Goal: Task Accomplishment & Management: Use online tool/utility

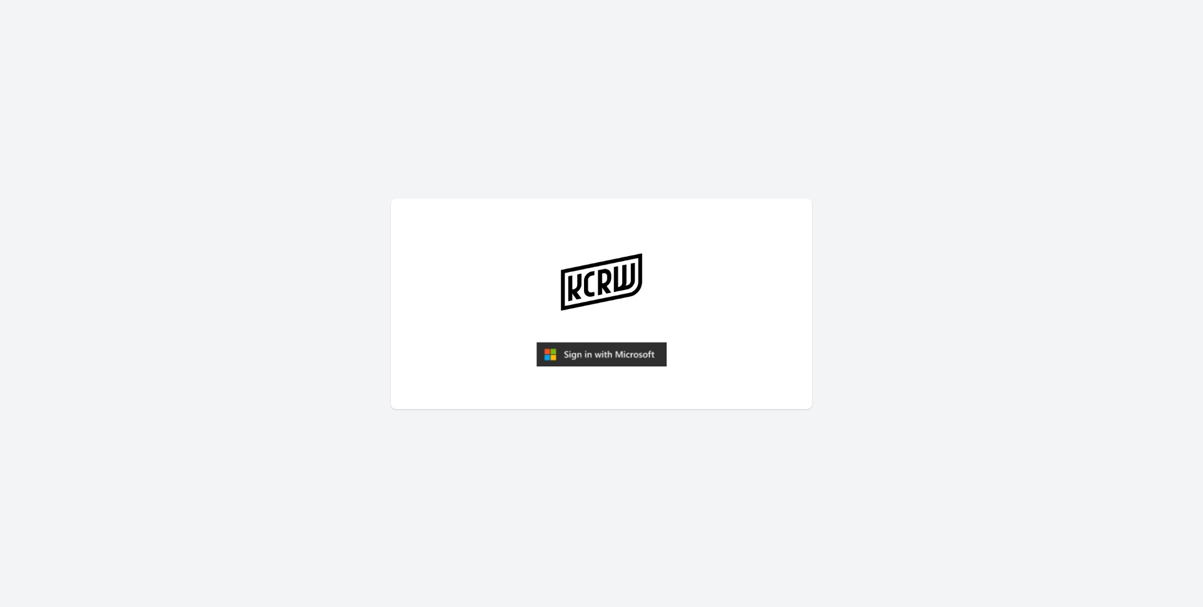
click at [584, 347] on img "submit" at bounding box center [601, 354] width 130 height 25
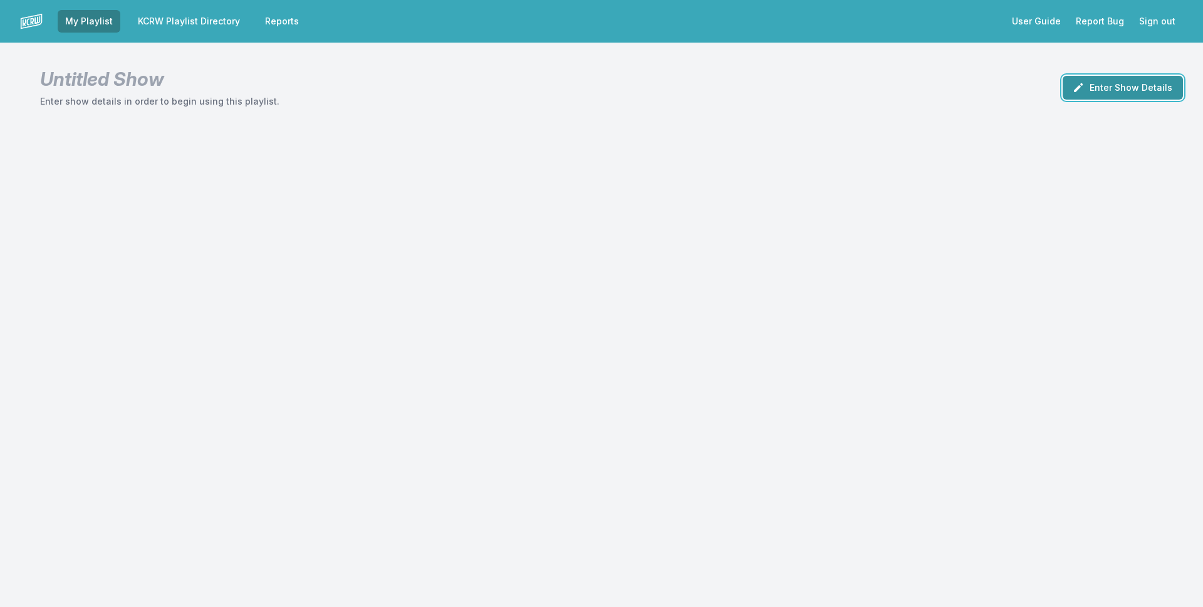
click at [1145, 89] on button "Enter Show Details" at bounding box center [1123, 88] width 120 height 24
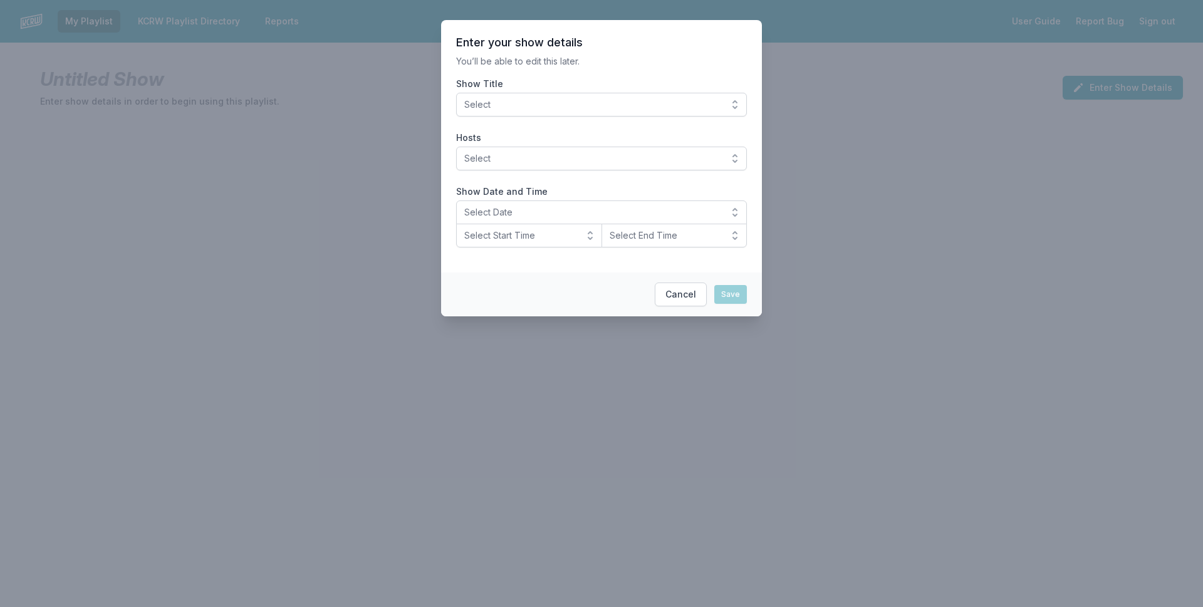
click at [693, 114] on button "Select" at bounding box center [601, 105] width 291 height 24
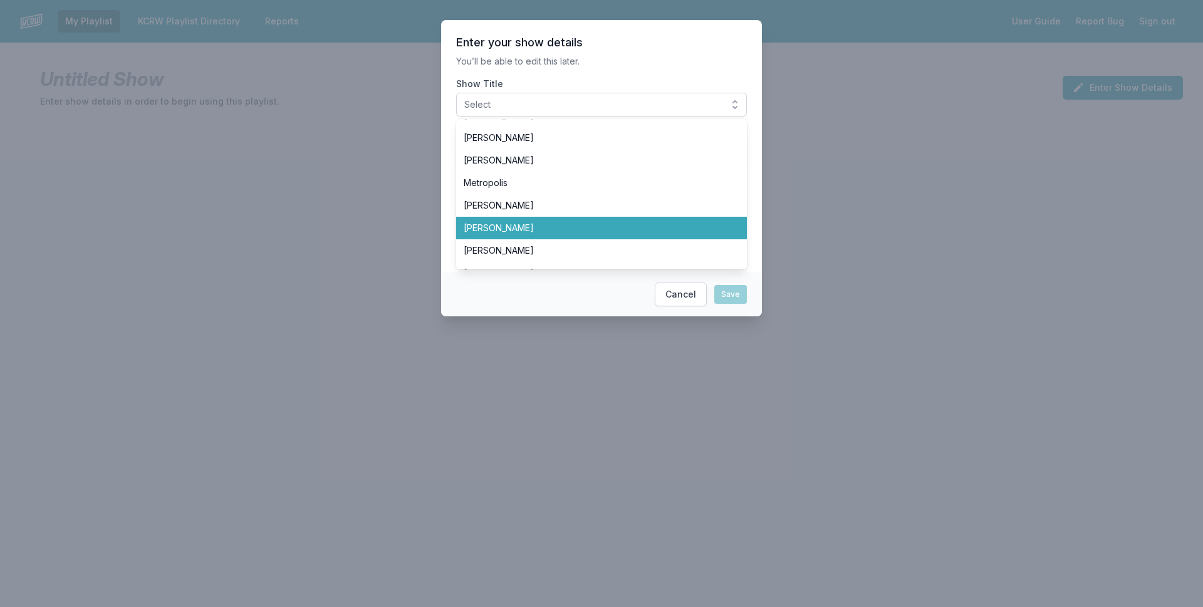
scroll to position [188, 0]
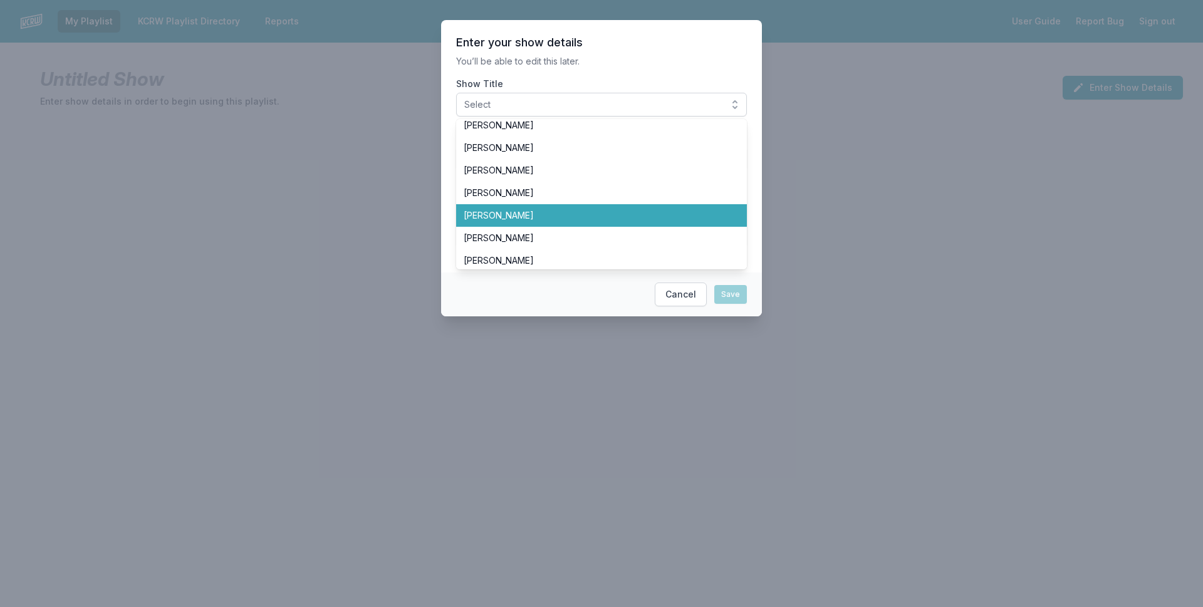
click at [686, 214] on span "[PERSON_NAME]" at bounding box center [594, 215] width 261 height 13
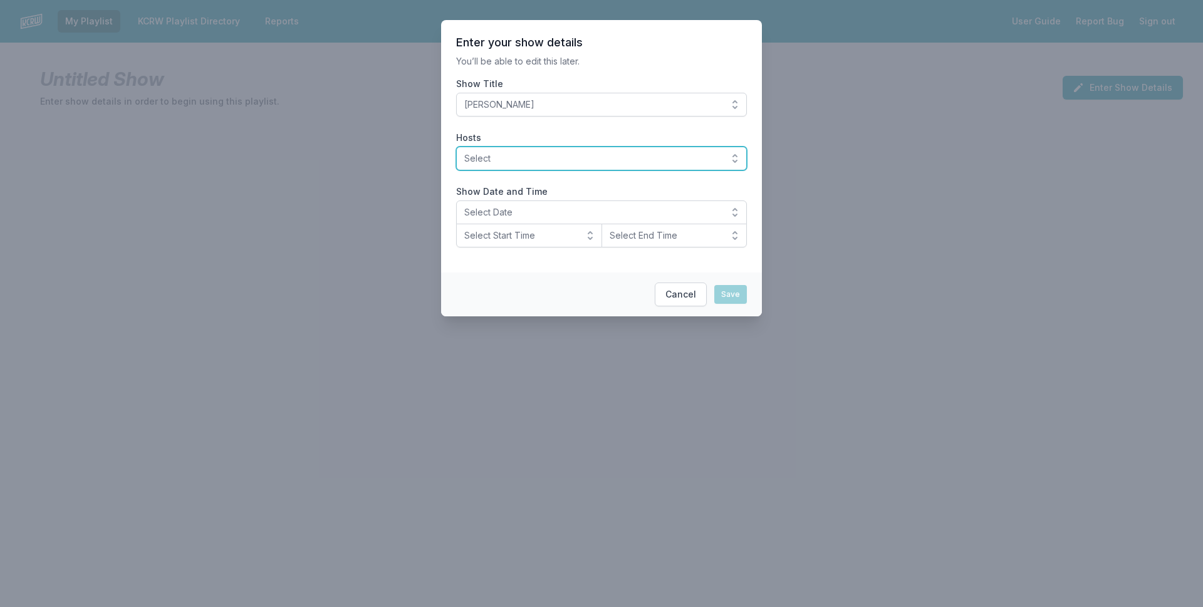
click at [634, 154] on span "Select" at bounding box center [592, 158] width 257 height 13
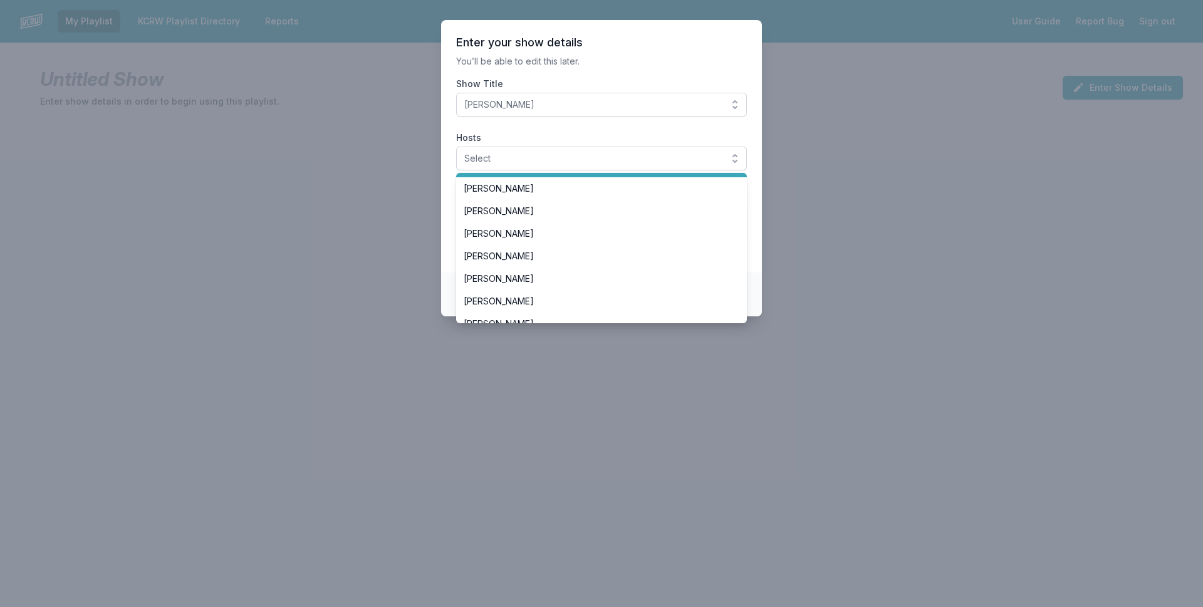
scroll to position [251, 0]
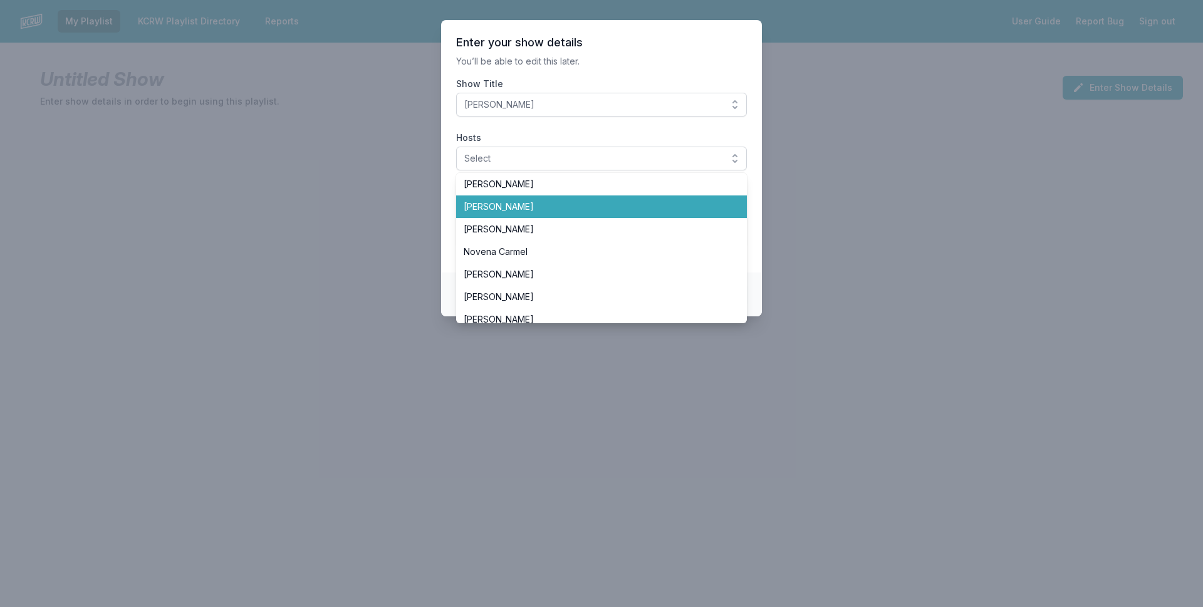
click at [665, 202] on span "[PERSON_NAME]" at bounding box center [594, 207] width 261 height 13
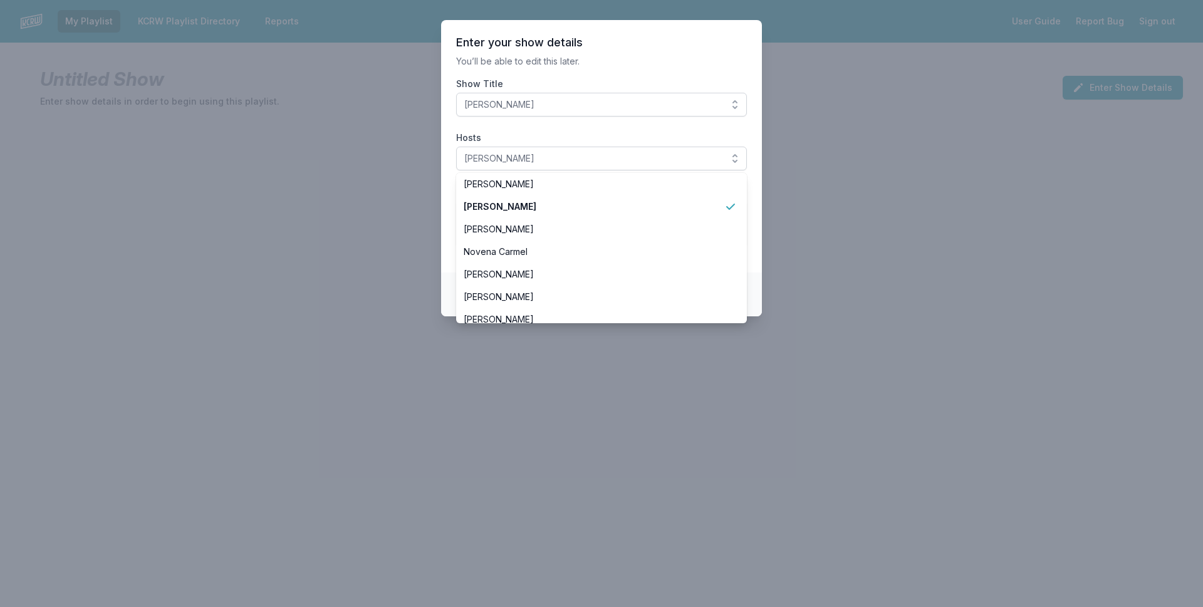
click at [517, 133] on label "Hosts" at bounding box center [601, 138] width 291 height 13
click at [517, 147] on button "[PERSON_NAME]" at bounding box center [601, 159] width 291 height 24
click at [452, 160] on section "Enter your show details You’ll be able to edit this later. Show Title José Galv…" at bounding box center [601, 146] width 321 height 253
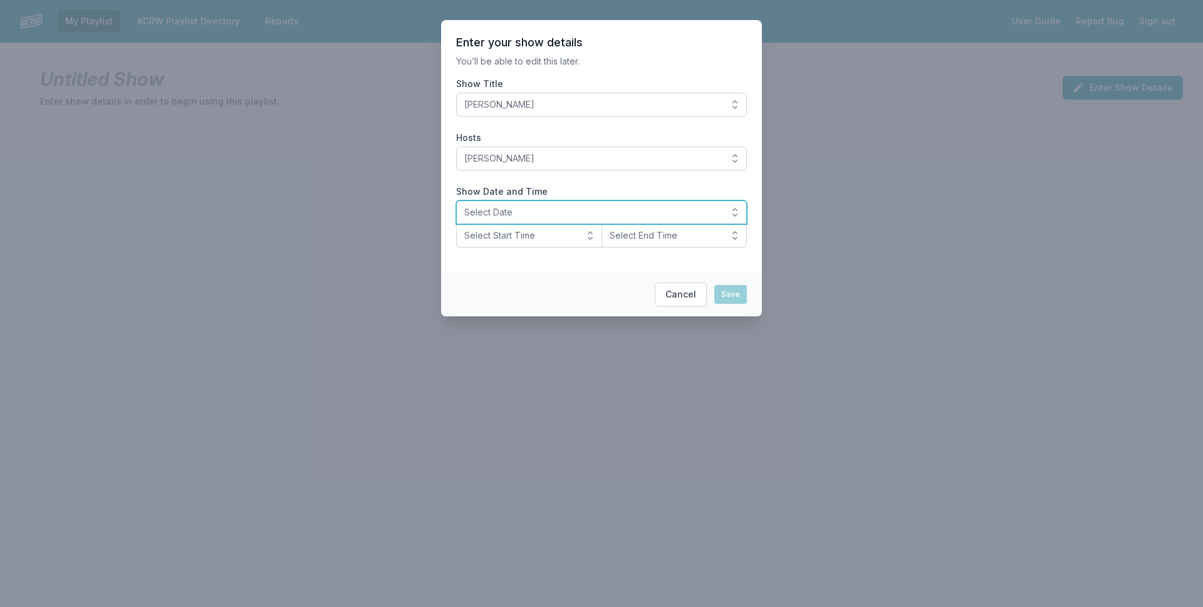
click at [499, 204] on button "Select Date" at bounding box center [601, 213] width 291 height 24
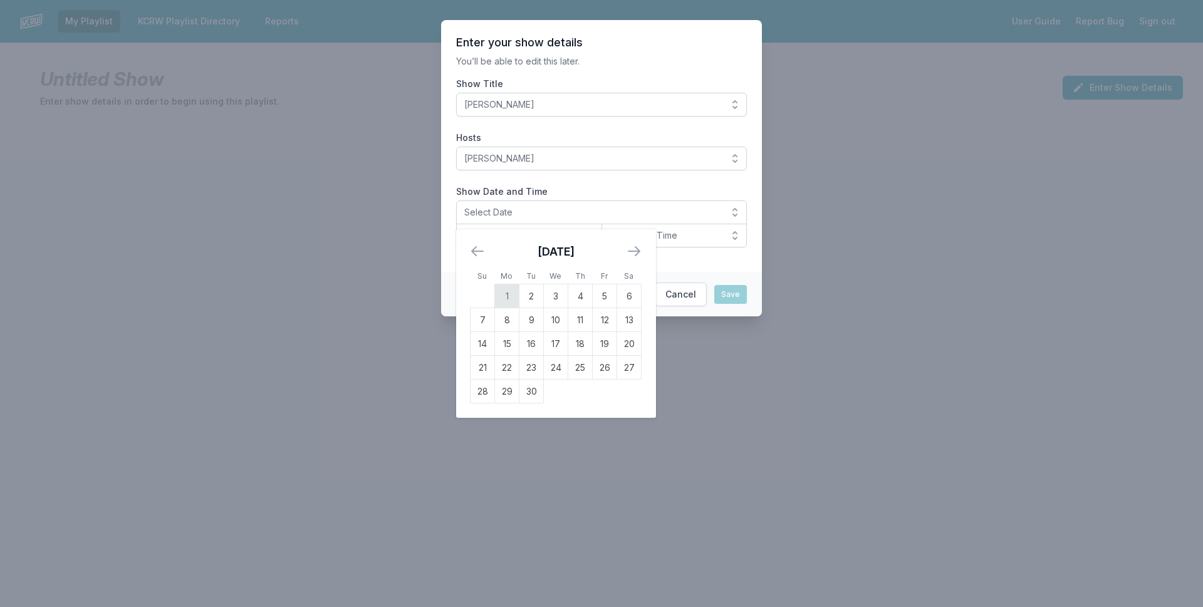
click at [506, 287] on td "1" at bounding box center [507, 297] width 24 height 24
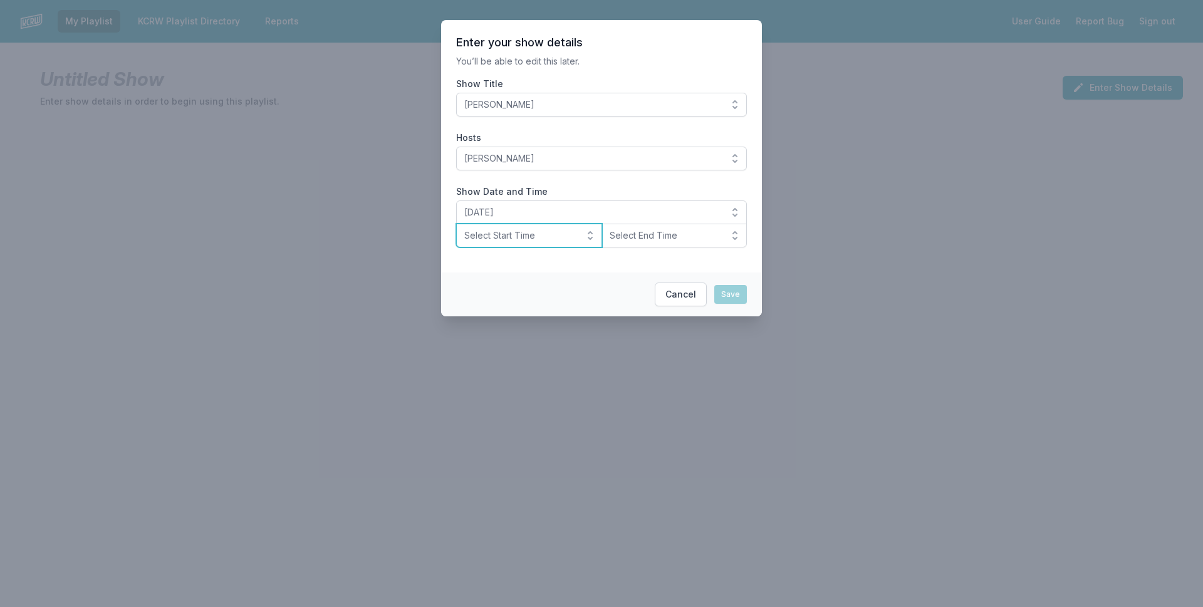
click at [518, 237] on span "Select Start Time" at bounding box center [520, 235] width 112 height 13
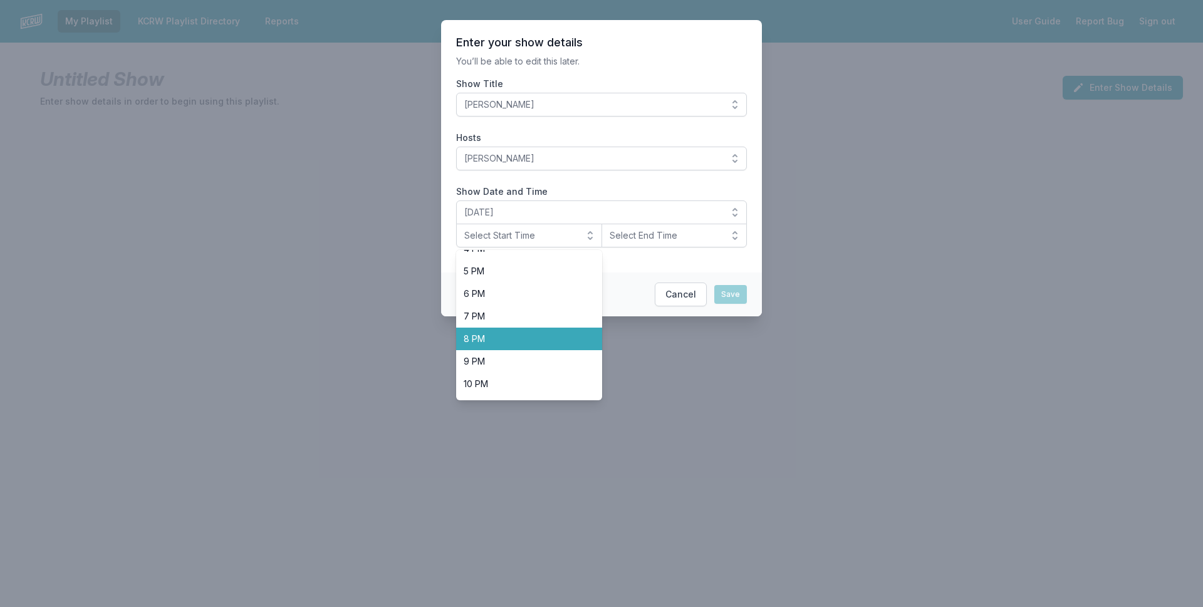
scroll to position [396, 0]
click at [562, 356] on li "10 PM" at bounding box center [529, 364] width 146 height 23
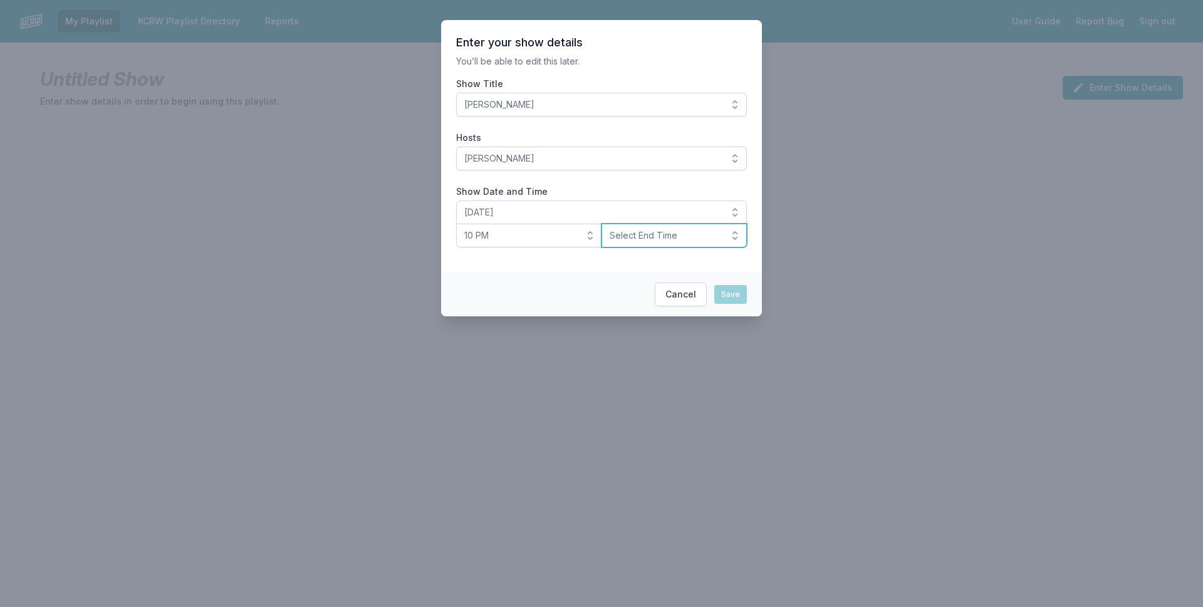
click at [644, 246] on button "Select End Time" at bounding box center [675, 236] width 146 height 24
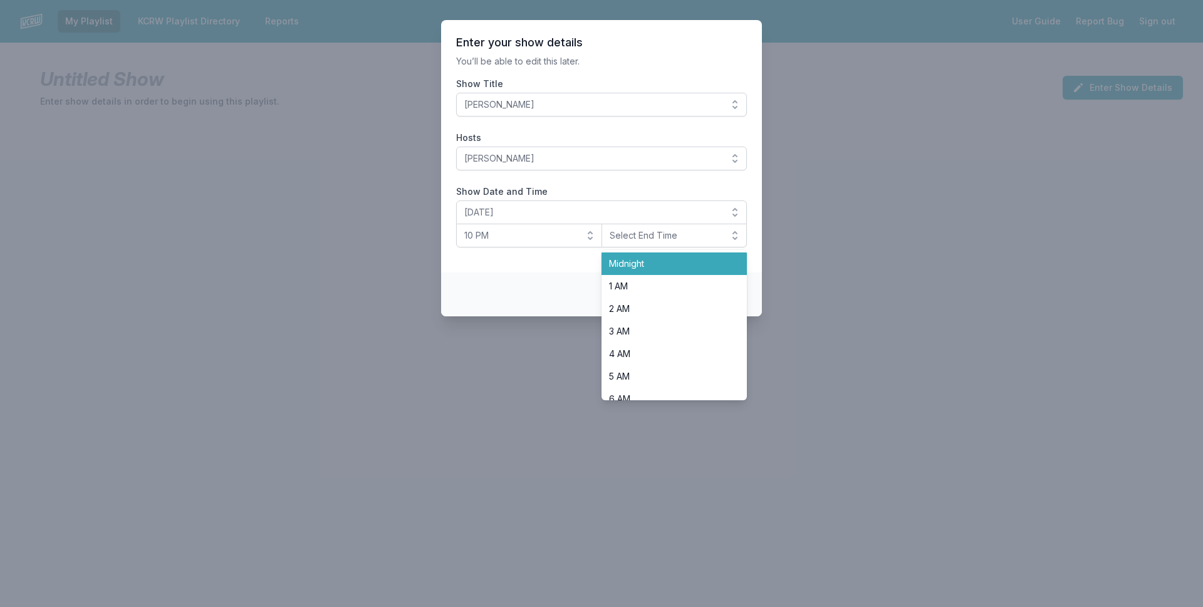
click at [647, 270] on li "Midnight" at bounding box center [675, 264] width 146 height 23
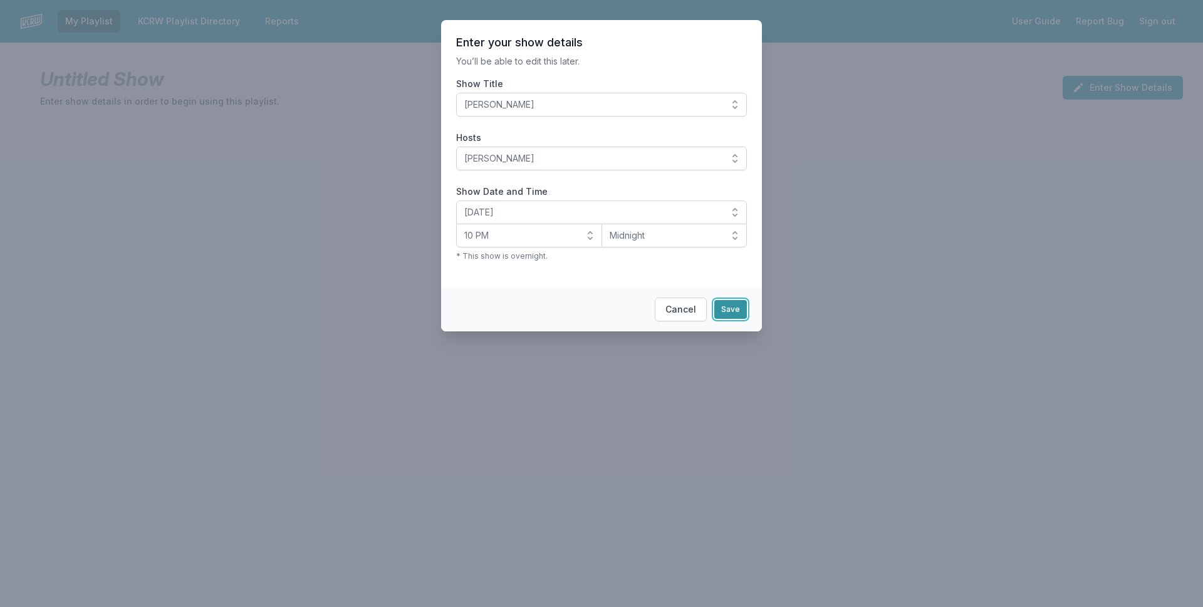
click at [722, 307] on button "Save" at bounding box center [730, 309] width 33 height 19
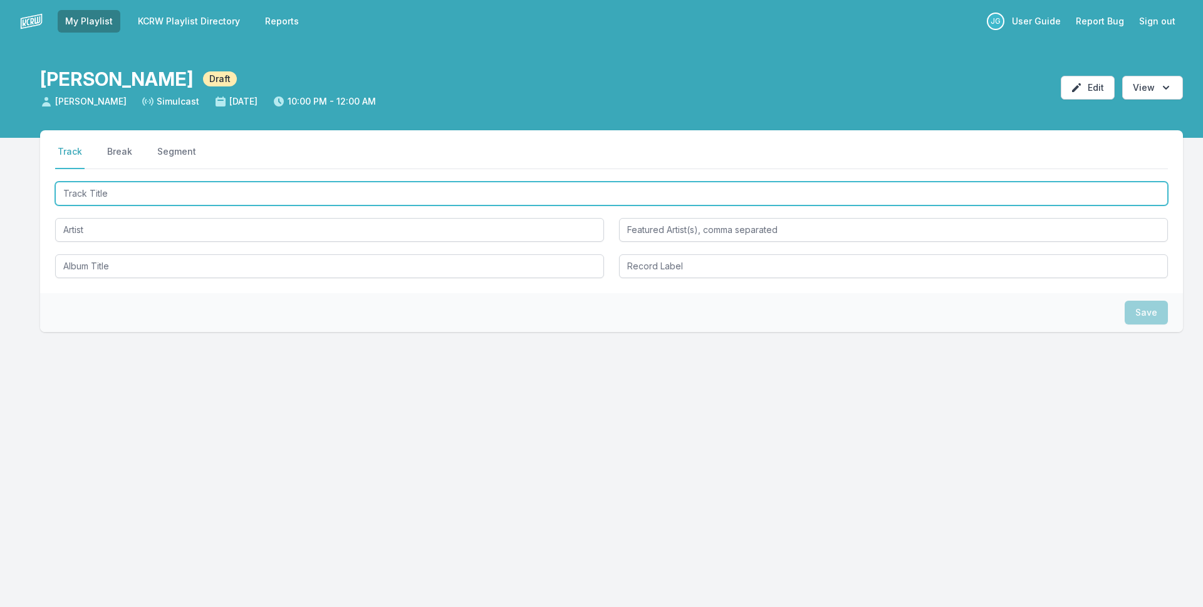
click at [379, 197] on input "Track Title" at bounding box center [611, 194] width 1113 height 24
type input "Slide Away"
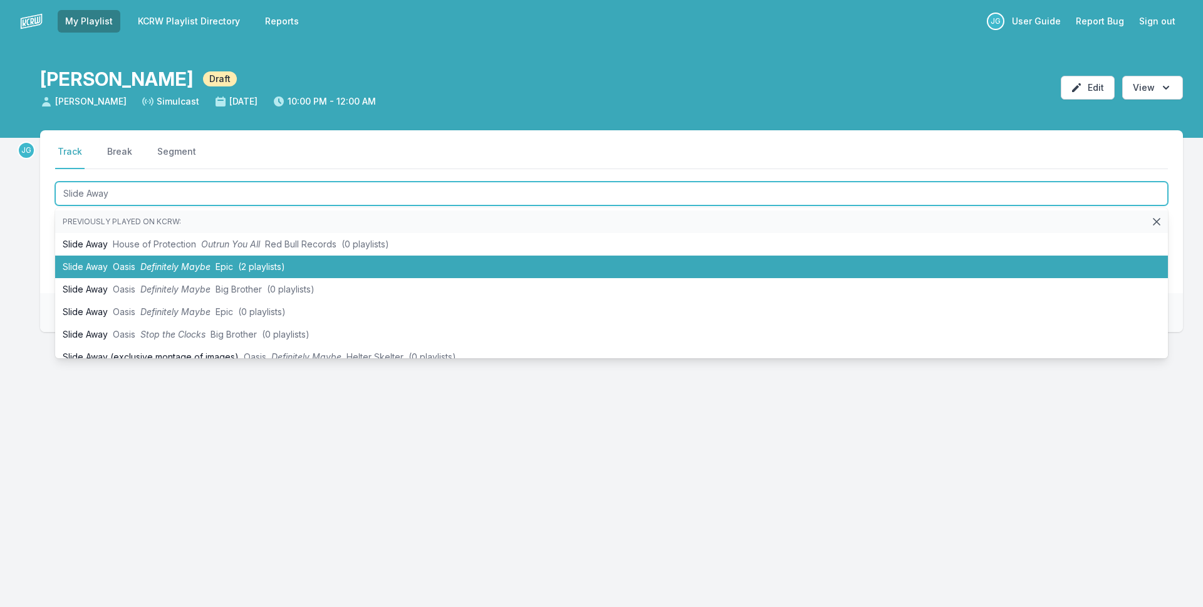
click at [234, 264] on li "Slide Away Oasis Definitely Maybe Epic (2 playlists)" at bounding box center [611, 267] width 1113 height 23
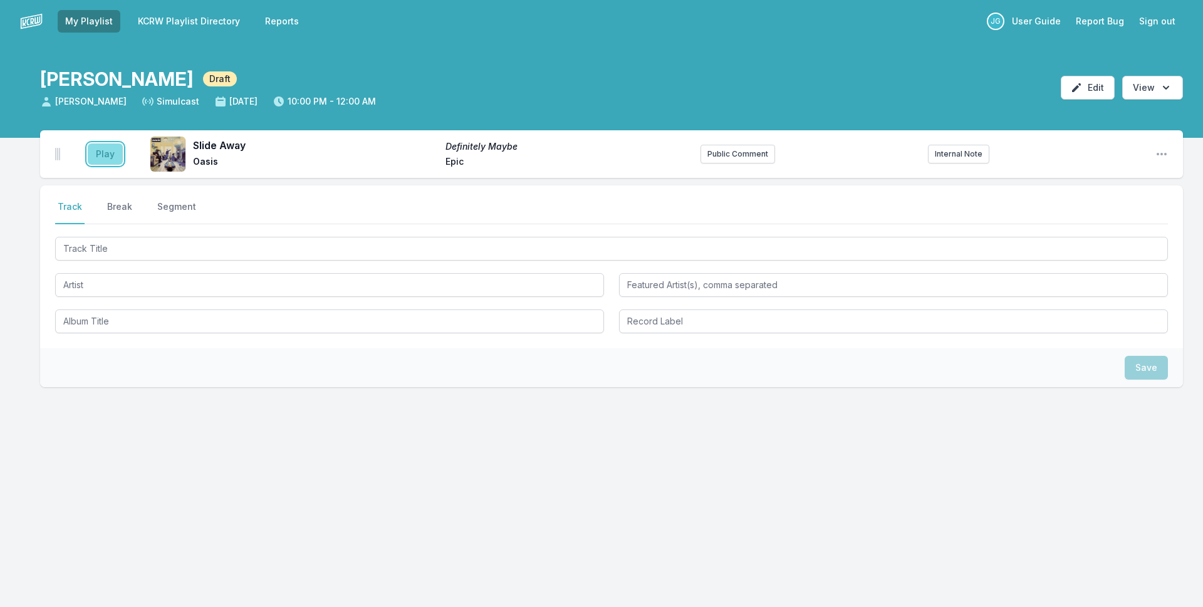
click at [110, 156] on button "Play" at bounding box center [105, 154] width 35 height 21
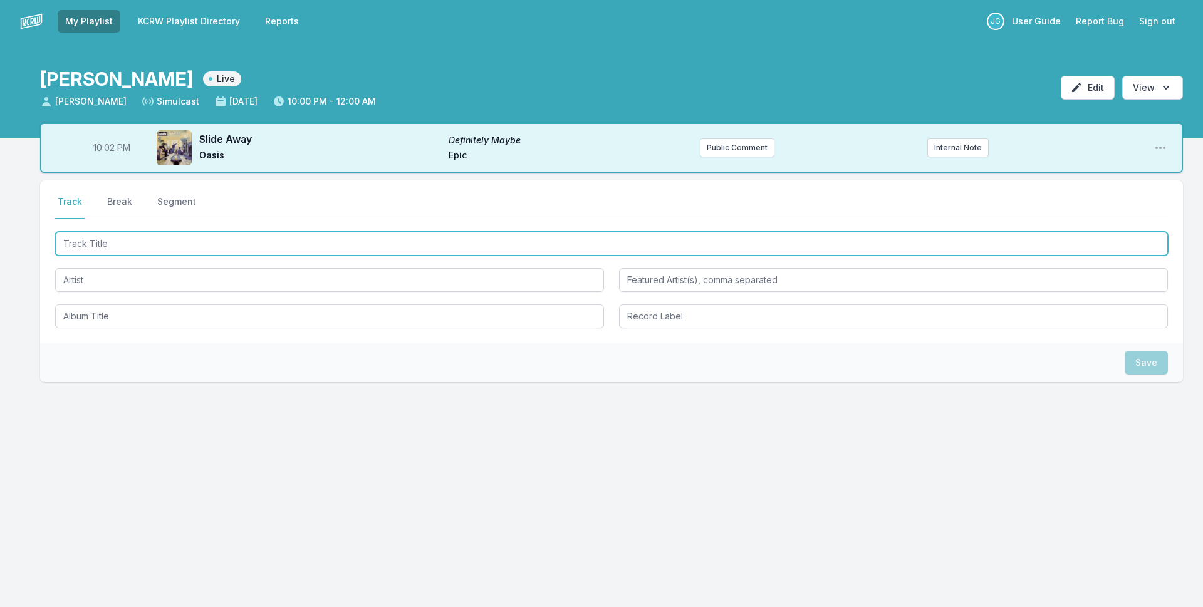
click at [115, 248] on input "Track Title" at bounding box center [611, 244] width 1113 height 24
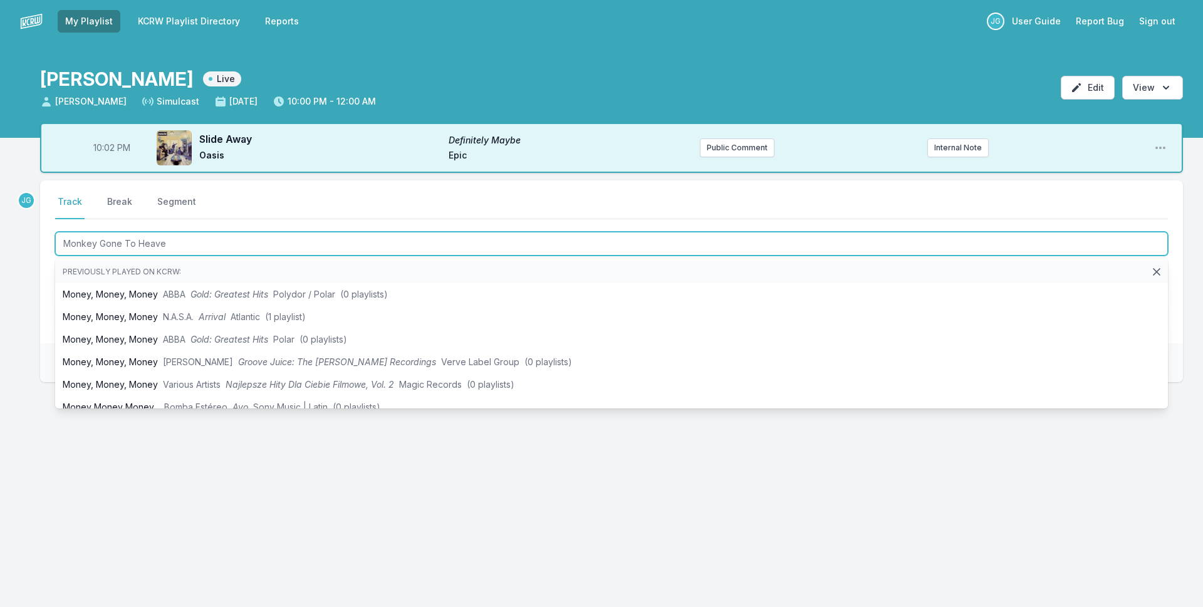
type input "Monkey Gone To Heaven"
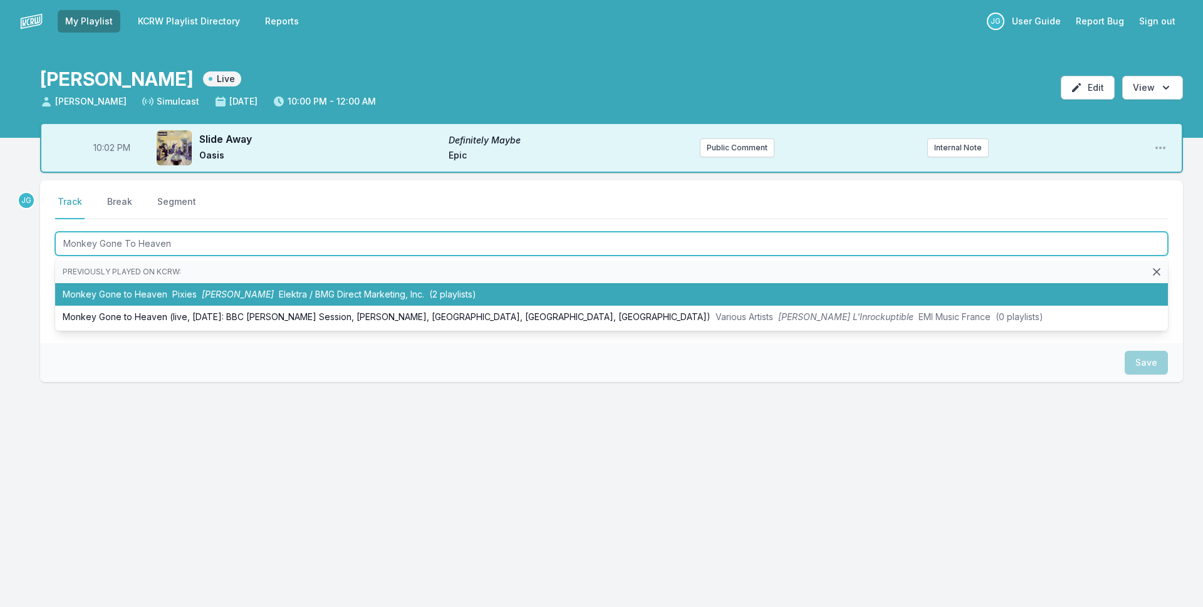
click at [98, 296] on li "Monkey Gone to Heaven Pixies [PERSON_NAME] Elektra / BMG Direct Marketing, Inc.…" at bounding box center [611, 294] width 1113 height 23
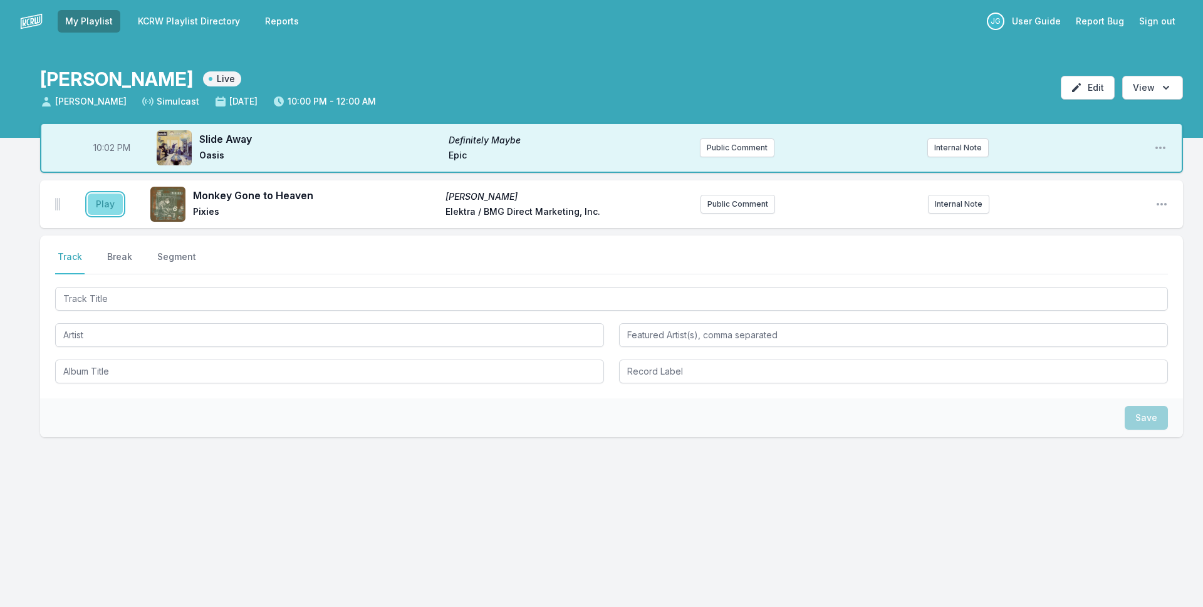
click at [92, 201] on button "Play" at bounding box center [105, 204] width 35 height 21
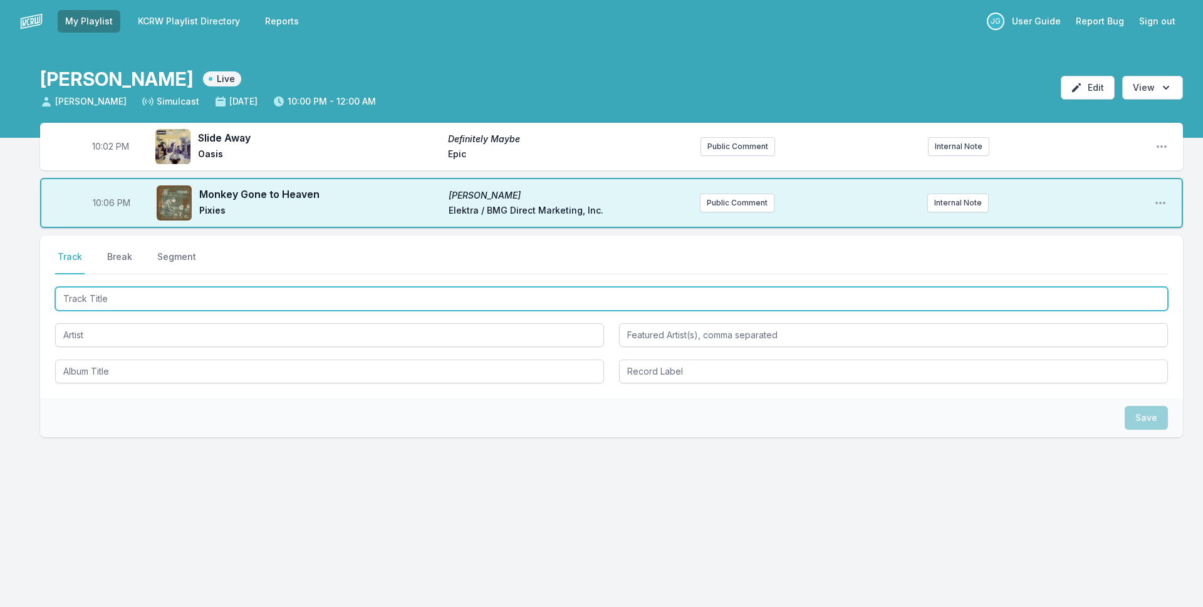
click at [222, 299] on input "Track Title" at bounding box center [611, 299] width 1113 height 24
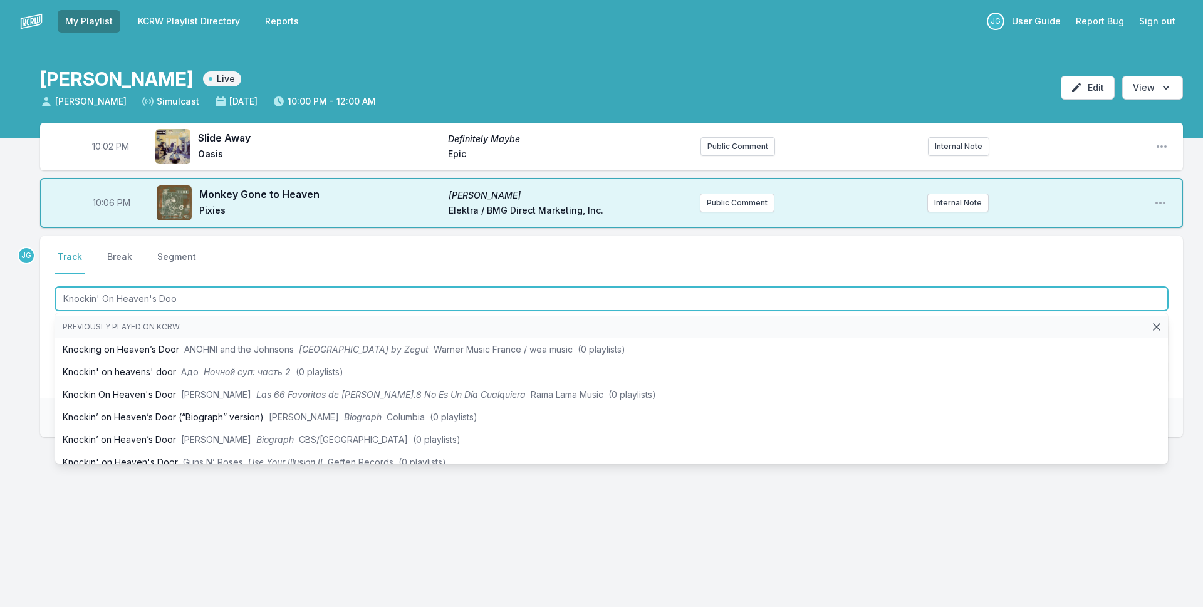
type input "Knockin' On Heaven's Door"
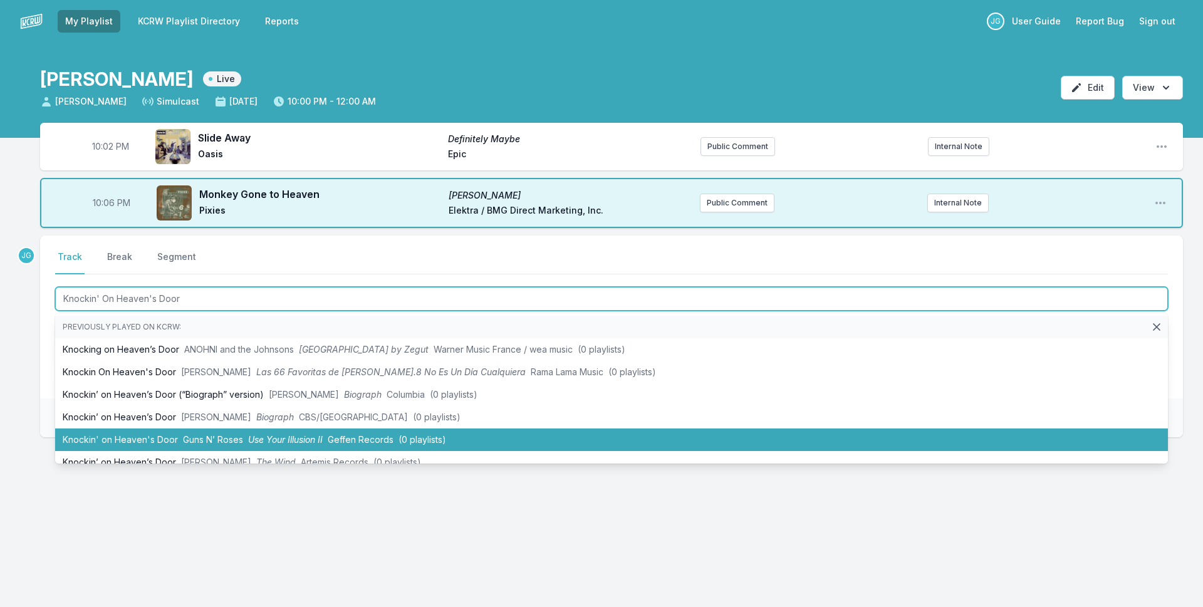
click at [194, 444] on span "Guns N’ Roses" at bounding box center [213, 439] width 60 height 11
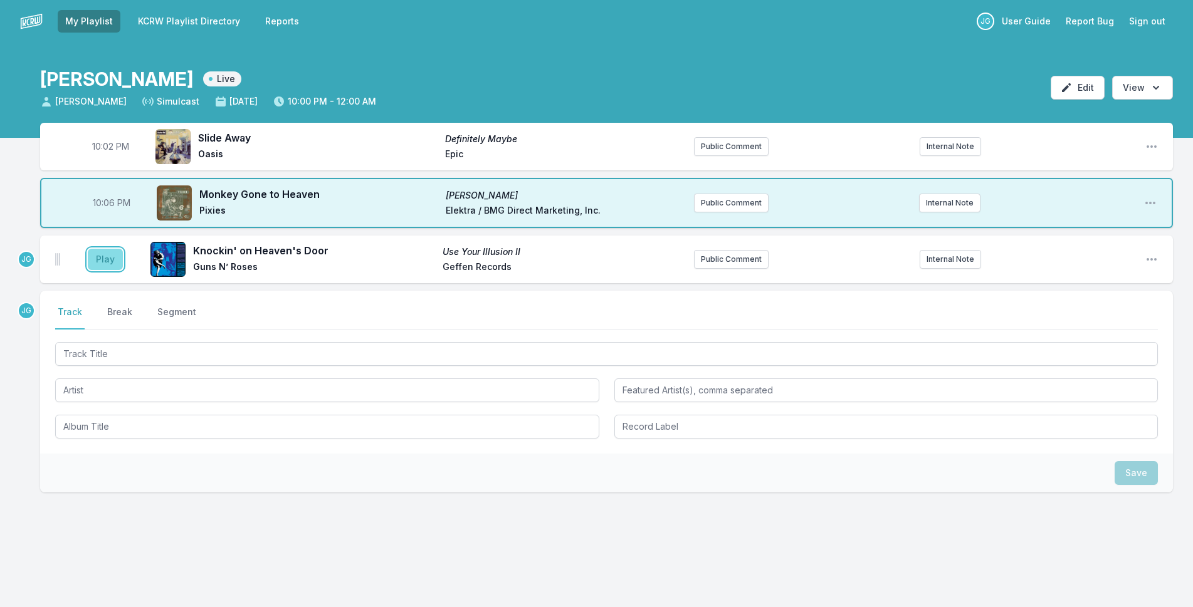
click at [105, 259] on button "Play" at bounding box center [105, 259] width 35 height 21
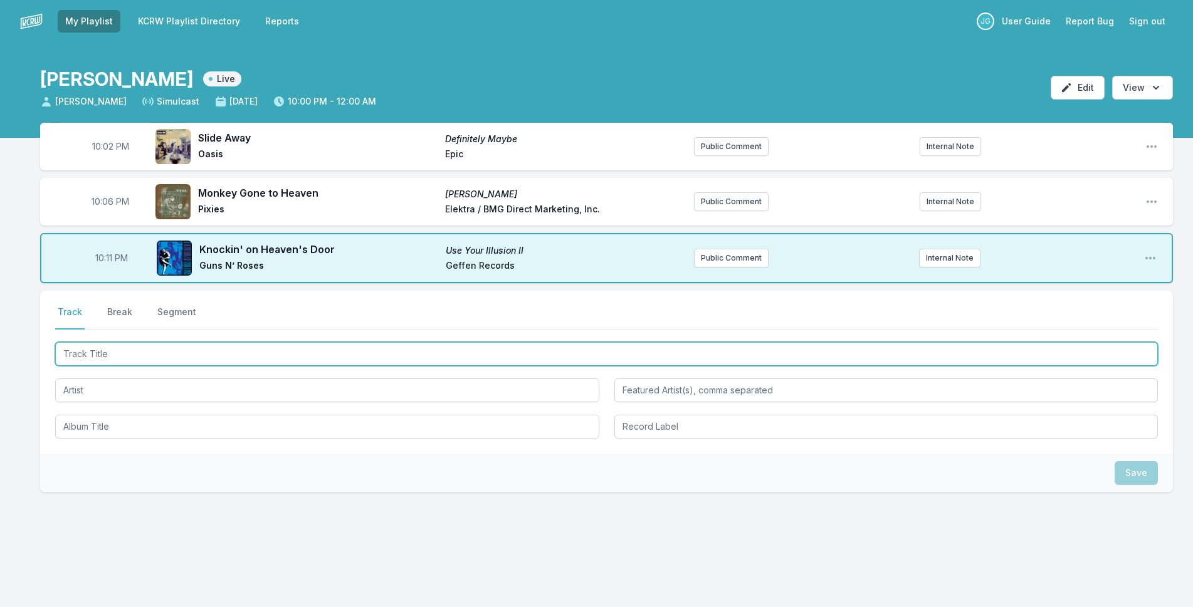
click at [173, 352] on input "Track Title" at bounding box center [606, 354] width 1102 height 24
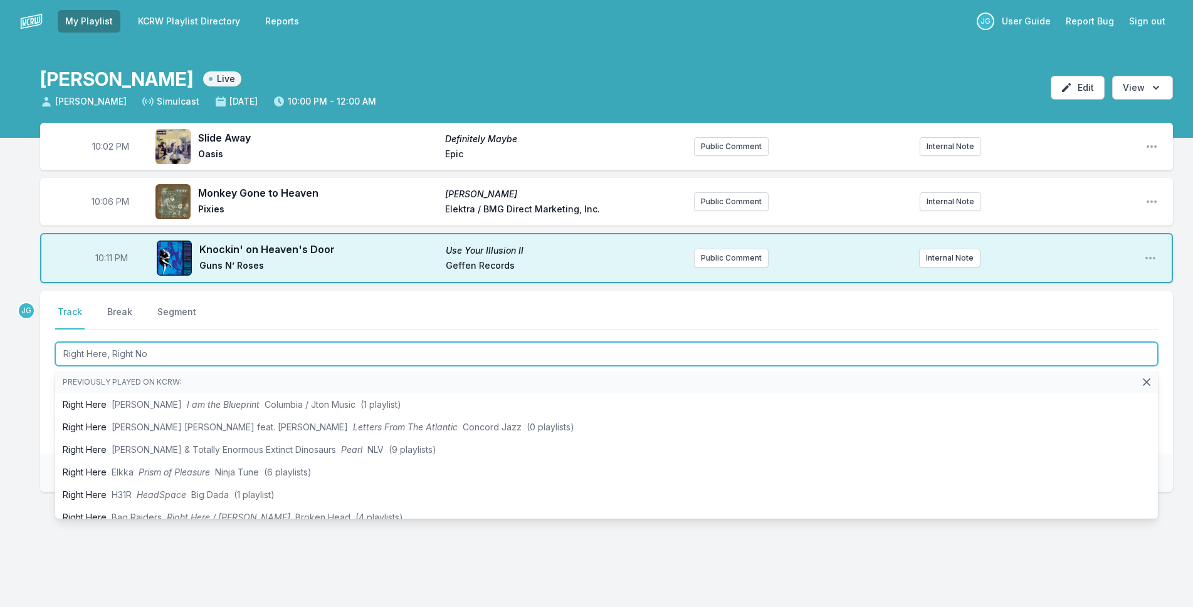
type input "Right Here, Right Now"
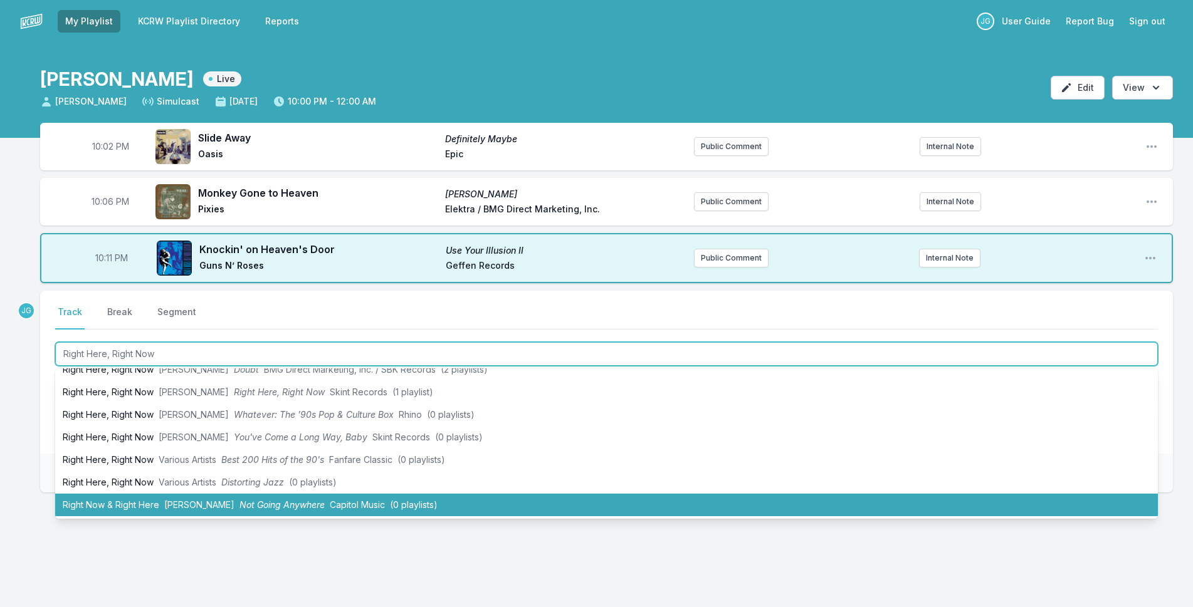
scroll to position [125, 0]
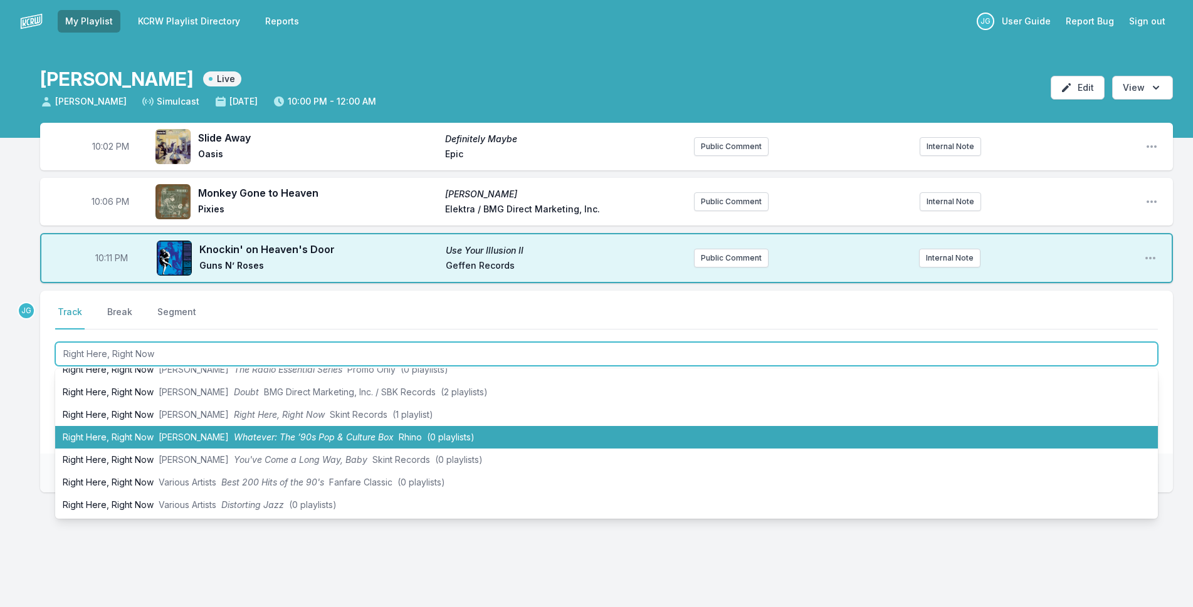
click at [85, 438] on li "Right Here, Right Now [DEMOGRAPHIC_DATA][PERSON_NAME] Whatever: The ’90s Pop & …" at bounding box center [606, 437] width 1102 height 23
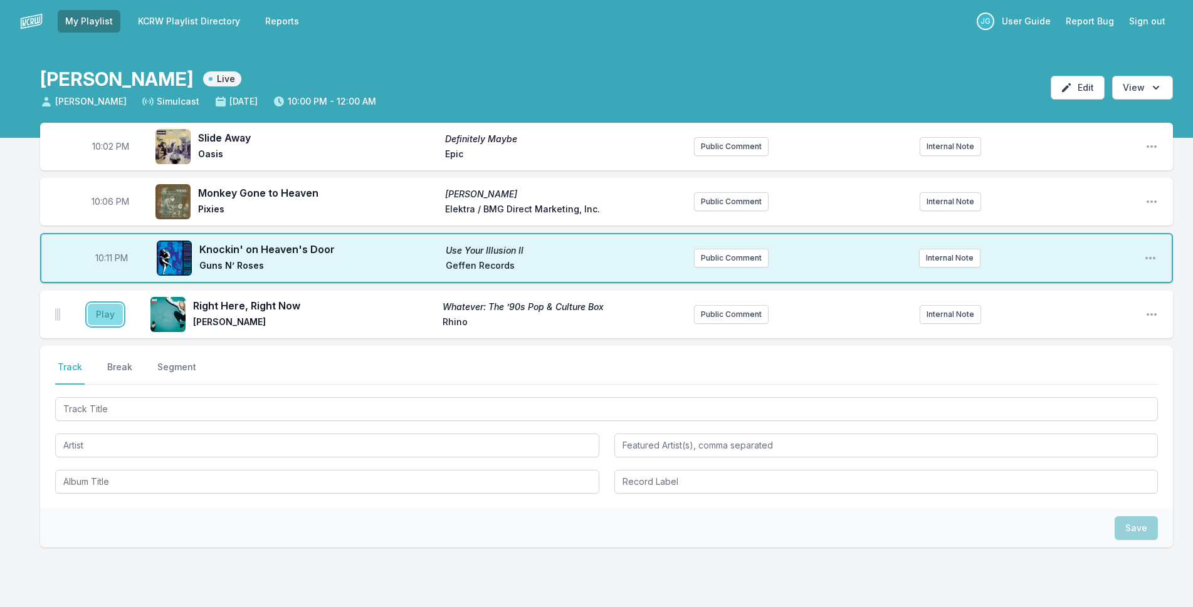
click at [100, 305] on button "Play" at bounding box center [105, 314] width 35 height 21
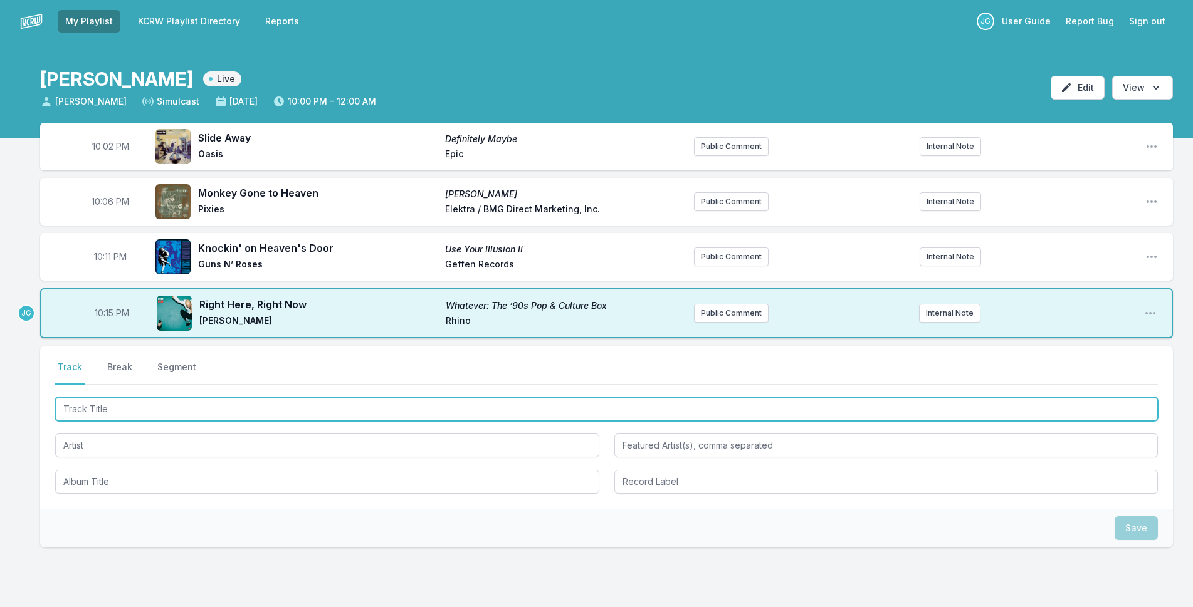
click at [174, 409] on input "Track Title" at bounding box center [606, 409] width 1102 height 24
click at [296, 410] on input "Track Title" at bounding box center [606, 409] width 1102 height 24
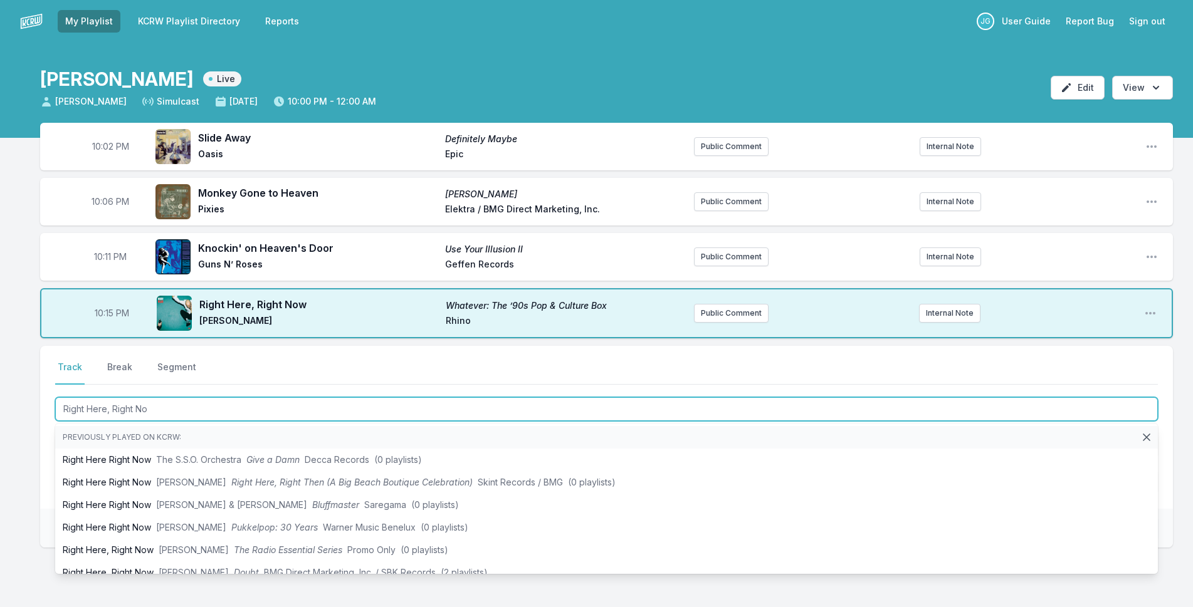
type input "Right Here, Right No"
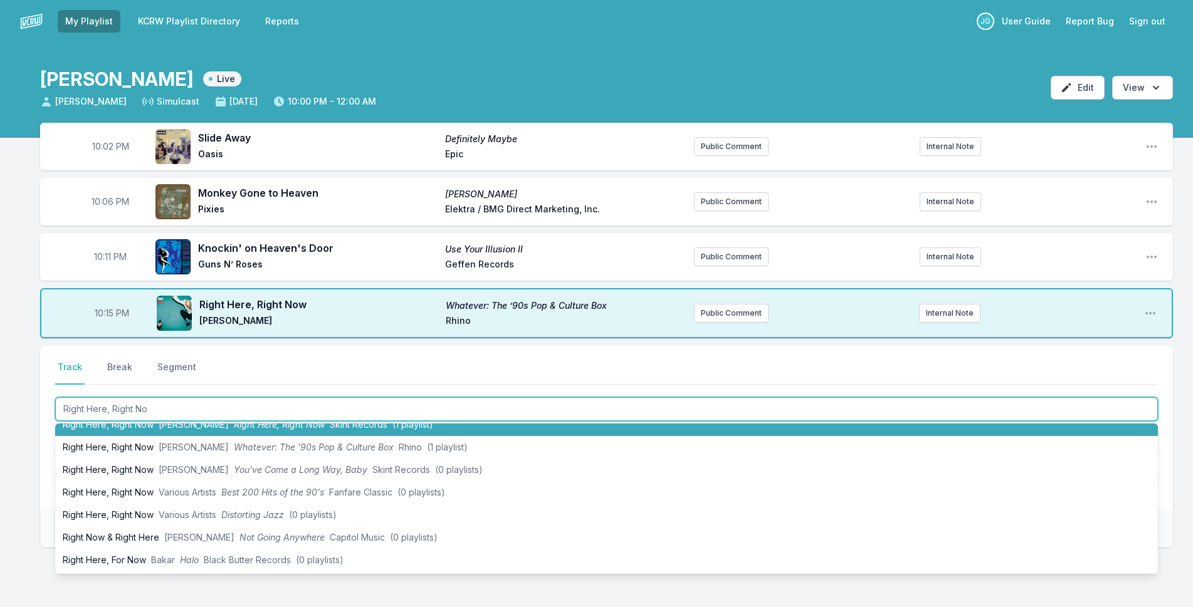
scroll to position [188, 0]
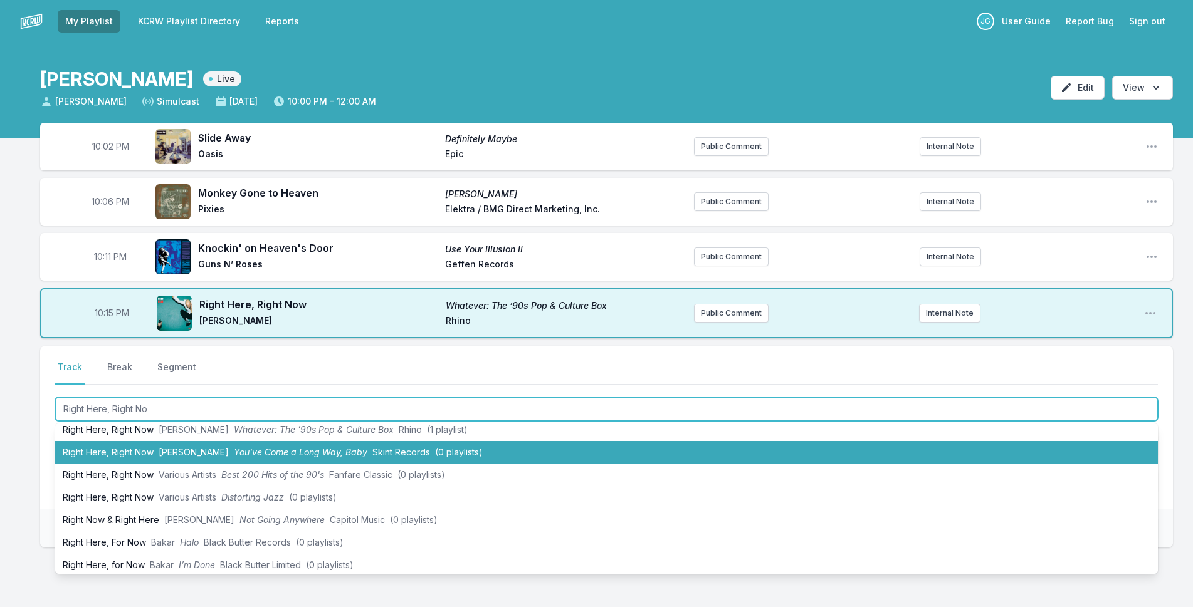
click at [108, 450] on li "Right Here, Right Now [PERSON_NAME] You've Come a Long Way, Baby Skint Records …" at bounding box center [606, 452] width 1102 height 23
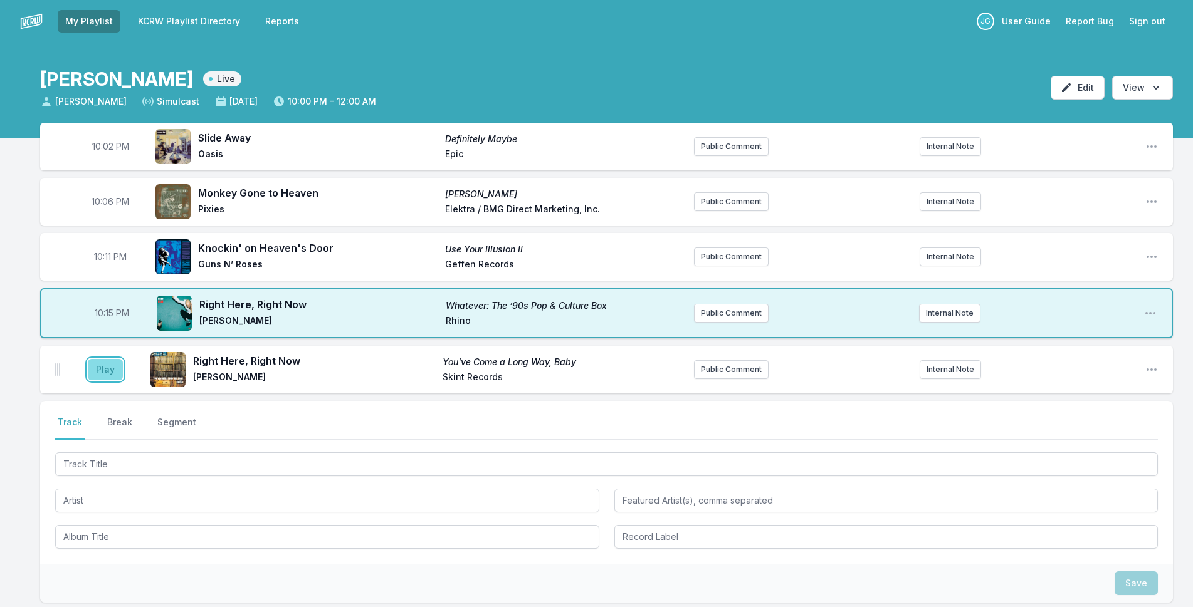
click at [105, 368] on button "Play" at bounding box center [105, 369] width 35 height 21
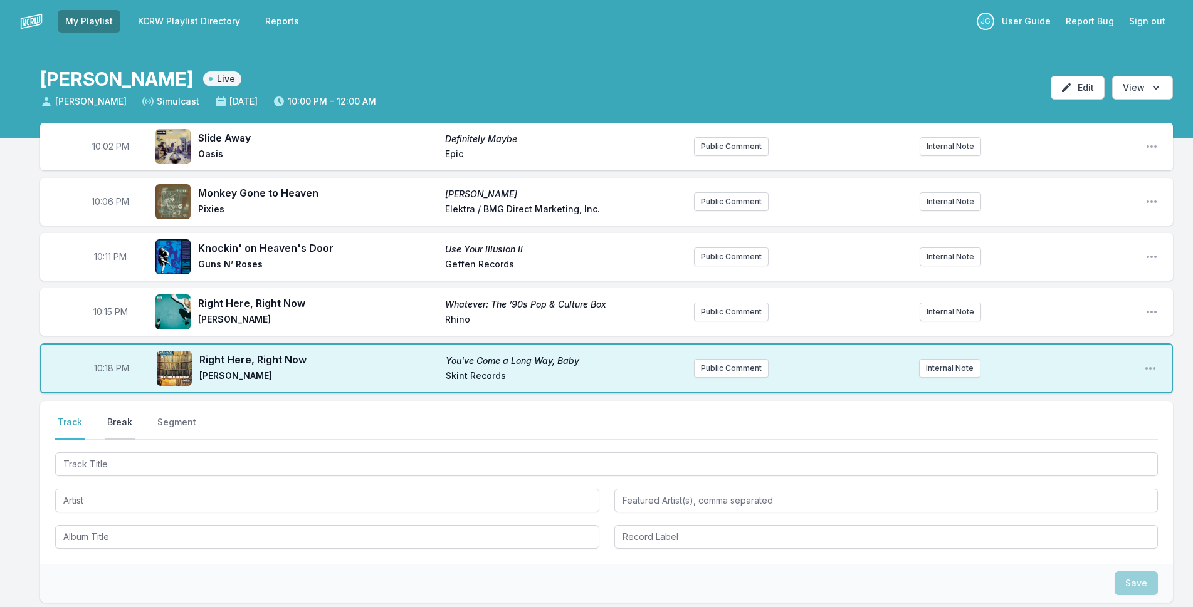
click at [111, 417] on button "Break" at bounding box center [120, 428] width 30 height 24
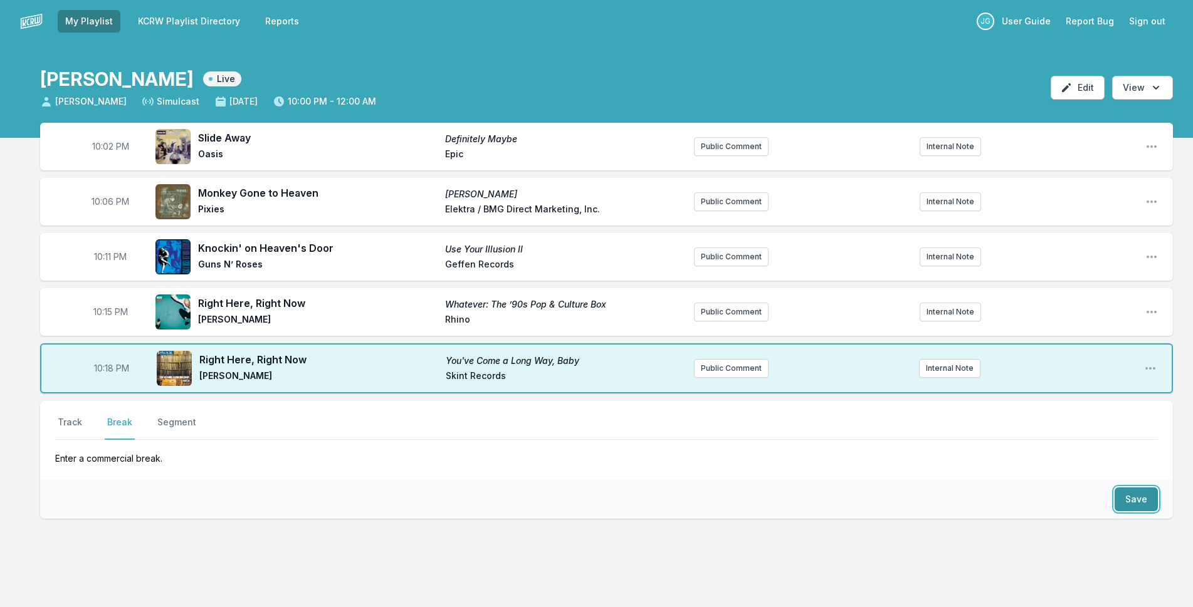
click at [1131, 490] on button "Save" at bounding box center [1135, 500] width 43 height 24
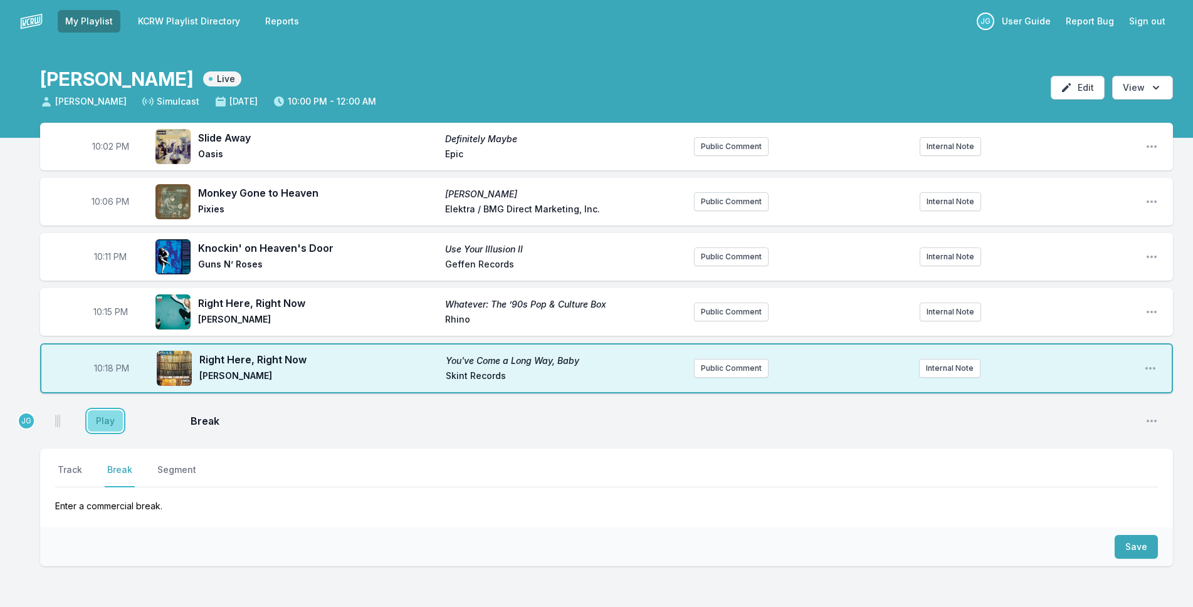
click at [96, 424] on button "Play" at bounding box center [105, 420] width 35 height 21
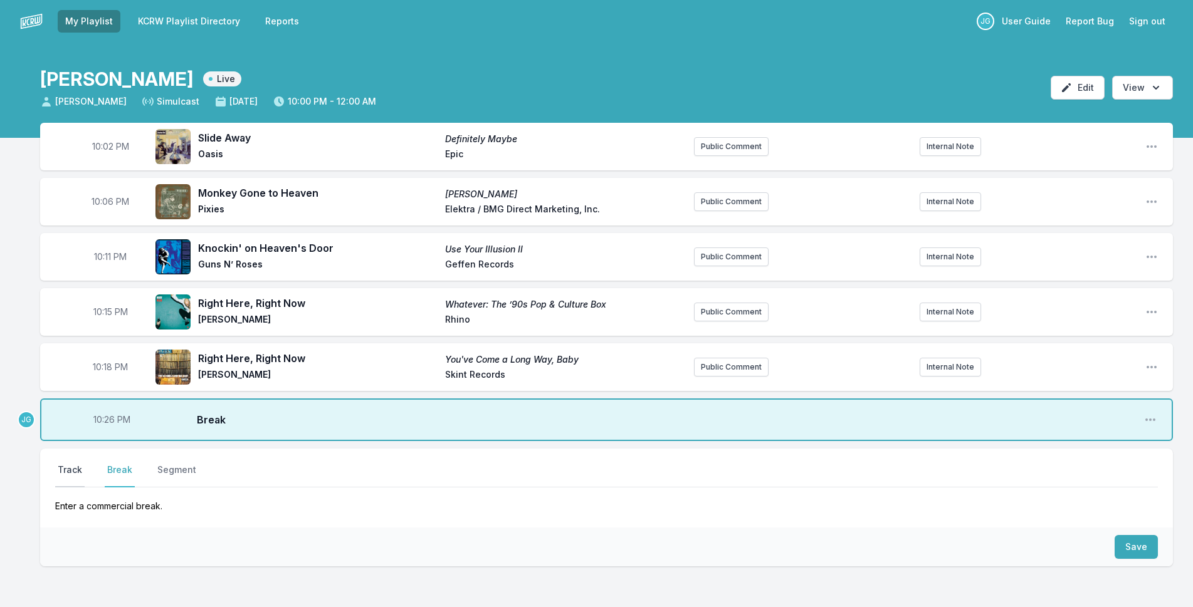
click at [78, 479] on button "Track" at bounding box center [69, 476] width 29 height 24
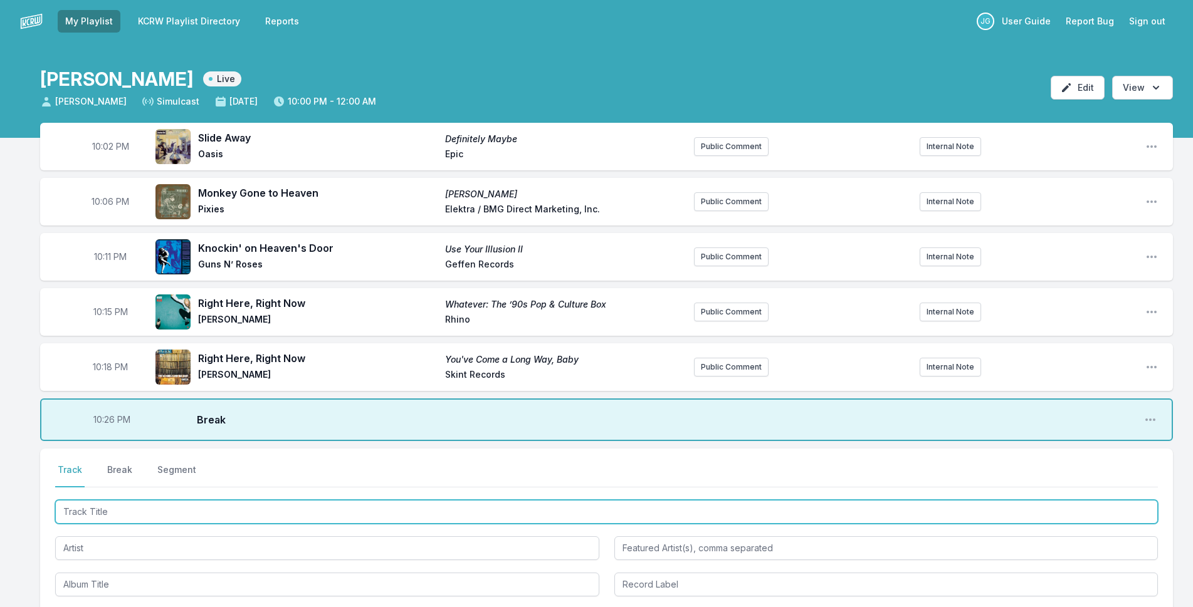
click at [134, 511] on input "Track Title" at bounding box center [606, 512] width 1102 height 24
type input "Another Life"
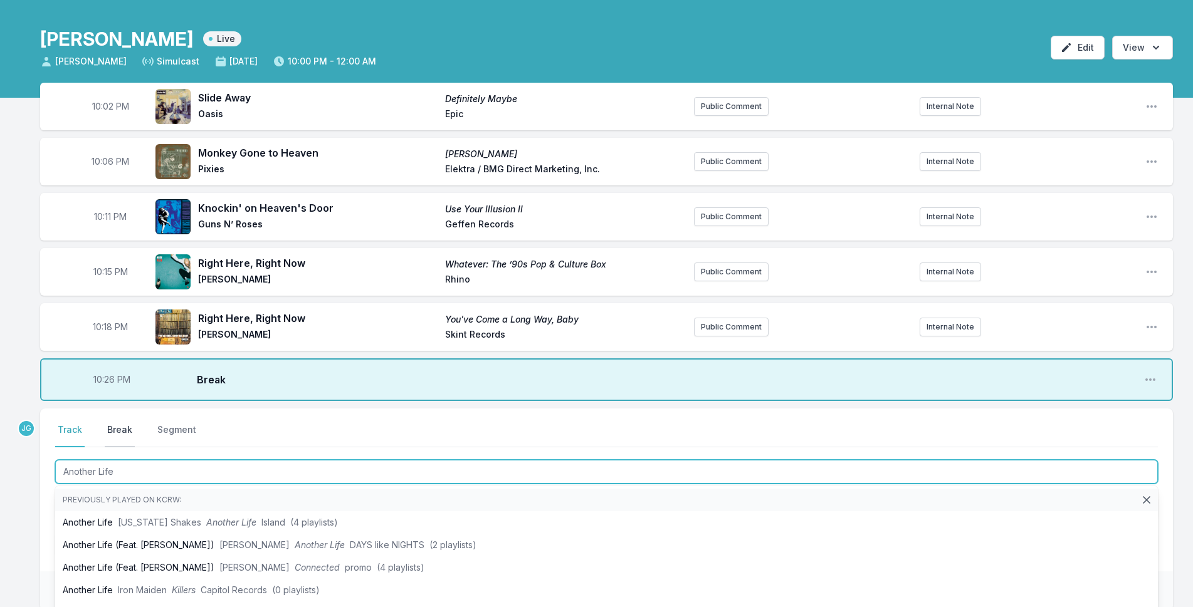
scroll to position [63, 0]
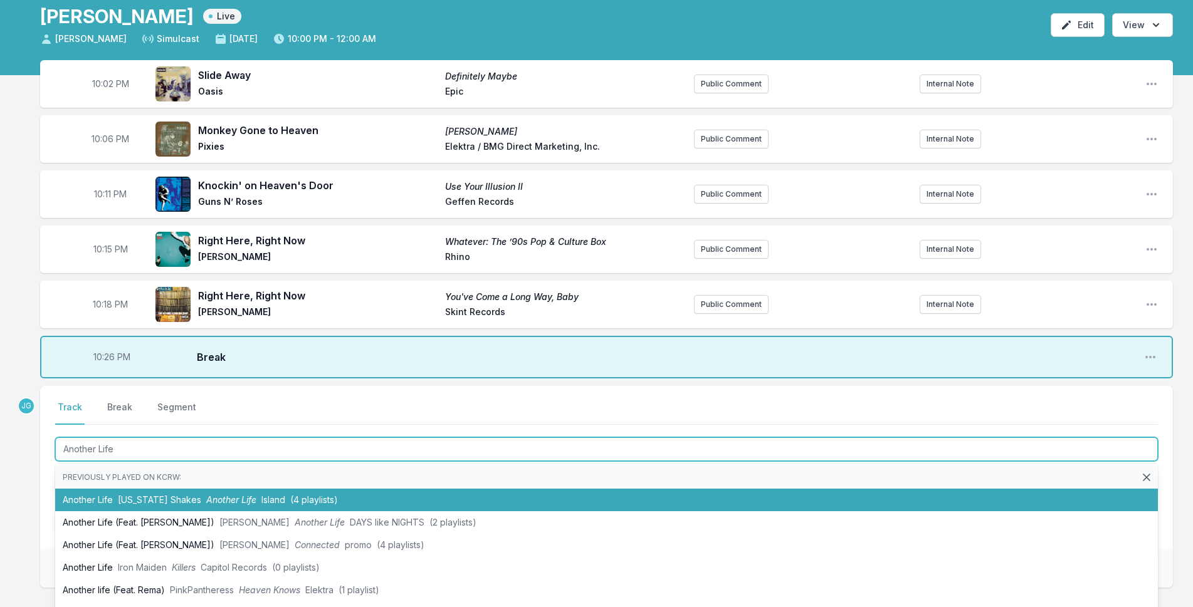
click at [110, 501] on li "Another Life [US_STATE] Shakes Another Life Island (4 playlists)" at bounding box center [606, 500] width 1102 height 23
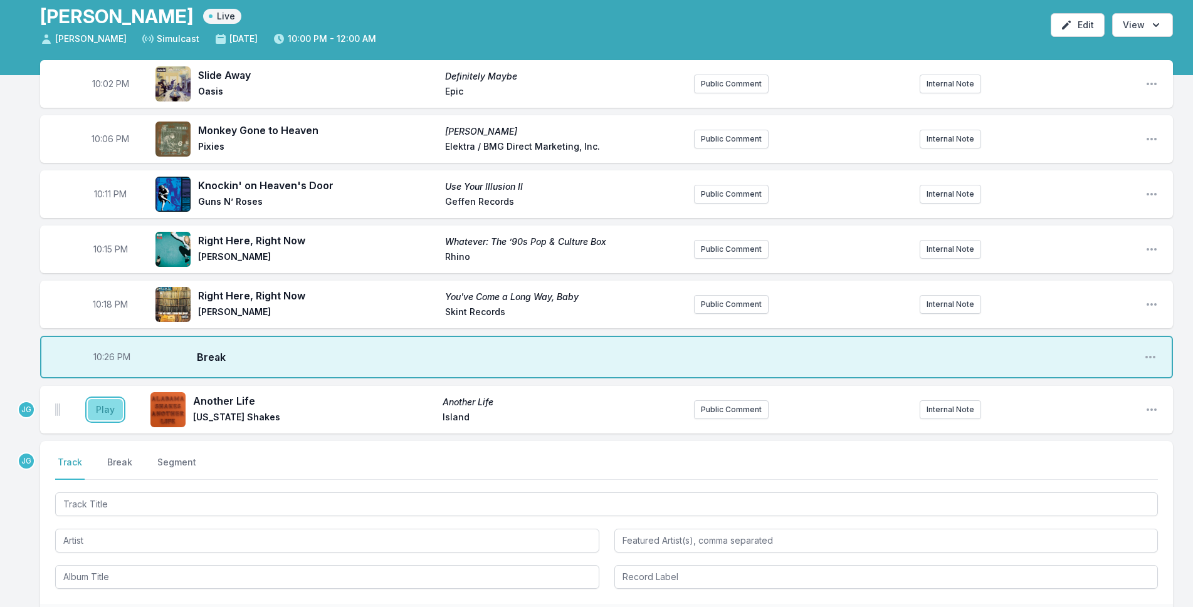
click at [108, 407] on button "Play" at bounding box center [105, 409] width 35 height 21
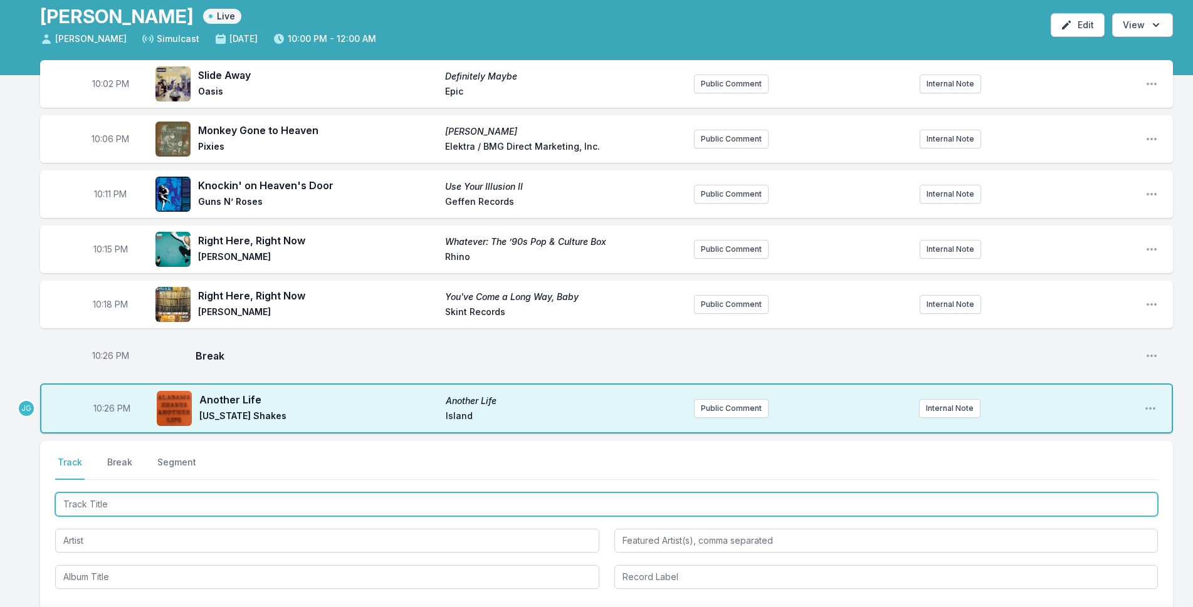
click at [104, 508] on input "Track Title" at bounding box center [606, 505] width 1102 height 24
type input "Say Something"
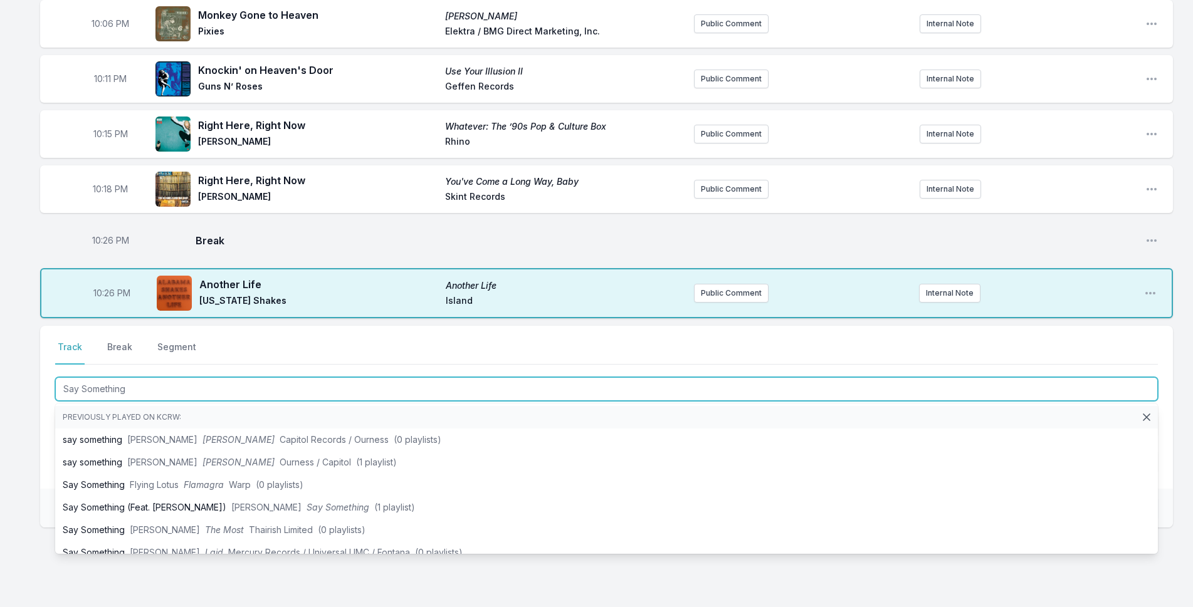
scroll to position [188, 0]
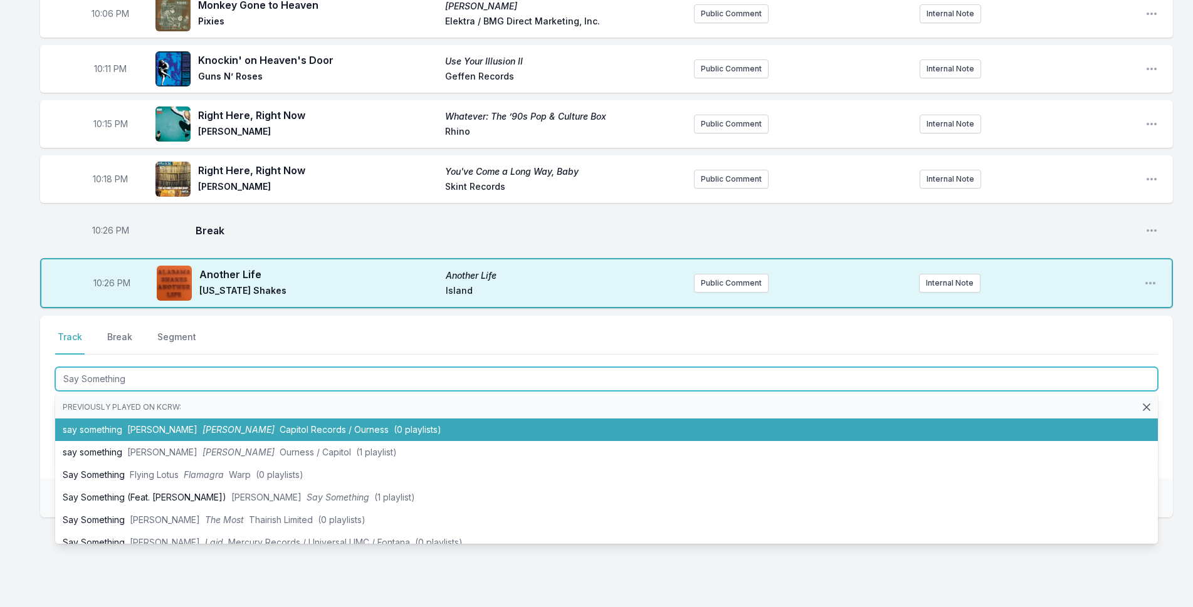
click at [77, 431] on li "say something [PERSON_NAME] [PERSON_NAME] Capitol Records / Ourness (0 playlist…" at bounding box center [606, 430] width 1102 height 23
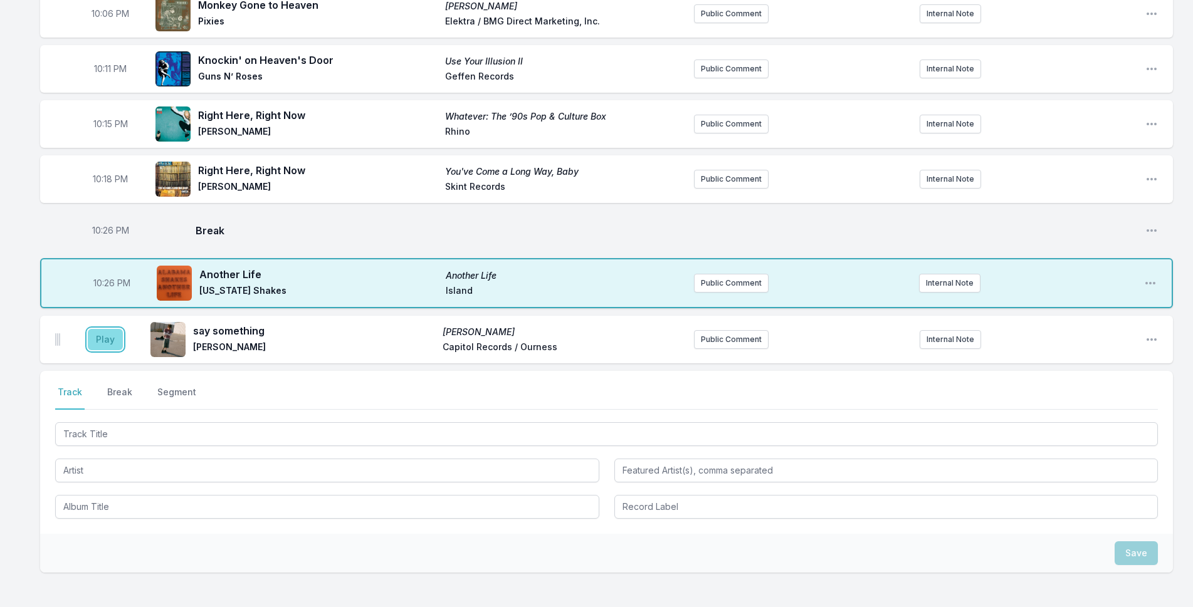
click at [93, 338] on button "Play" at bounding box center [105, 339] width 35 height 21
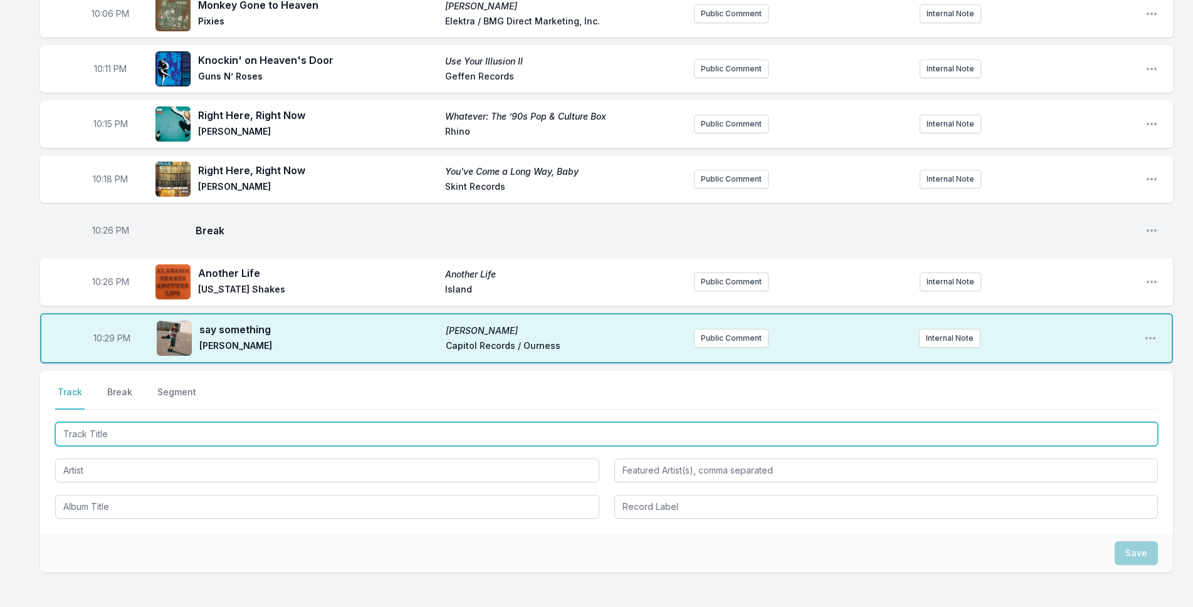
click at [201, 434] on input "Track Title" at bounding box center [606, 434] width 1102 height 24
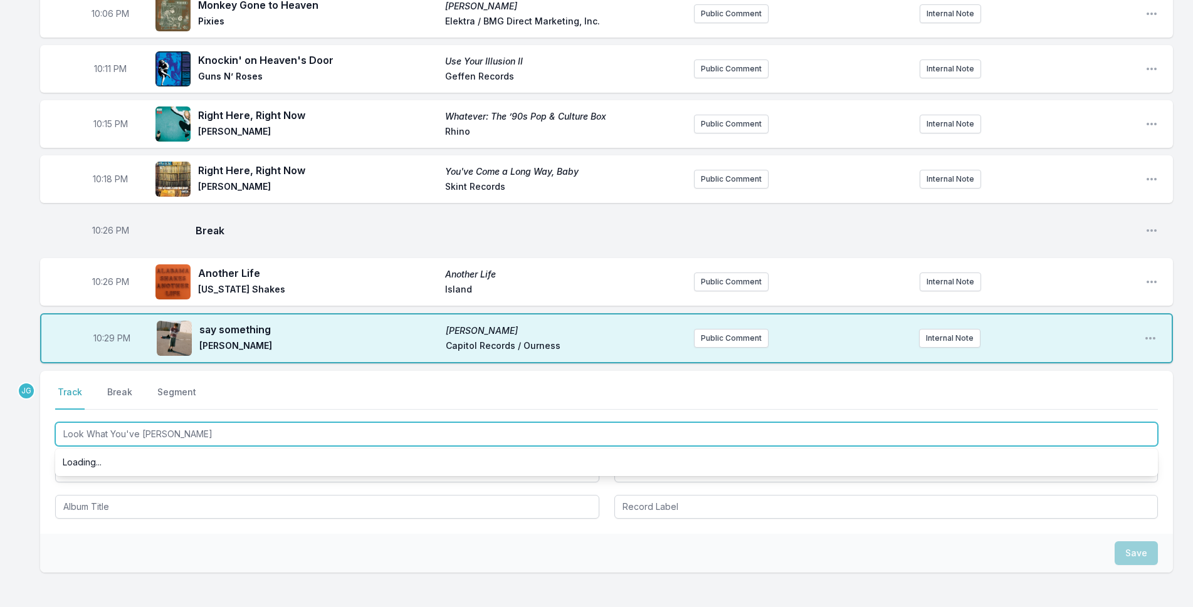
type input "Look What You've Done"
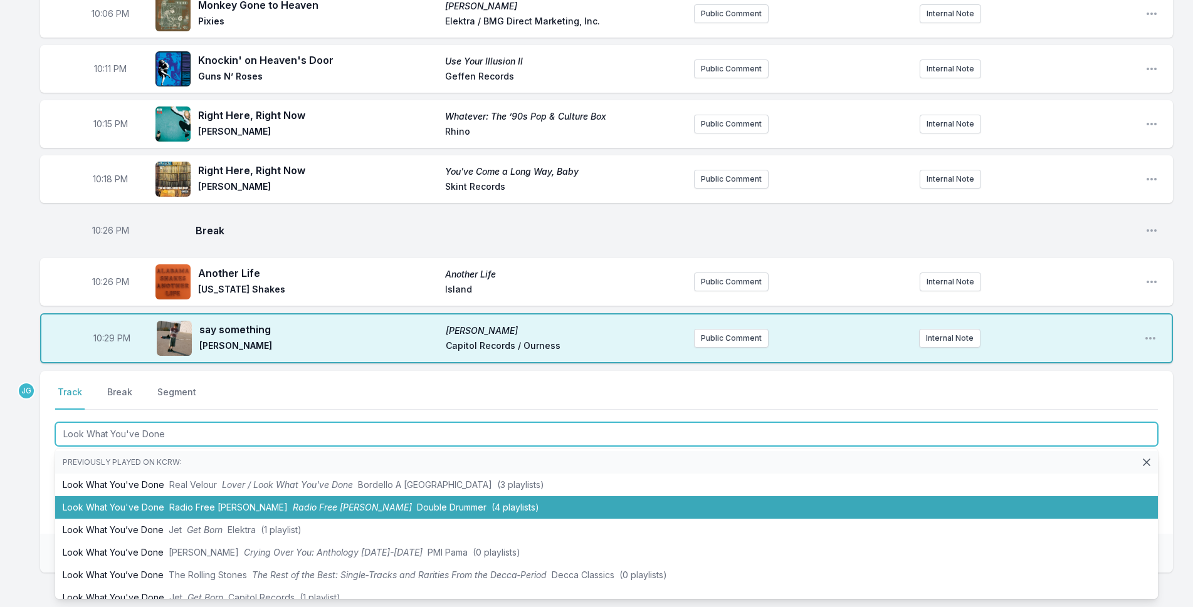
click at [185, 506] on span "Radio Free [PERSON_NAME]" at bounding box center [228, 507] width 118 height 11
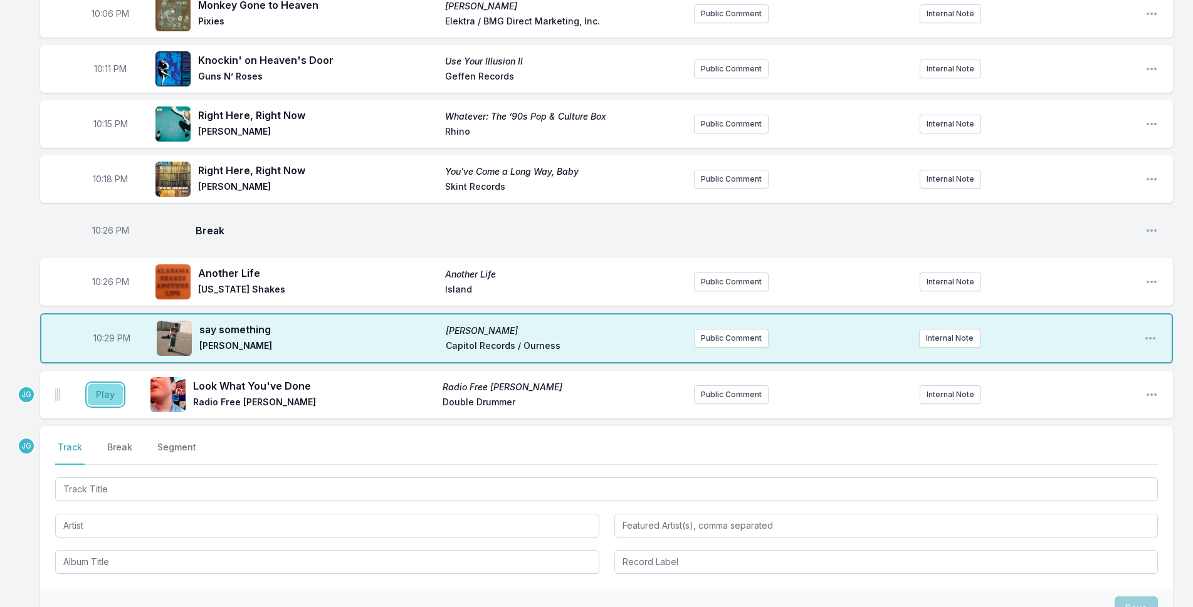
click at [115, 397] on button "Play" at bounding box center [105, 394] width 35 height 21
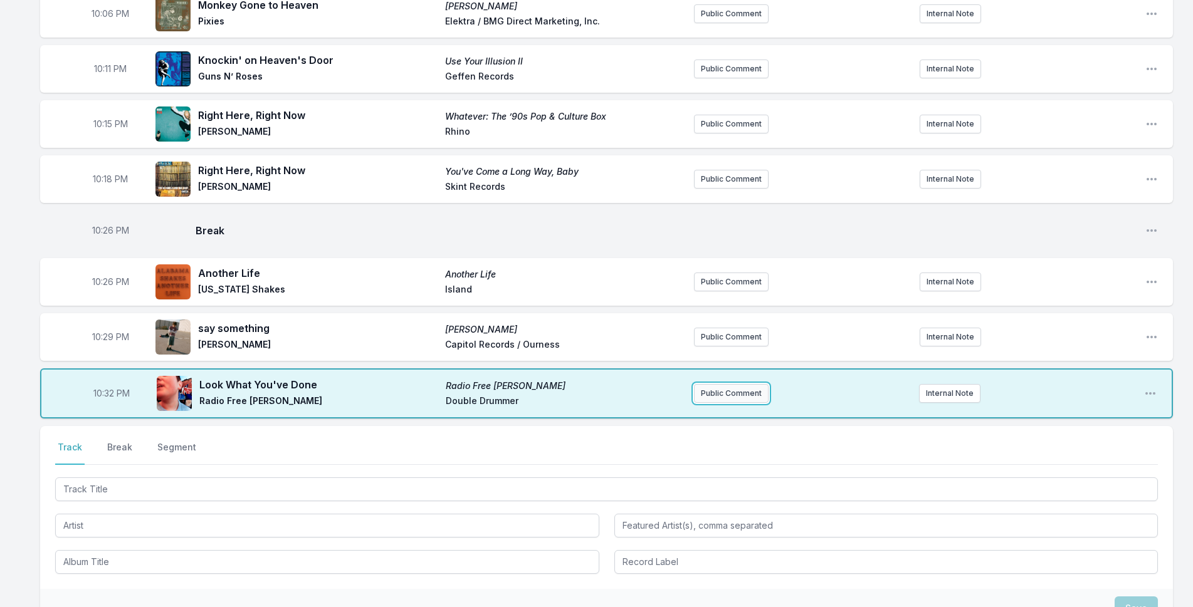
click at [718, 396] on button "Public Comment" at bounding box center [731, 393] width 75 height 19
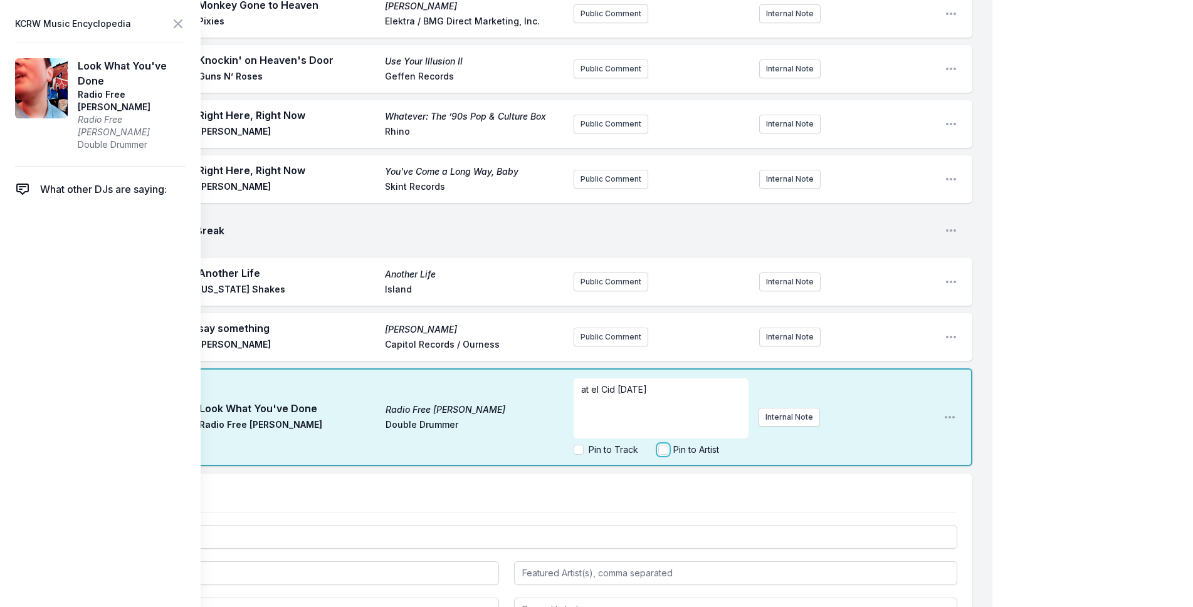
click at [667, 446] on input "Pin to Artist" at bounding box center [663, 450] width 10 height 10
checkbox input "true"
click at [179, 26] on icon at bounding box center [177, 23] width 15 height 15
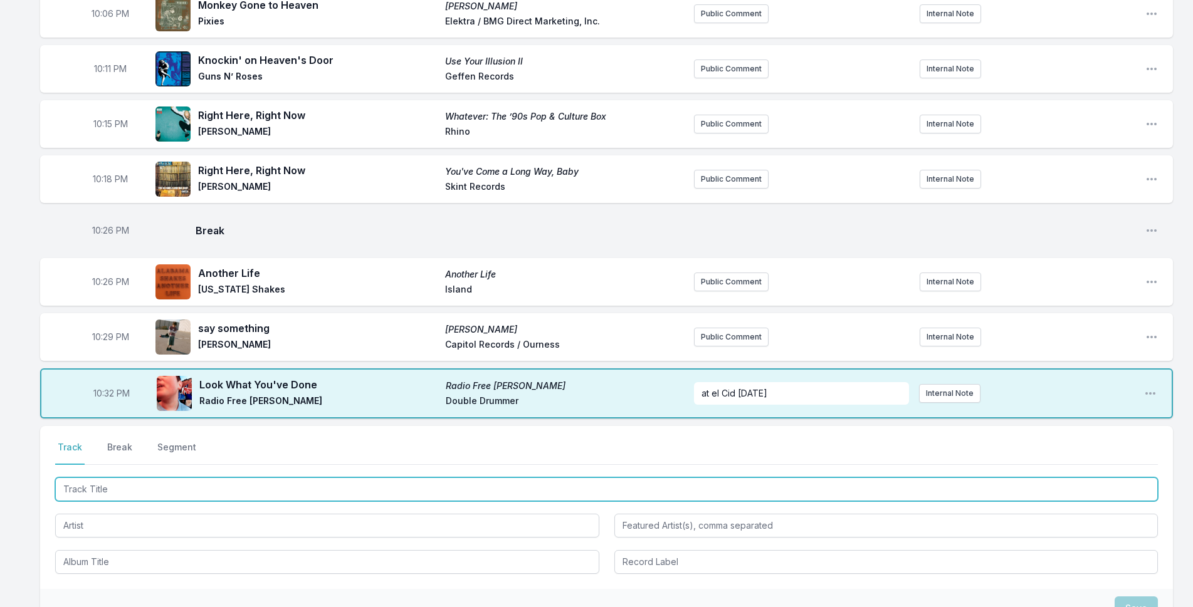
click at [188, 489] on input "Track Title" at bounding box center [606, 490] width 1102 height 24
type input "Targets"
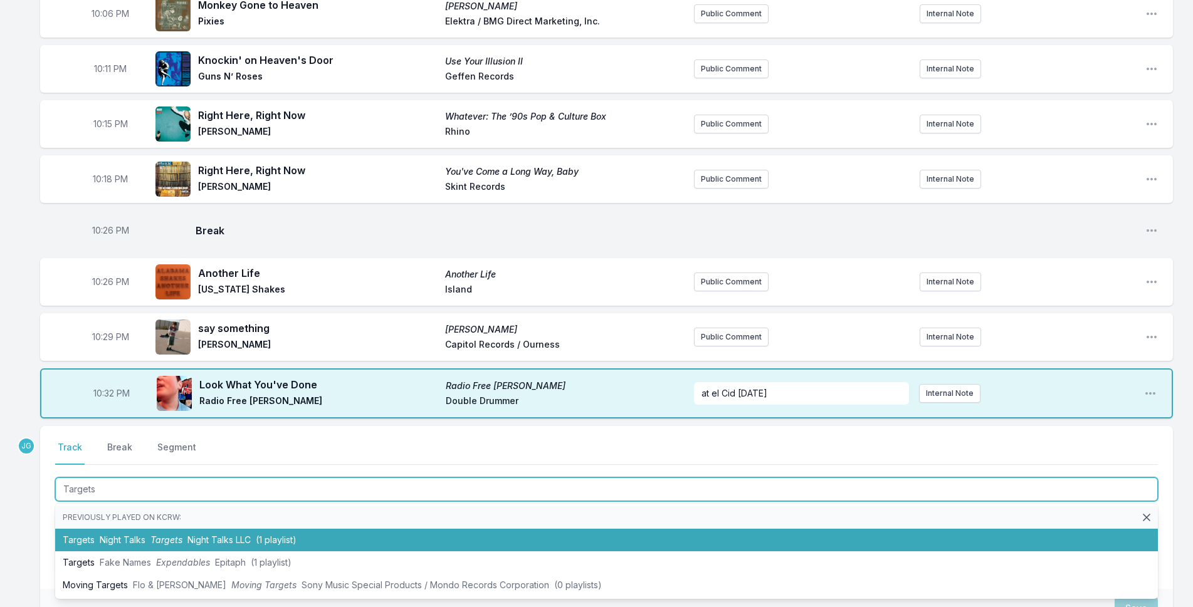
click at [84, 537] on li "Targets Night Talks Targets Night Talks LLC (1 playlist)" at bounding box center [606, 540] width 1102 height 23
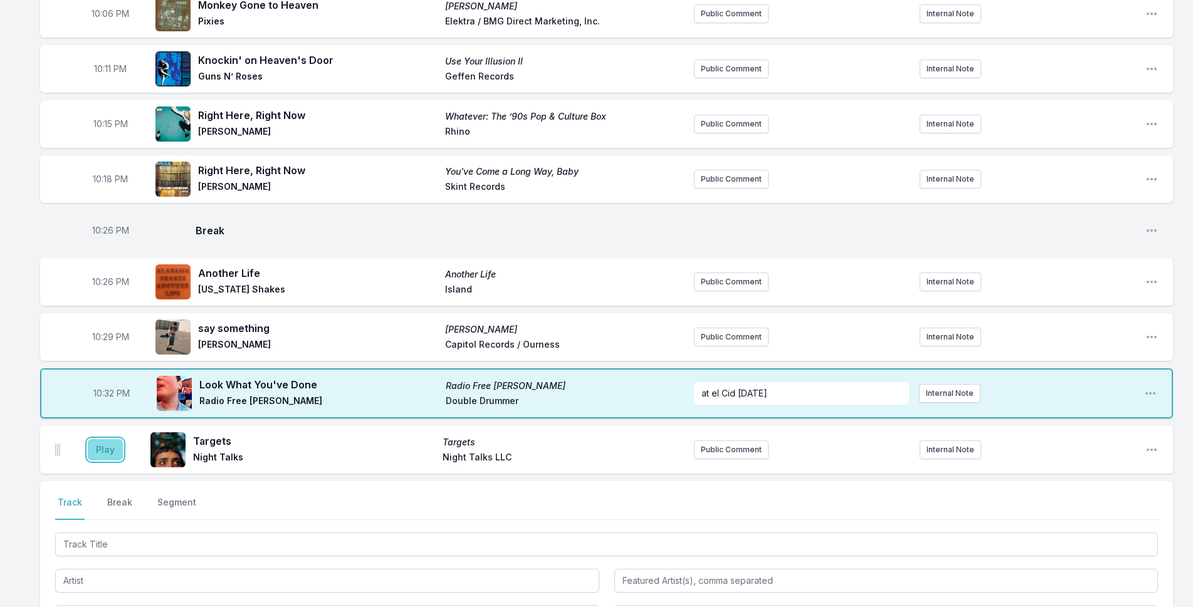
click at [105, 450] on button "Play" at bounding box center [105, 449] width 35 height 21
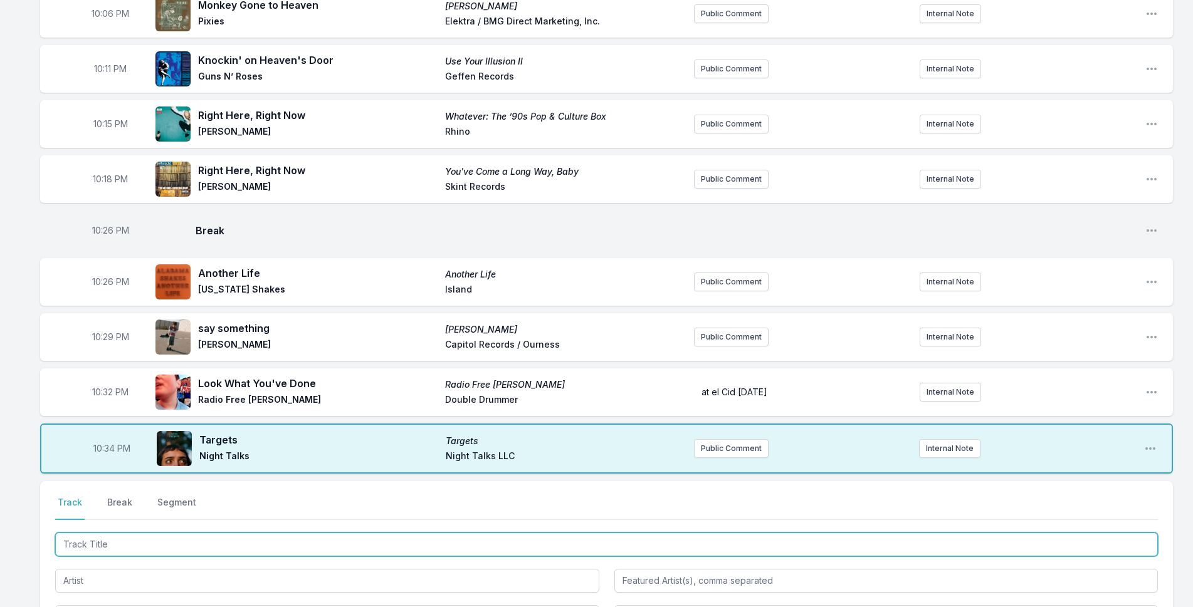
click at [71, 540] on input "Track Title" at bounding box center [606, 545] width 1102 height 24
type input "Embeces"
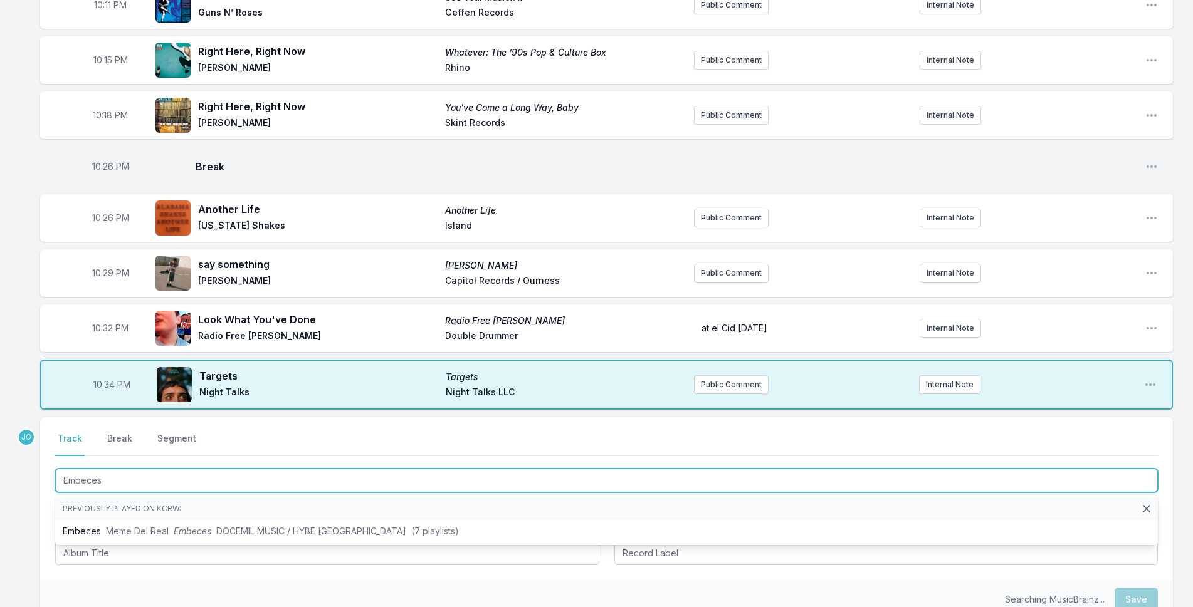
scroll to position [313, 0]
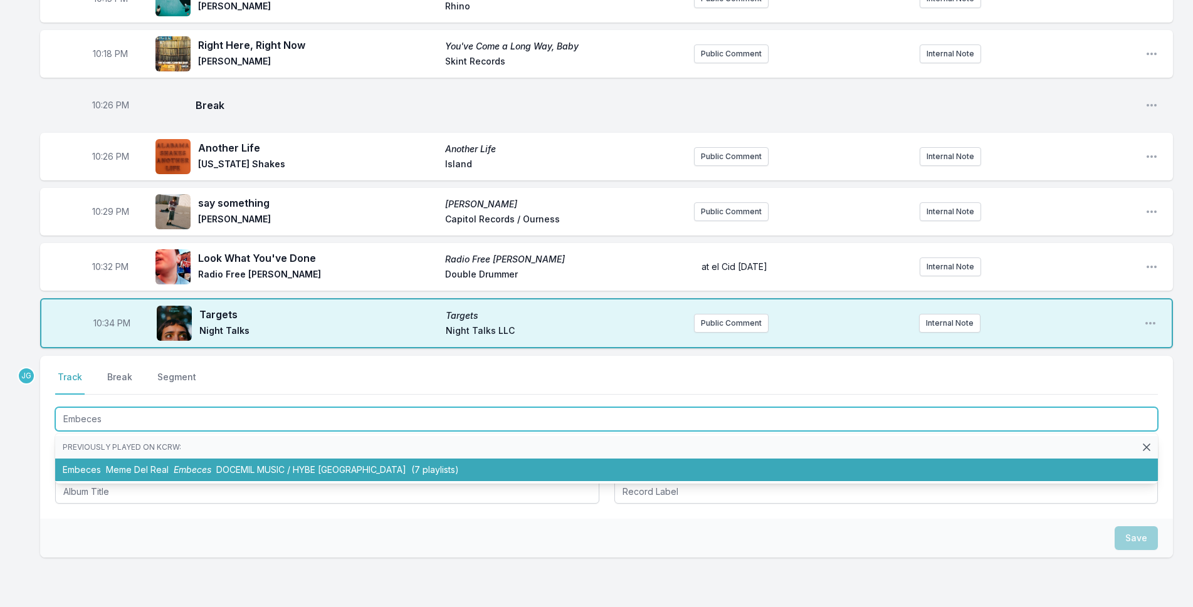
click at [98, 471] on li "Embeces Meme Del Real Embeces DOCEMIL MUSIC / HYBE [GEOGRAPHIC_DATA] (7 playlis…" at bounding box center [606, 470] width 1102 height 23
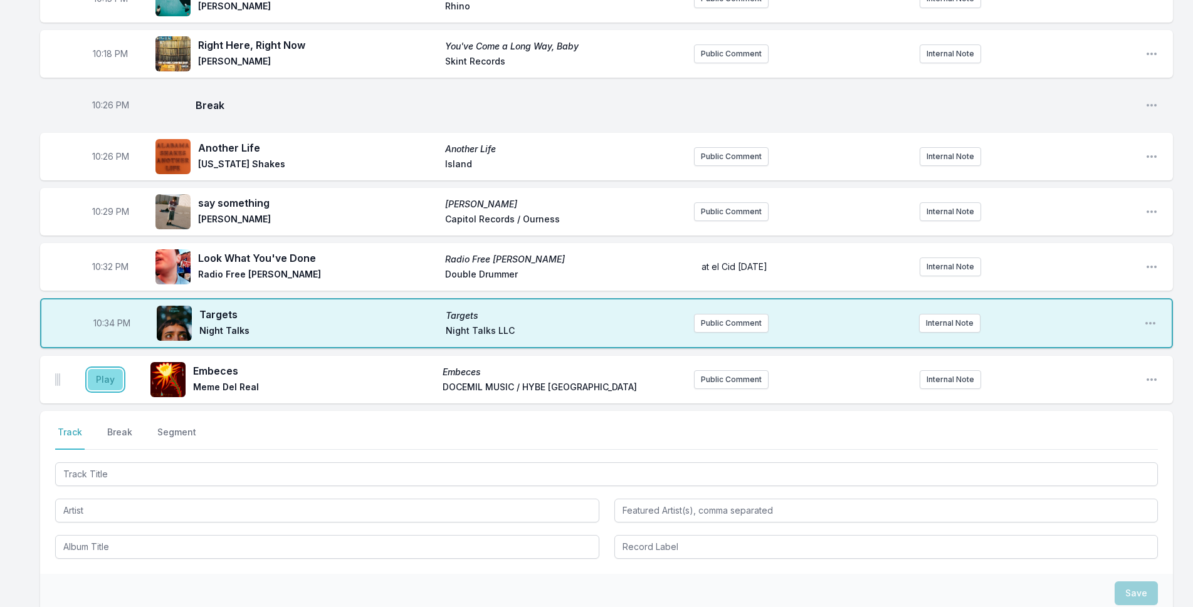
click at [107, 374] on button "Play" at bounding box center [105, 379] width 35 height 21
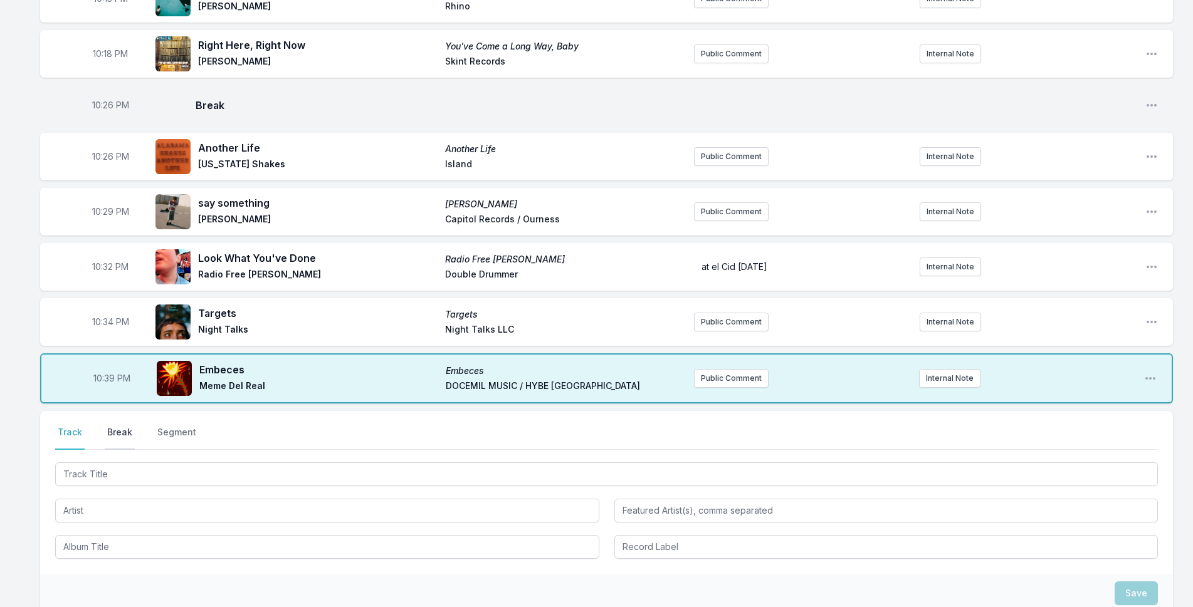
click at [118, 432] on button "Break" at bounding box center [120, 438] width 30 height 24
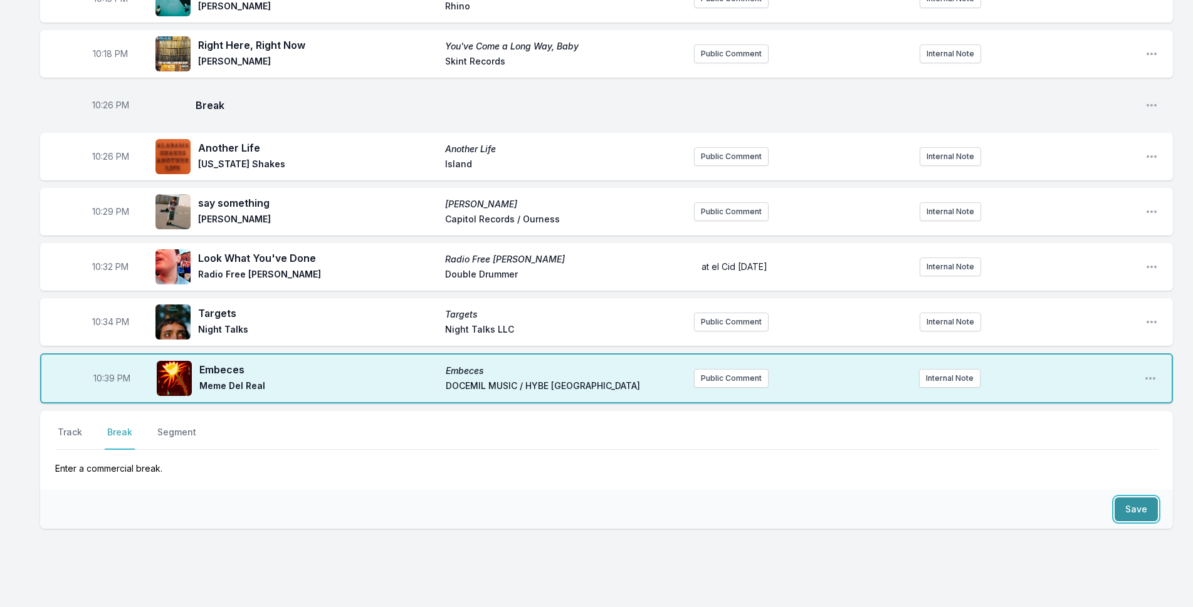
click at [1136, 500] on button "Save" at bounding box center [1135, 510] width 43 height 24
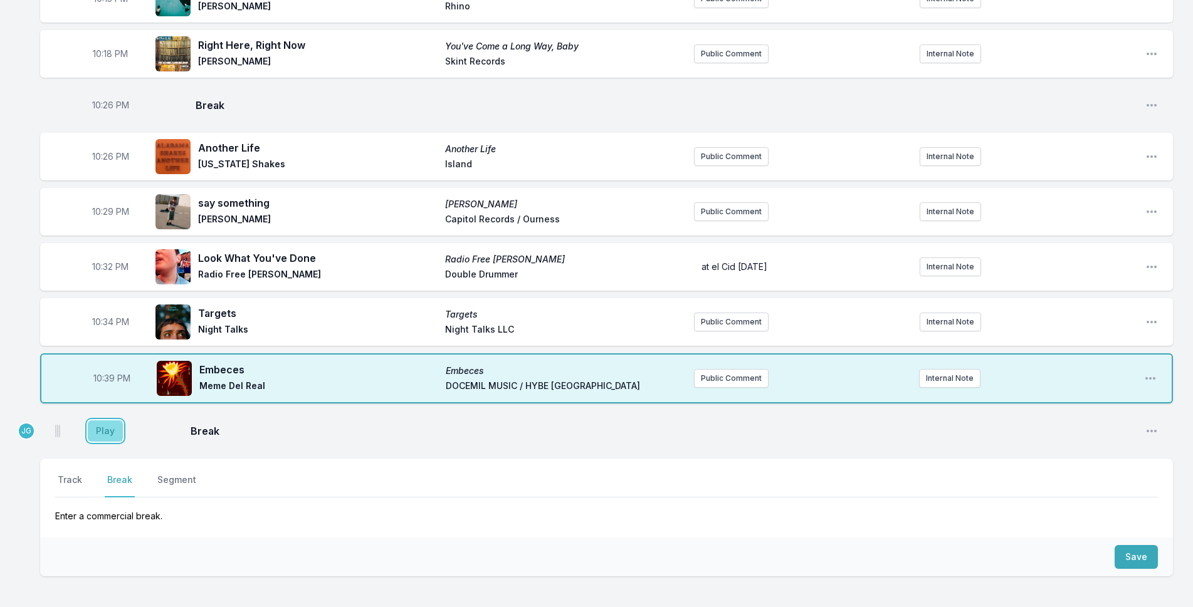
click at [107, 432] on button "Play" at bounding box center [105, 430] width 35 height 21
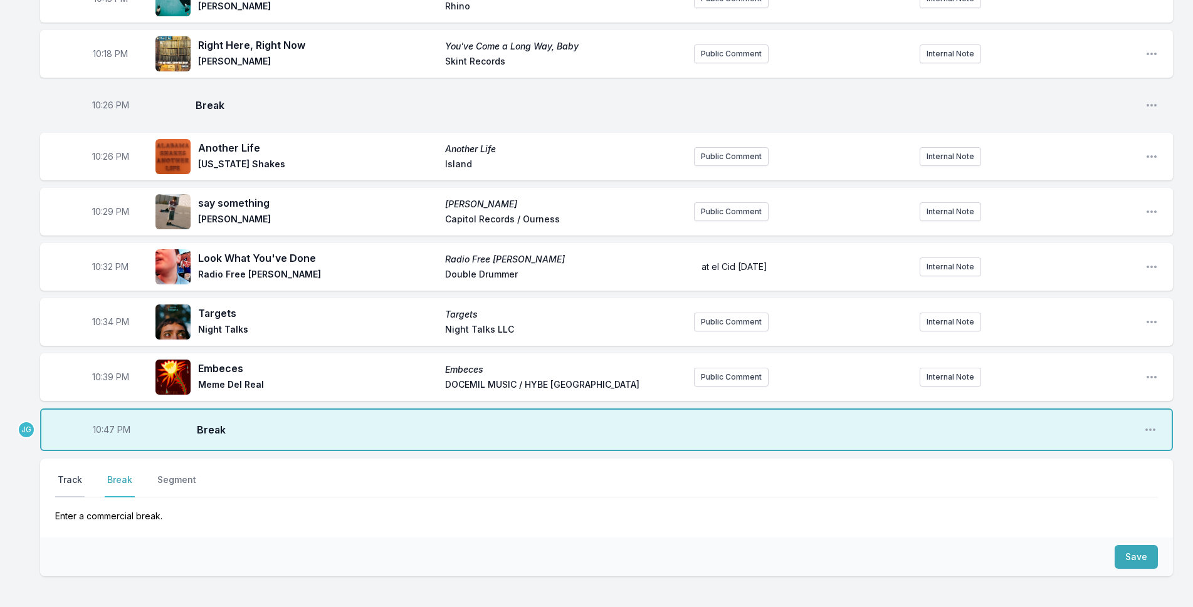
click at [72, 474] on button "Track" at bounding box center [69, 486] width 29 height 24
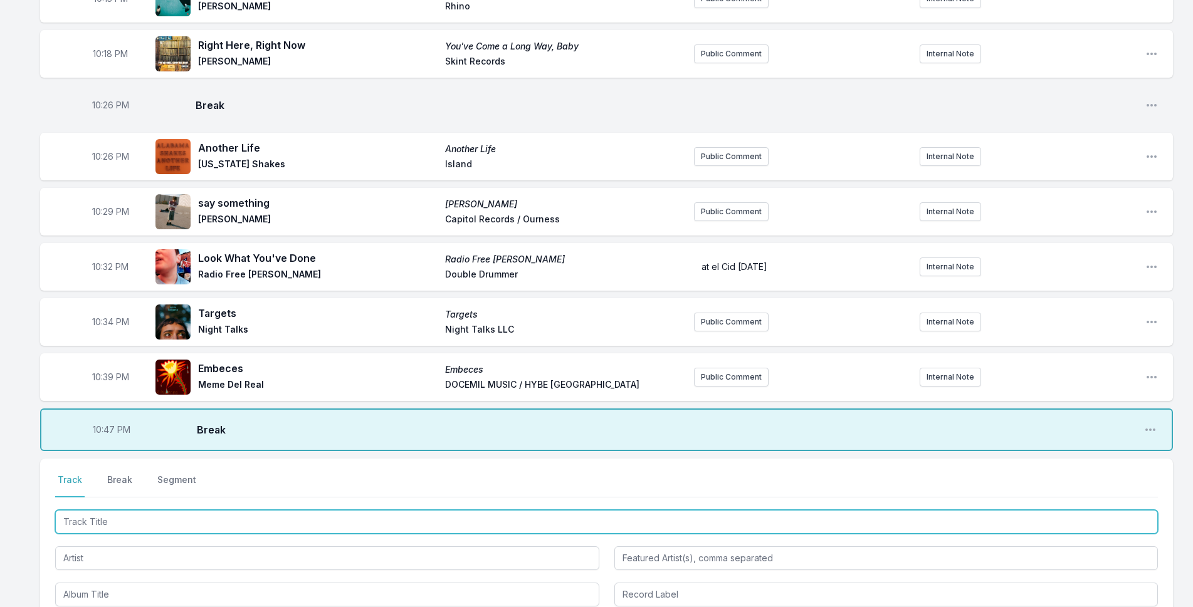
click at [999, 520] on input "Track Title" at bounding box center [606, 522] width 1102 height 24
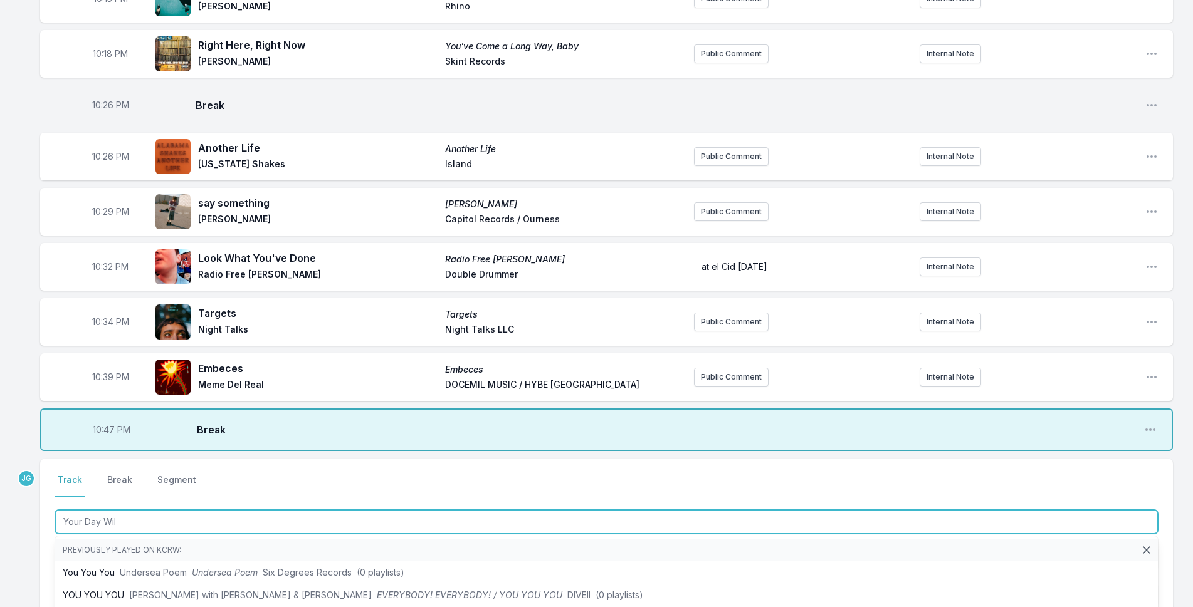
type input "Your Day Will"
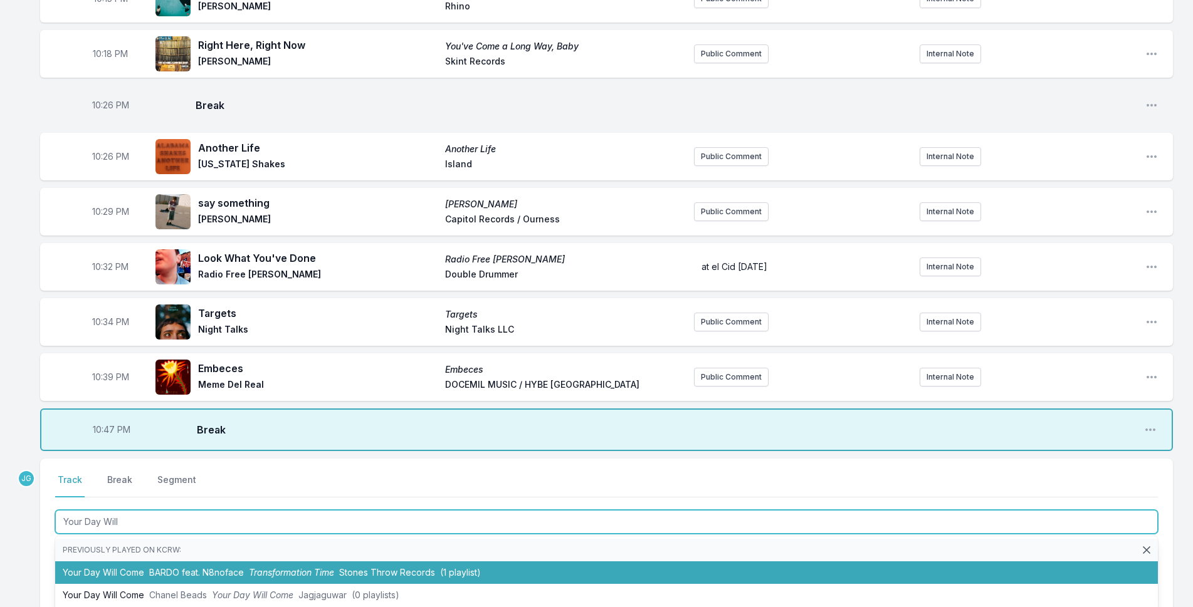
click at [466, 565] on li "Your Day Will Come BARDO feat. N8noface Transformation Time Stones Throw Record…" at bounding box center [606, 572] width 1102 height 23
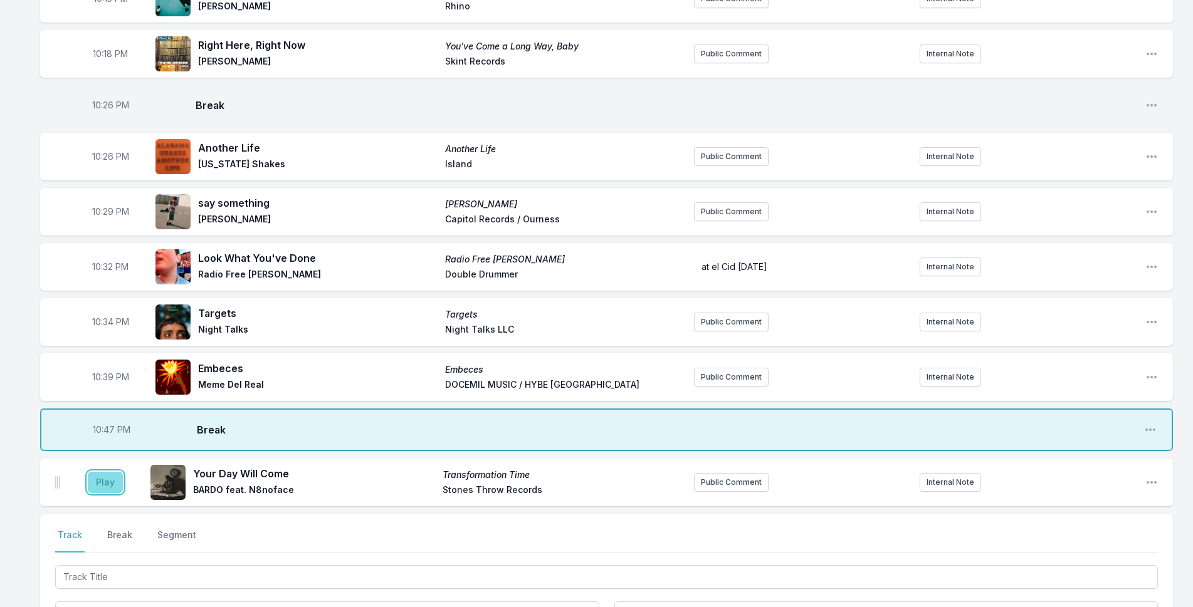
click at [107, 486] on button "Play" at bounding box center [105, 482] width 35 height 21
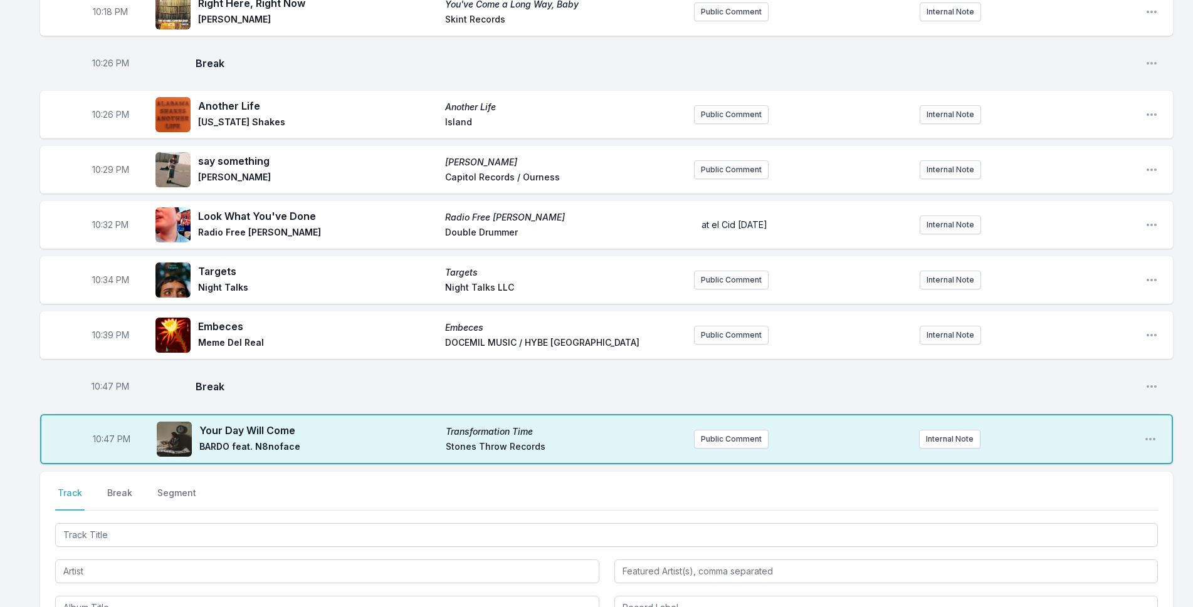
scroll to position [376, 0]
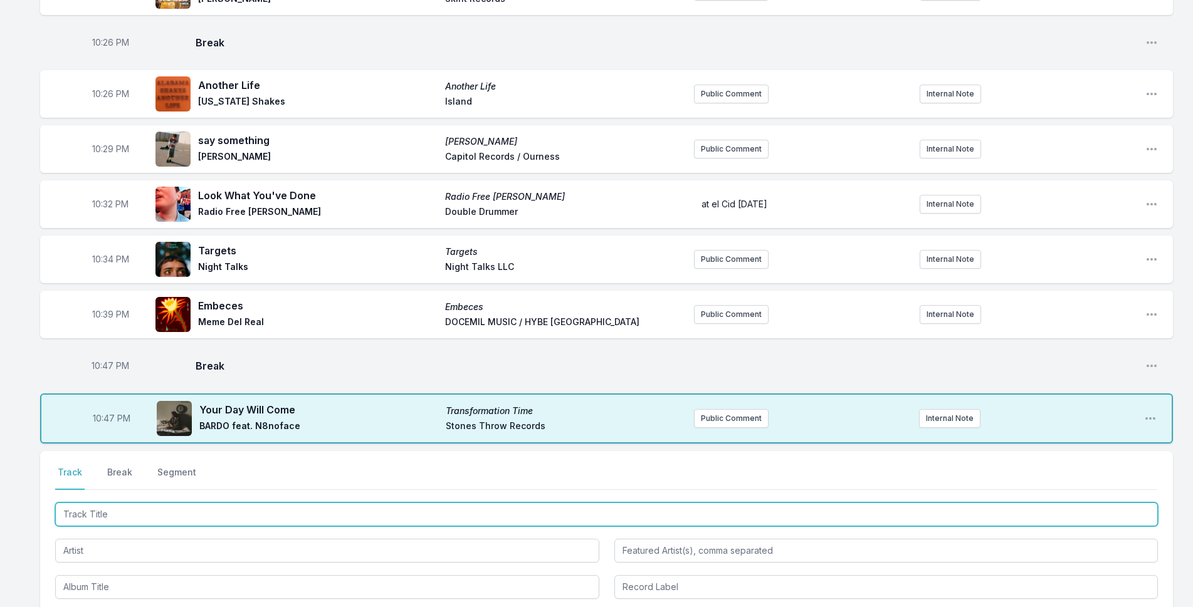
click at [357, 516] on input "Track Title" at bounding box center [606, 515] width 1102 height 24
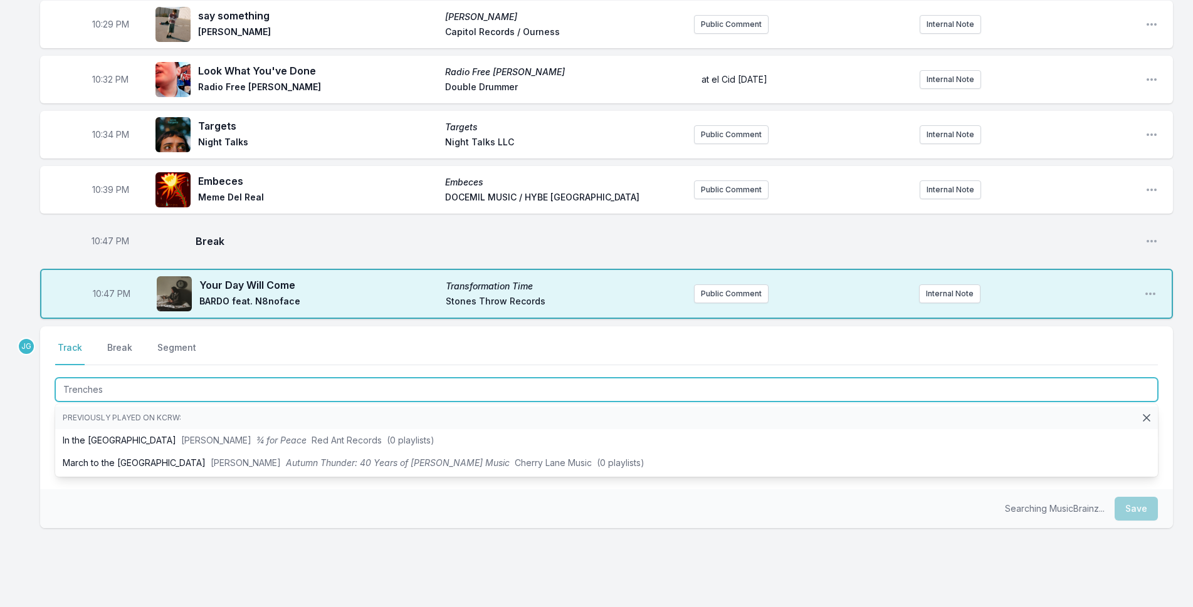
scroll to position [501, 0]
type input "Trenches"
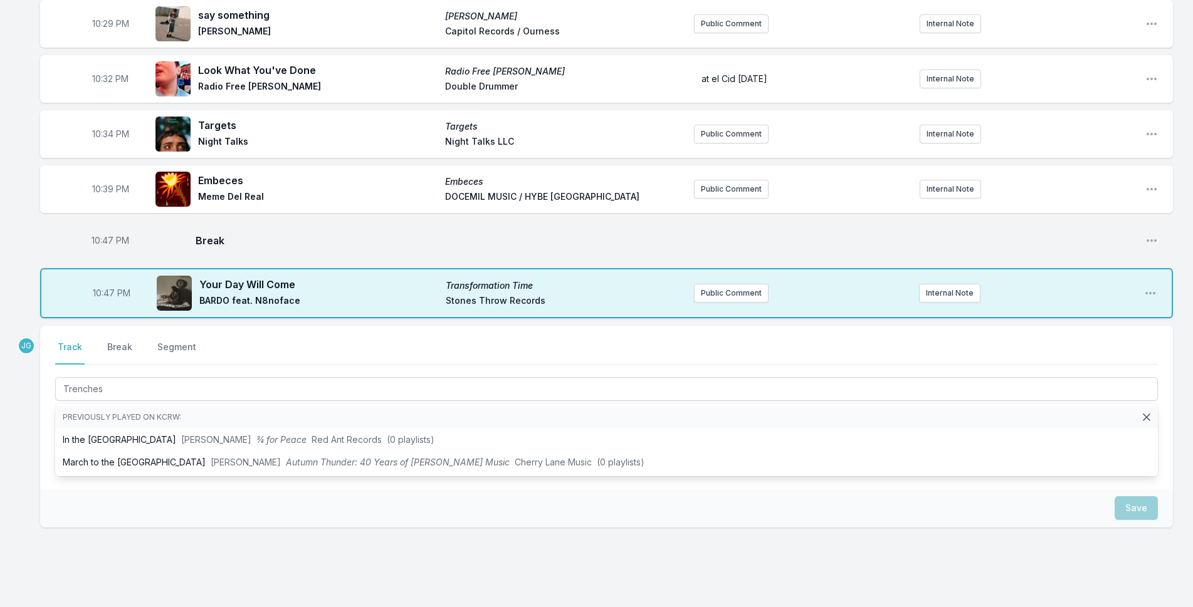
click at [191, 526] on div "Save" at bounding box center [606, 508] width 1132 height 39
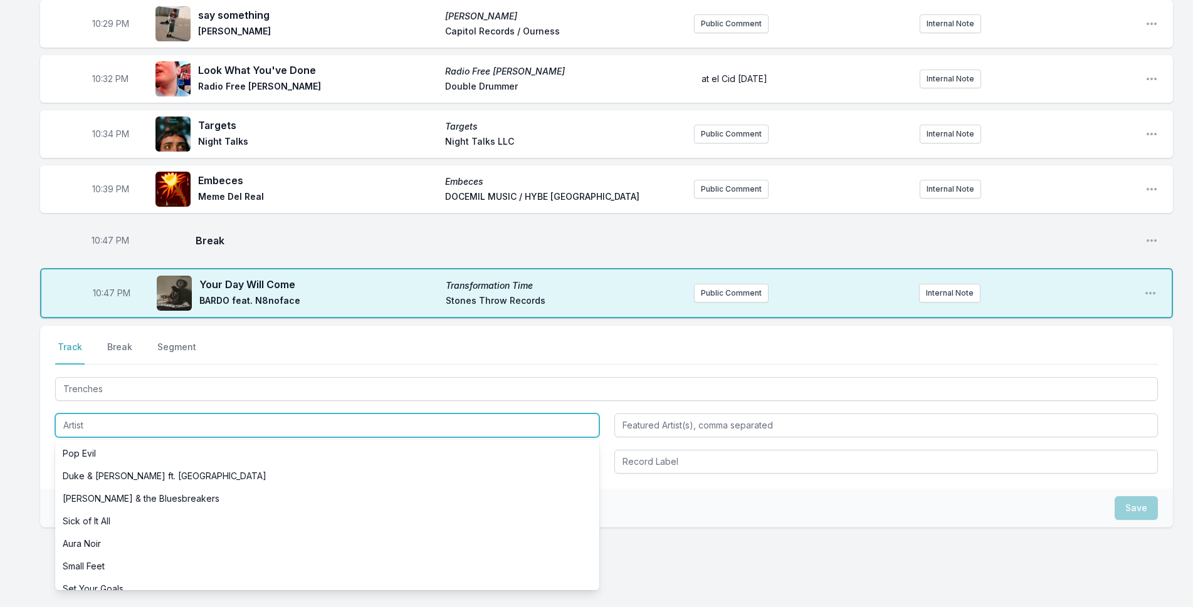
click at [164, 415] on input "Artist" at bounding box center [327, 426] width 544 height 24
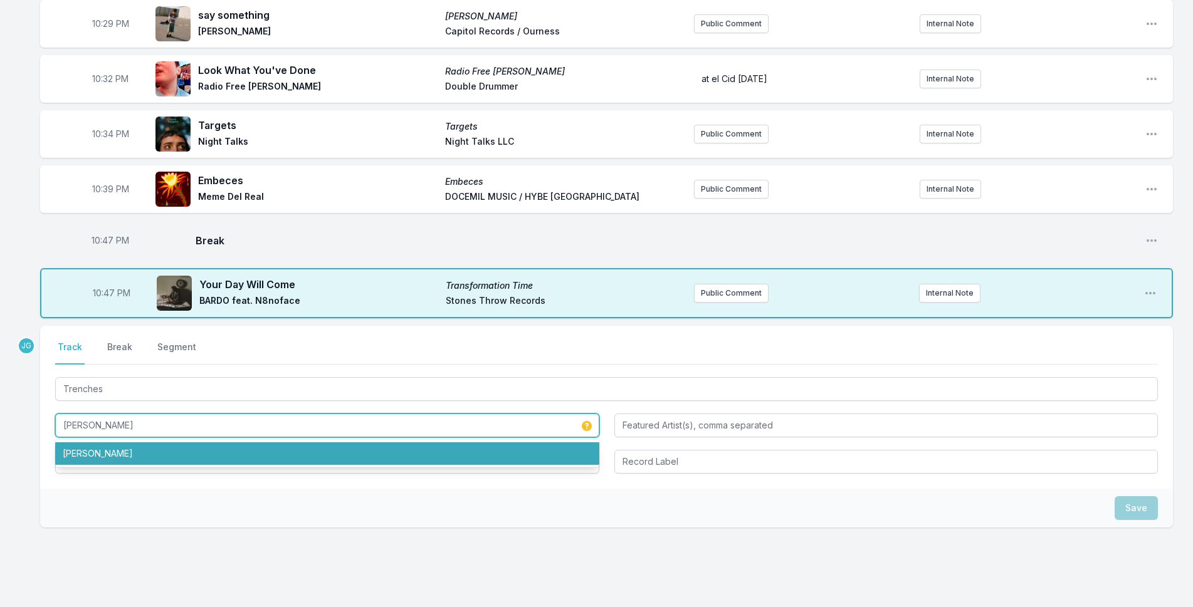
click at [175, 443] on li "[PERSON_NAME]" at bounding box center [327, 453] width 544 height 23
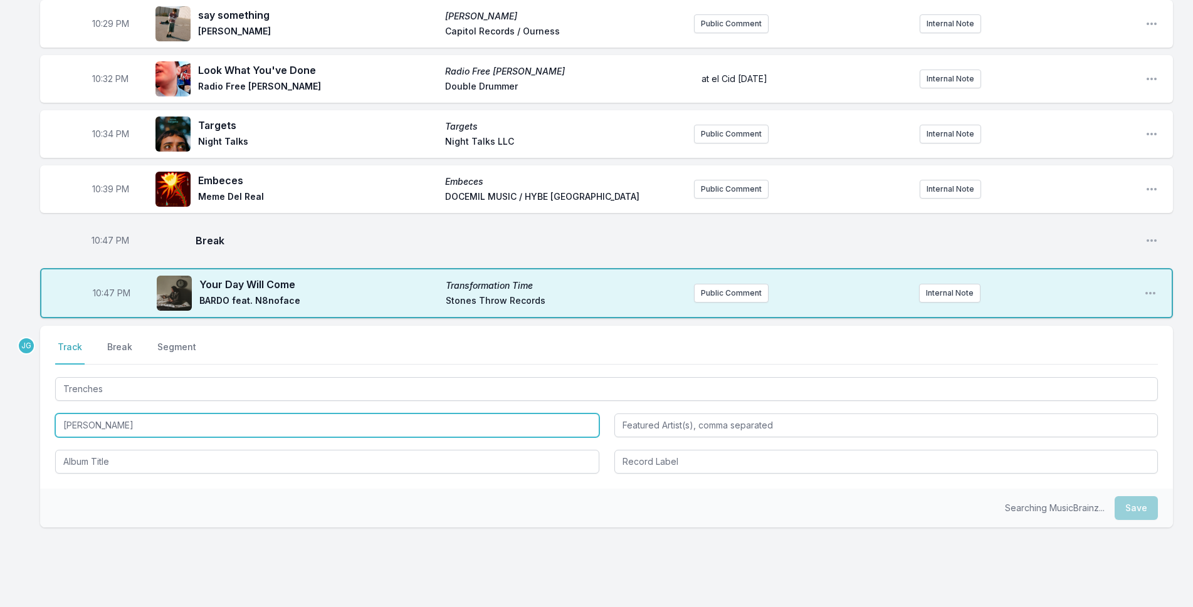
type input "[PERSON_NAME]"
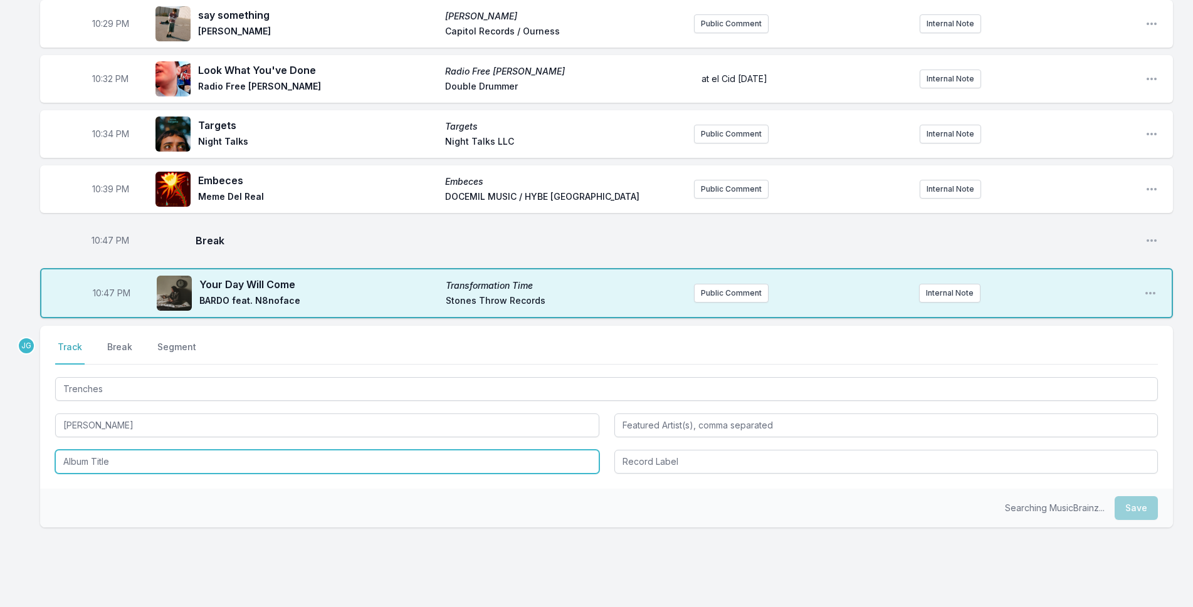
click at [174, 453] on input "Album Title" at bounding box center [327, 462] width 544 height 24
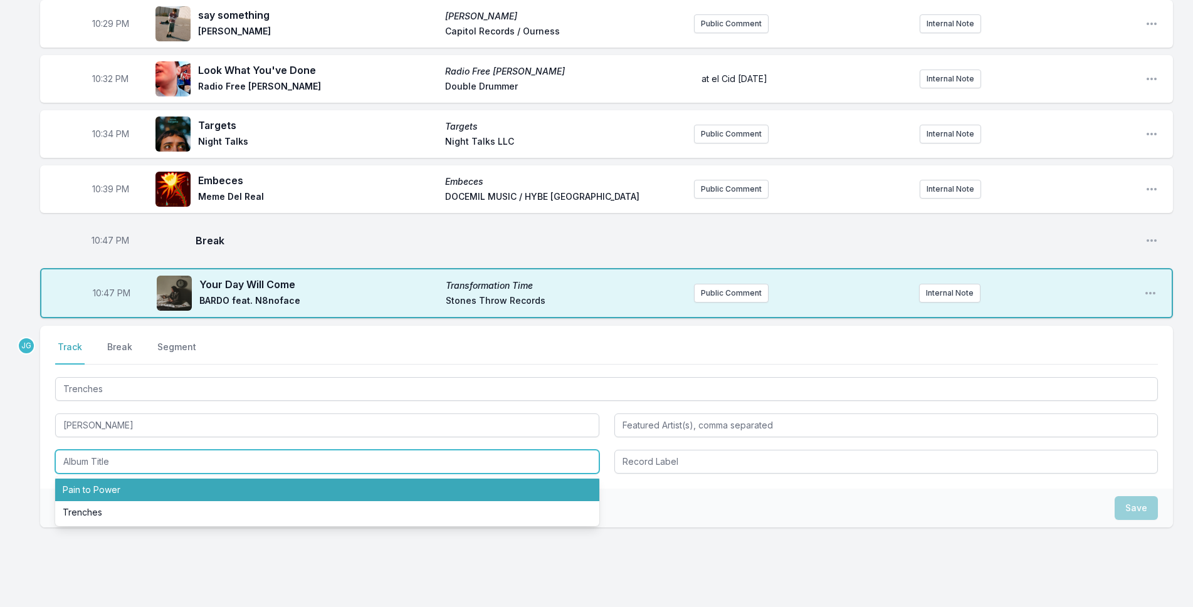
click at [165, 482] on li "Pain to Power" at bounding box center [327, 490] width 544 height 23
type input "Pain to Power"
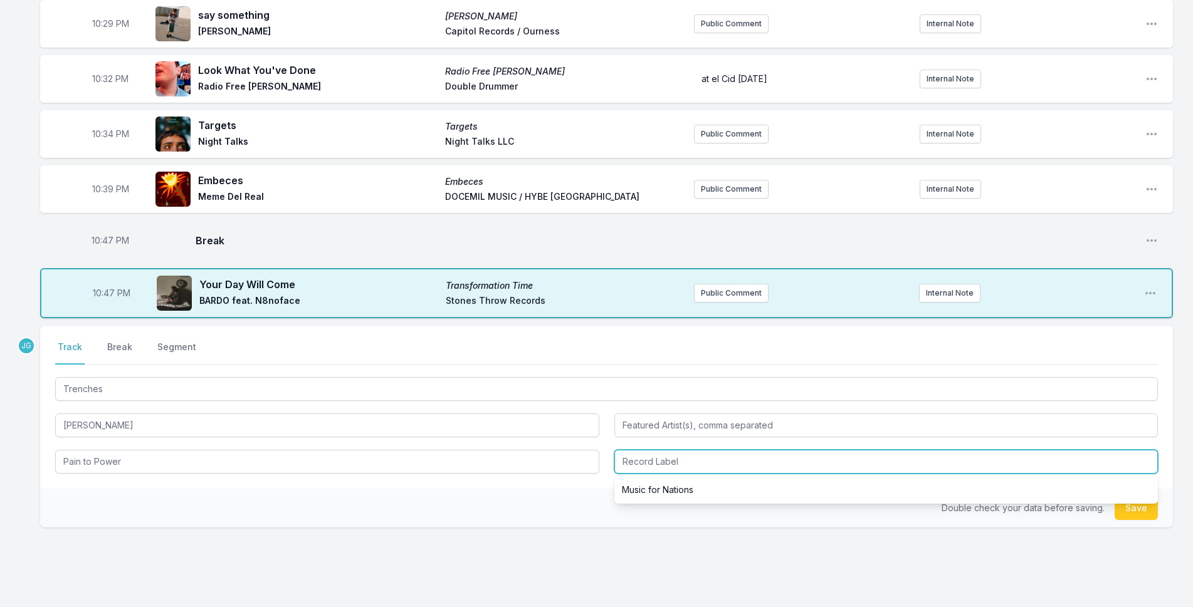
click at [656, 468] on input "Record Label" at bounding box center [886, 462] width 544 height 24
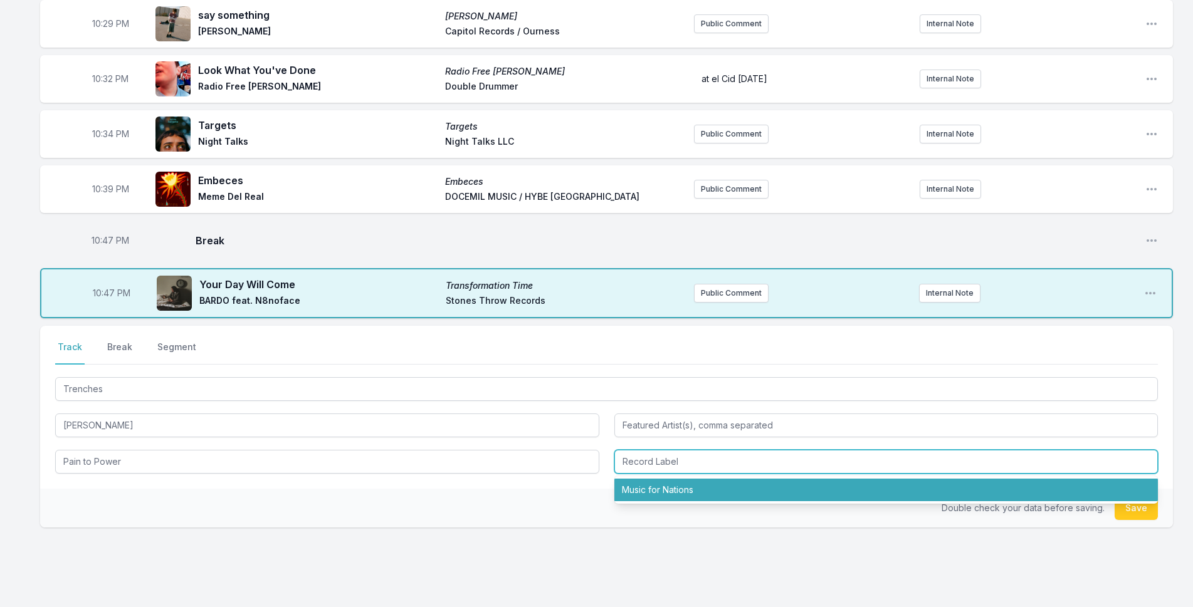
click at [657, 489] on li "Music for Nations" at bounding box center [886, 490] width 544 height 23
type input "Music for Nations"
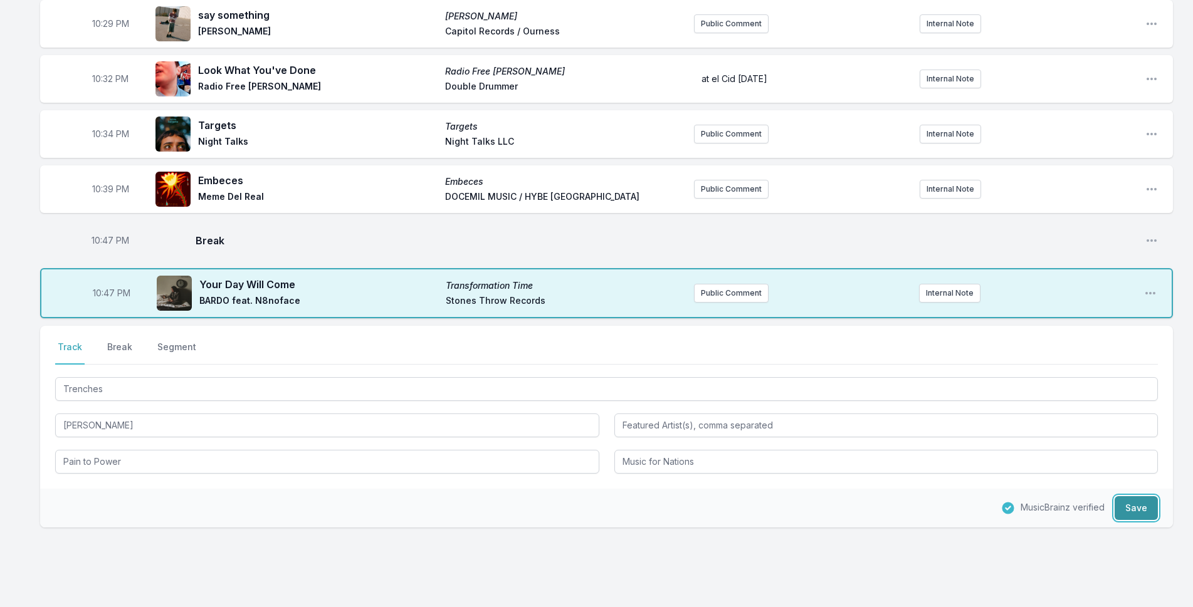
click at [1129, 509] on button "Save" at bounding box center [1135, 508] width 43 height 24
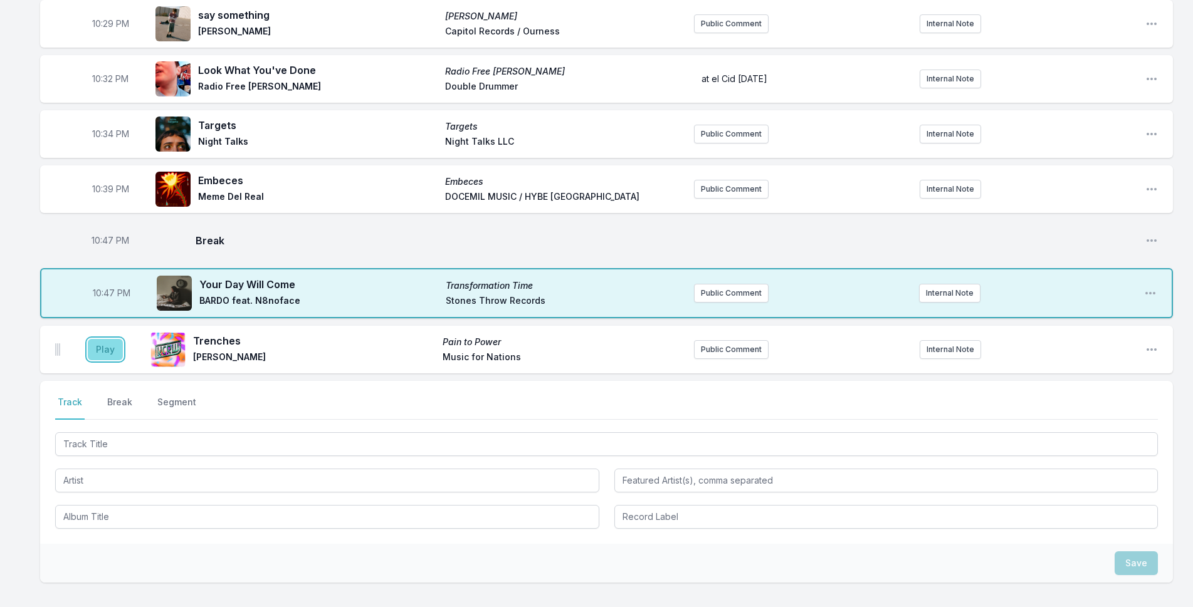
click at [111, 348] on button "Play" at bounding box center [105, 349] width 35 height 21
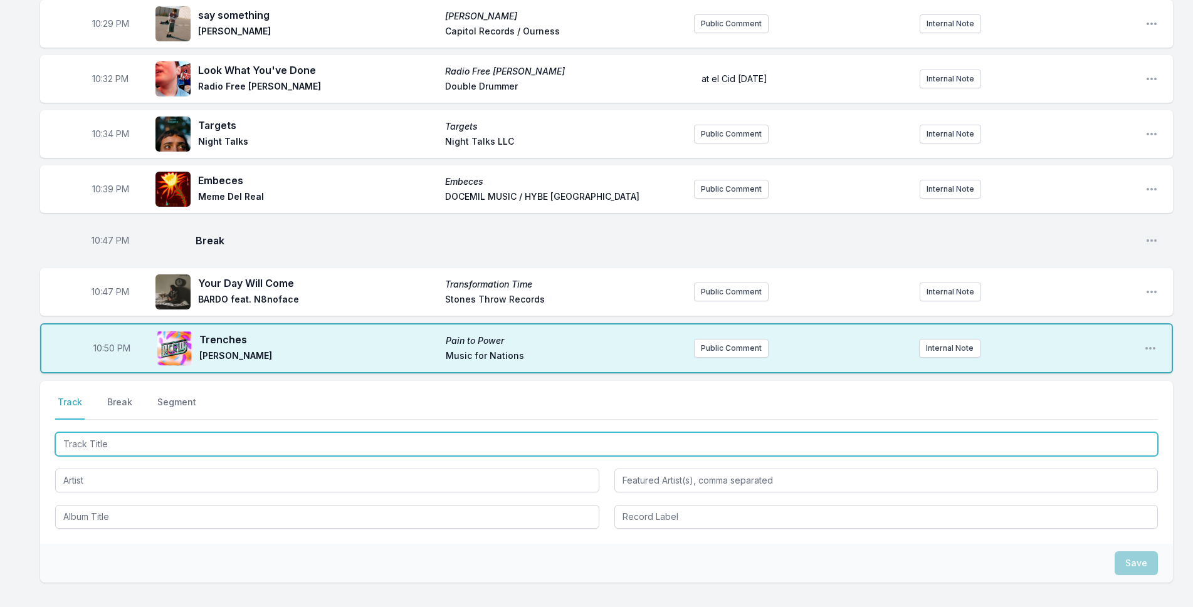
click at [150, 452] on input "Track Title" at bounding box center [606, 444] width 1102 height 24
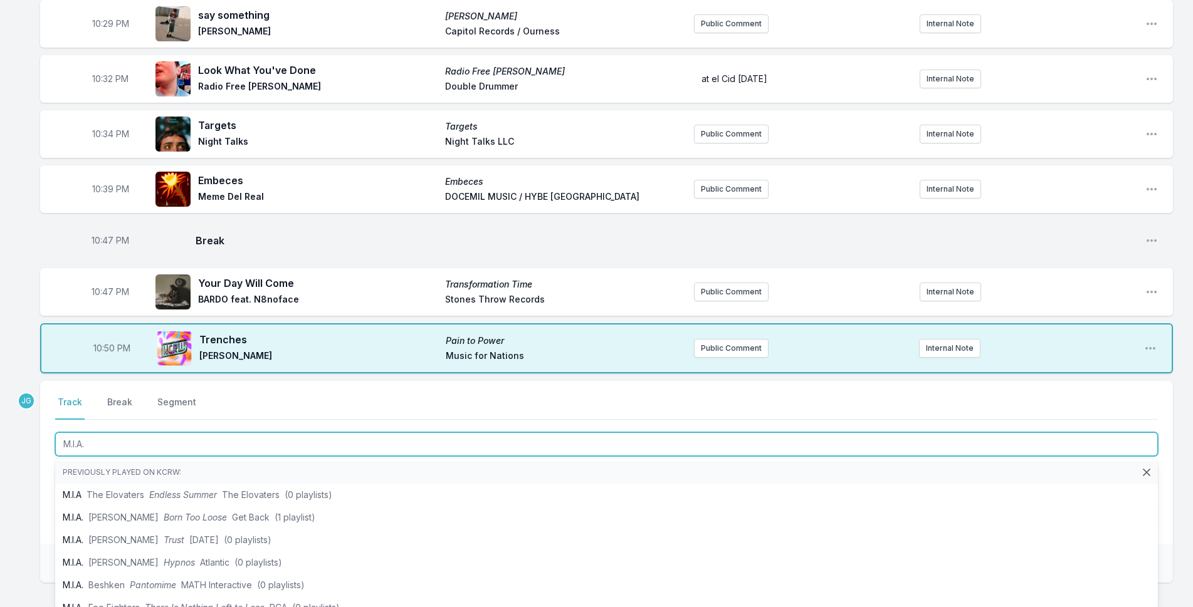
type input "M.I.A."
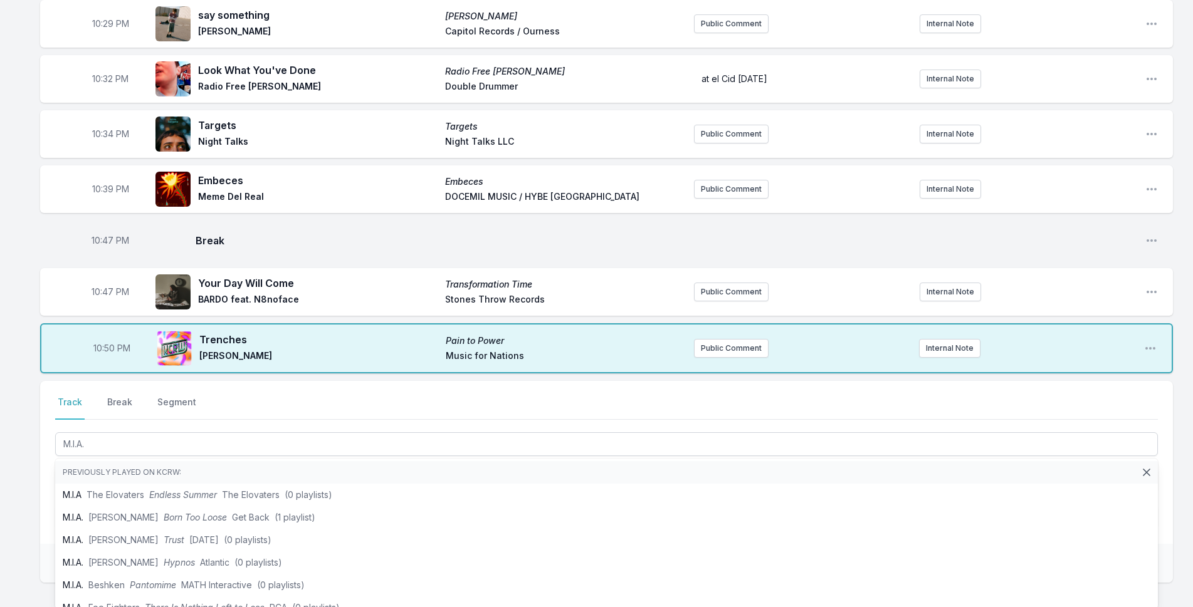
click at [23, 512] on div "10:02 PM Slide Away Definitely Maybe Oasis Epic Public Comment Internal Note Op…" at bounding box center [596, 162] width 1193 height 1082
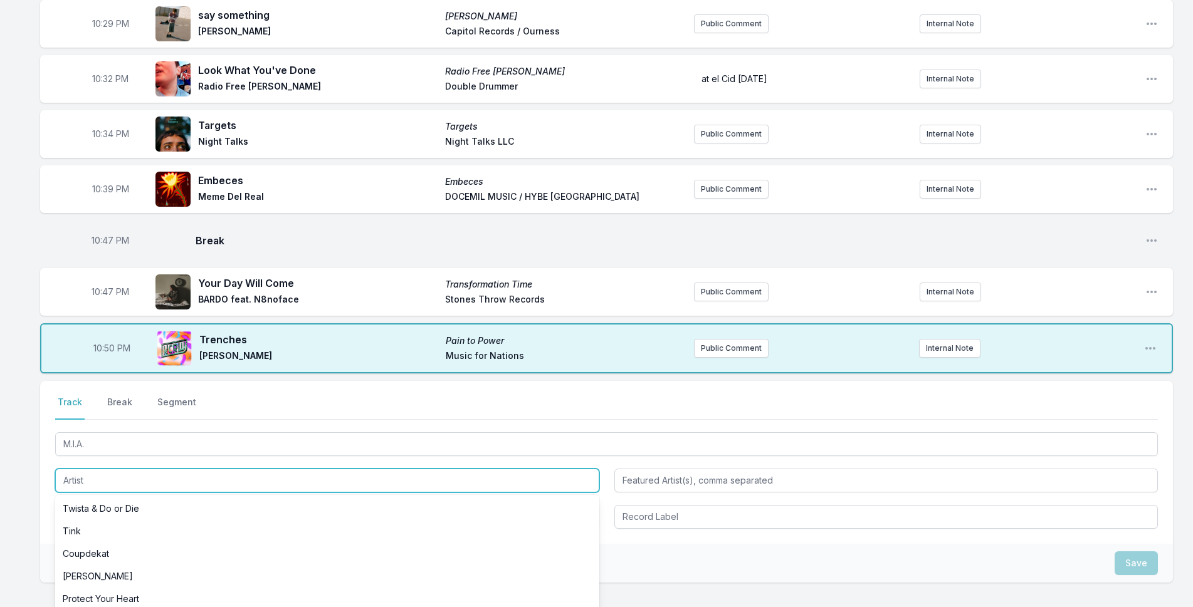
click at [81, 474] on input "Artist" at bounding box center [327, 481] width 544 height 24
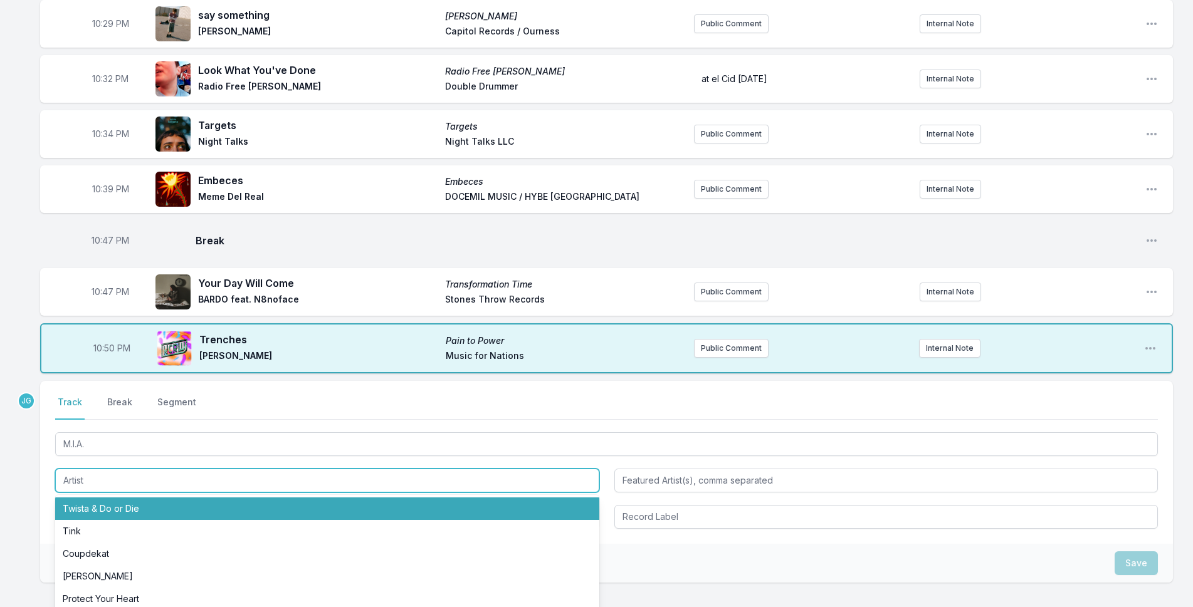
click at [296, 479] on input "Artist" at bounding box center [327, 481] width 544 height 24
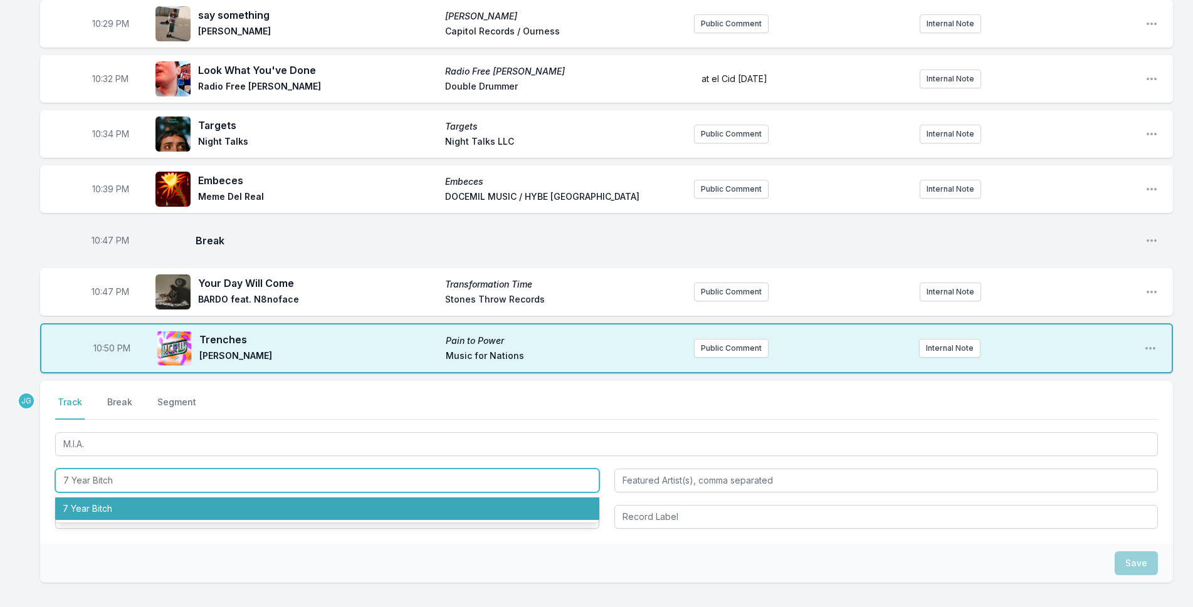
click at [71, 518] on li "7 Year Bitch" at bounding box center [327, 509] width 544 height 23
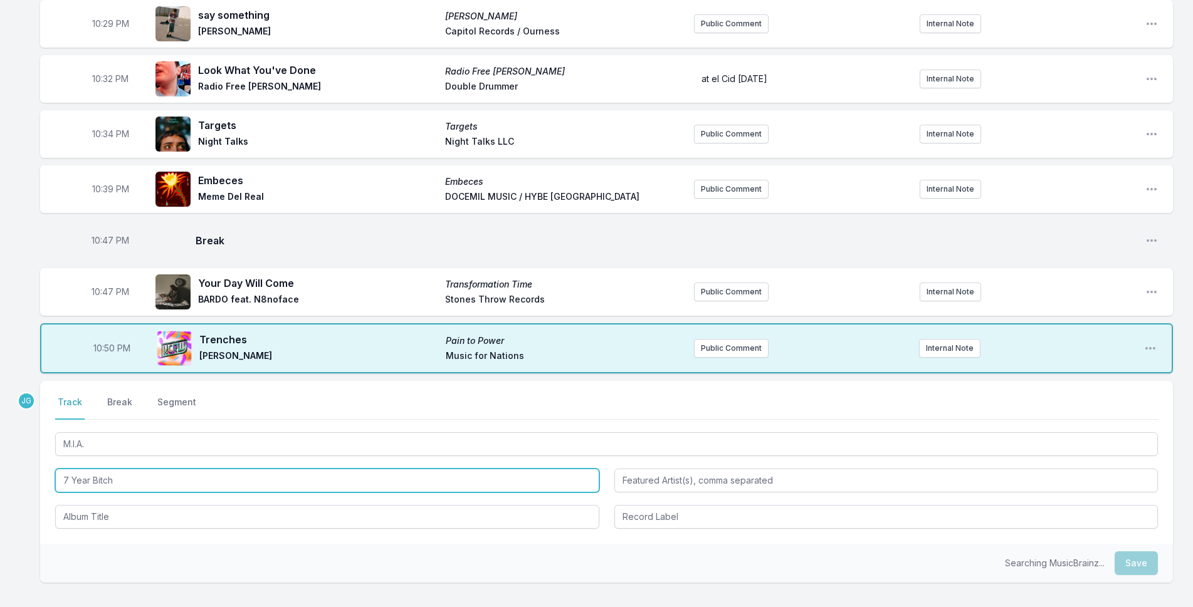
type input "7 Year Bitch"
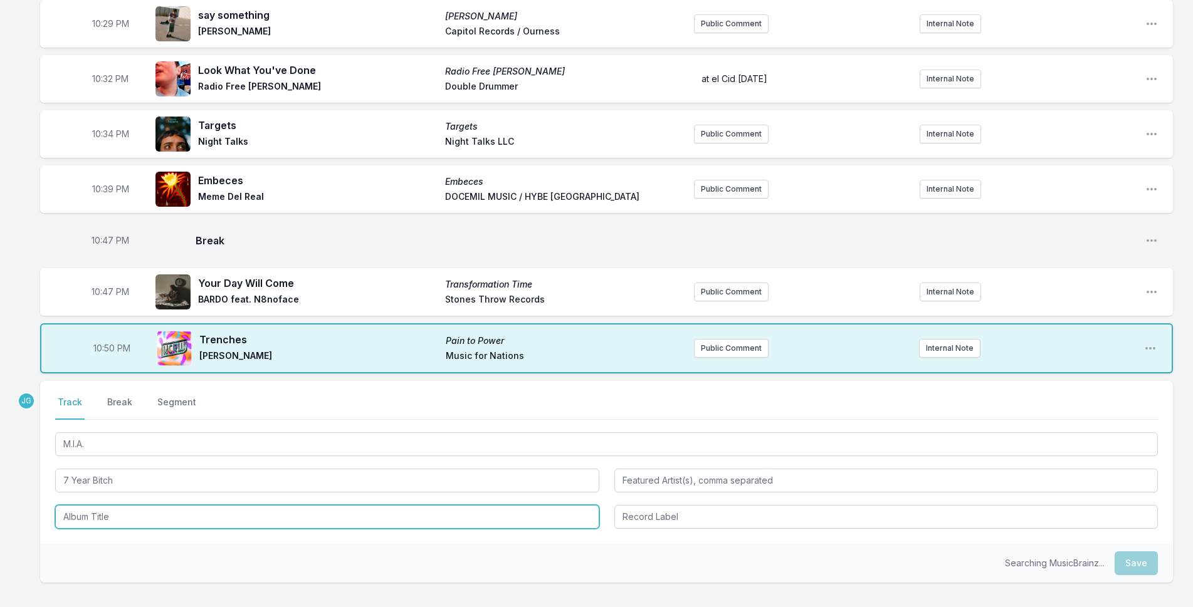
click at [71, 518] on input "Album Title" at bounding box center [327, 517] width 544 height 24
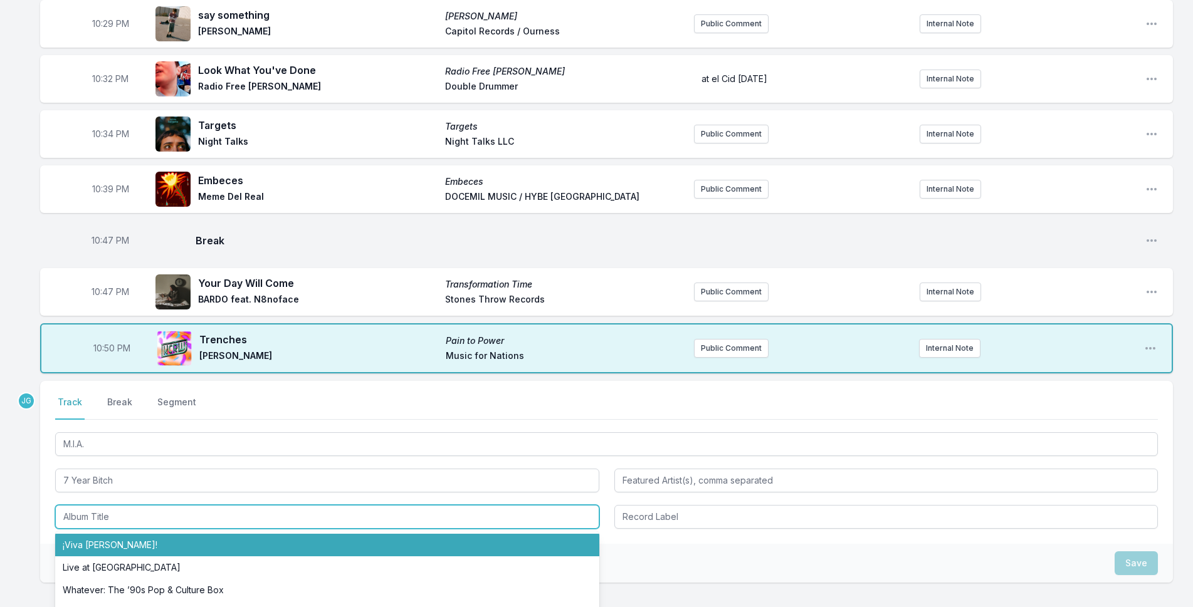
click at [102, 541] on li "¡Viva [PERSON_NAME]!" at bounding box center [327, 545] width 544 height 23
type input "¡Viva [PERSON_NAME]!"
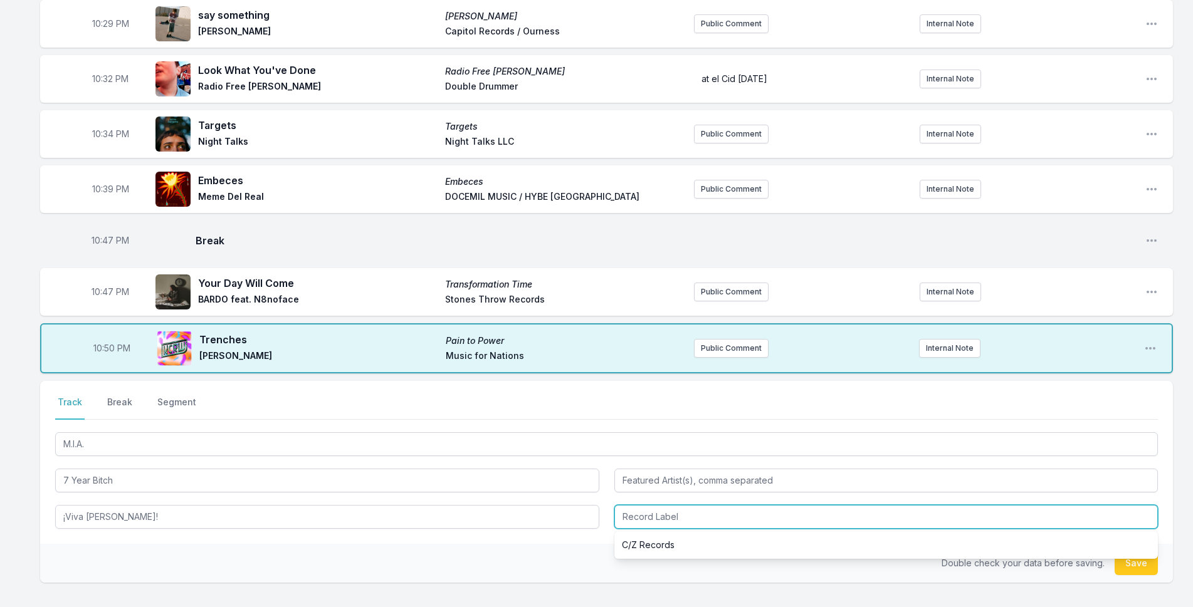
click at [633, 508] on input "Record Label" at bounding box center [886, 517] width 544 height 24
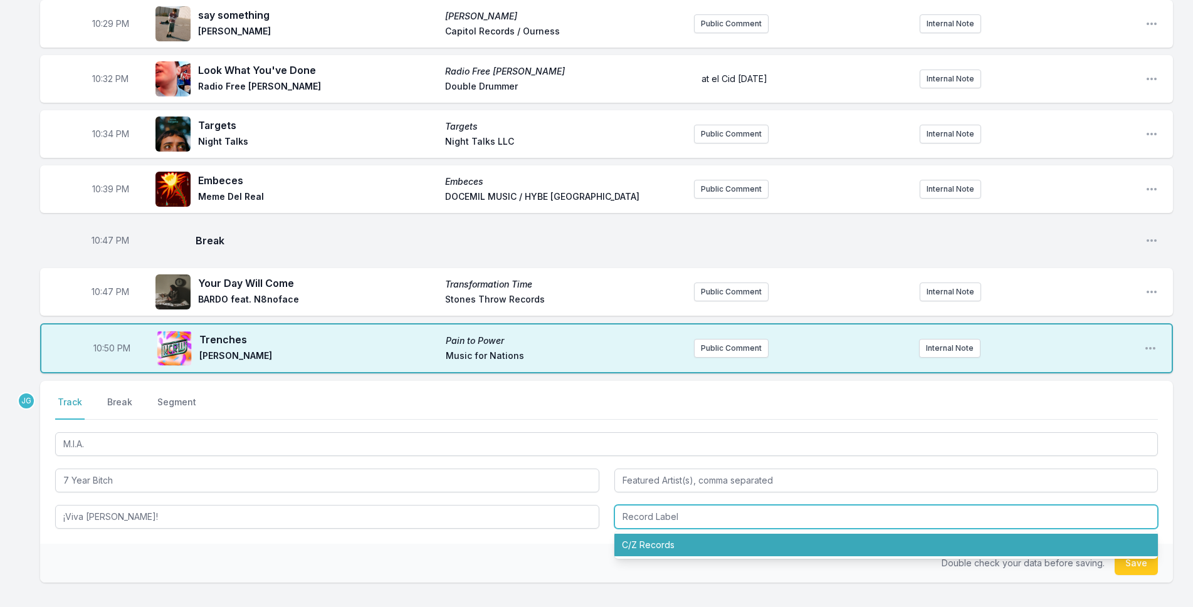
click at [639, 547] on li "C/Z Records" at bounding box center [886, 545] width 544 height 23
type input "C/Z Records"
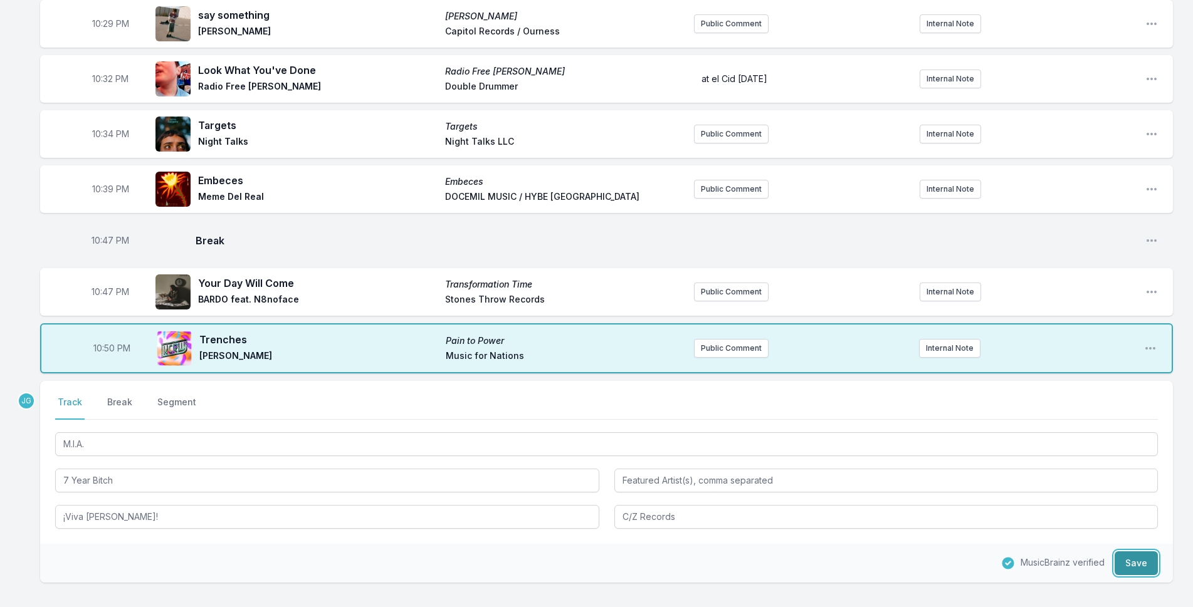
click at [1134, 565] on button "Save" at bounding box center [1135, 563] width 43 height 24
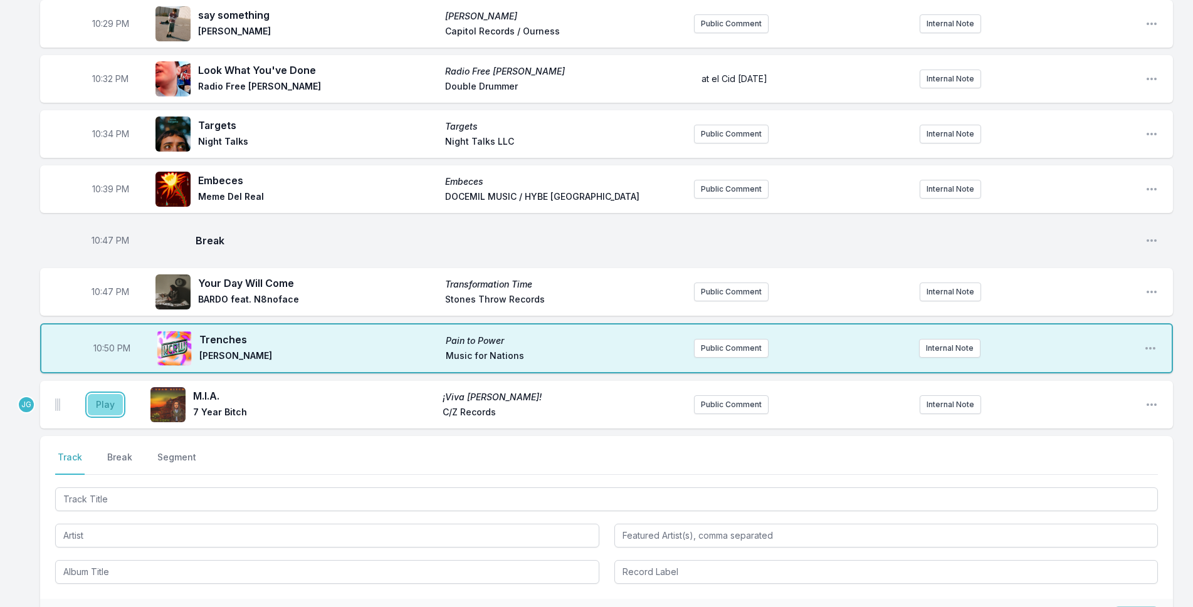
click at [108, 407] on button "Play" at bounding box center [105, 404] width 35 height 21
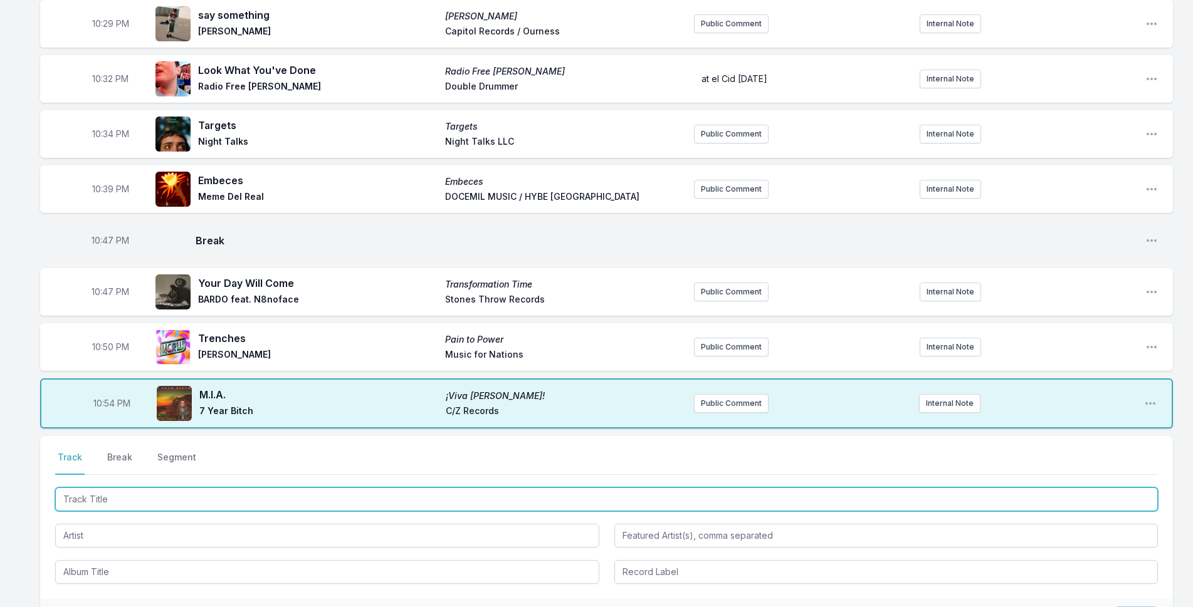
click at [124, 488] on input "Track Title" at bounding box center [606, 500] width 1102 height 24
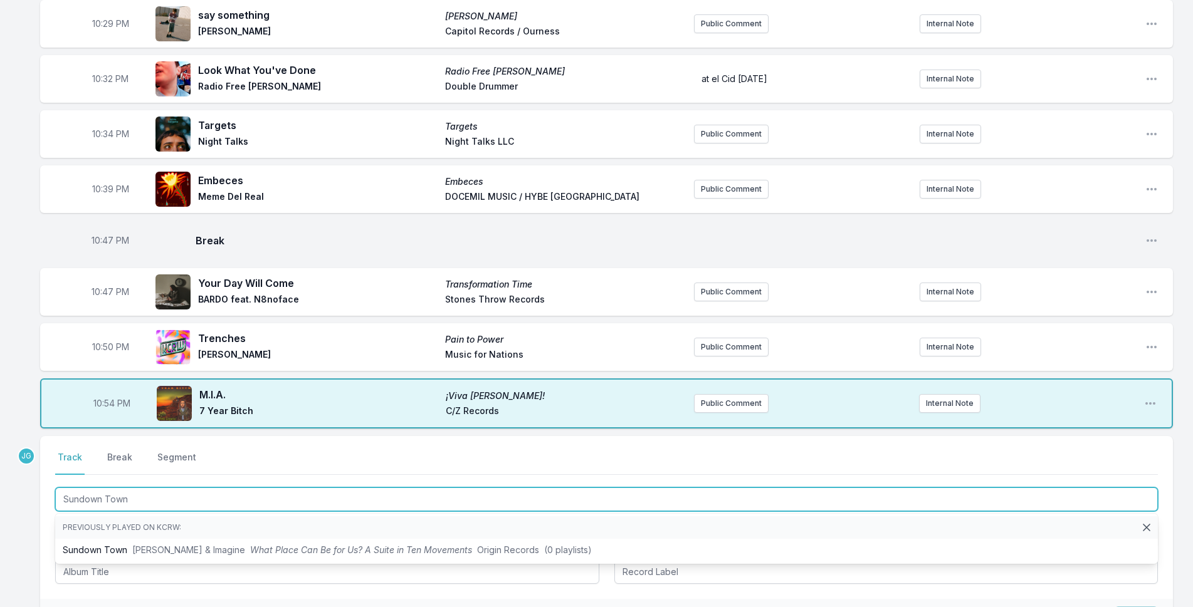
type input "Sundown Town"
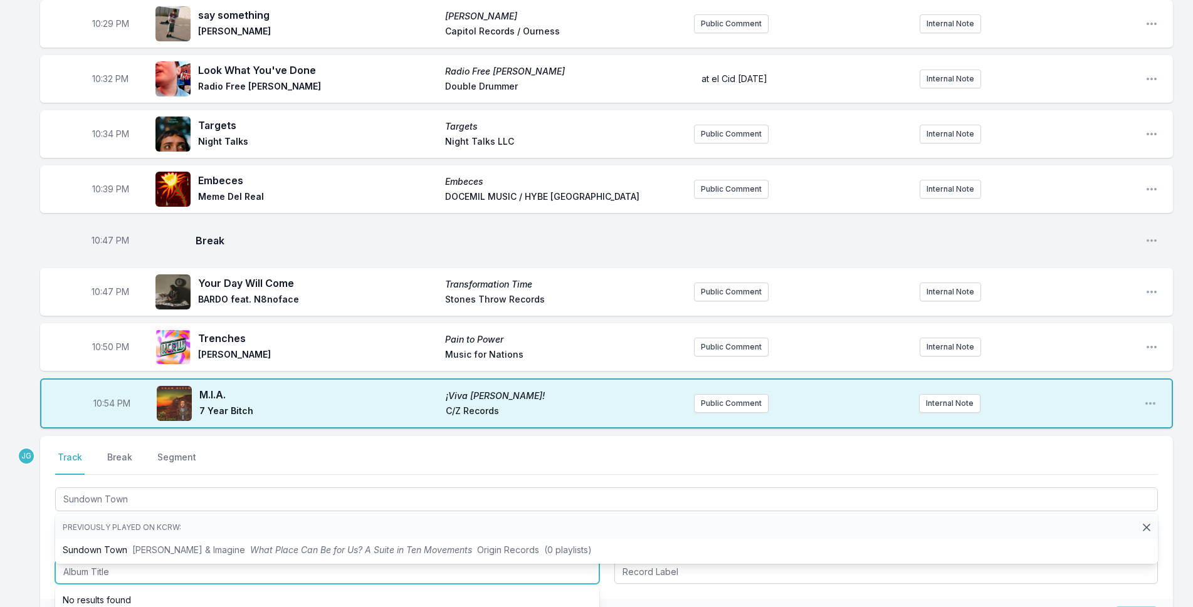
click at [101, 579] on input "Album Title" at bounding box center [327, 572] width 544 height 24
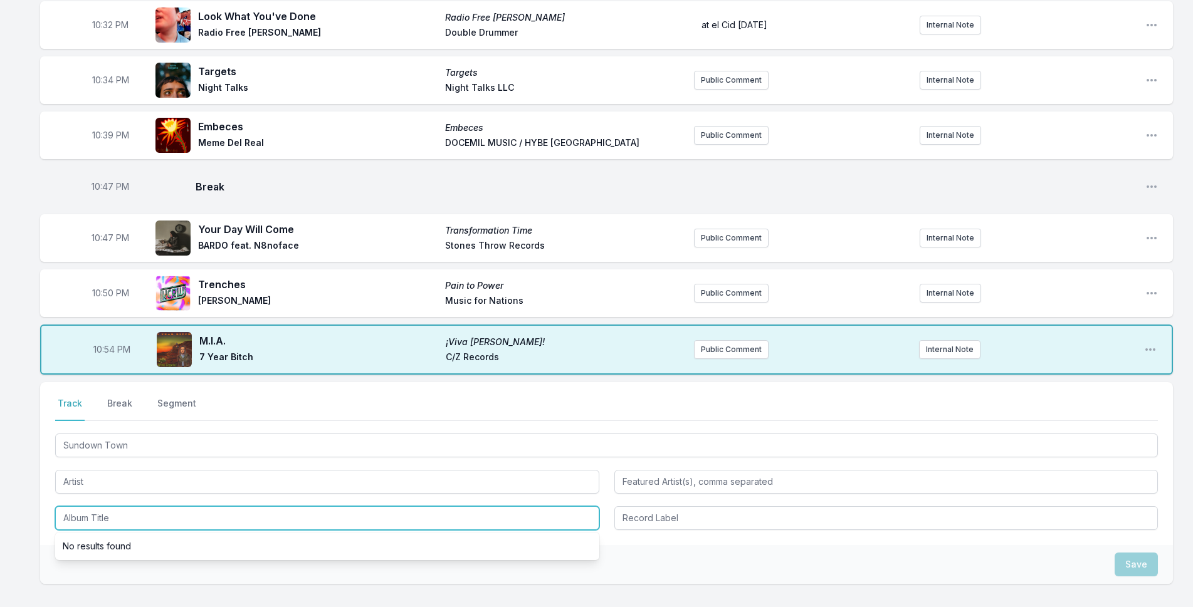
scroll to position [627, 0]
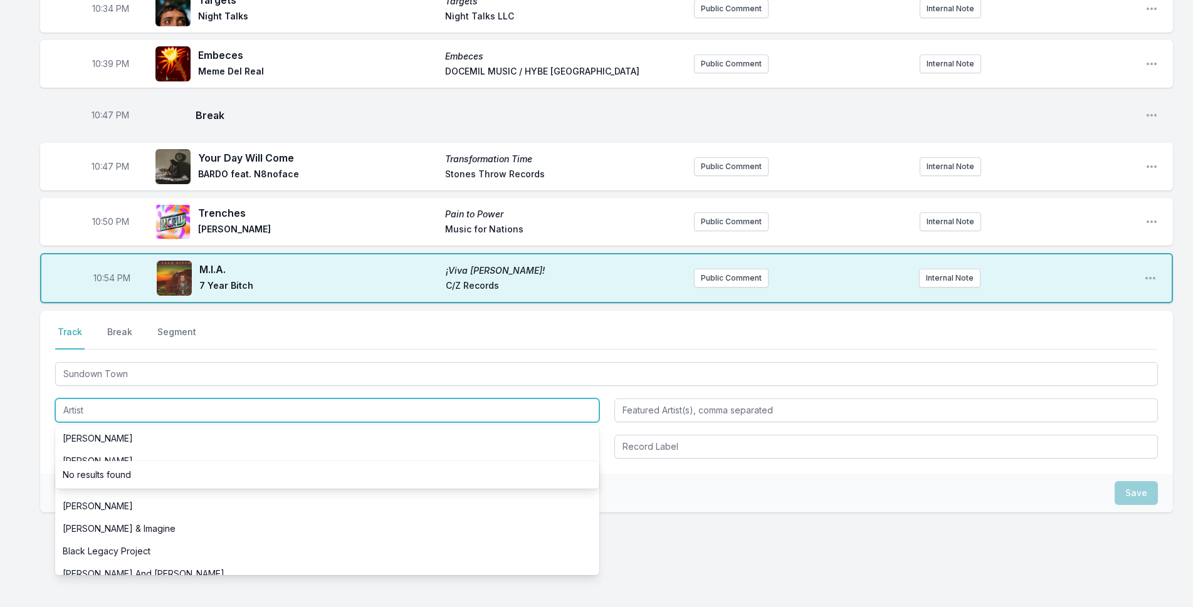
click at [101, 410] on input "Artist" at bounding box center [327, 411] width 544 height 24
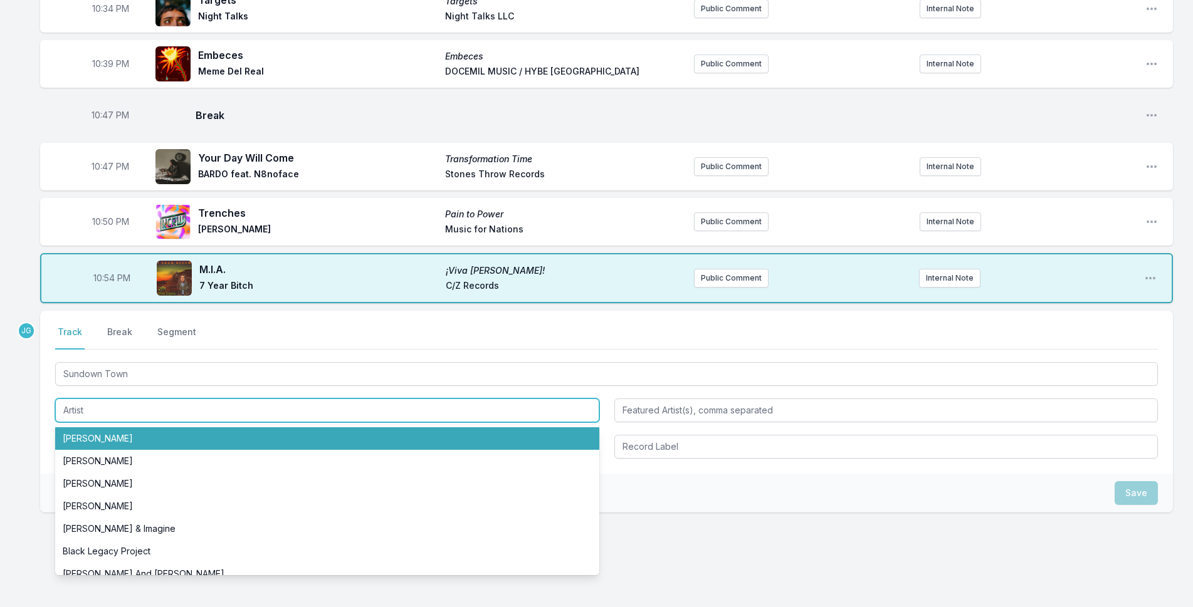
click at [112, 427] on li "[PERSON_NAME]" at bounding box center [327, 438] width 544 height 23
type input "[PERSON_NAME]"
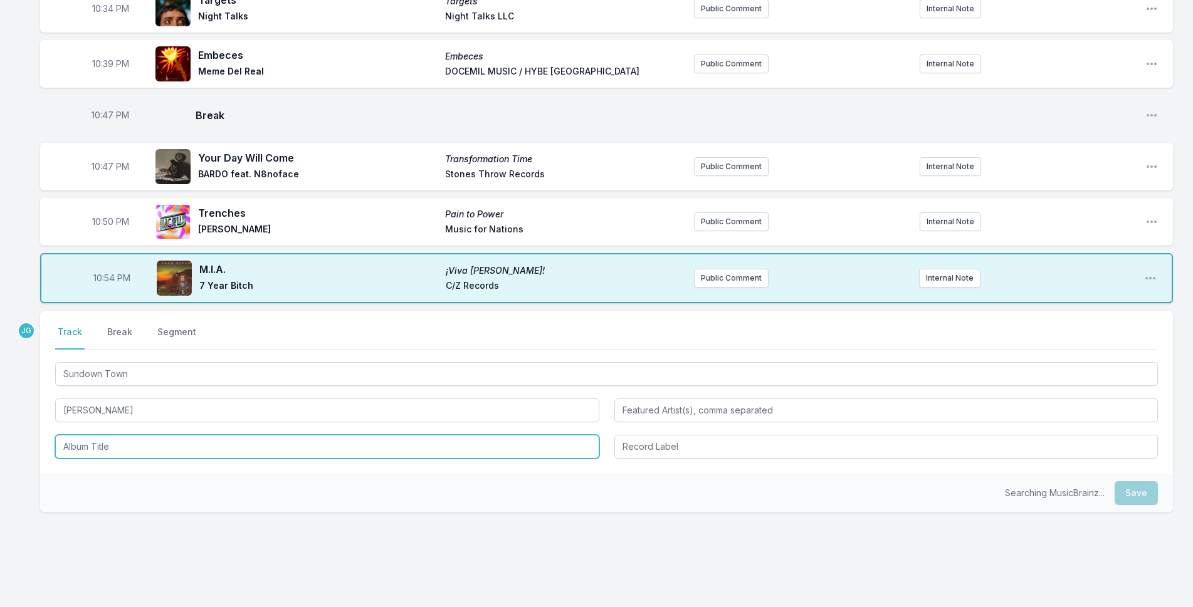
click at [111, 436] on input "Album Title" at bounding box center [327, 447] width 544 height 24
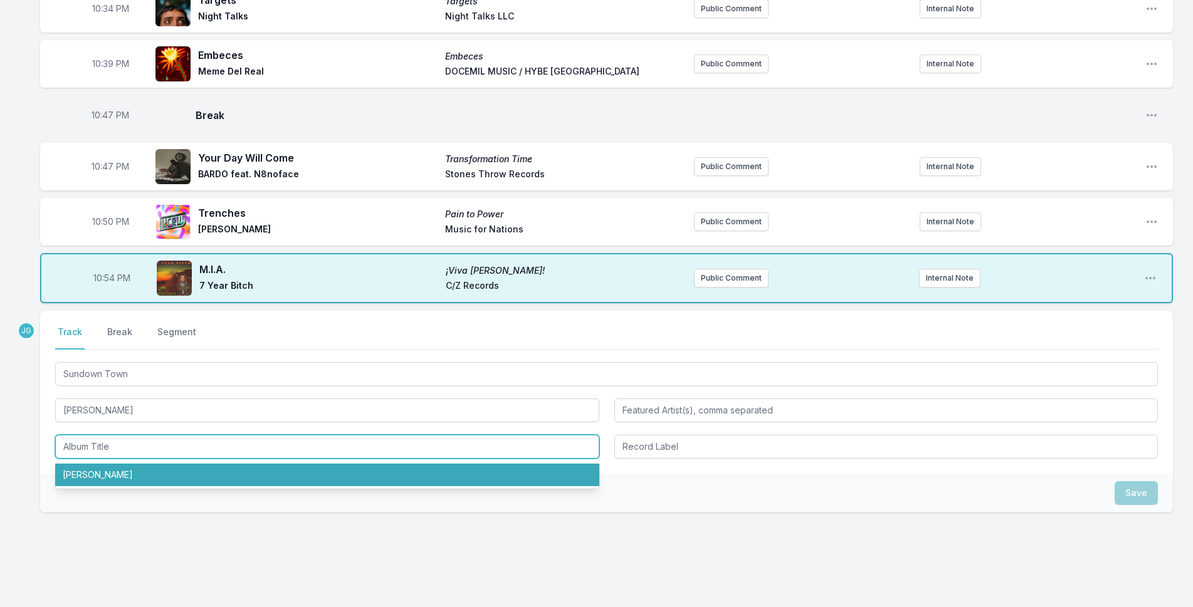
click at [117, 478] on li "[PERSON_NAME]" at bounding box center [327, 475] width 544 height 23
type input "[PERSON_NAME]"
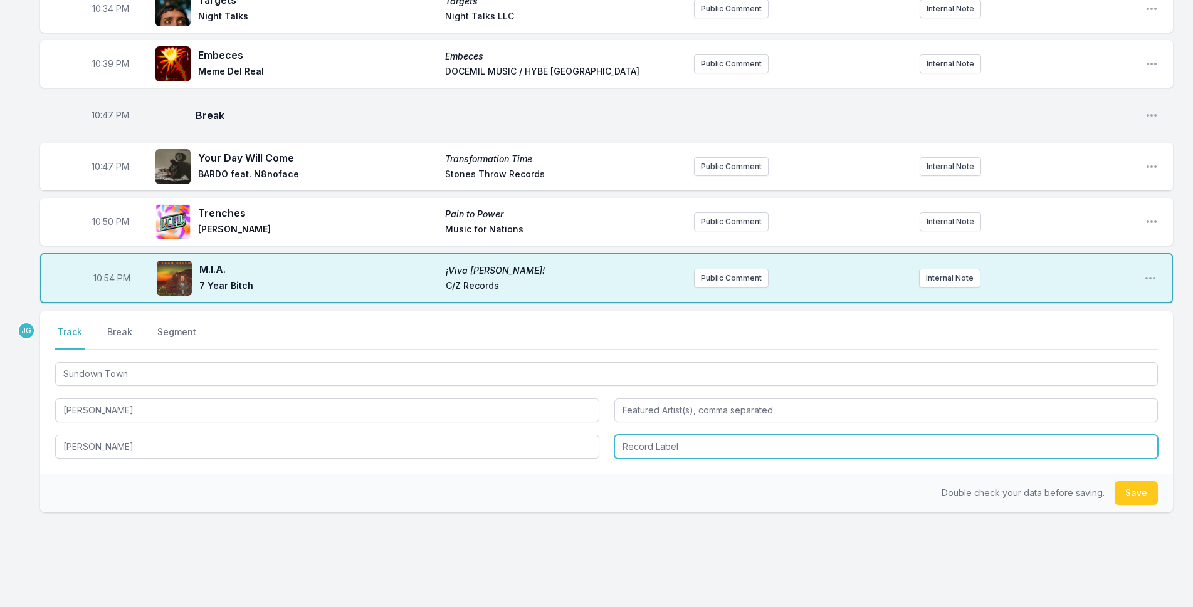
click at [696, 441] on input "Record Label" at bounding box center [886, 447] width 544 height 24
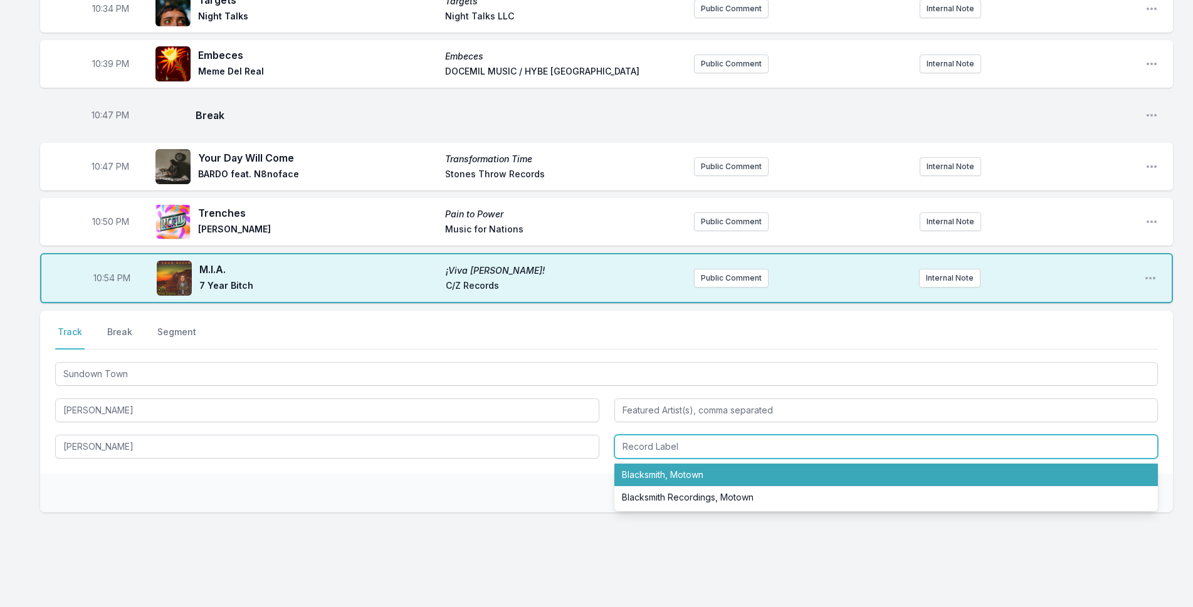
click at [680, 474] on li "Blacksmith, Motown" at bounding box center [886, 475] width 544 height 23
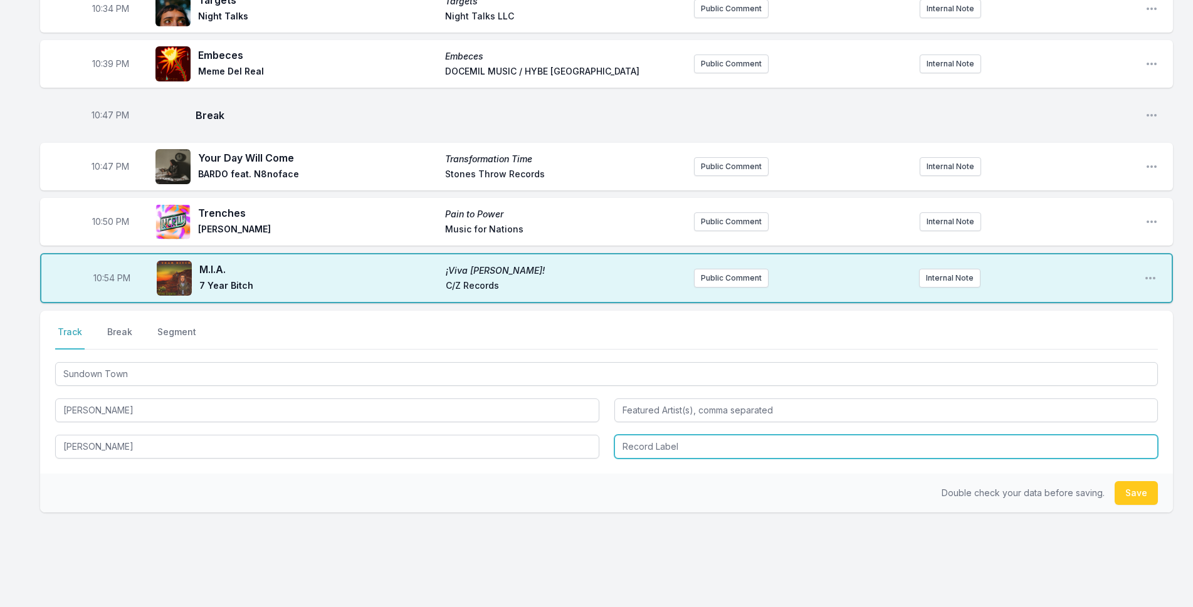
type input "Blacksmith, Motown"
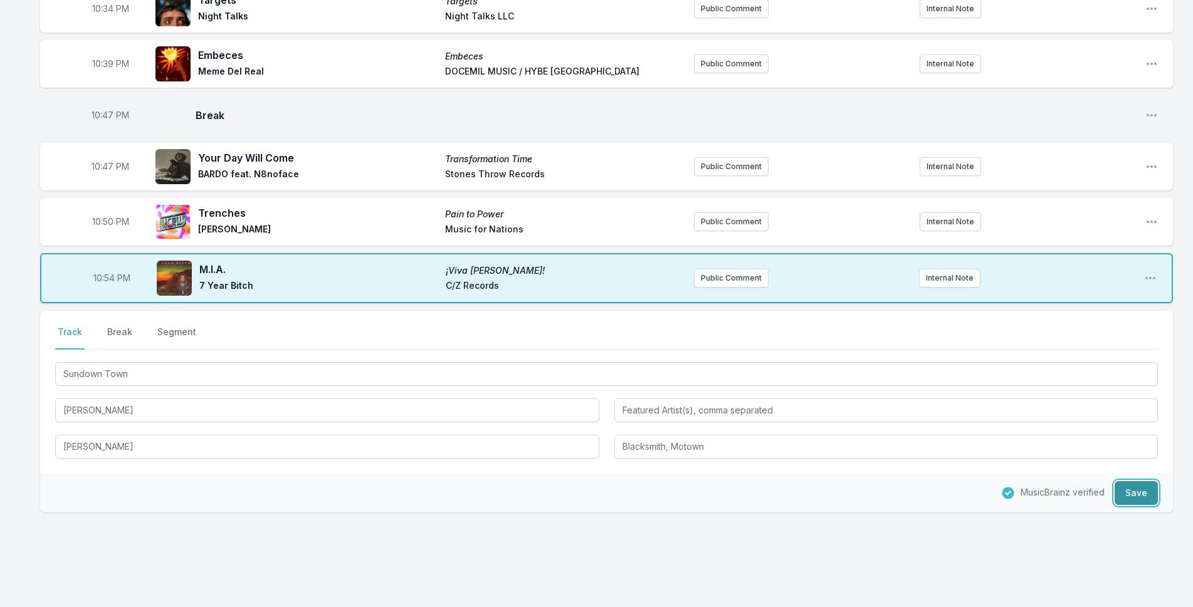
click at [1122, 489] on button "Save" at bounding box center [1135, 493] width 43 height 24
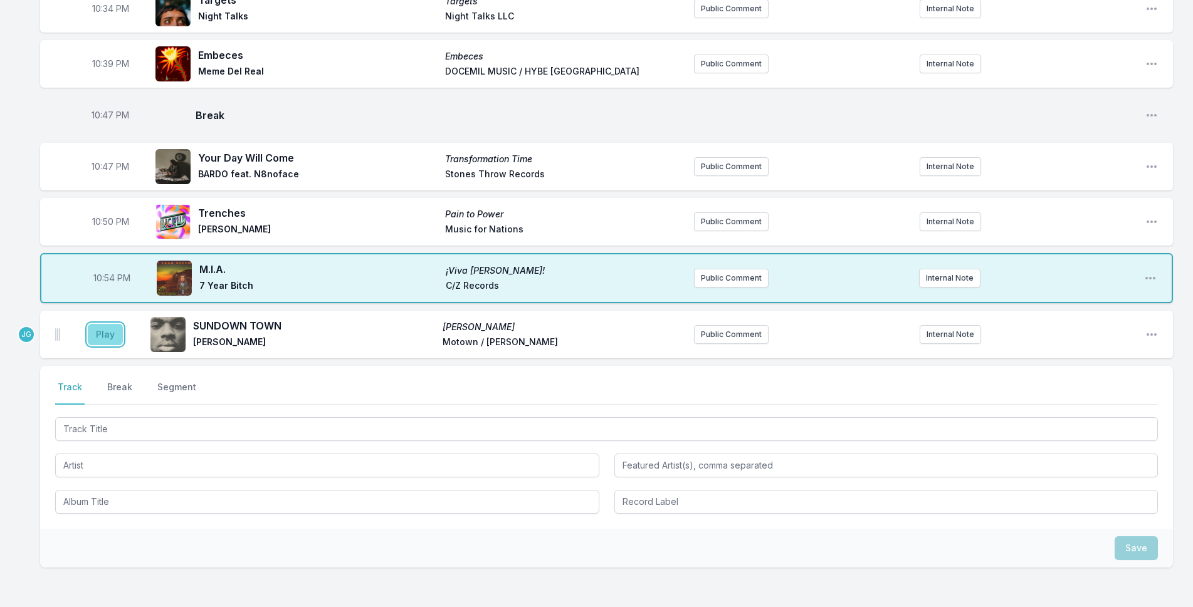
click at [95, 332] on button "Play" at bounding box center [105, 334] width 35 height 21
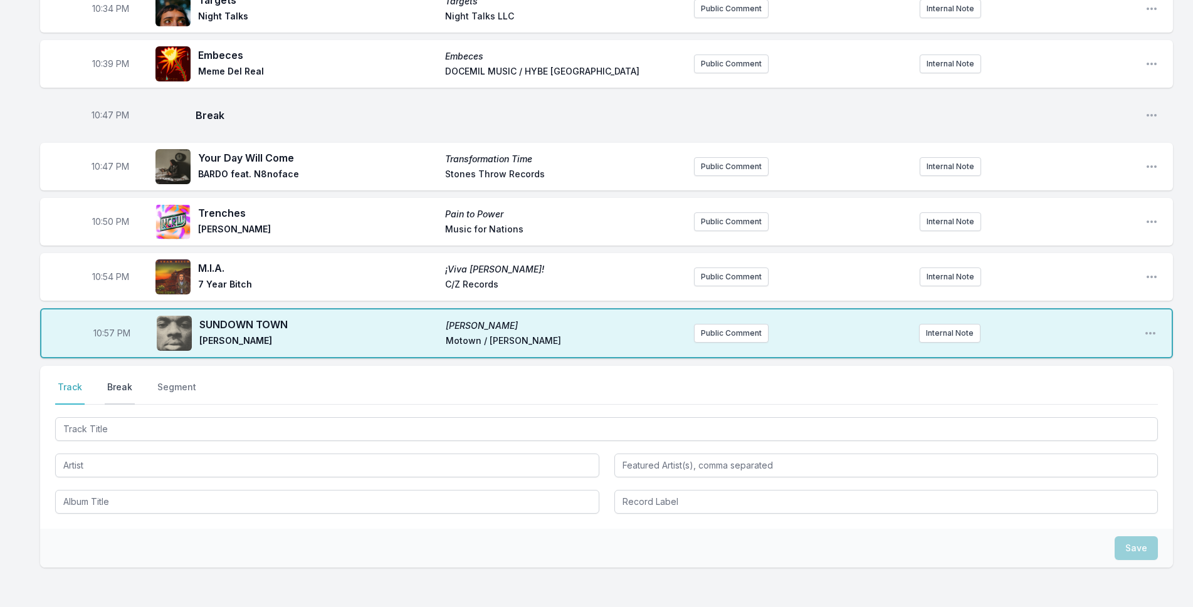
click at [111, 389] on button "Break" at bounding box center [120, 393] width 30 height 24
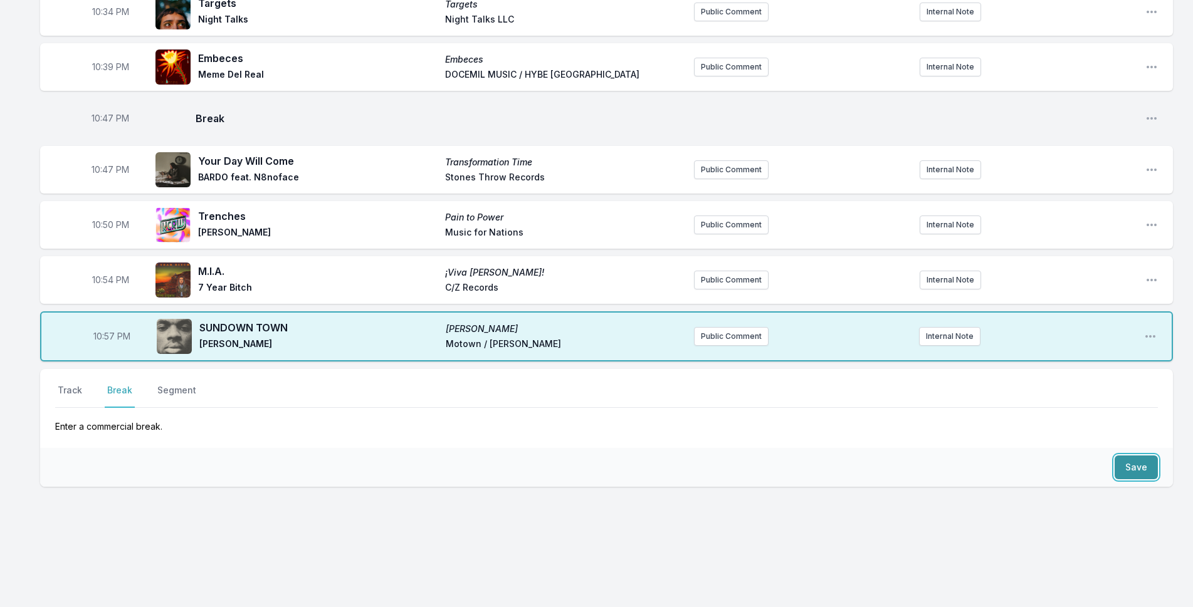
click at [1129, 464] on button "Save" at bounding box center [1135, 468] width 43 height 24
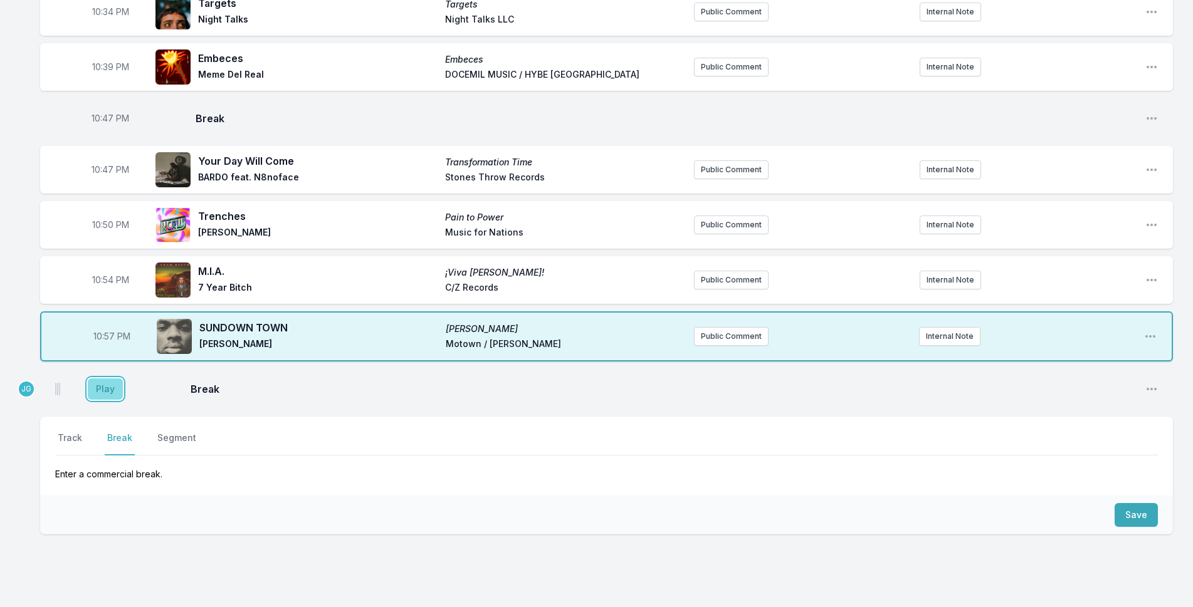
click at [110, 391] on button "Play" at bounding box center [105, 389] width 35 height 21
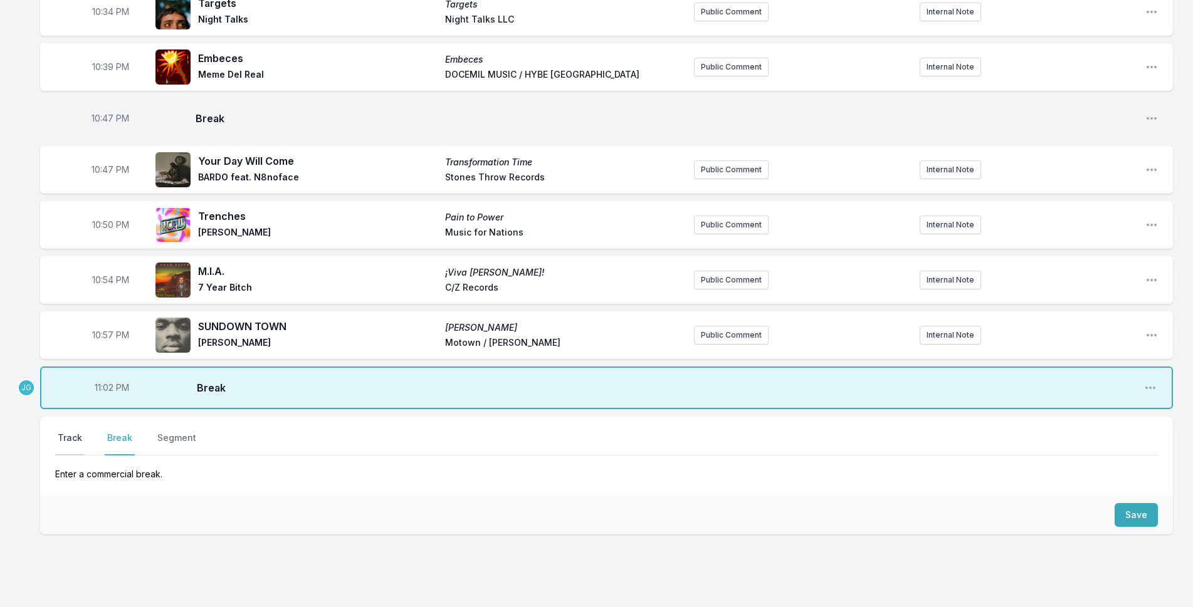
click at [72, 433] on button "Track" at bounding box center [69, 444] width 29 height 24
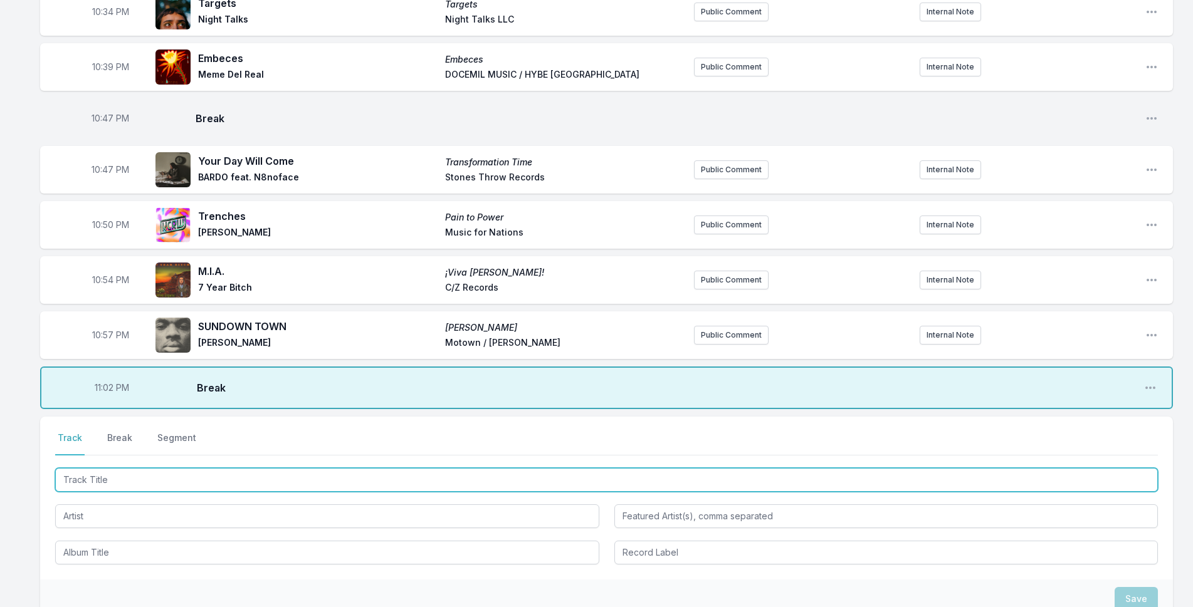
click at [108, 471] on input "Track Title" at bounding box center [606, 480] width 1102 height 24
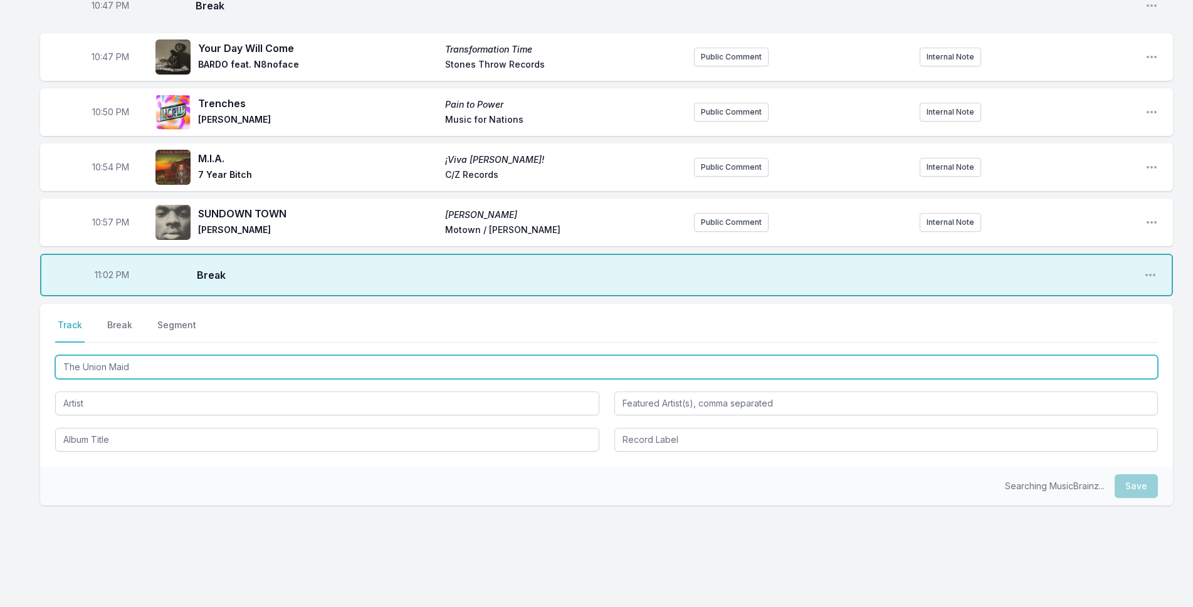
scroll to position [755, 0]
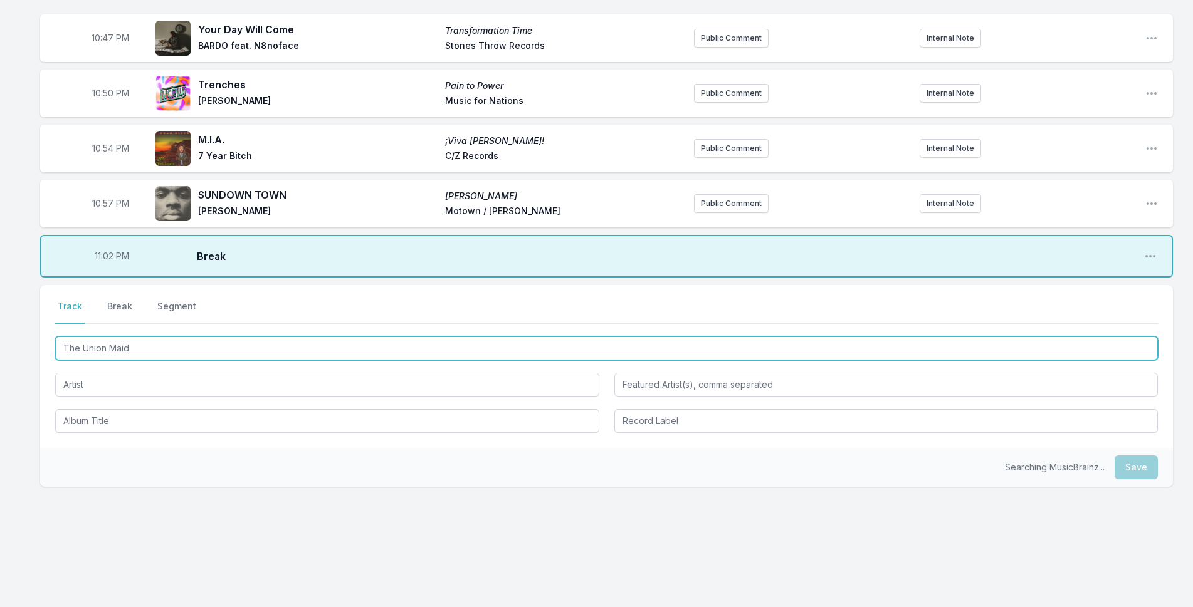
type input "The Union Maid"
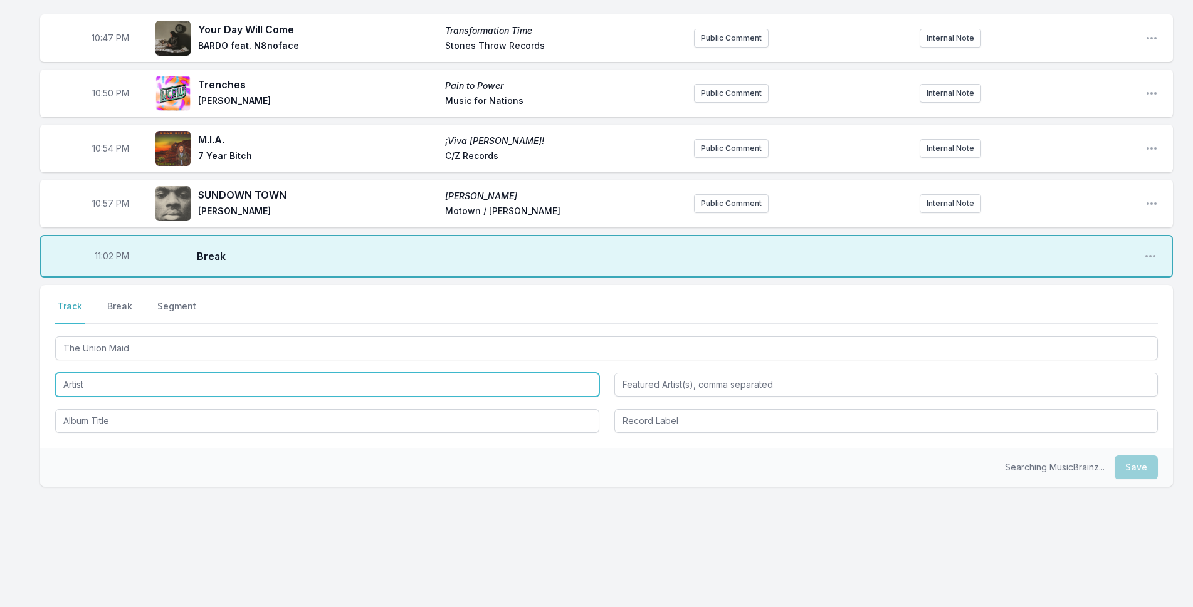
click at [95, 385] on input "Artist" at bounding box center [327, 385] width 544 height 24
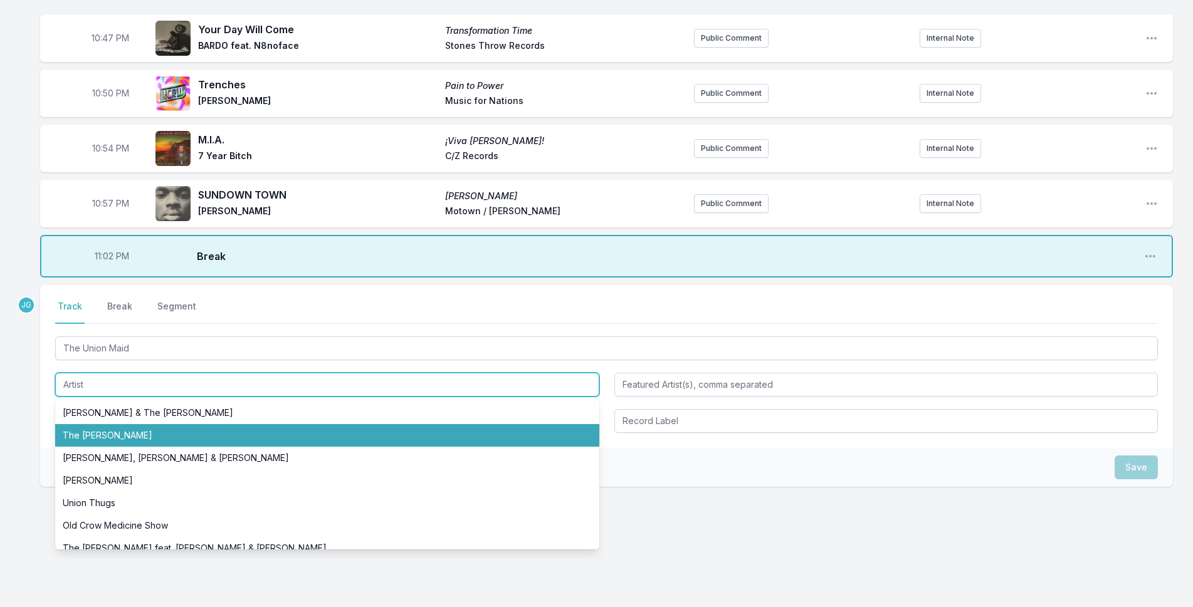
click at [117, 434] on li "The [PERSON_NAME]" at bounding box center [327, 435] width 544 height 23
type input "The [PERSON_NAME]"
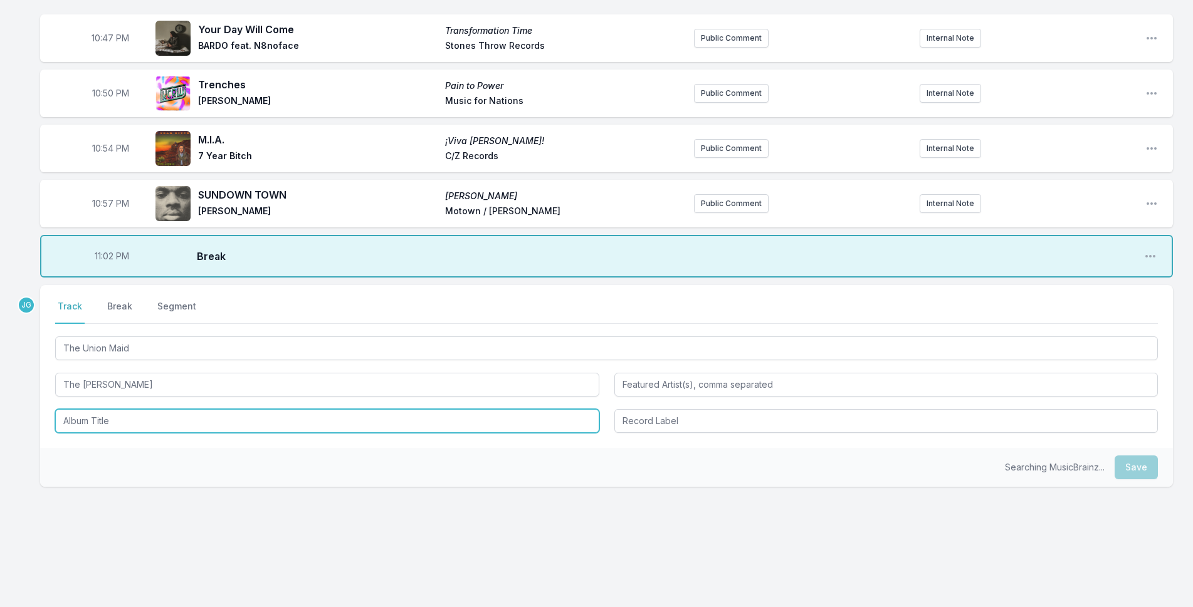
click at [95, 431] on input "Album Title" at bounding box center [327, 421] width 544 height 24
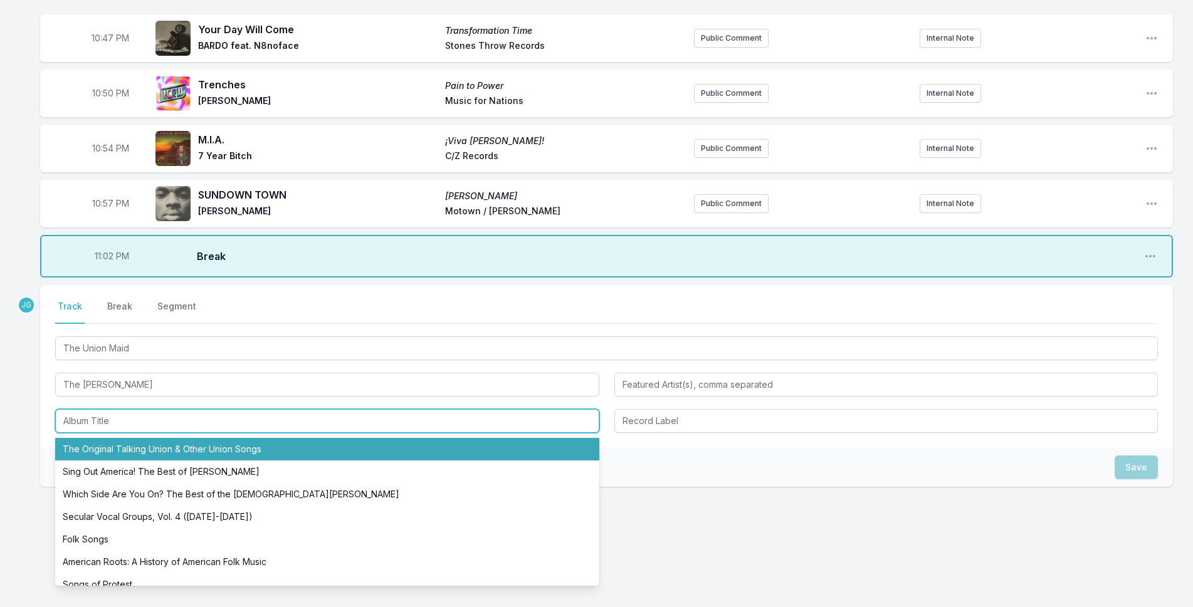
click at [98, 444] on li "The Original Talking Union & Other Union Songs" at bounding box center [327, 449] width 544 height 23
type input "The Original Talking Union & Other Union Songs"
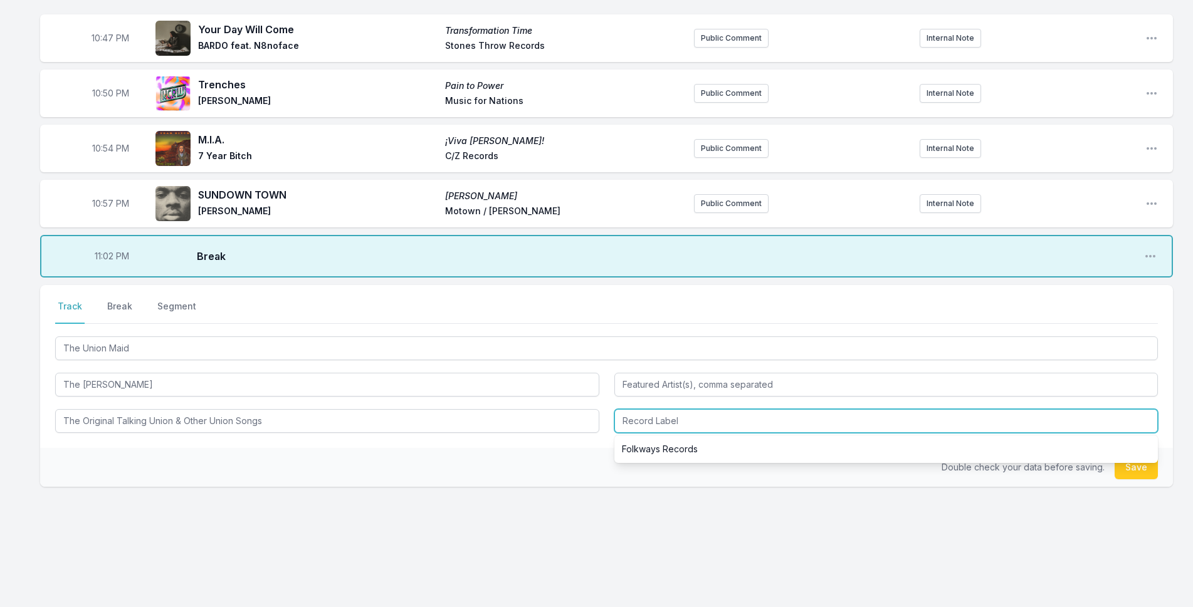
click at [776, 424] on input "Record Label" at bounding box center [886, 421] width 544 height 24
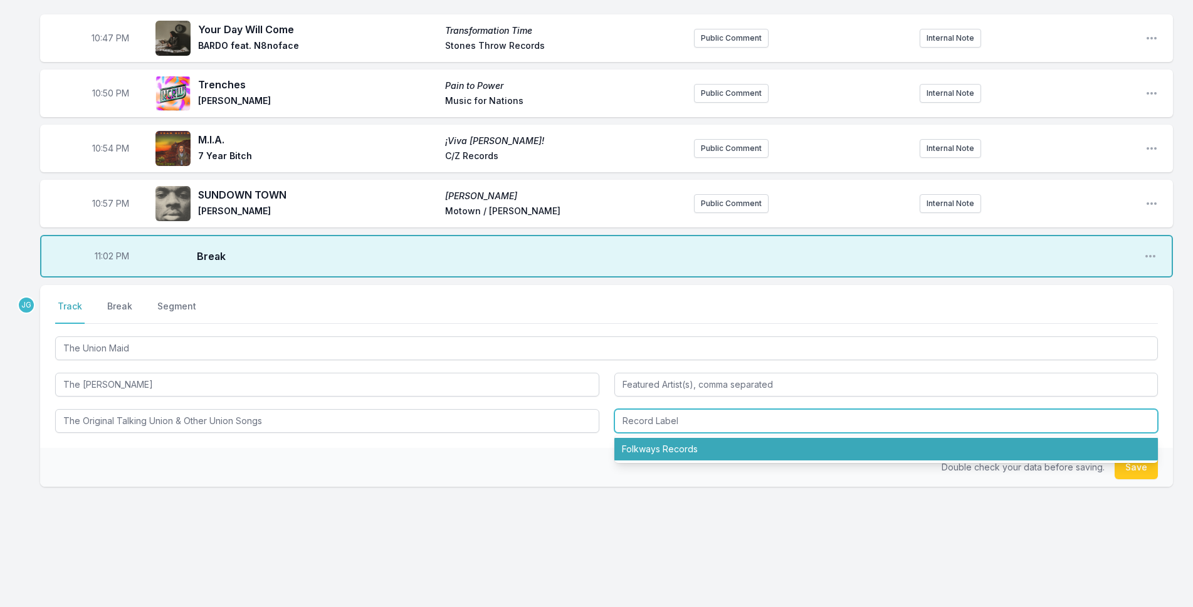
click at [707, 459] on li "Folkways Records" at bounding box center [886, 449] width 544 height 23
type input "Folkways Records"
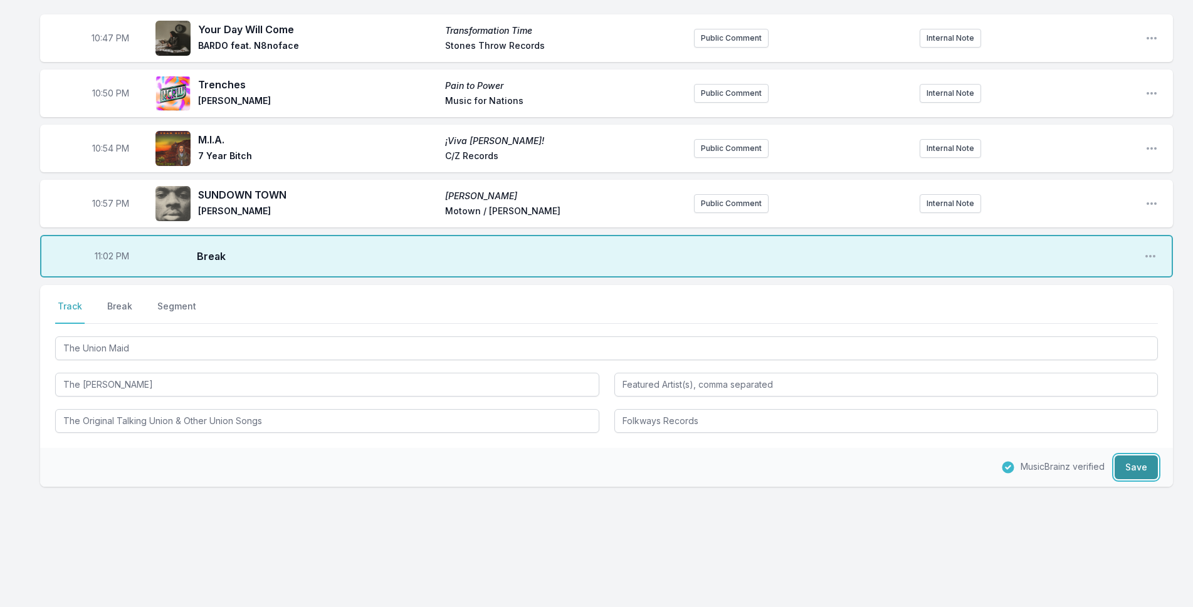
click at [1125, 468] on button "Save" at bounding box center [1135, 468] width 43 height 24
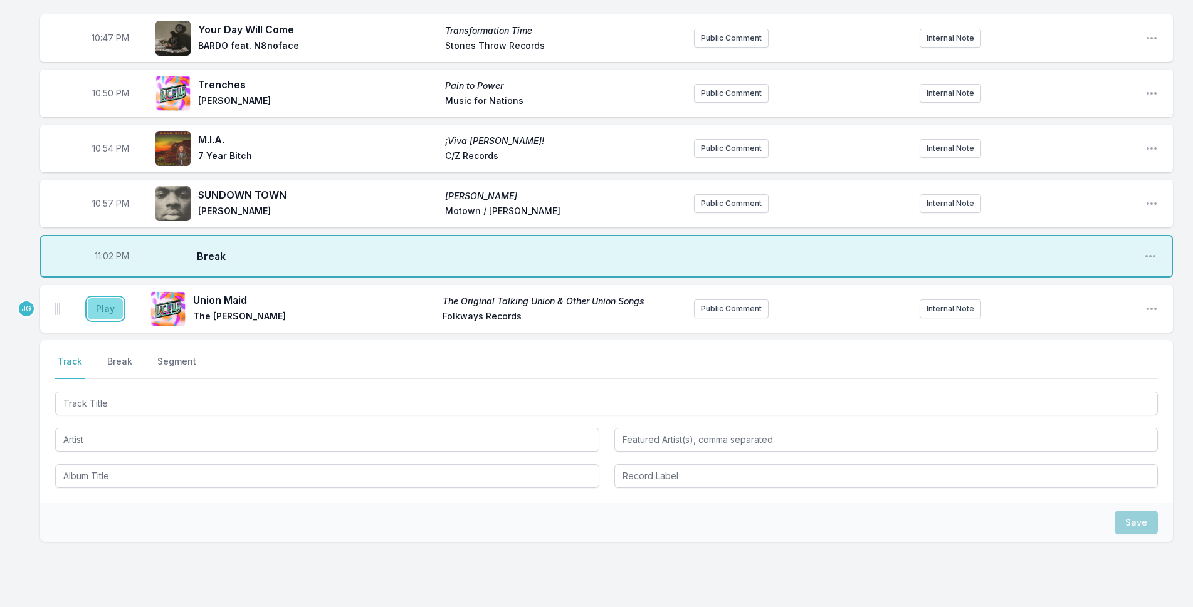
click at [97, 307] on button "Play" at bounding box center [105, 308] width 35 height 21
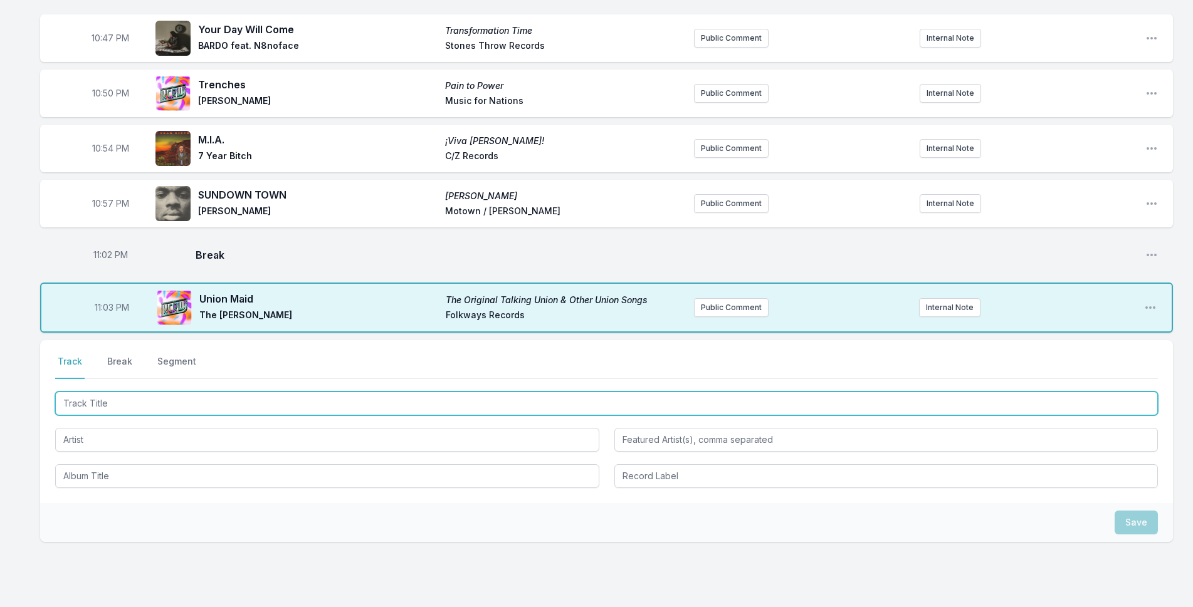
click at [268, 402] on input "Track Title" at bounding box center [606, 404] width 1102 height 24
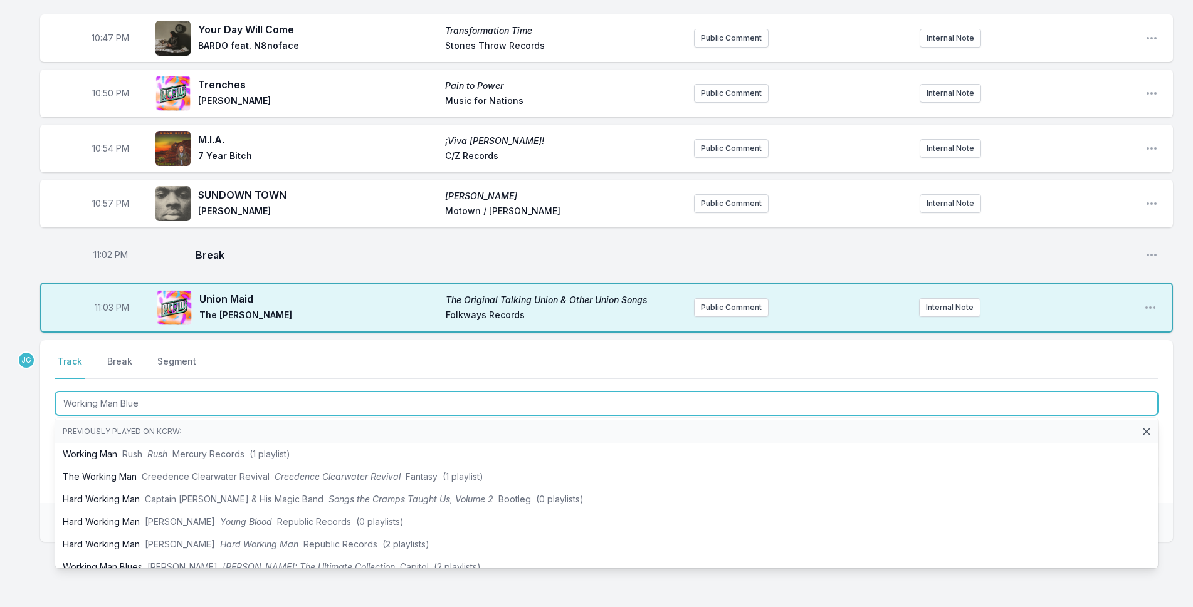
type input "Working Man Blues"
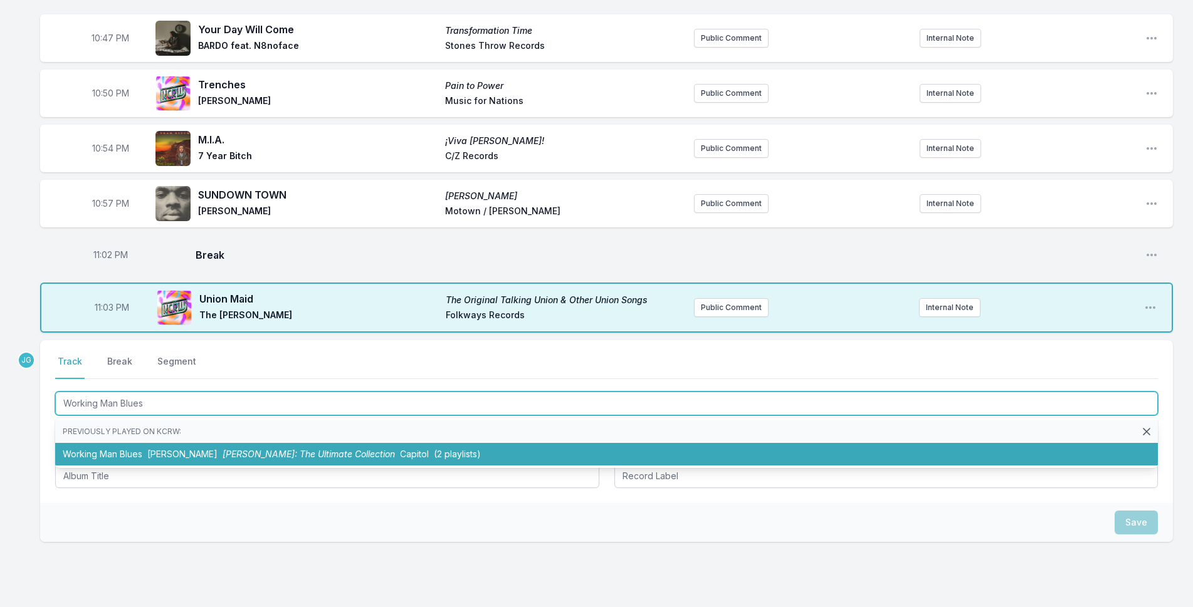
click at [175, 453] on span "[PERSON_NAME]" at bounding box center [182, 454] width 70 height 11
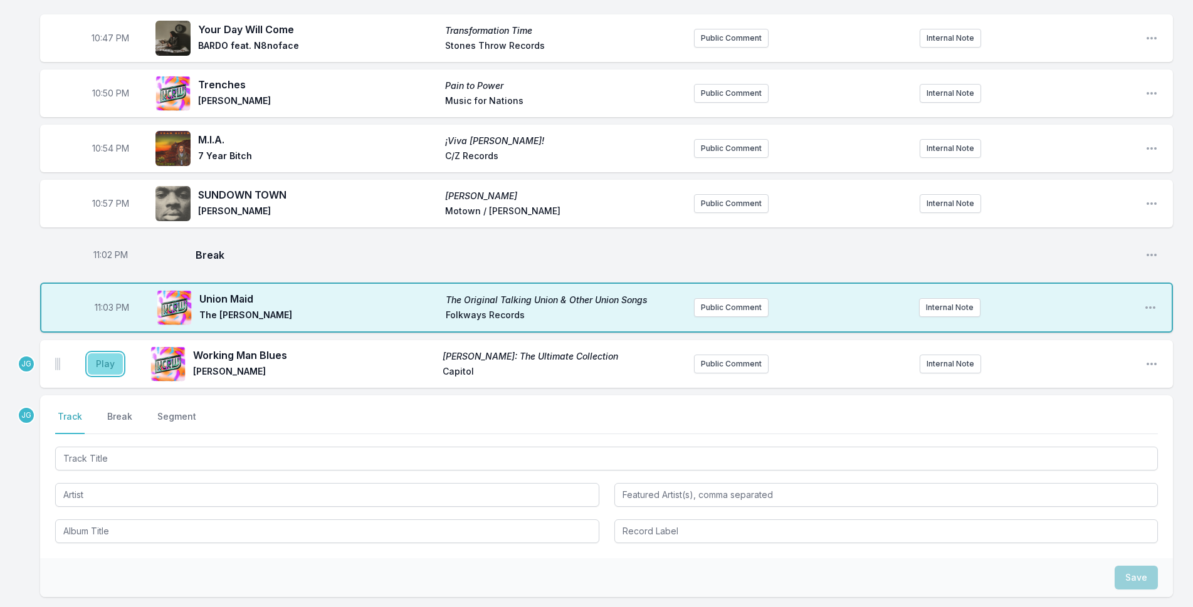
click at [97, 364] on button "Play" at bounding box center [105, 363] width 35 height 21
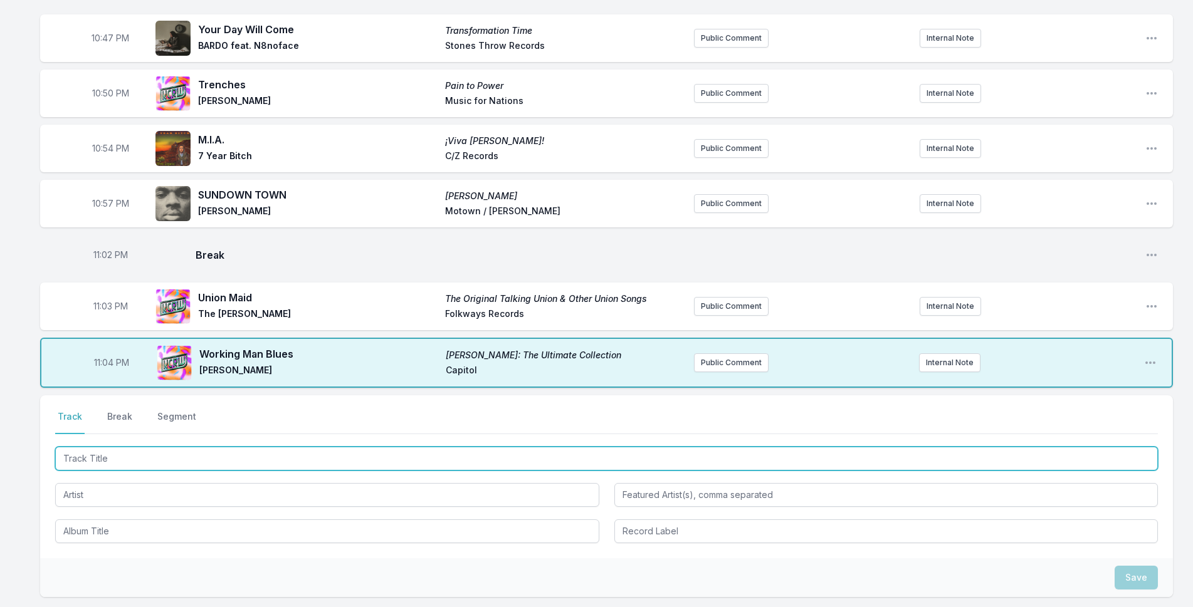
click at [239, 459] on input "Track Title" at bounding box center [606, 459] width 1102 height 24
type input "Finest work"
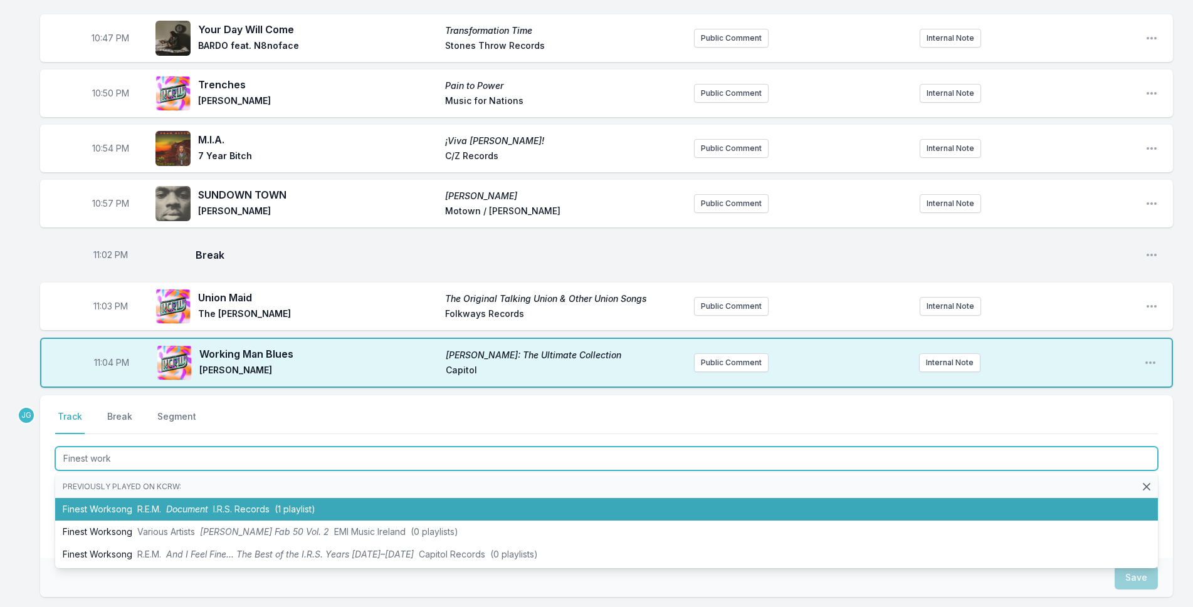
click at [217, 503] on li "Finest Worksong R.E.M. Document I.R.S. Records (1 playlist)" at bounding box center [606, 509] width 1102 height 23
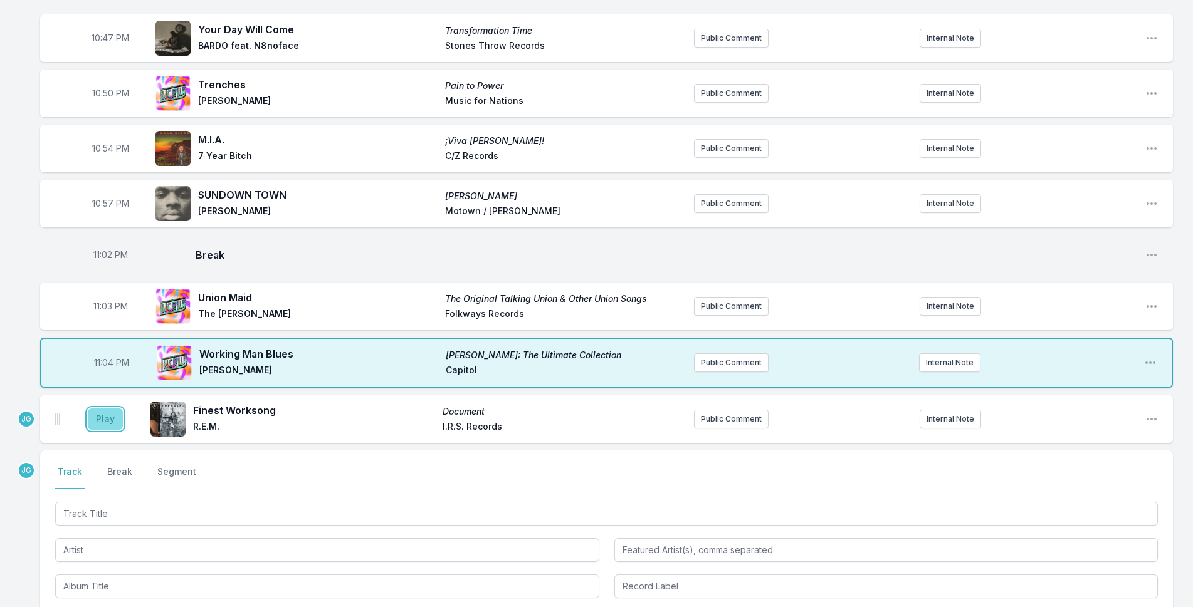
click at [107, 426] on button "Play" at bounding box center [105, 419] width 35 height 21
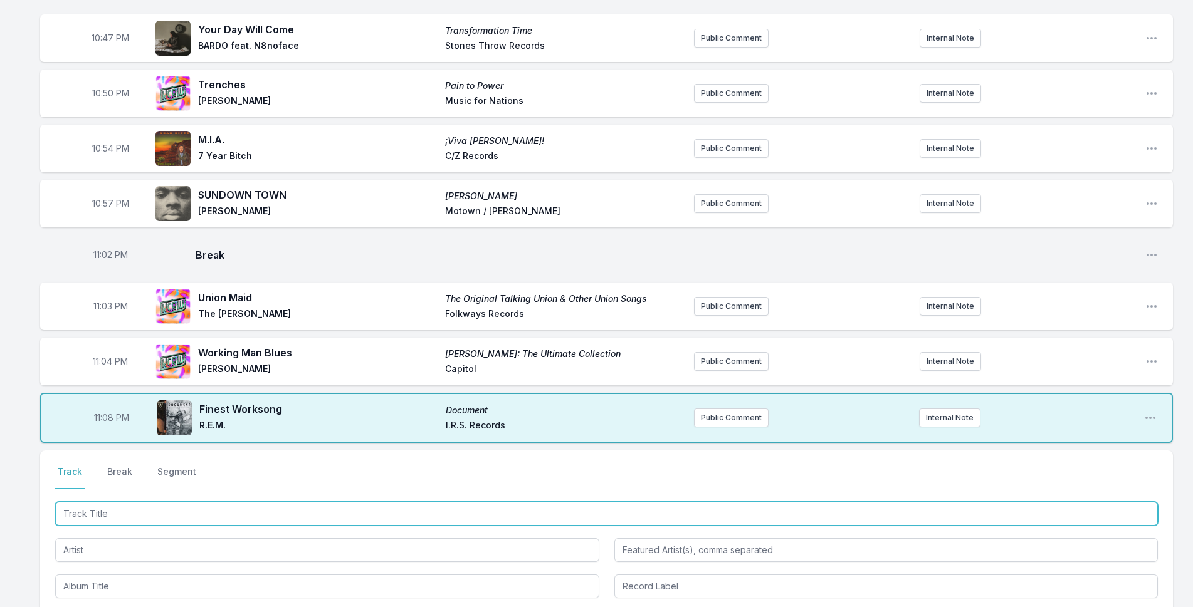
click at [179, 513] on input "Track Title" at bounding box center [606, 514] width 1102 height 24
click at [130, 511] on input "Working in a Colemine" at bounding box center [606, 514] width 1102 height 24
type input "Working in a Coalmine"
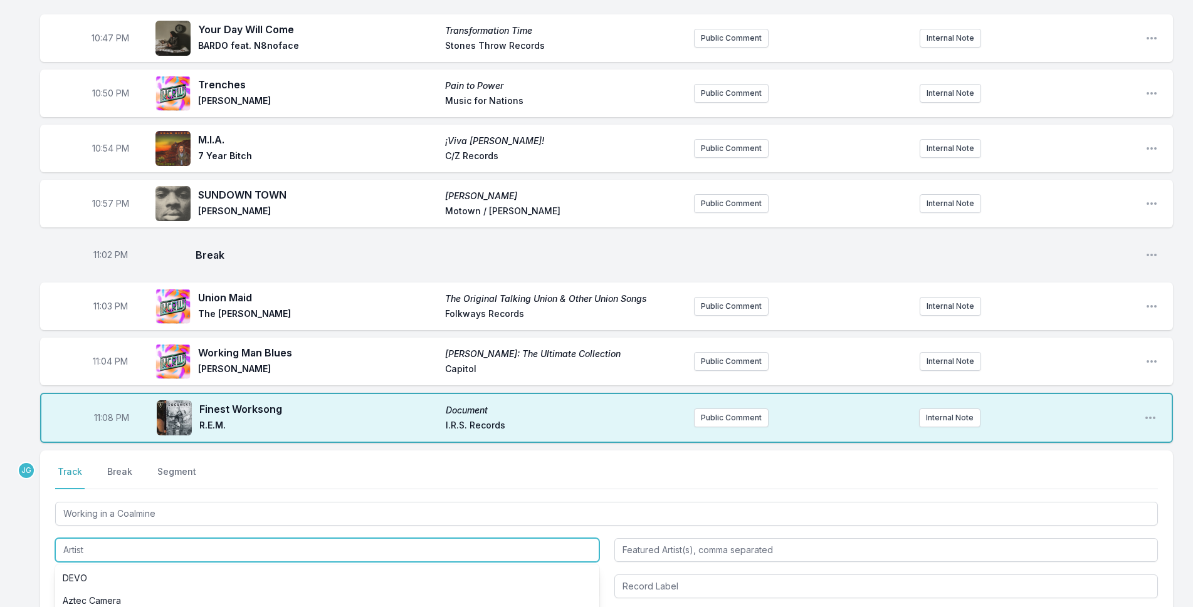
click at [144, 540] on input "Artist" at bounding box center [327, 550] width 544 height 24
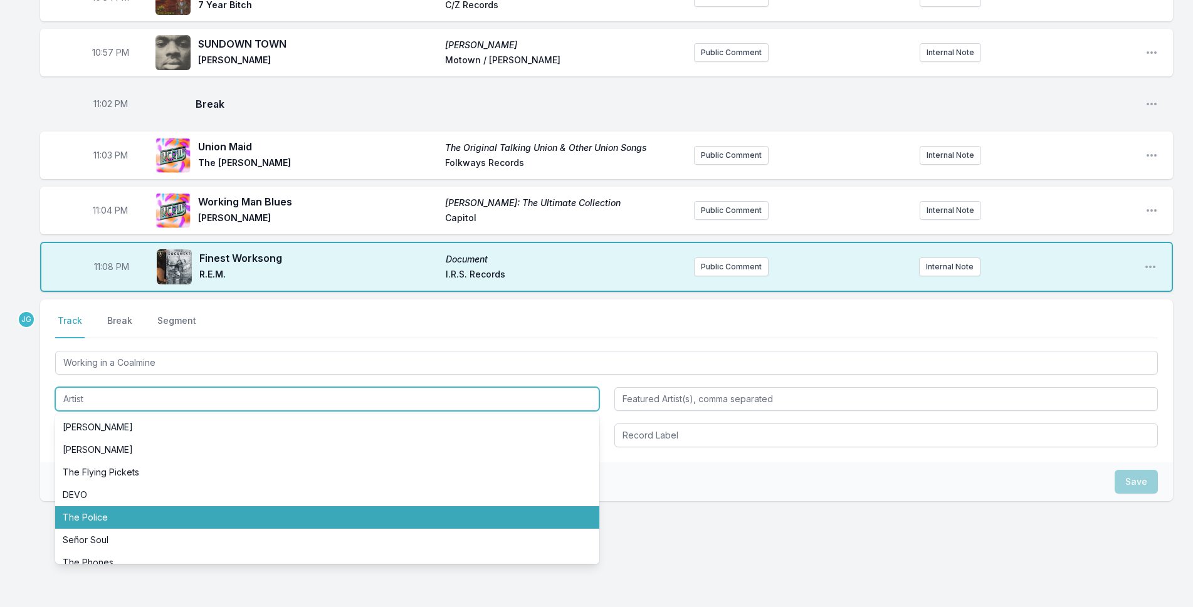
scroll to position [921, 0]
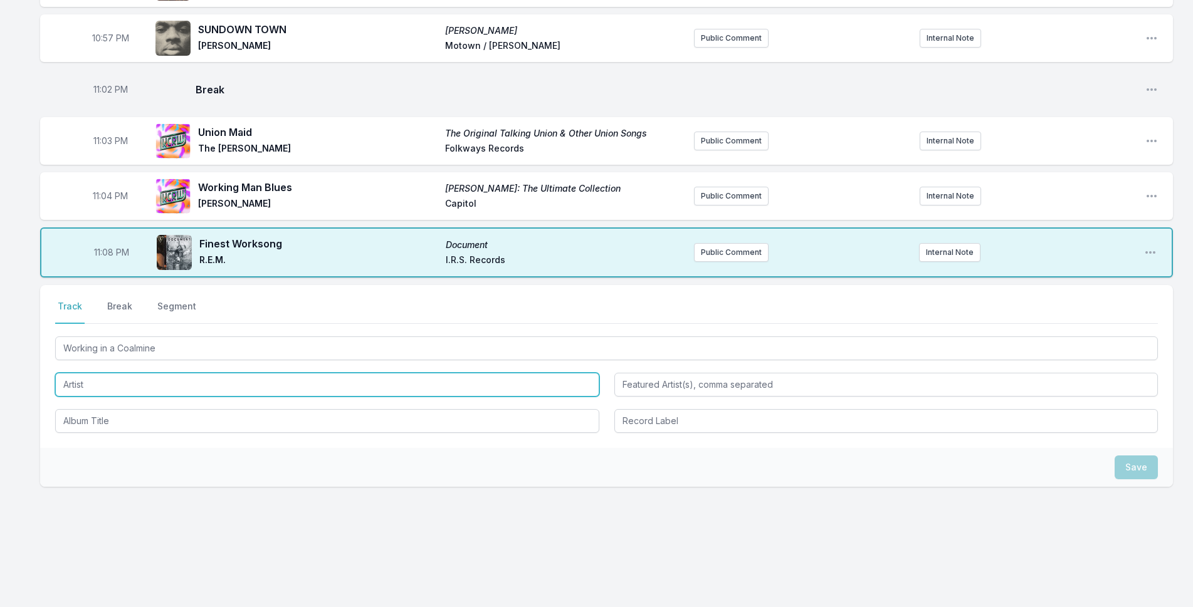
click at [119, 388] on input "Artist" at bounding box center [327, 385] width 544 height 24
type input "[PERSON_NAME]"
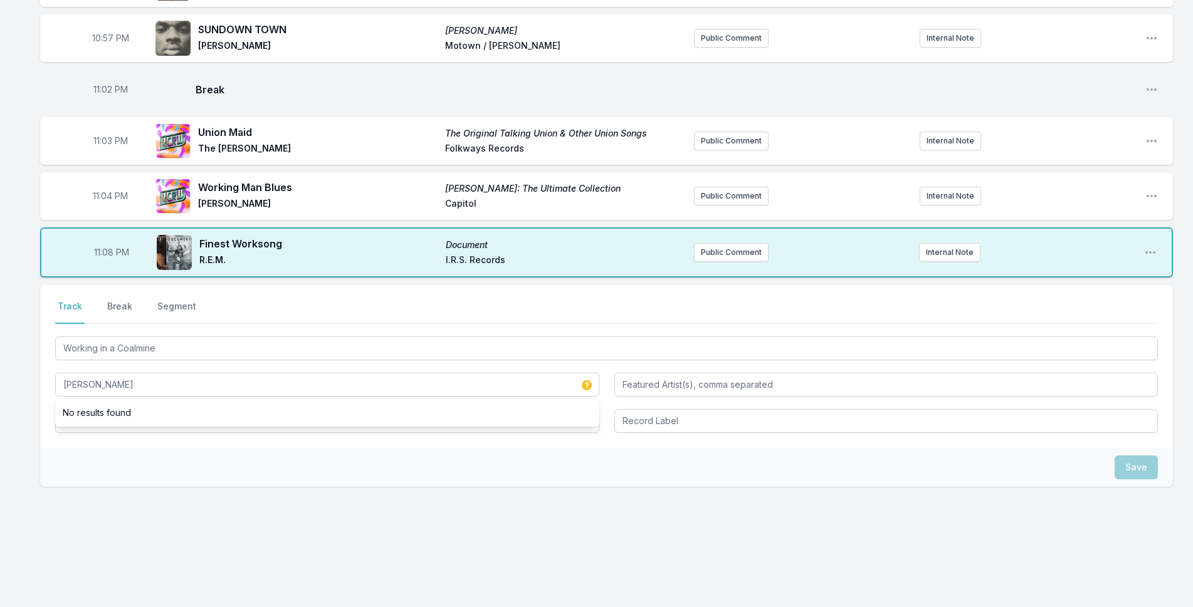
click at [122, 447] on div "Select a tab Track Break Segment Track Break Segment Working in a Coalmine [PER…" at bounding box center [606, 366] width 1132 height 163
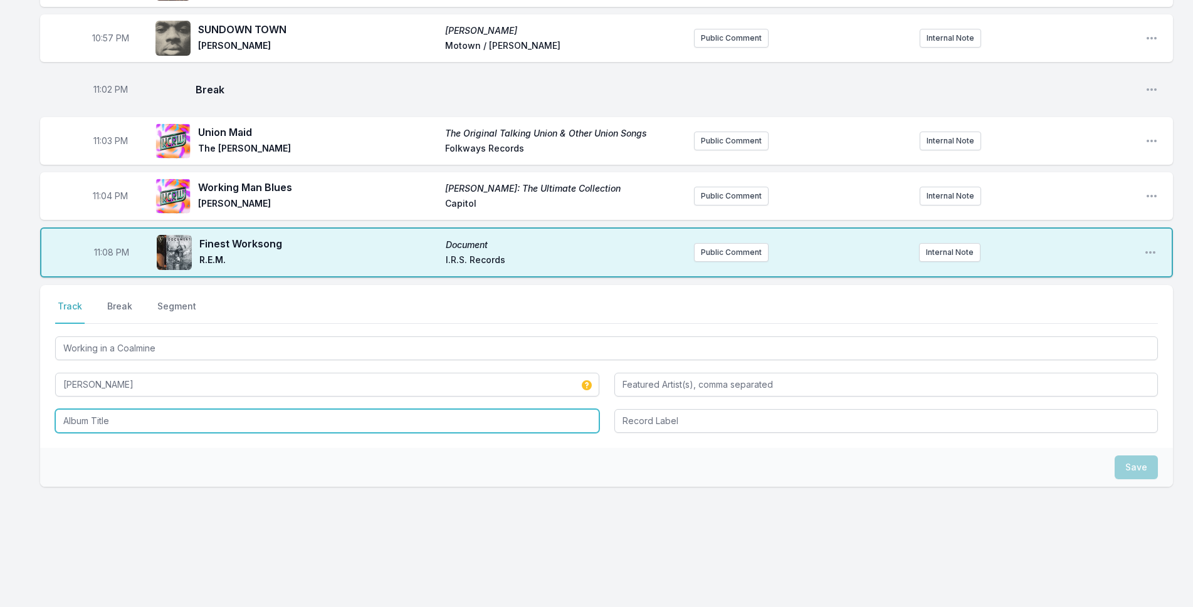
click at [111, 414] on input "Album Title" at bounding box center [327, 421] width 544 height 24
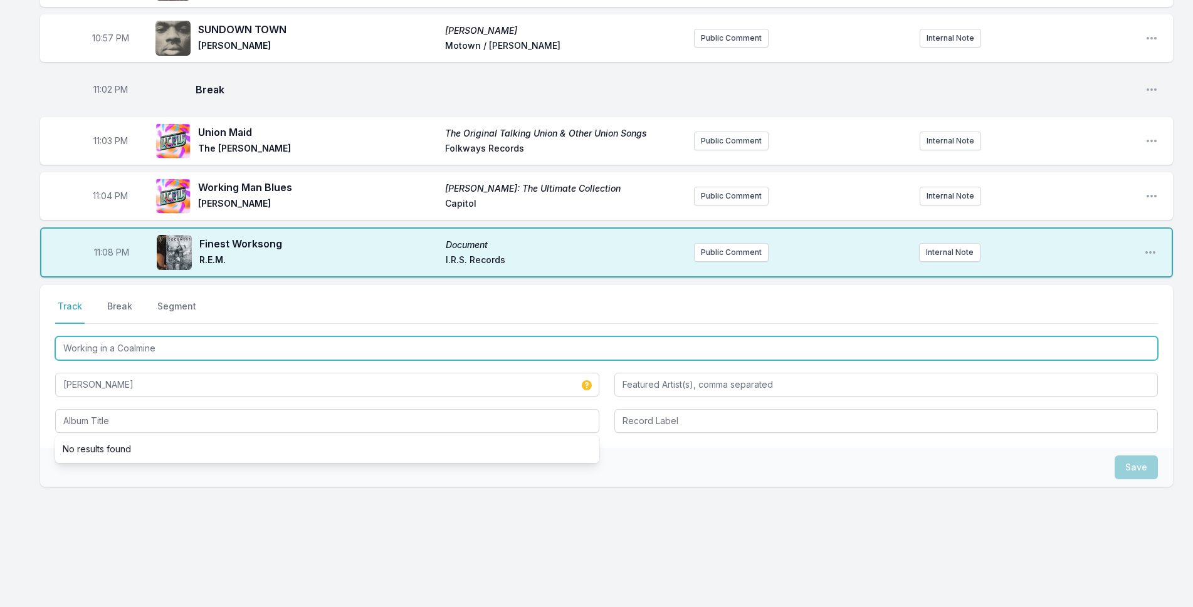
drag, startPoint x: 174, startPoint y: 348, endPoint x: 36, endPoint y: 367, distance: 139.2
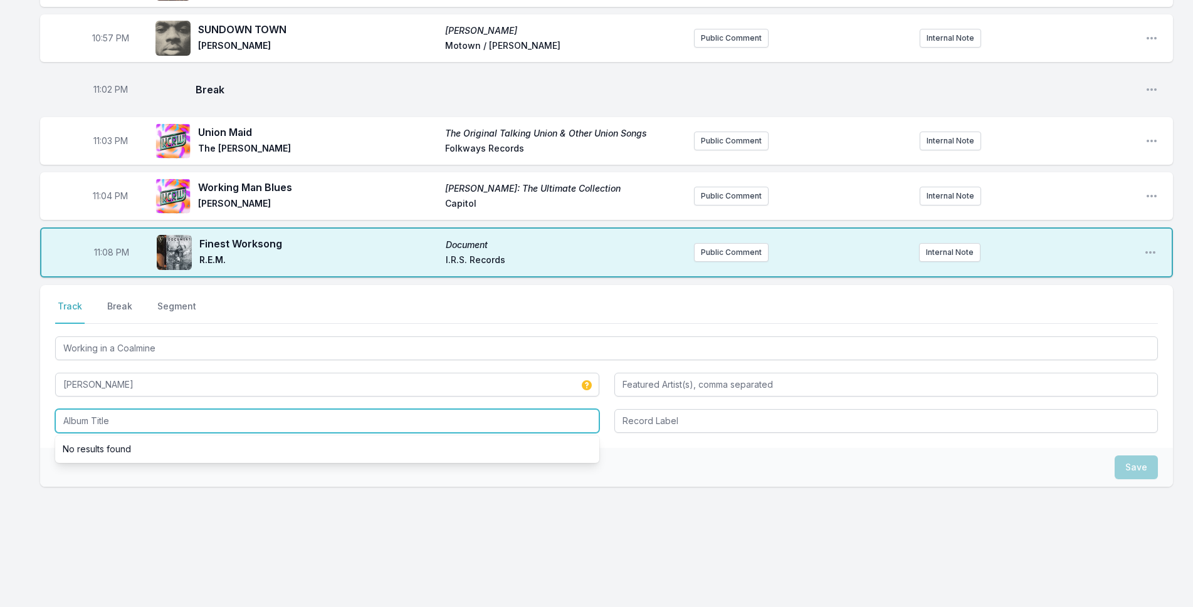
click at [69, 413] on input "Album Title" at bounding box center [327, 421] width 544 height 24
paste input "Working in a Coalmine"
type input "Working in a Coalmine"
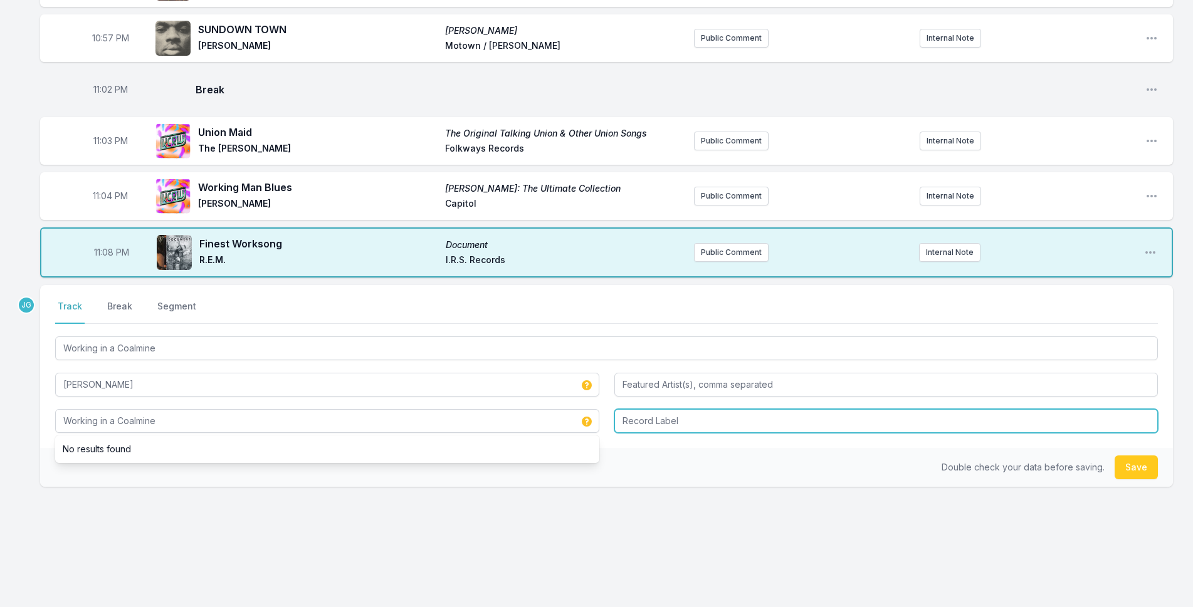
click at [629, 422] on input "Record Label" at bounding box center [886, 421] width 544 height 24
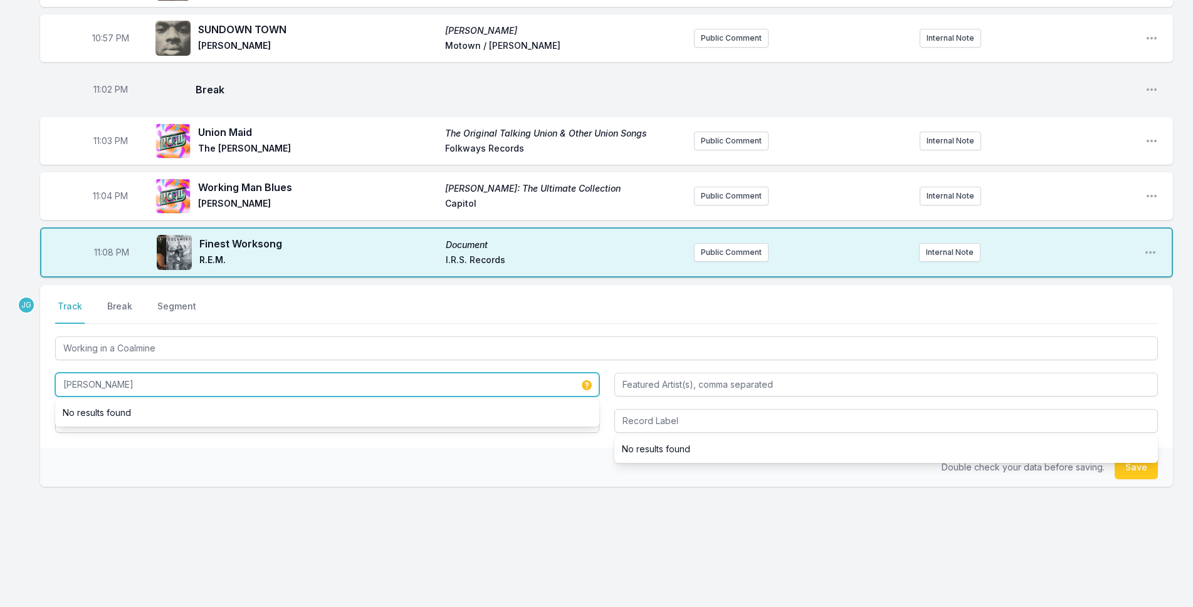
drag, startPoint x: 128, startPoint y: 385, endPoint x: 41, endPoint y: 392, distance: 86.8
click at [41, 392] on div "Select a tab Track Break Segment Track Break Segment Working in a Coalmine [PER…" at bounding box center [606, 366] width 1132 height 163
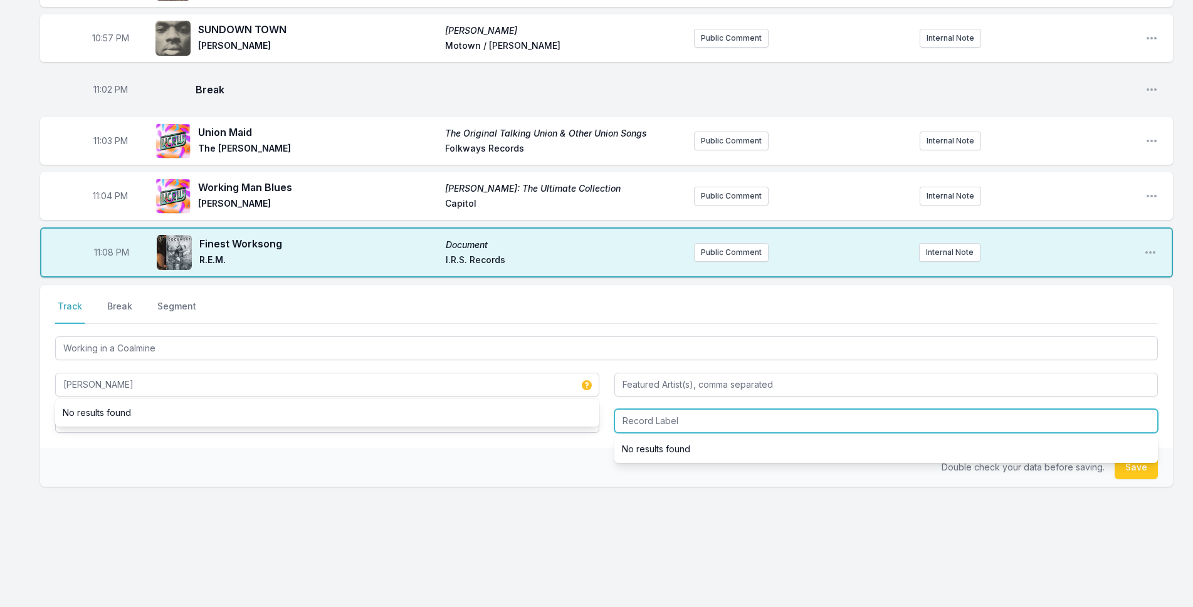
click at [740, 418] on input "Record Label" at bounding box center [886, 421] width 544 height 24
paste input "[PERSON_NAME]"
type input "[PERSON_NAME]"
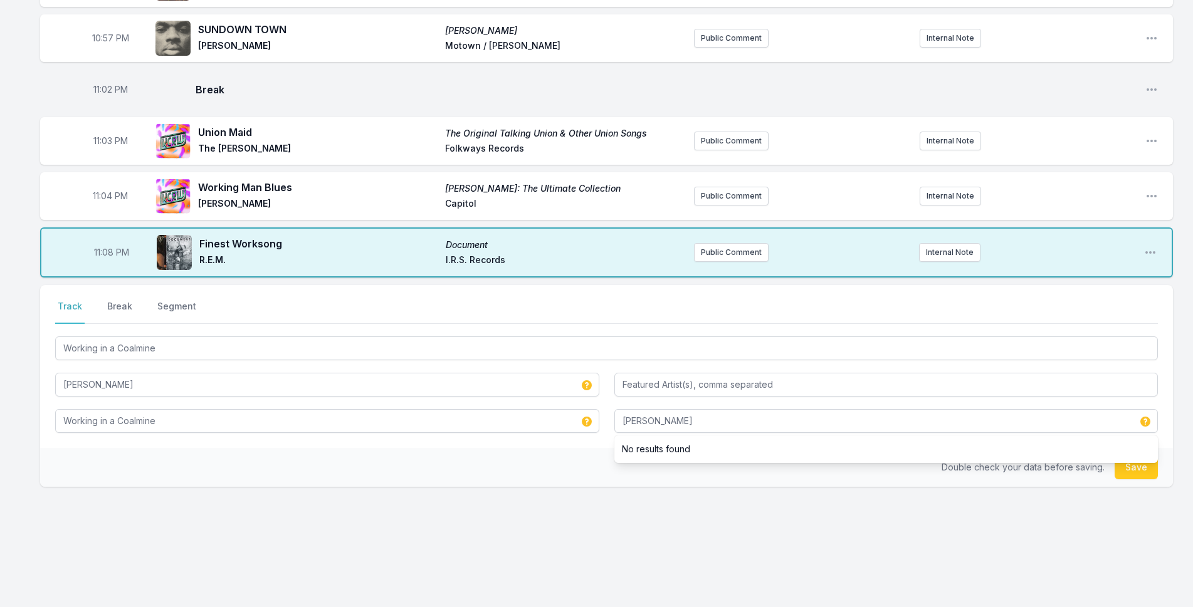
click at [558, 470] on div "Double check your data before saving. Save" at bounding box center [606, 467] width 1132 height 39
click at [1135, 464] on button "Save" at bounding box center [1135, 468] width 43 height 24
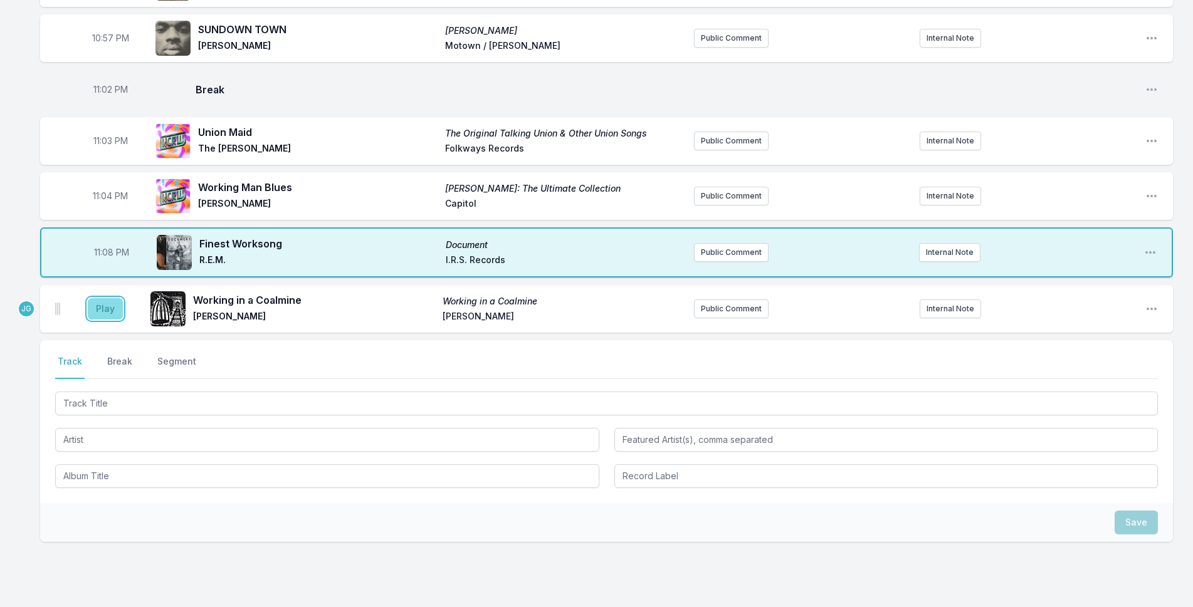
click at [107, 310] on button "Play" at bounding box center [105, 308] width 35 height 21
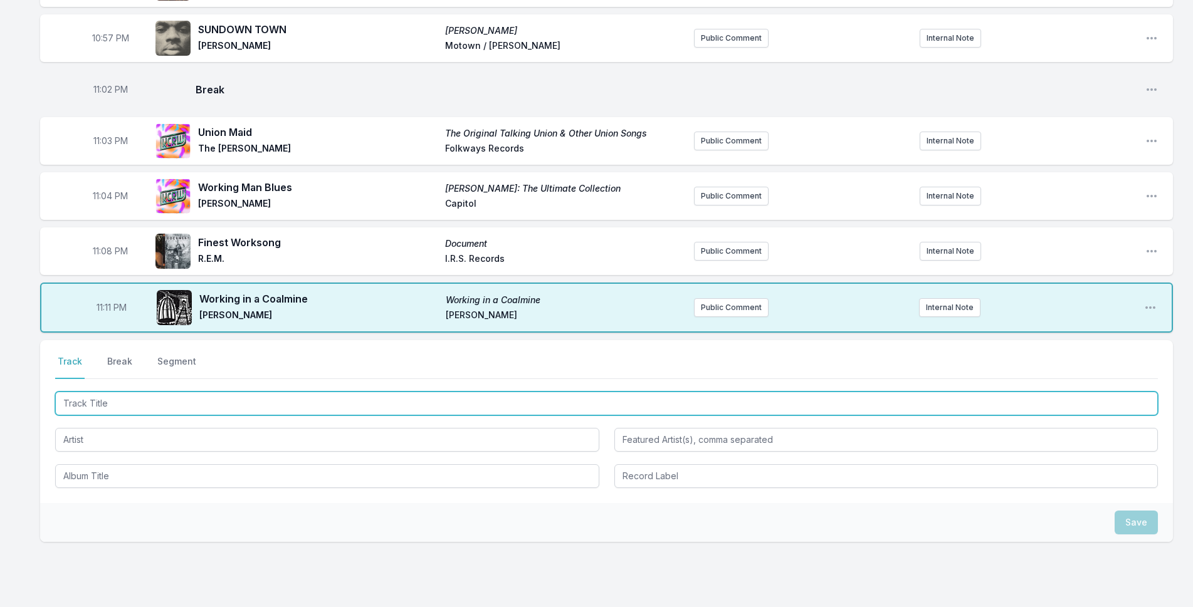
click at [273, 402] on input "Track Title" at bounding box center [606, 404] width 1102 height 24
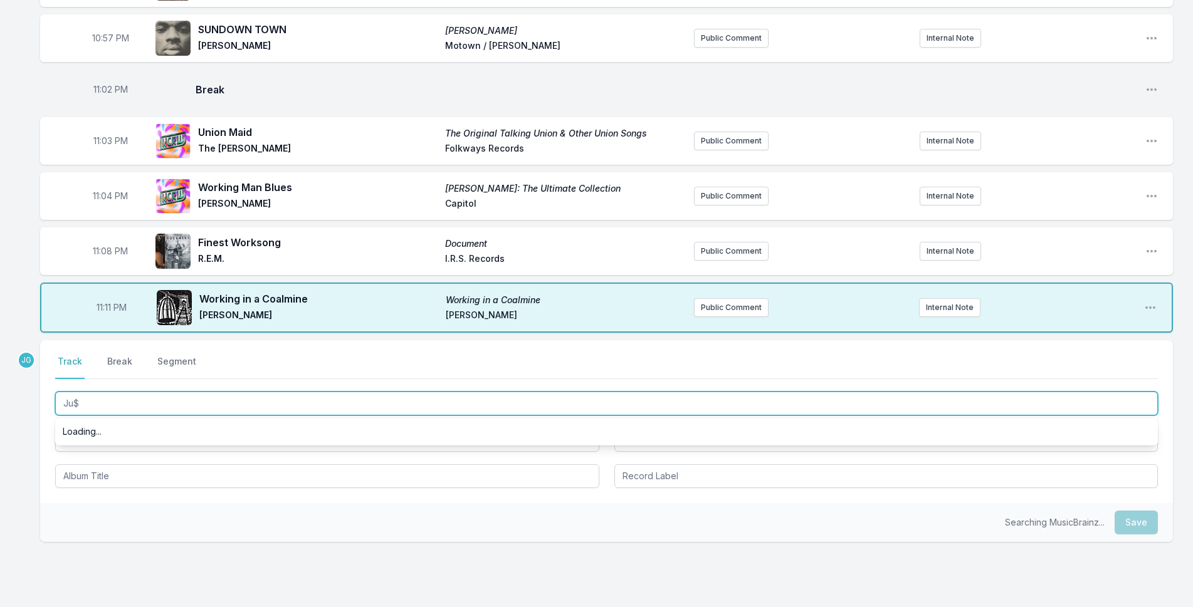
type input "Ju$t"
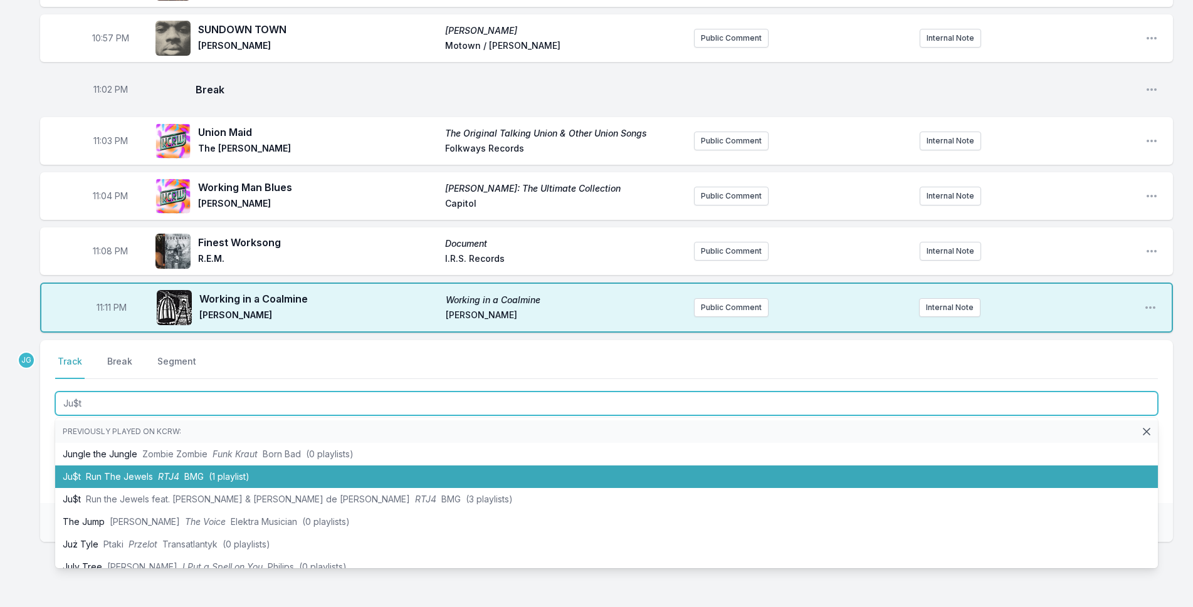
click at [165, 479] on span "RTJ4" at bounding box center [168, 476] width 21 height 11
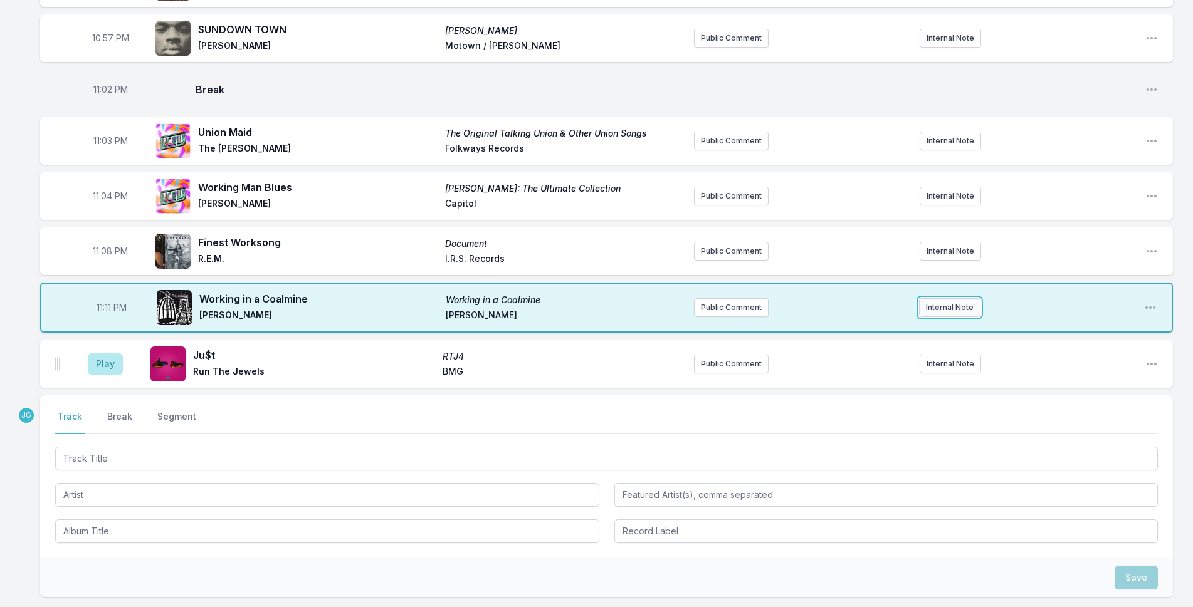
click at [924, 305] on button "Internal Note" at bounding box center [949, 307] width 61 height 19
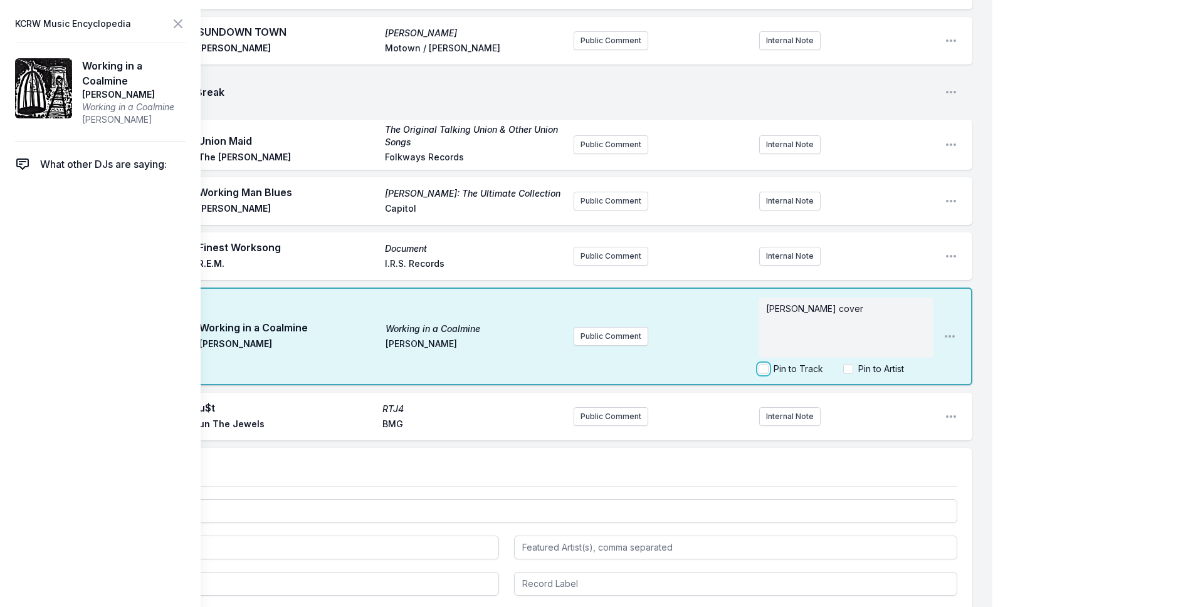
click at [765, 368] on input "Pin to Track" at bounding box center [763, 369] width 10 height 10
checkbox input "true"
click at [172, 21] on icon at bounding box center [177, 23] width 15 height 15
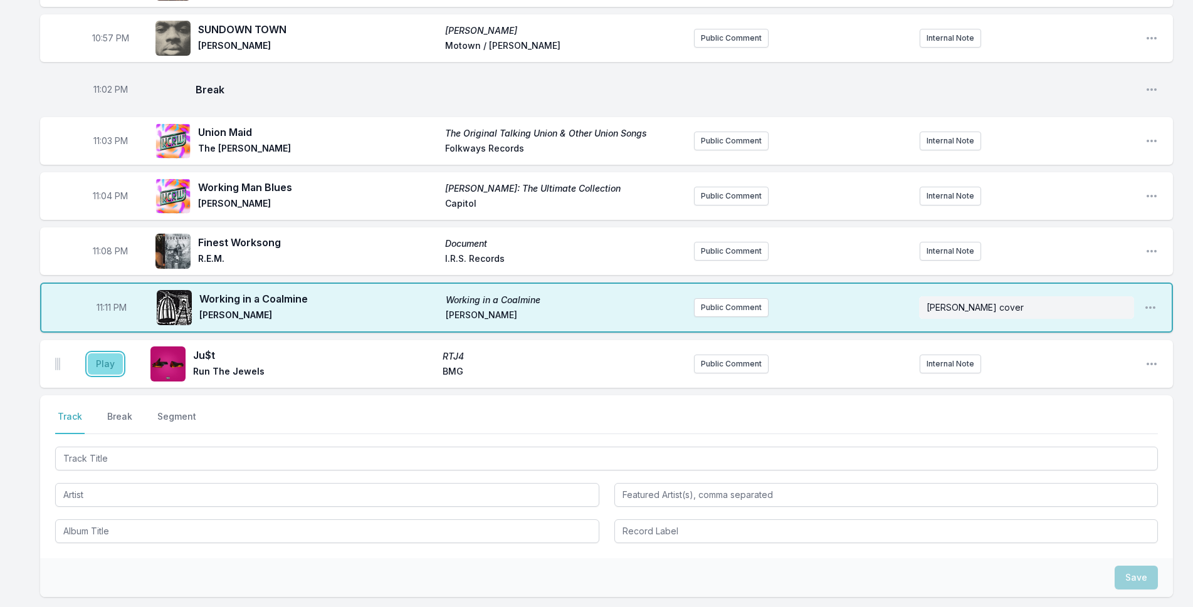
drag, startPoint x: 96, startPoint y: 367, endPoint x: 88, endPoint y: 359, distance: 11.1
click at [89, 359] on button "Play" at bounding box center [105, 363] width 35 height 21
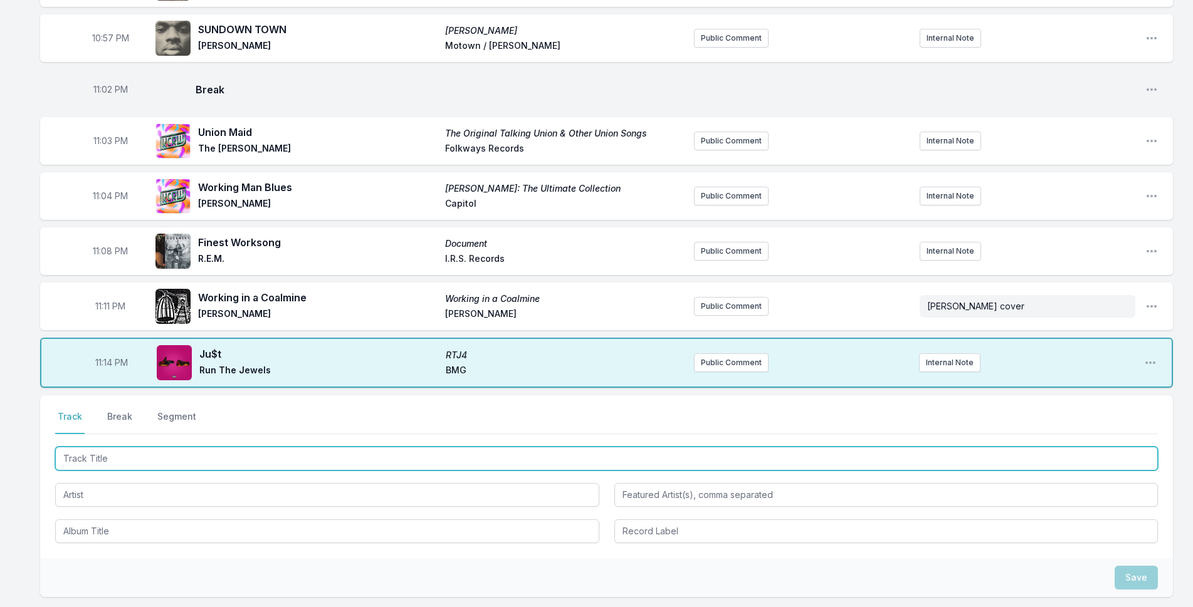
click at [358, 453] on input "Track Title" at bounding box center [606, 459] width 1102 height 24
type input "Inglorious Bastards"
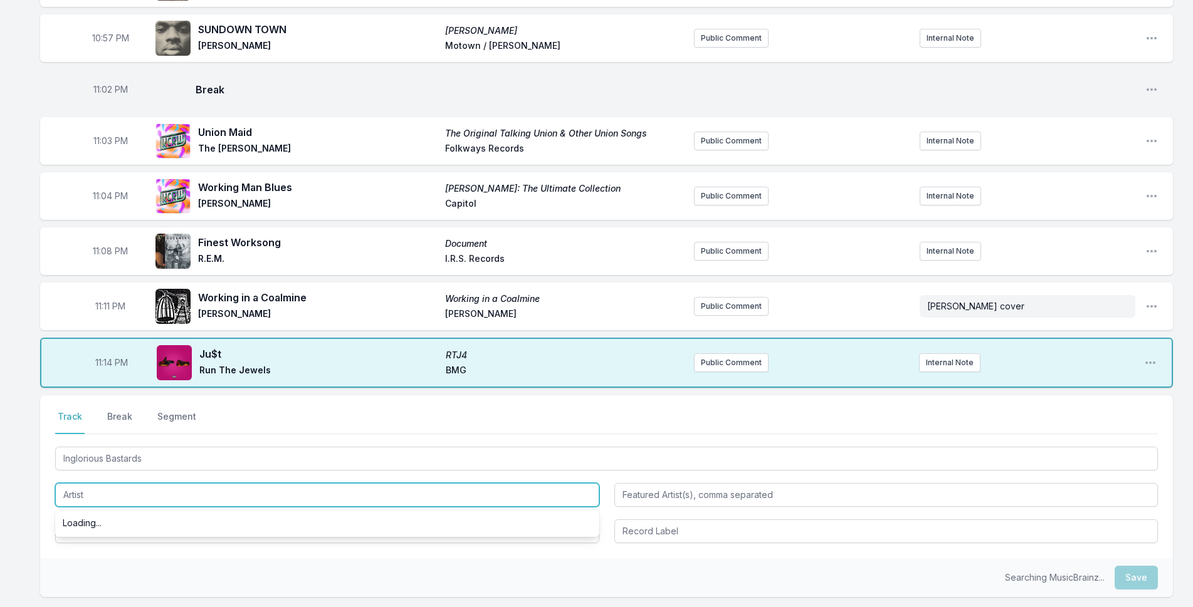
click at [325, 492] on input "Artist" at bounding box center [327, 495] width 544 height 24
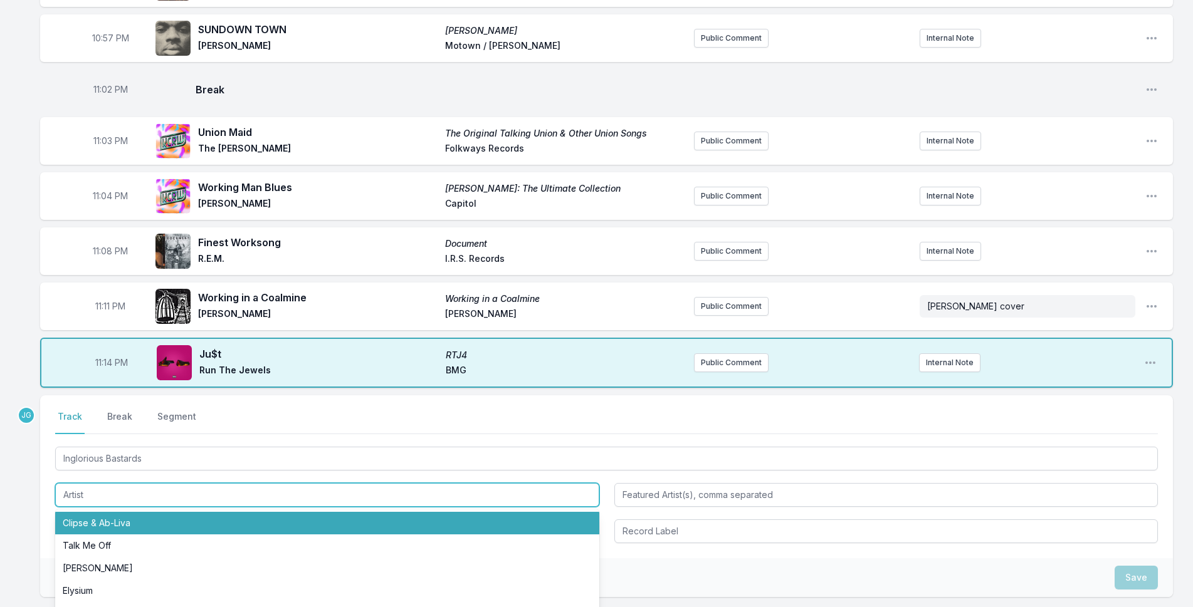
click at [321, 520] on li "Clipse & Ab‐Liva" at bounding box center [327, 523] width 544 height 23
type input "Clipse & Ab‐Liva"
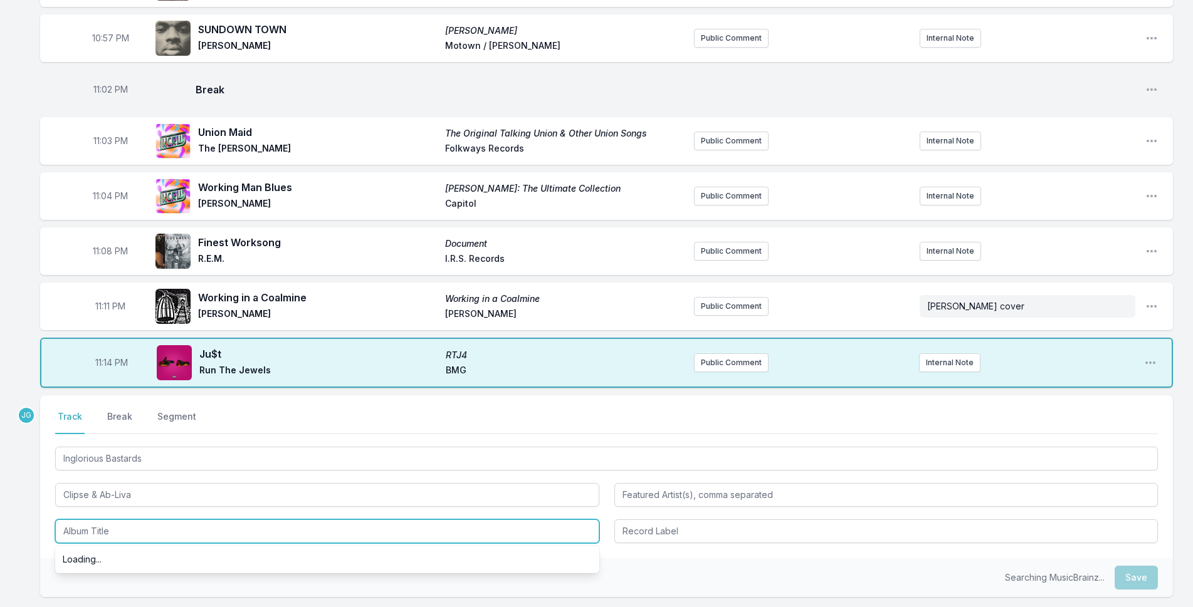
click at [322, 526] on input "Album Title" at bounding box center [327, 532] width 544 height 24
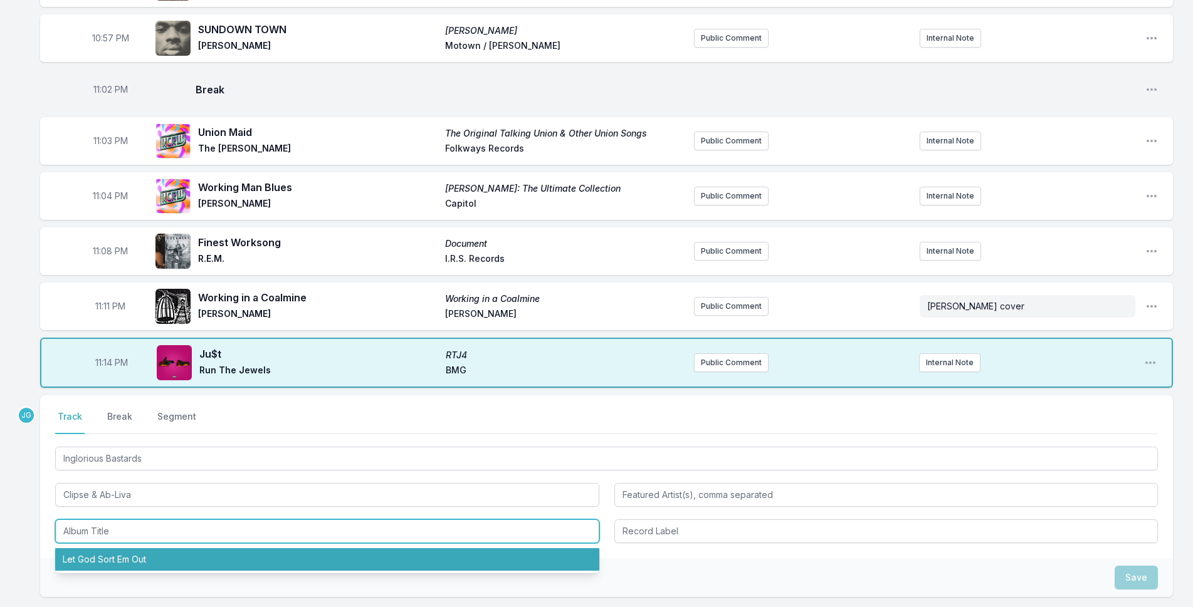
click at [320, 560] on li "Let God Sort Em Out" at bounding box center [327, 559] width 544 height 23
type input "Let God Sort Em Out"
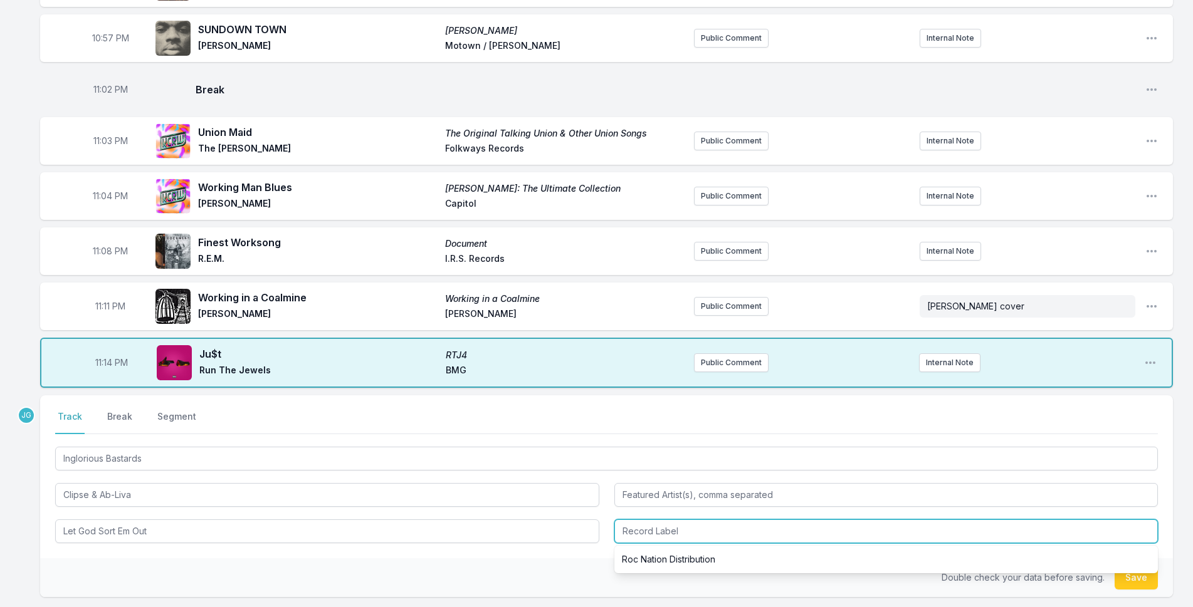
click at [661, 524] on input "Record Label" at bounding box center [886, 532] width 544 height 24
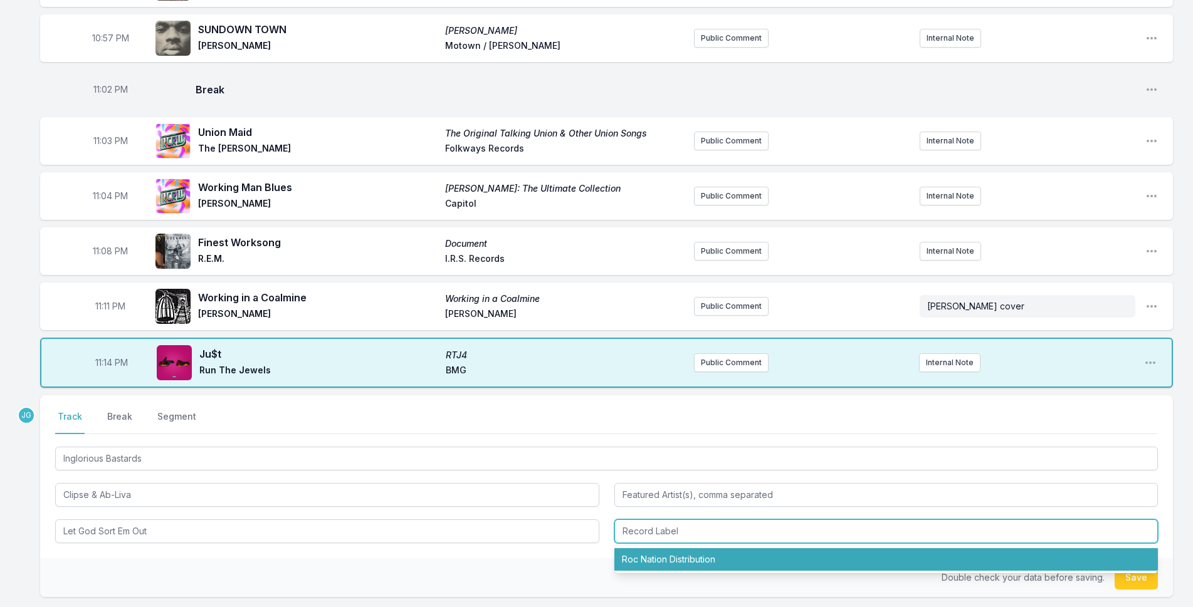
click at [665, 556] on li "Roc Nation Distribution" at bounding box center [886, 559] width 544 height 23
type input "Roc Nation Distribution"
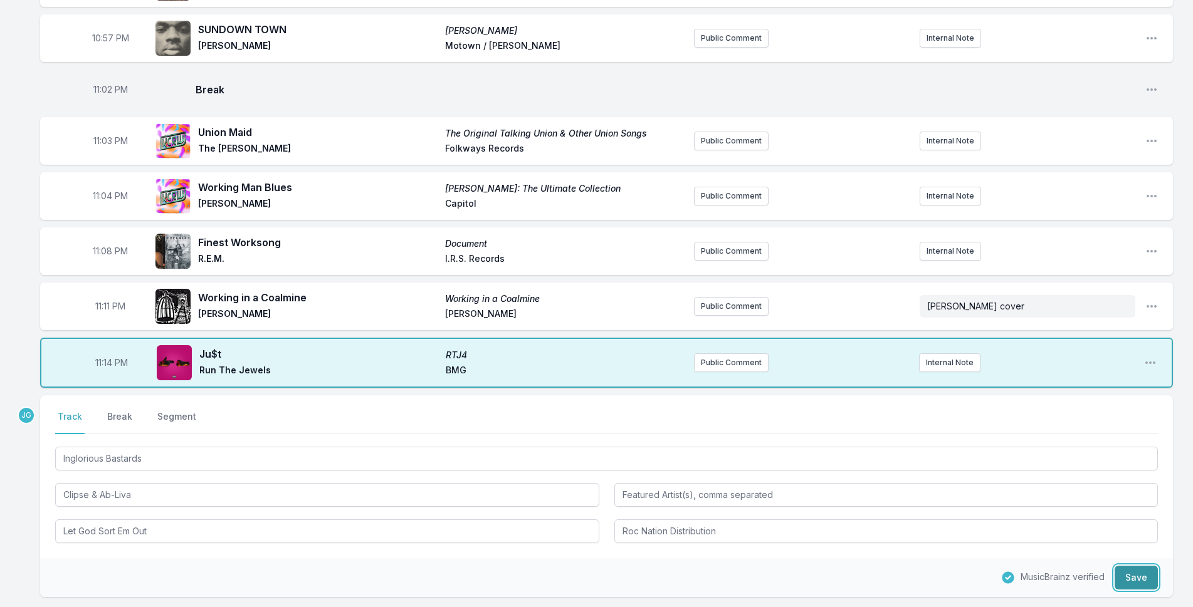
click at [1124, 583] on button "Save" at bounding box center [1135, 578] width 43 height 24
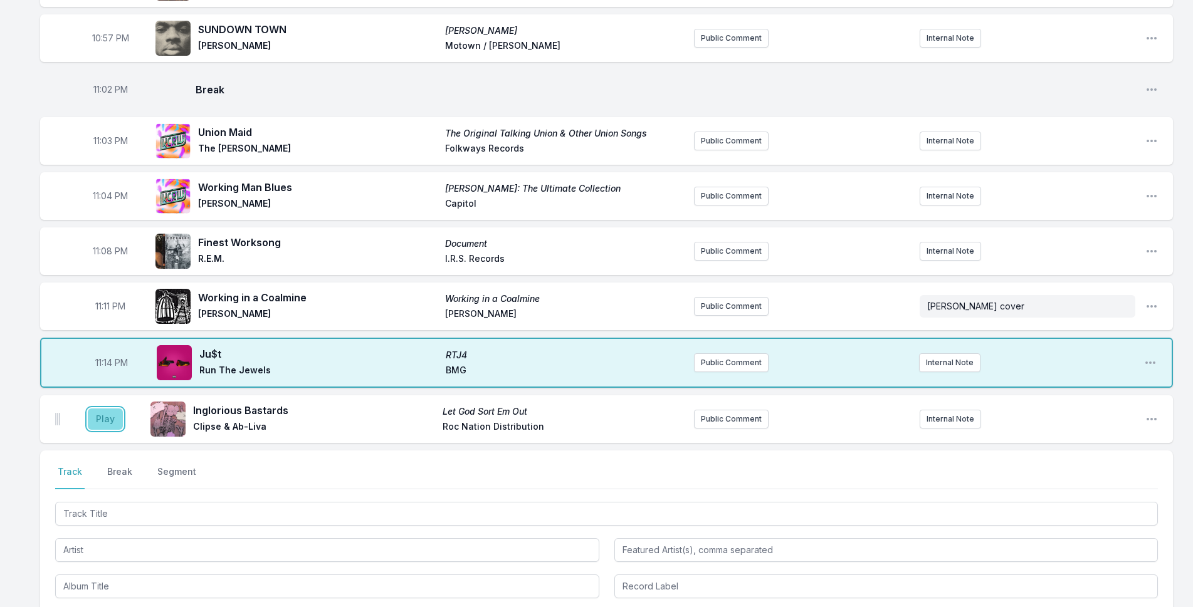
click at [115, 415] on button "Play" at bounding box center [105, 419] width 35 height 21
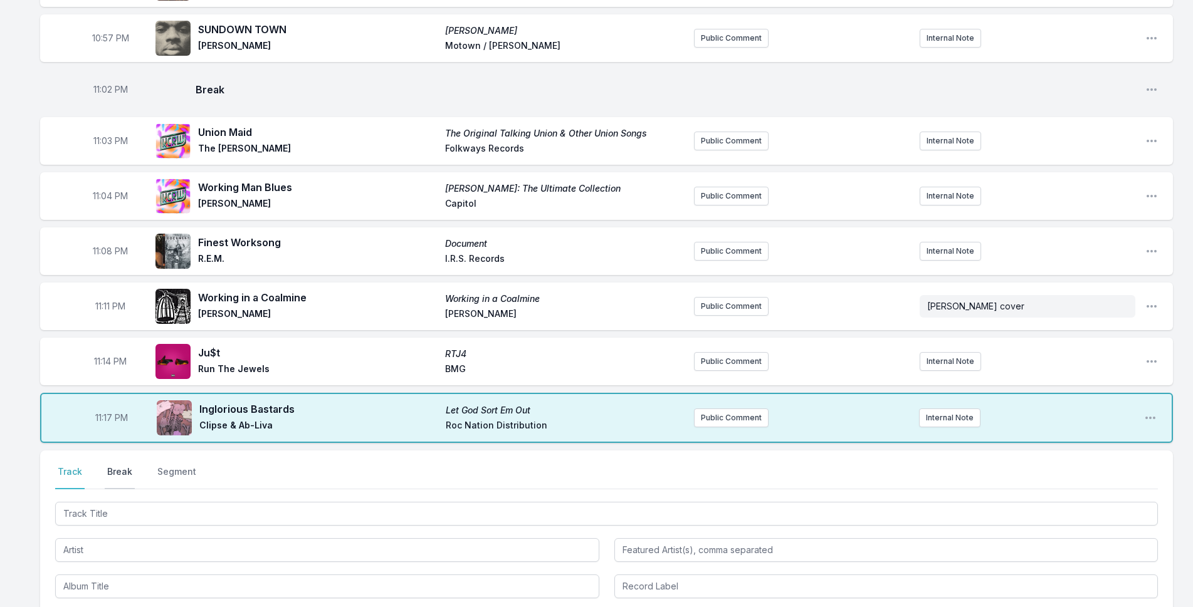
click at [109, 474] on button "Break" at bounding box center [120, 478] width 30 height 24
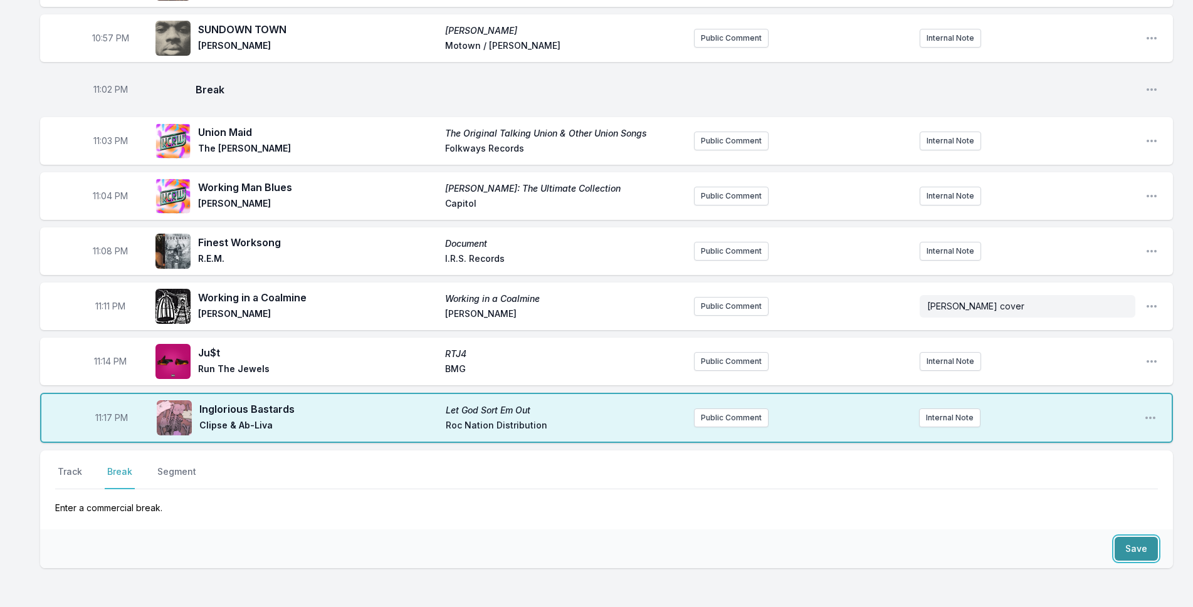
click at [1124, 537] on button "Save" at bounding box center [1135, 549] width 43 height 24
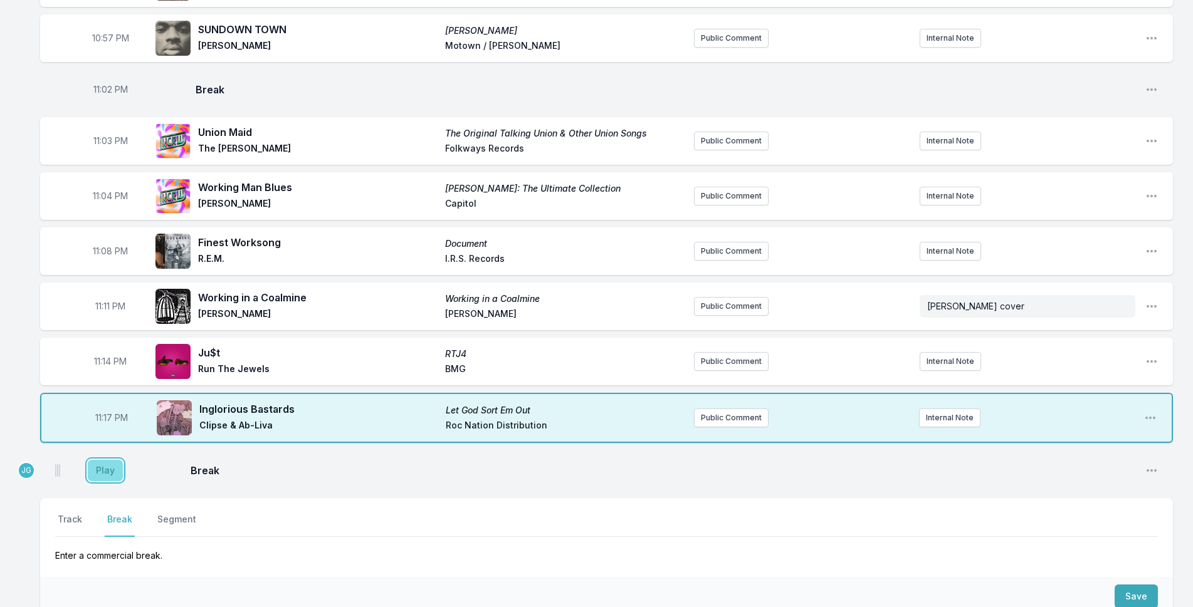
click at [112, 464] on button "Play" at bounding box center [105, 470] width 35 height 21
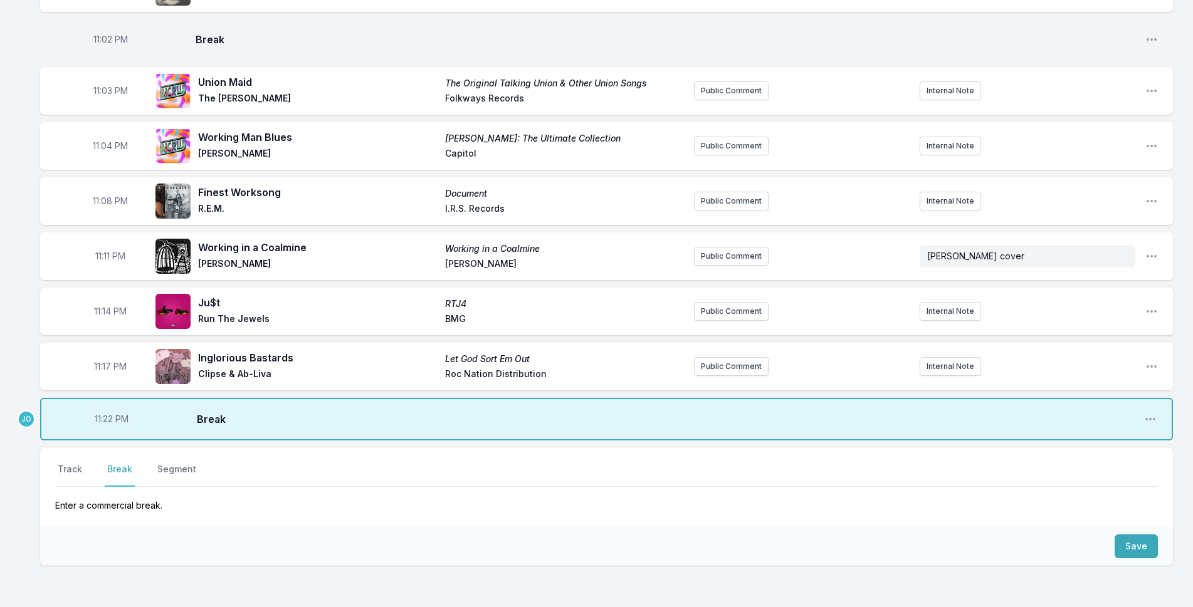
scroll to position [1046, 0]
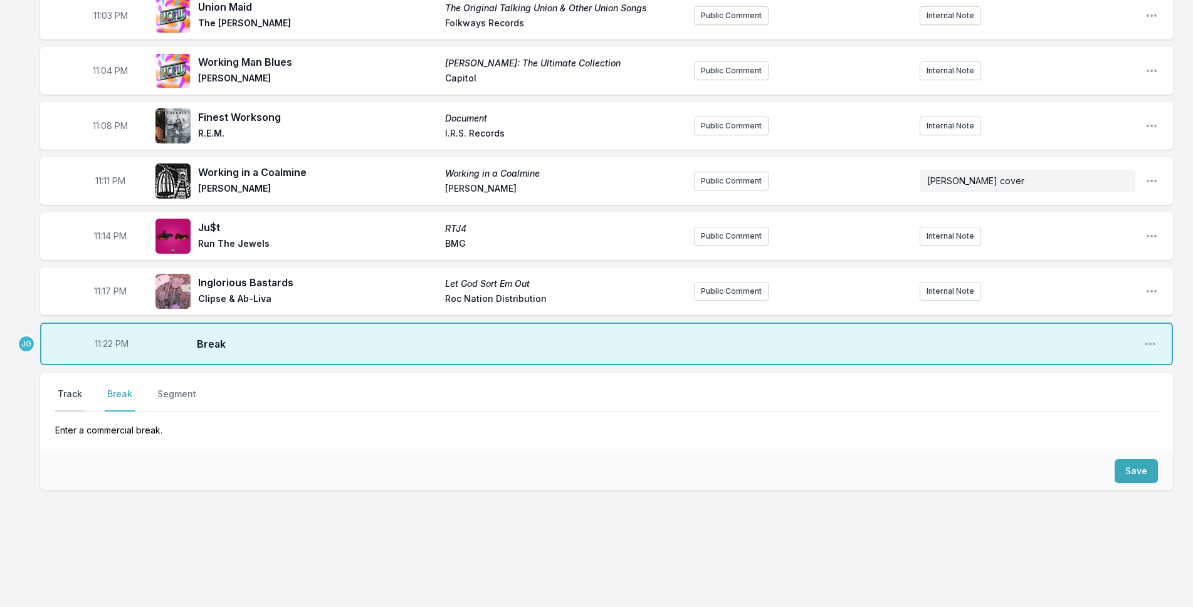
click at [66, 389] on button "Track" at bounding box center [69, 400] width 29 height 24
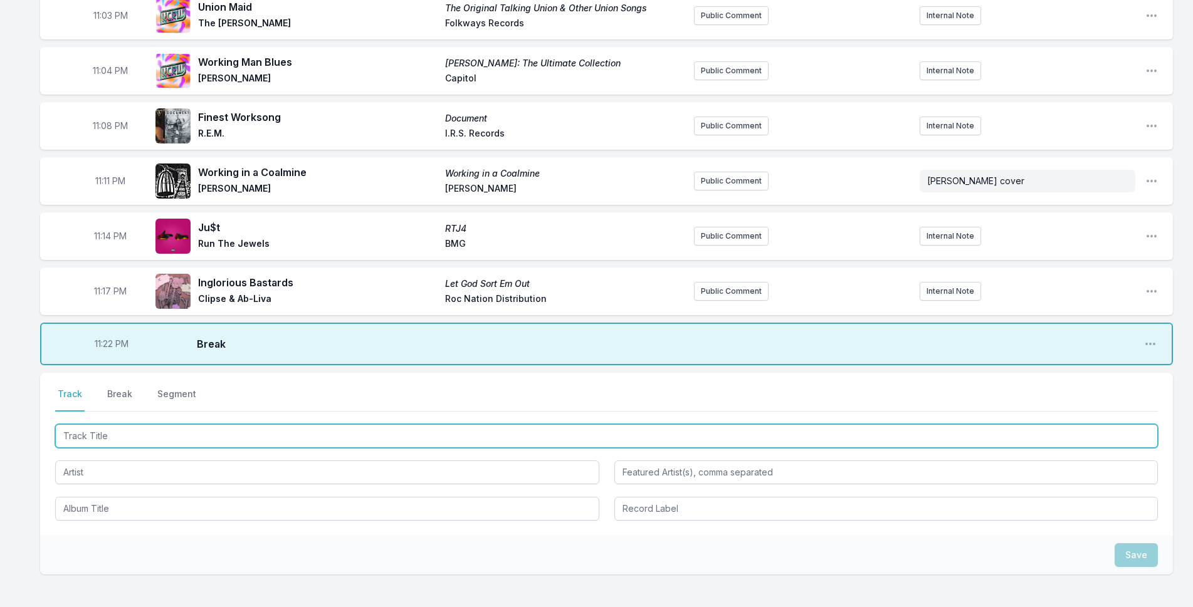
click at [83, 440] on input "Track Title" at bounding box center [606, 436] width 1102 height 24
type input "Mind Loaded"
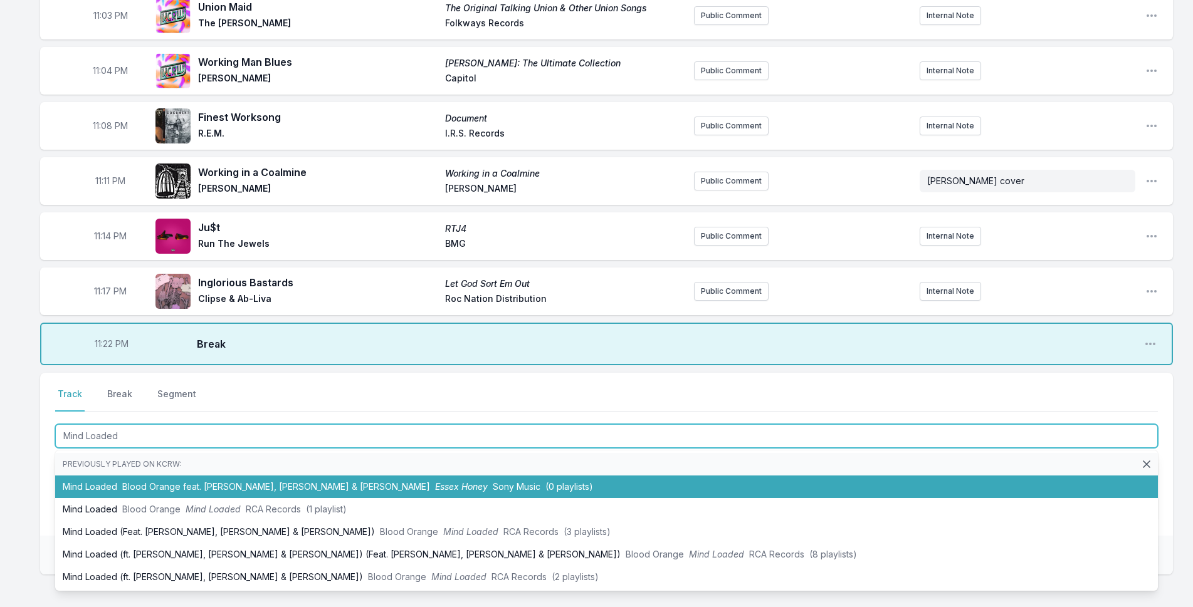
click at [68, 482] on li "Mind Loaded Blood Orange feat. [PERSON_NAME], [PERSON_NAME] & [PERSON_NAME] Hon…" at bounding box center [606, 487] width 1102 height 23
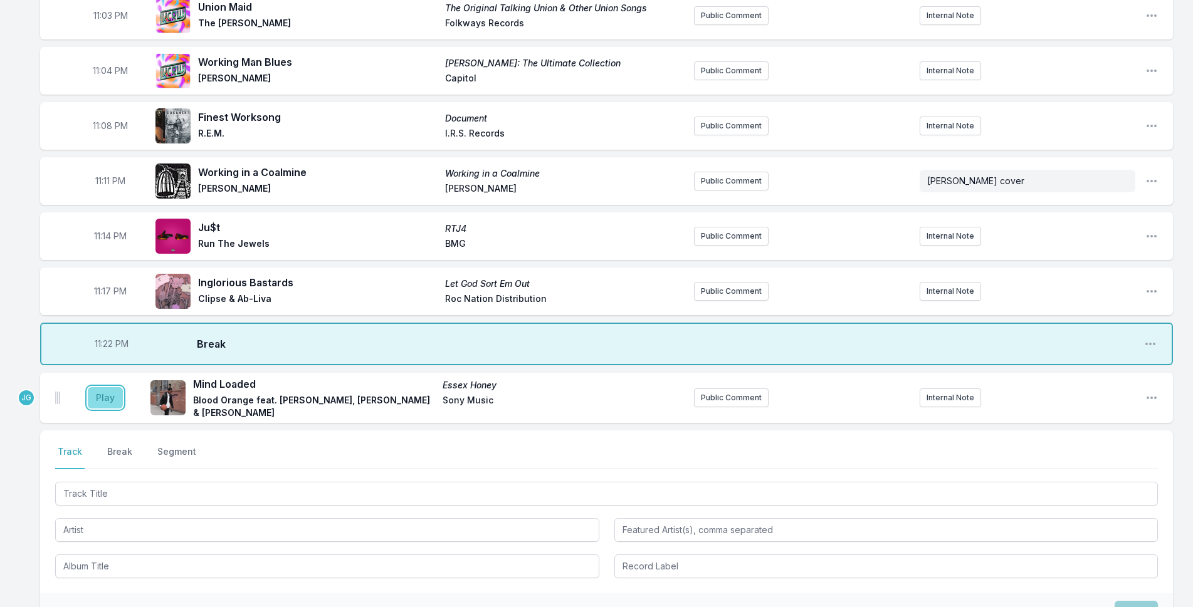
click at [102, 396] on button "Play" at bounding box center [105, 397] width 35 height 21
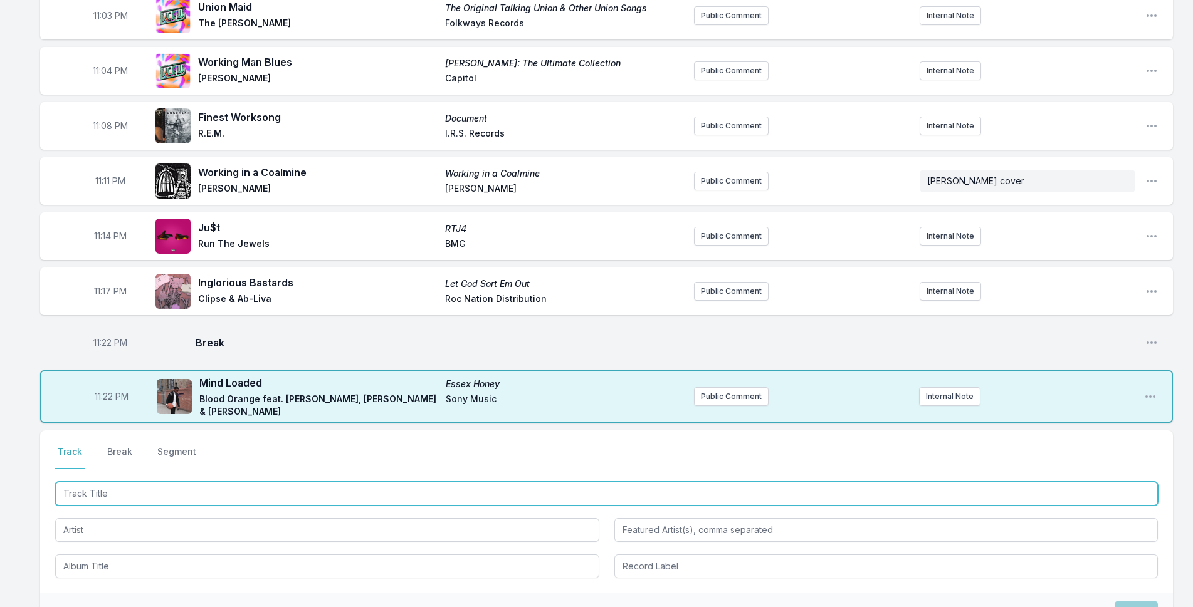
click at [131, 492] on input "Track Title" at bounding box center [606, 494] width 1102 height 24
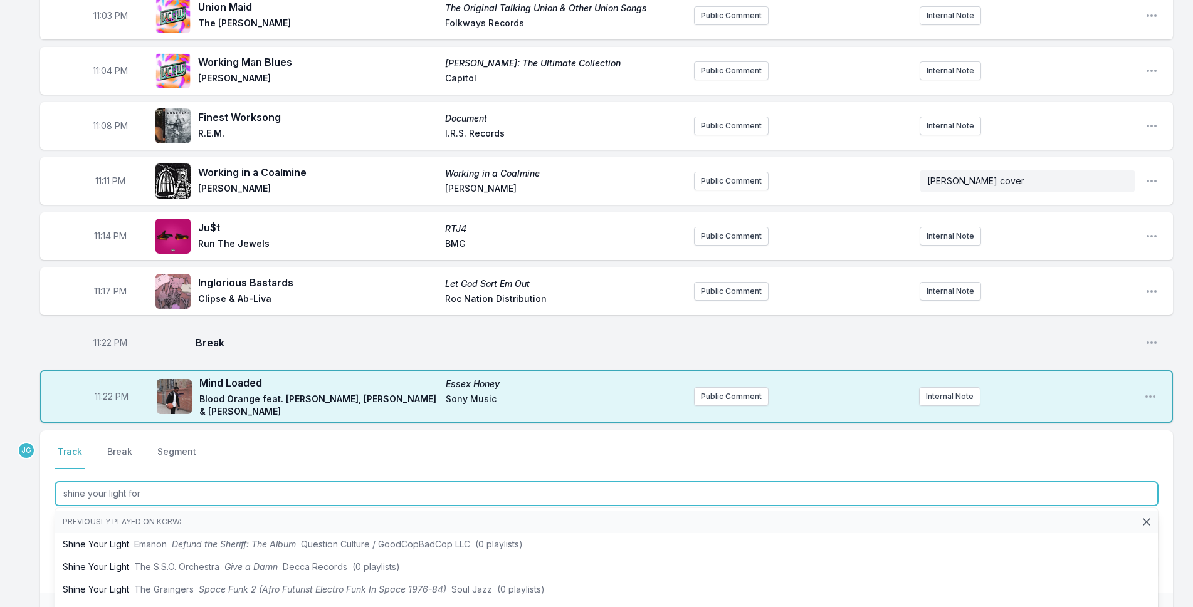
type input "shine your light for"
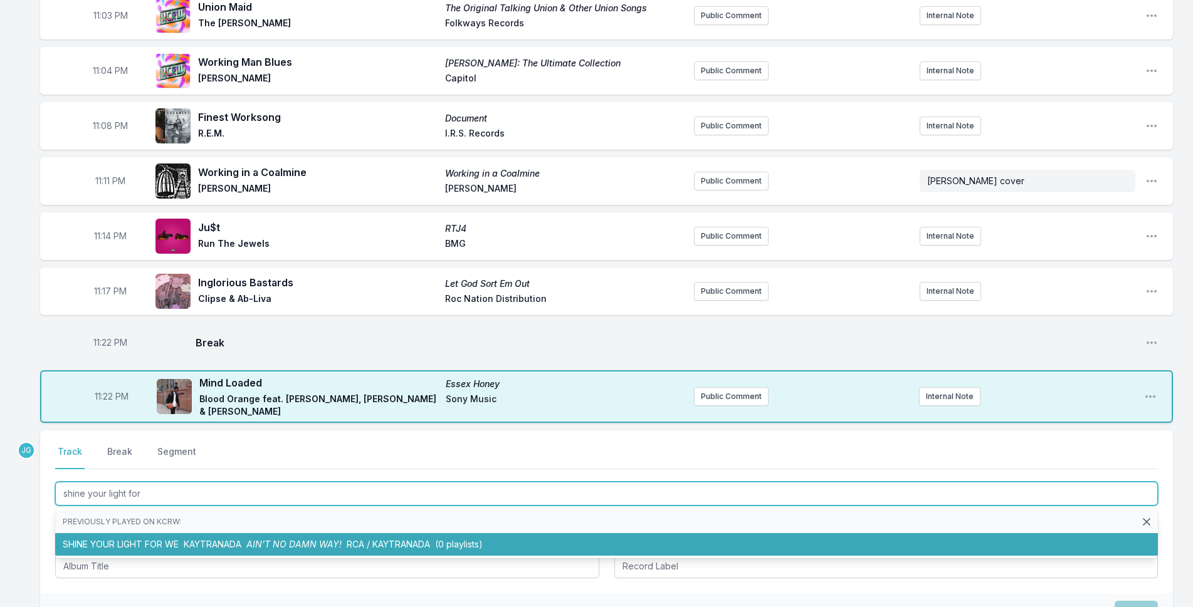
click at [152, 540] on li "SHINE YOUR LIGHT FOR WE KAYTRANADA AIN’T NO DAMN WAY! RCA / KAYTRANADA (0 playl…" at bounding box center [606, 544] width 1102 height 23
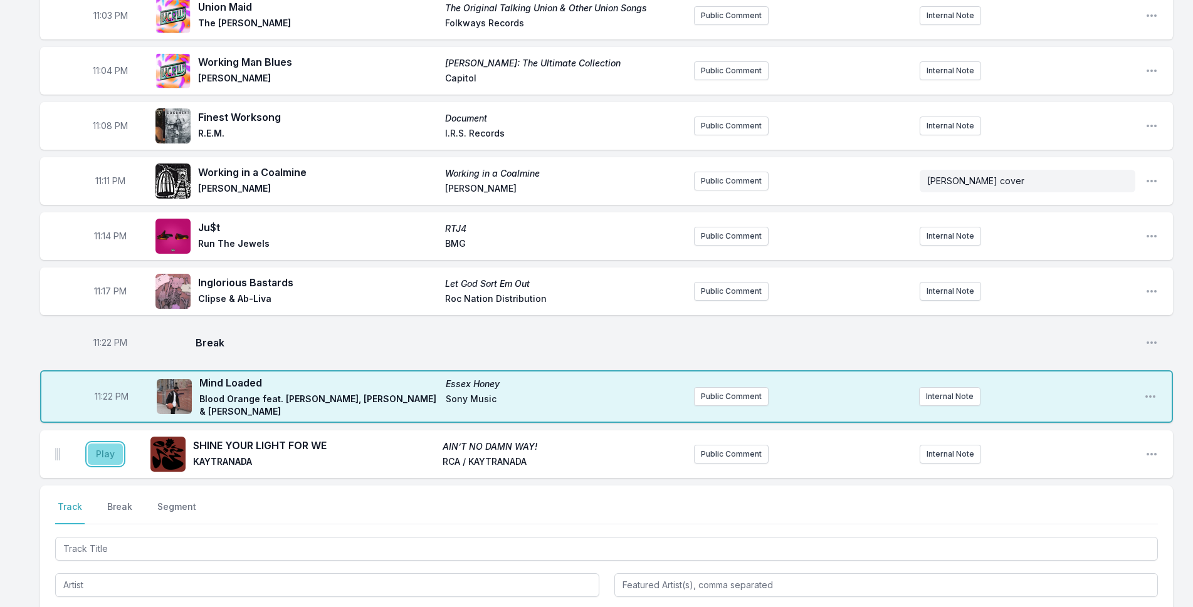
click at [102, 458] on button "Play" at bounding box center [105, 454] width 35 height 21
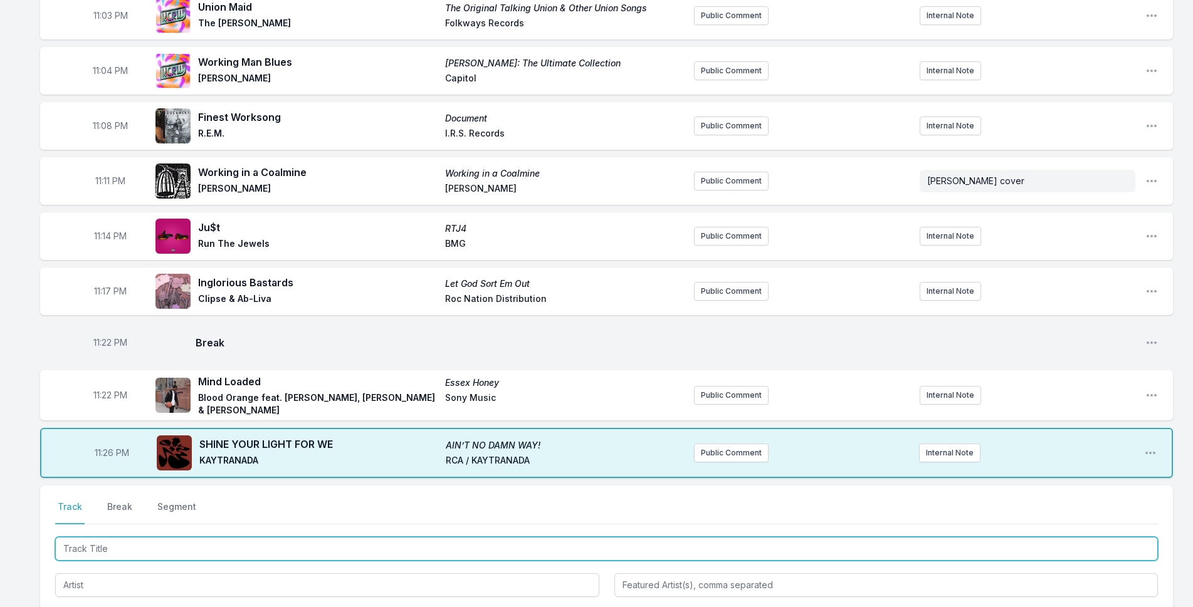
click at [189, 552] on input "Track Title" at bounding box center [606, 549] width 1102 height 24
type input "Nothing Left To Lose"
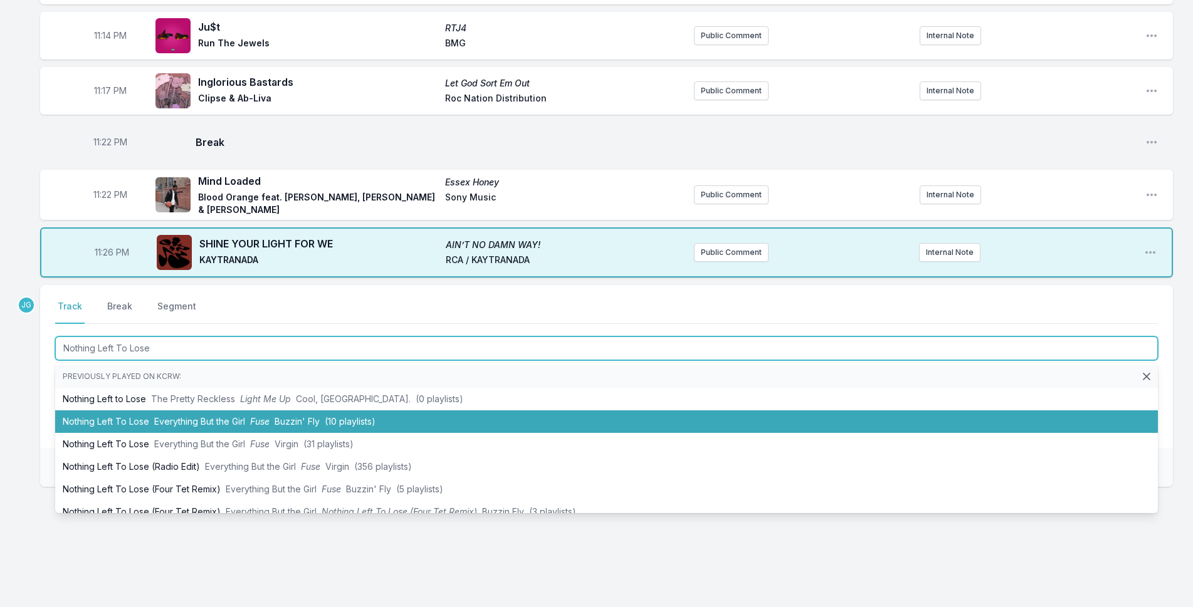
click at [88, 420] on li "Nothing Left To Lose Everything But the Girl Fuse Buzzin' Fly (10 playlists)" at bounding box center [606, 421] width 1102 height 23
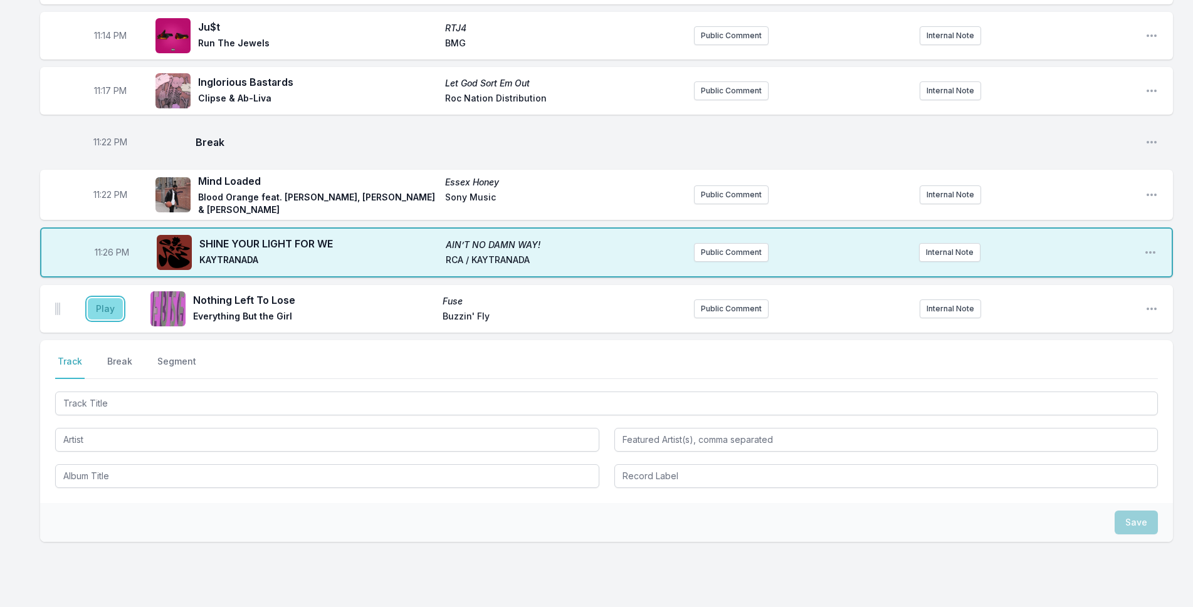
click at [115, 301] on button "Play" at bounding box center [105, 308] width 35 height 21
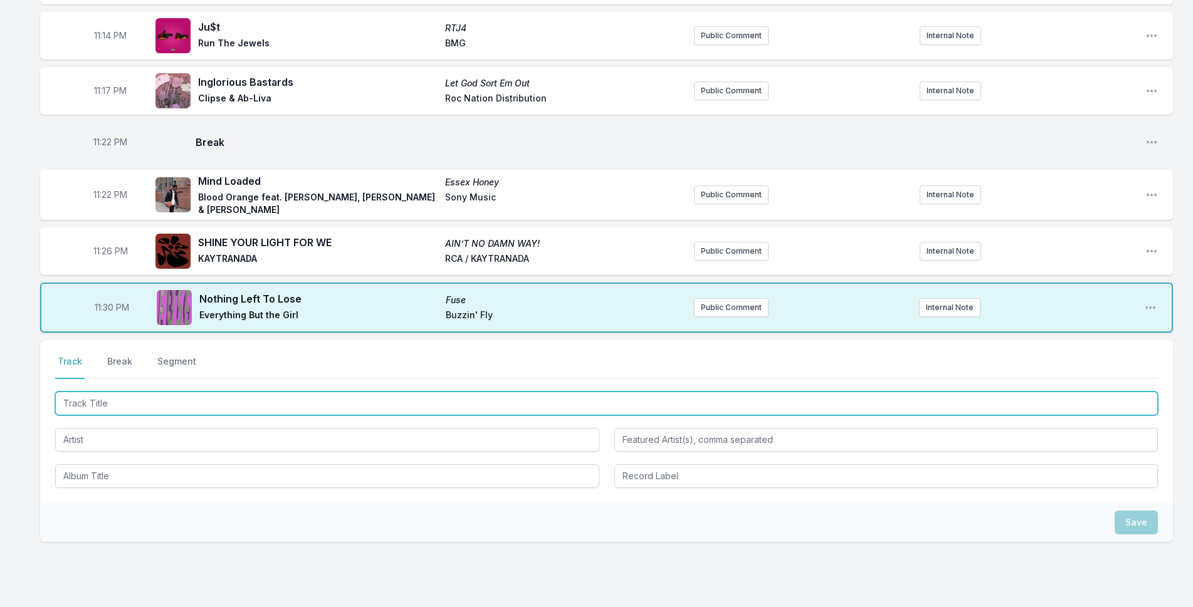
click at [137, 400] on input "Track Title" at bounding box center [606, 404] width 1102 height 24
type input "In My Dreams"
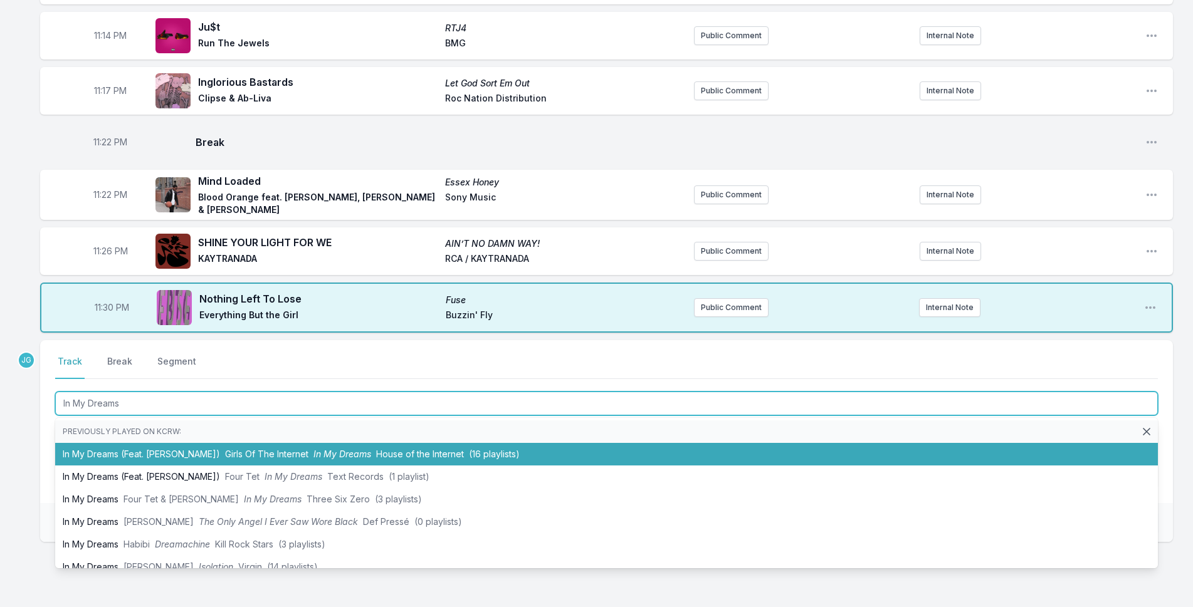
click at [63, 451] on li "In My Dreams (Feat. [PERSON_NAME]) Girls Of The Internet In My Dreams House of …" at bounding box center [606, 454] width 1102 height 23
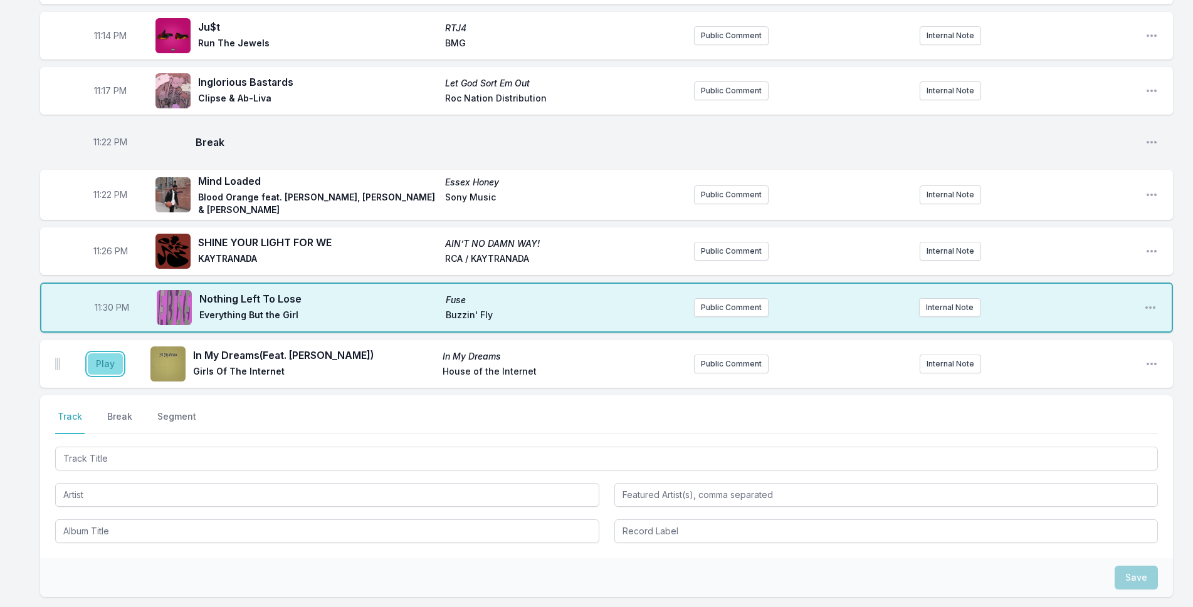
click at [91, 366] on button "Play" at bounding box center [105, 363] width 35 height 21
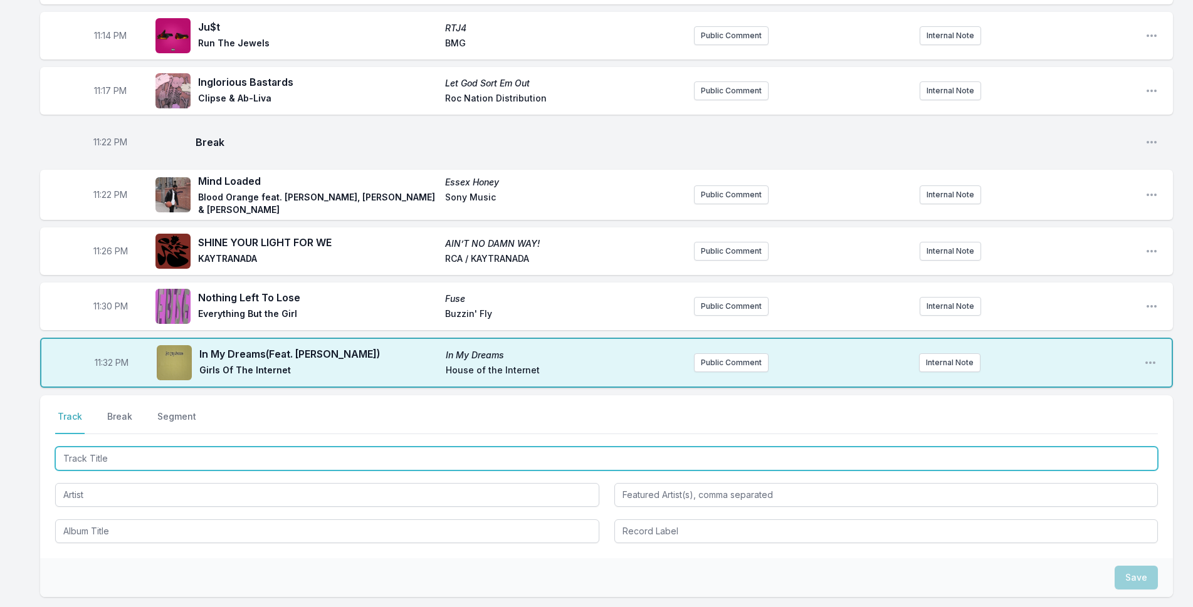
click at [113, 470] on input "Track Title" at bounding box center [606, 459] width 1102 height 24
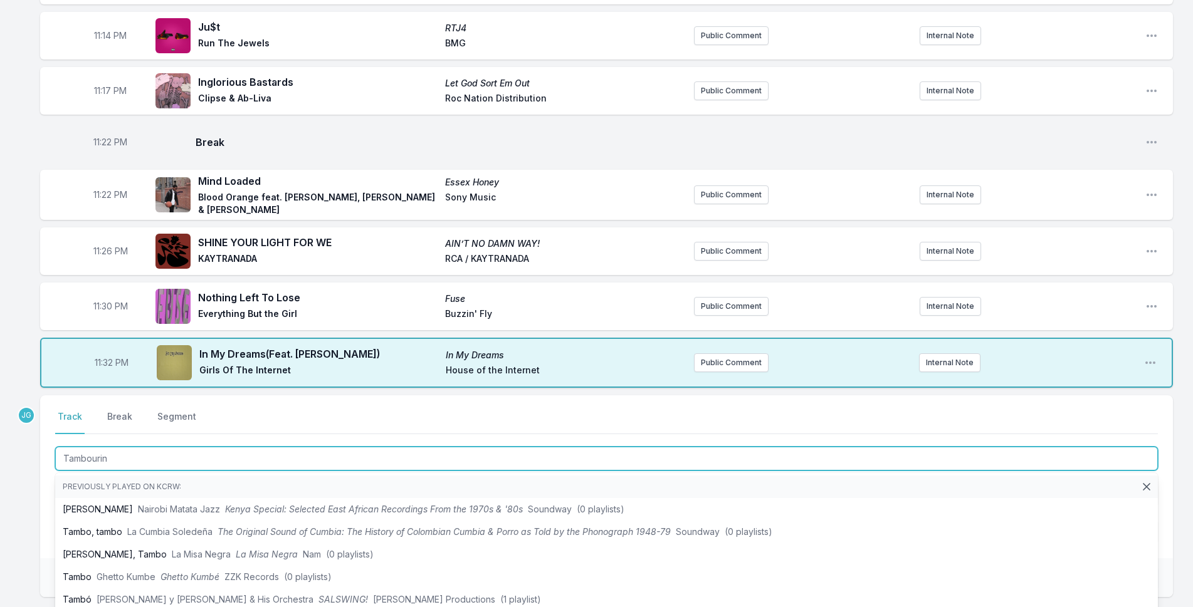
type input "Tambourine"
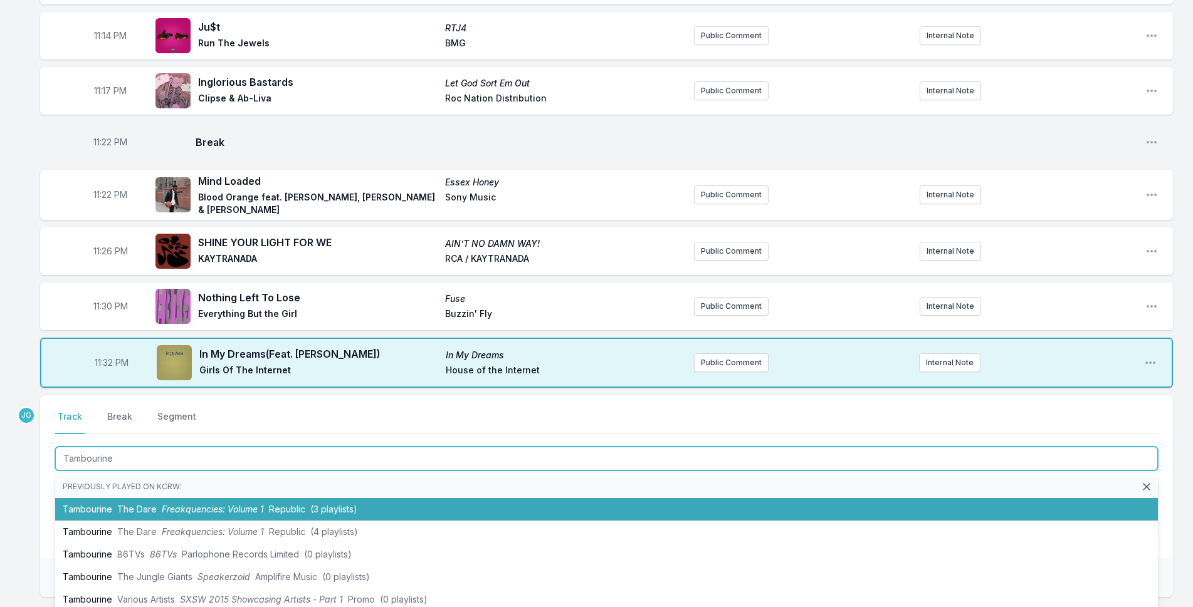
click at [81, 504] on li "Tambourine The Dare Freakquencies: Volume 1 Republic (3 playlists)" at bounding box center [606, 509] width 1102 height 23
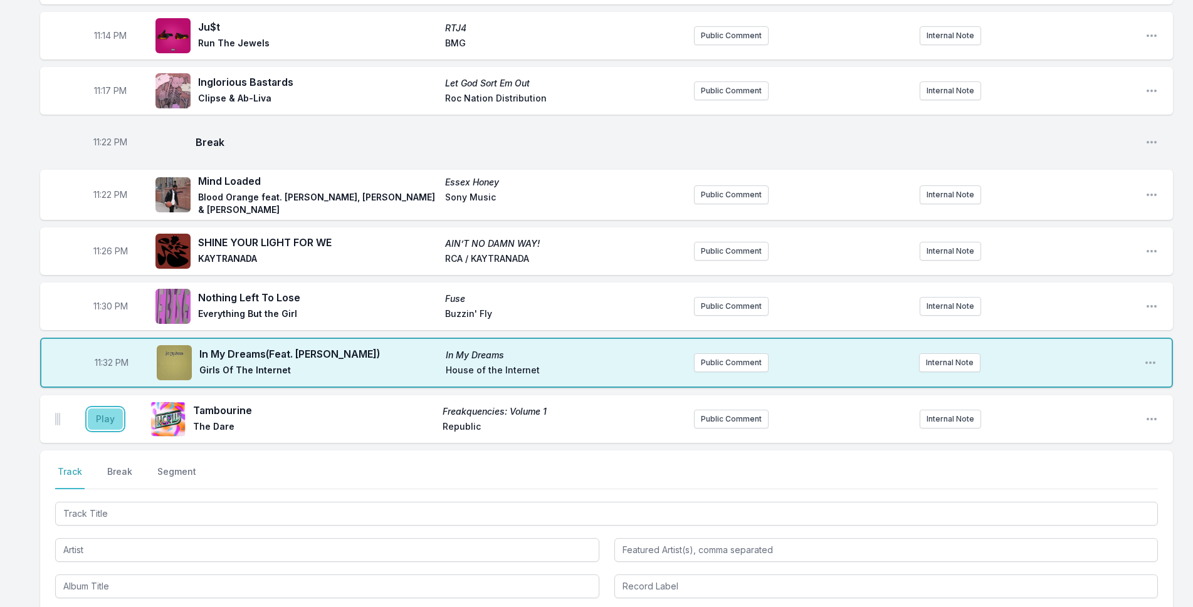
click at [103, 422] on button "Play" at bounding box center [105, 419] width 35 height 21
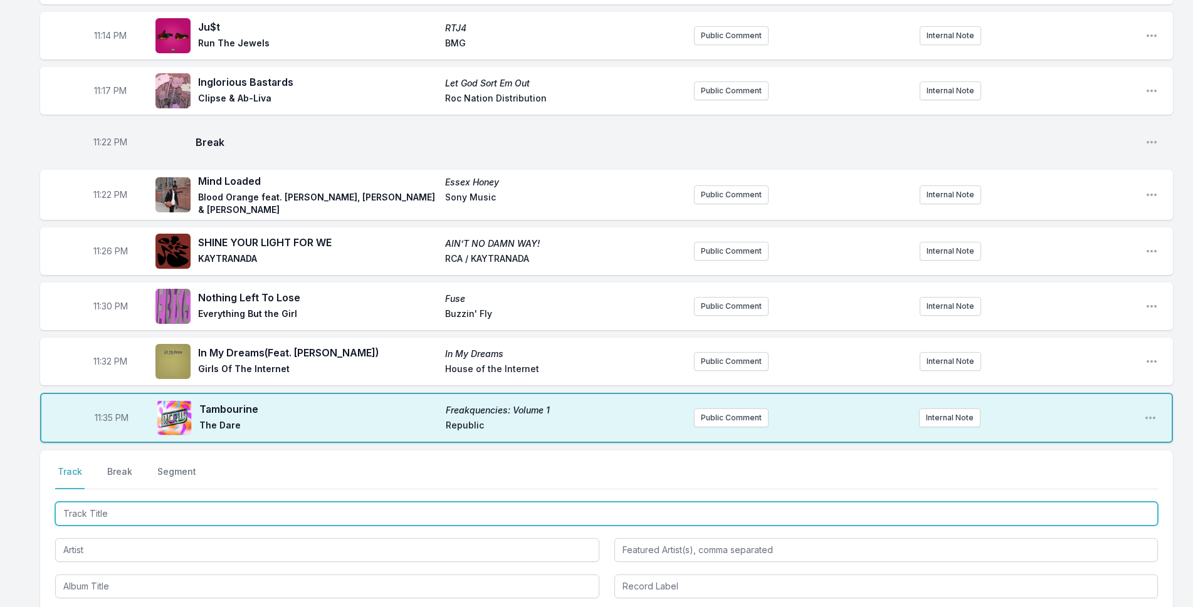
click at [115, 516] on input "Track Title" at bounding box center [606, 514] width 1102 height 24
type input "We are The Night"
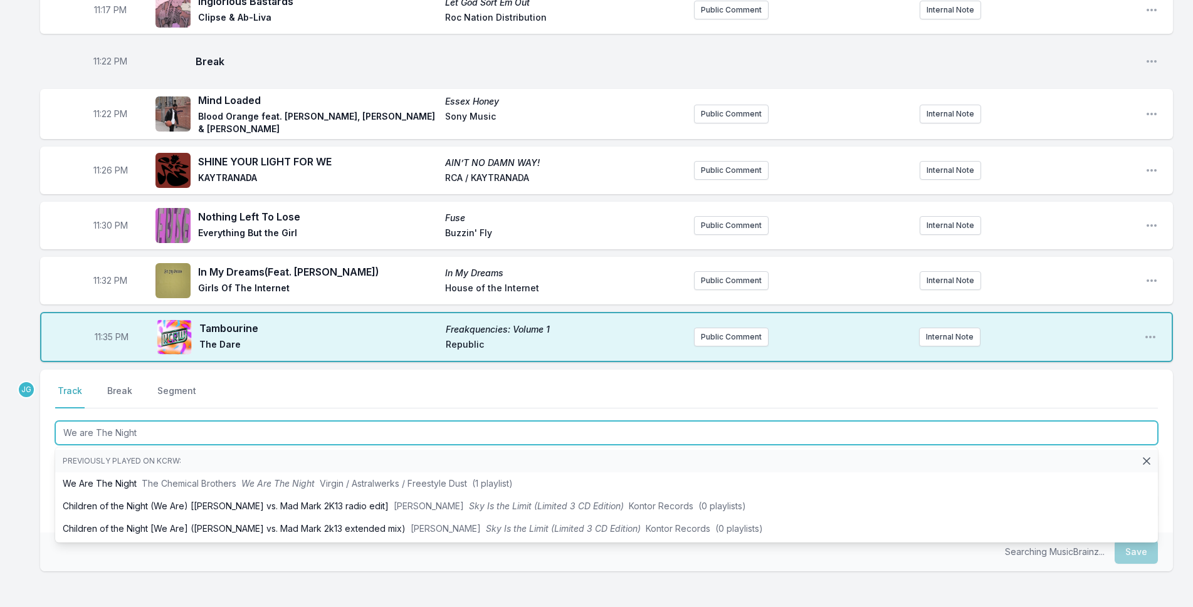
scroll to position [1412, 0]
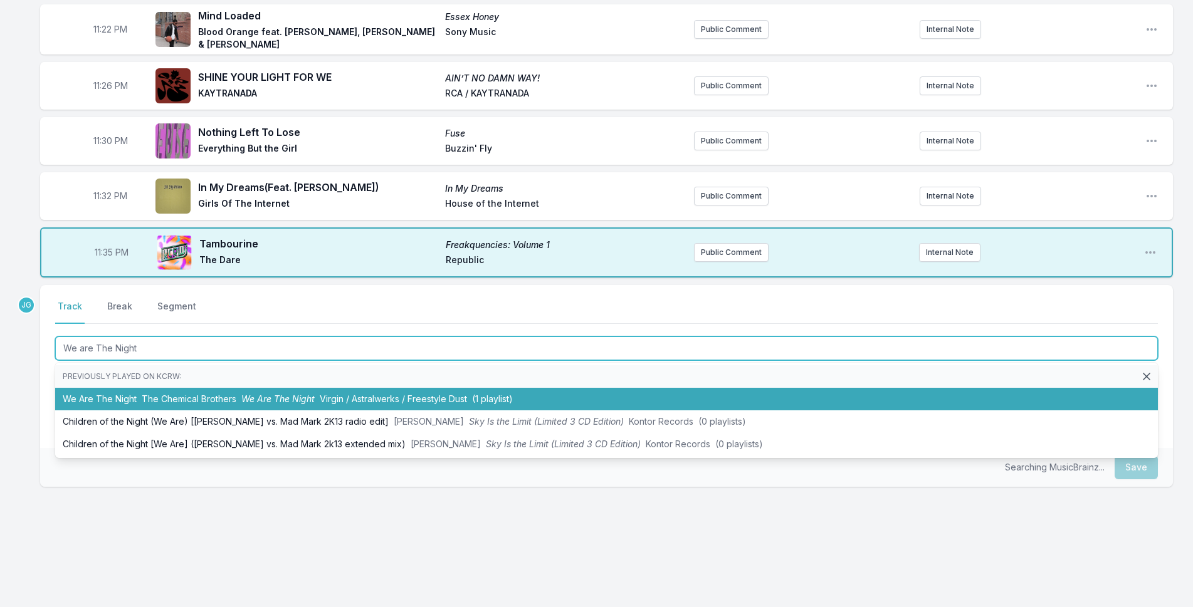
click at [100, 400] on li "We Are The Night The Chemical Brothers We Are The Night Virgin / Astralwerks / …" at bounding box center [606, 399] width 1102 height 23
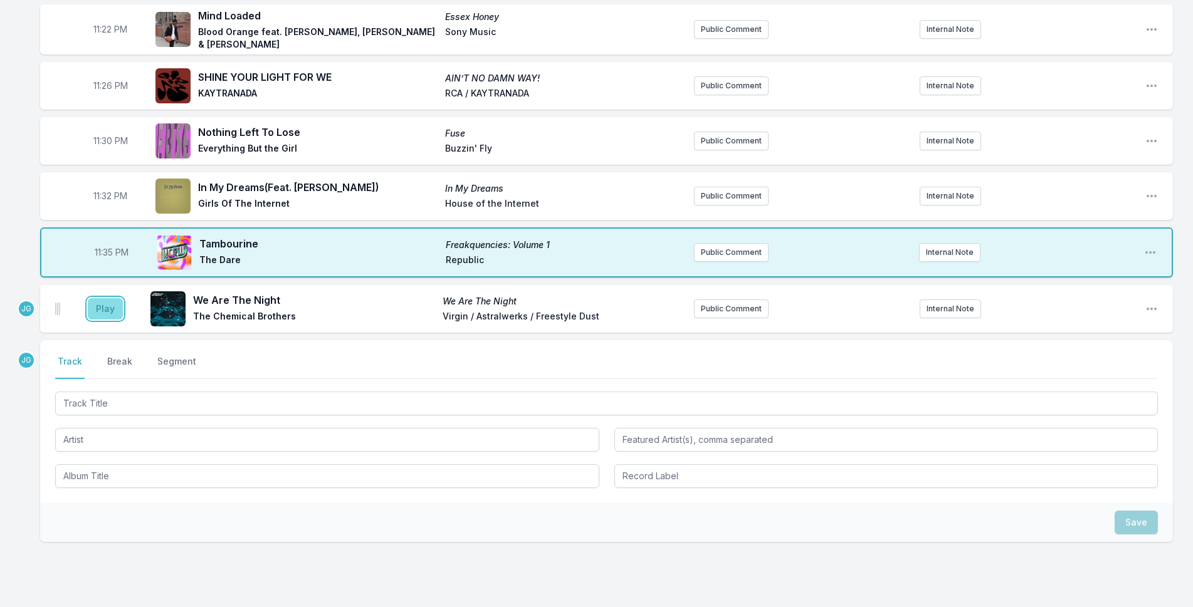
click at [97, 308] on button "Play" at bounding box center [105, 308] width 35 height 21
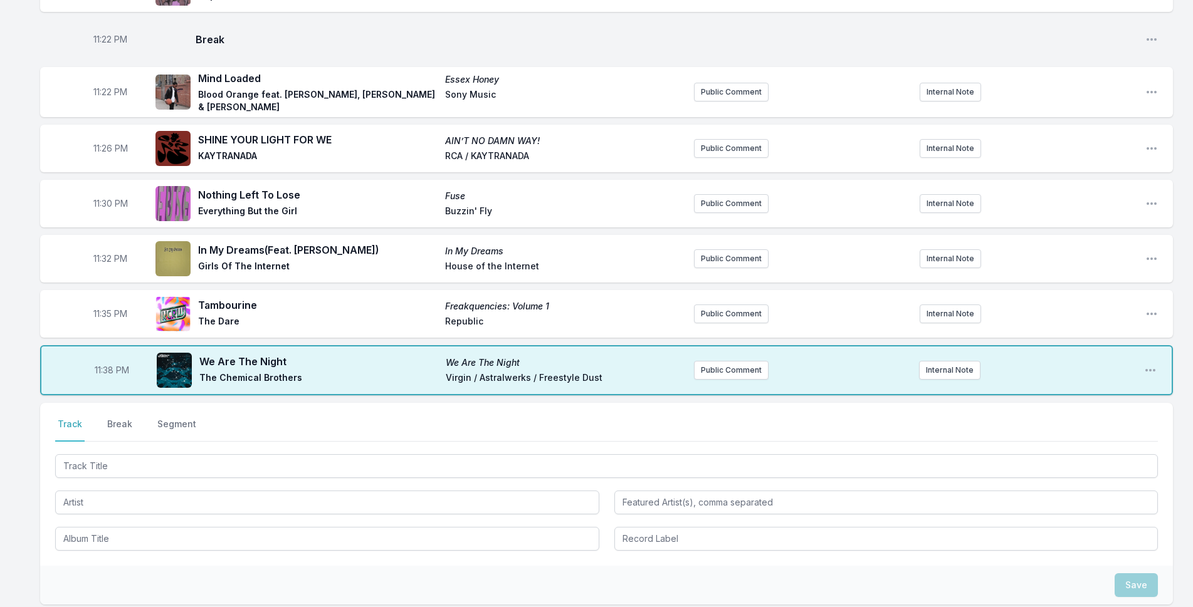
scroll to position [1467, 0]
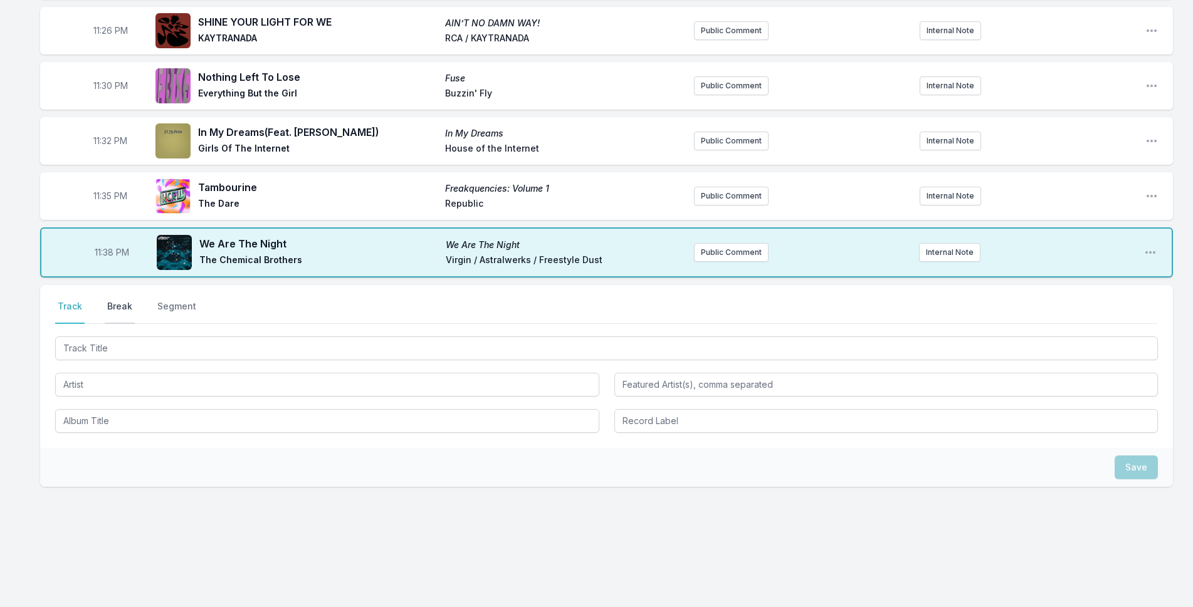
click at [125, 305] on button "Break" at bounding box center [120, 312] width 30 height 24
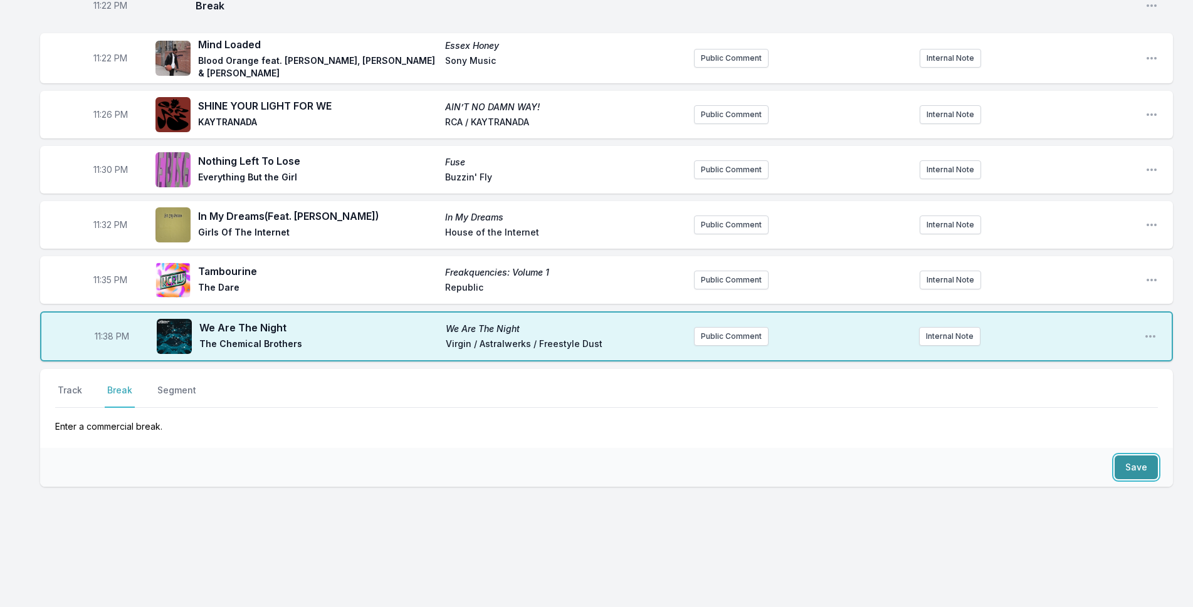
click at [1136, 473] on button "Save" at bounding box center [1135, 468] width 43 height 24
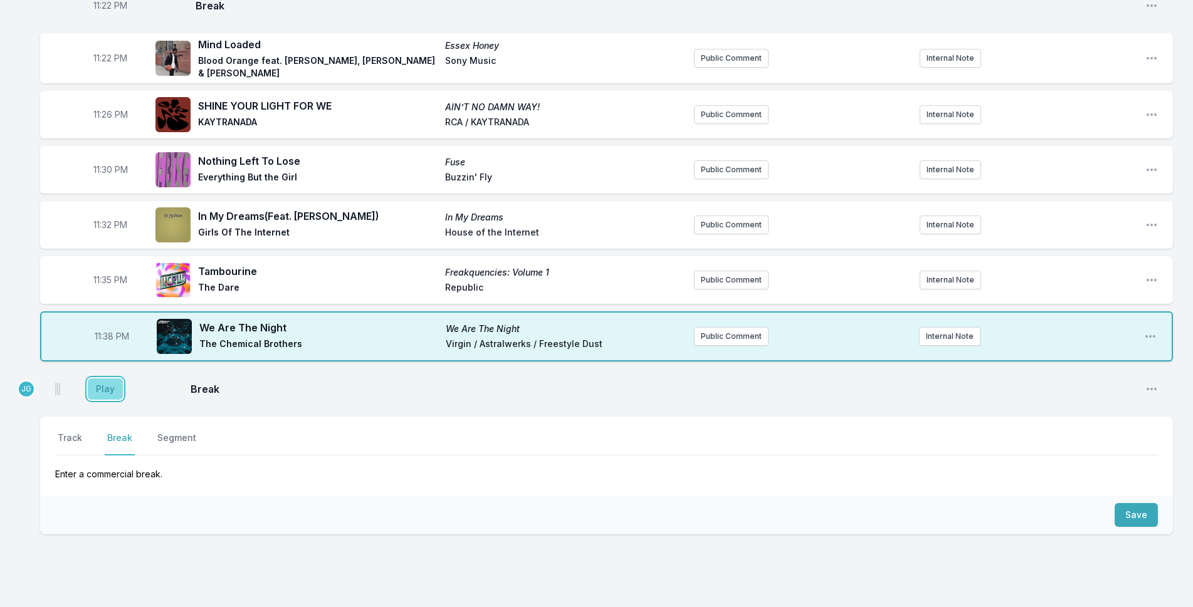
click at [101, 392] on button "Play" at bounding box center [105, 389] width 35 height 21
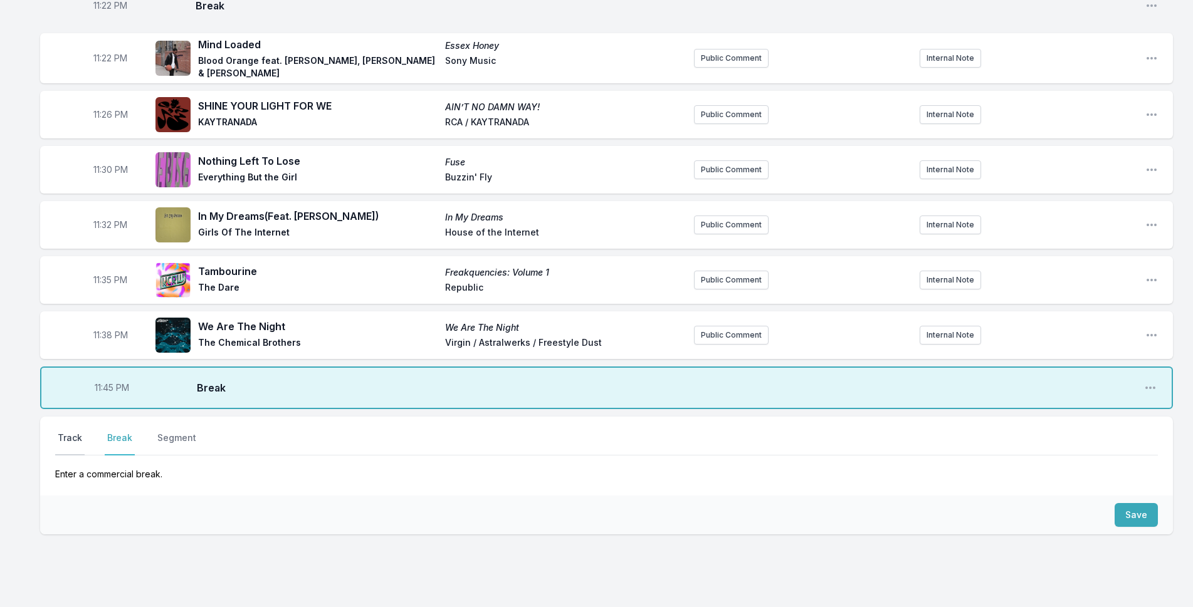
click at [71, 440] on button "Track" at bounding box center [69, 444] width 29 height 24
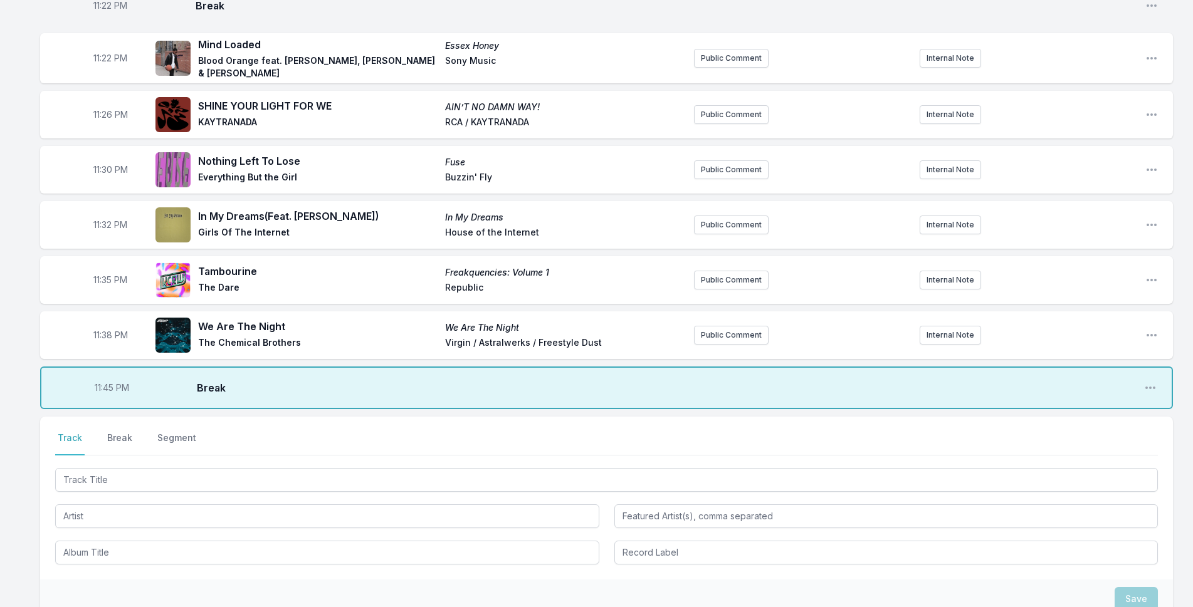
click at [96, 467] on div at bounding box center [606, 479] width 1102 height 26
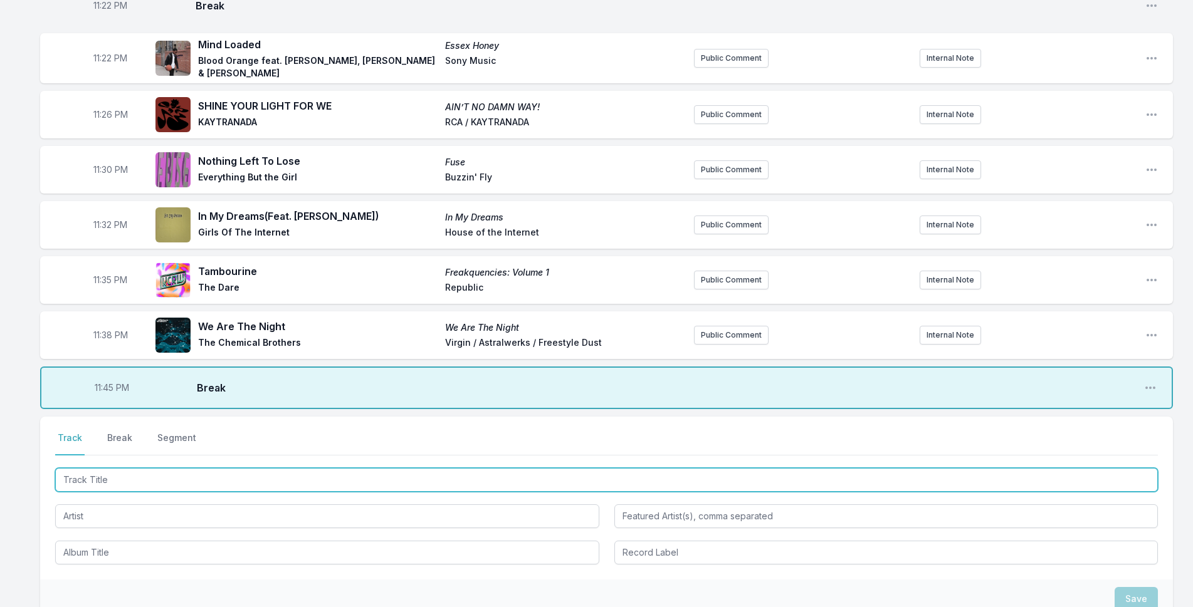
click at [104, 481] on input "Track Title" at bounding box center [606, 480] width 1102 height 24
type input "Desapariciones"
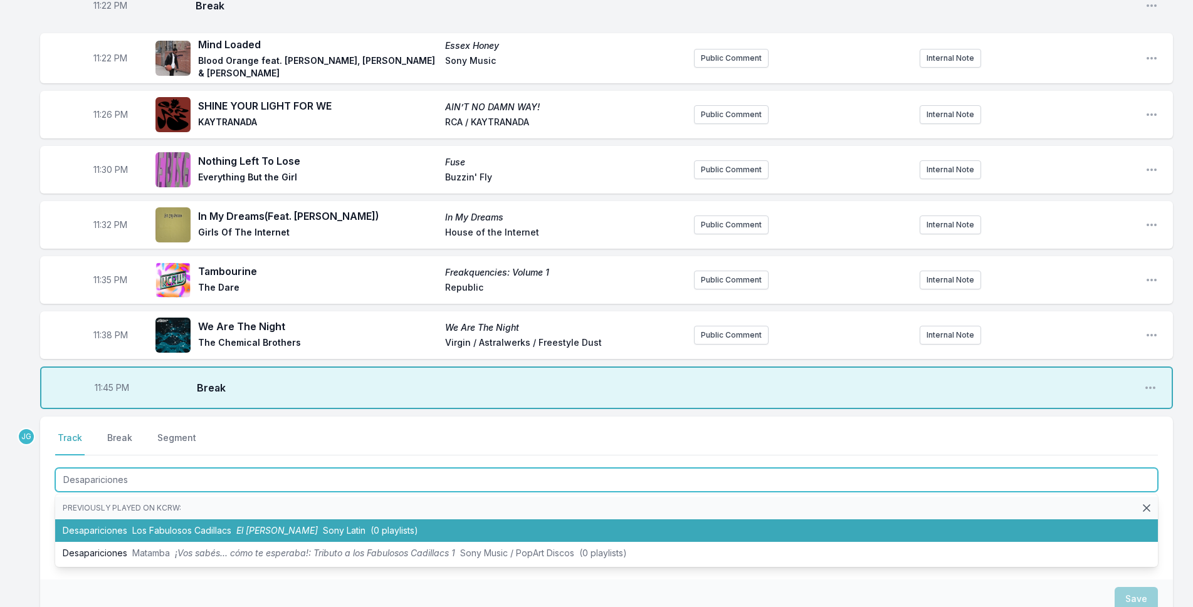
click at [125, 525] on li "Desapariciones Los Fabulosos Cadillacs El [PERSON_NAME] Sony Latin (0 playlists)" at bounding box center [606, 531] width 1102 height 23
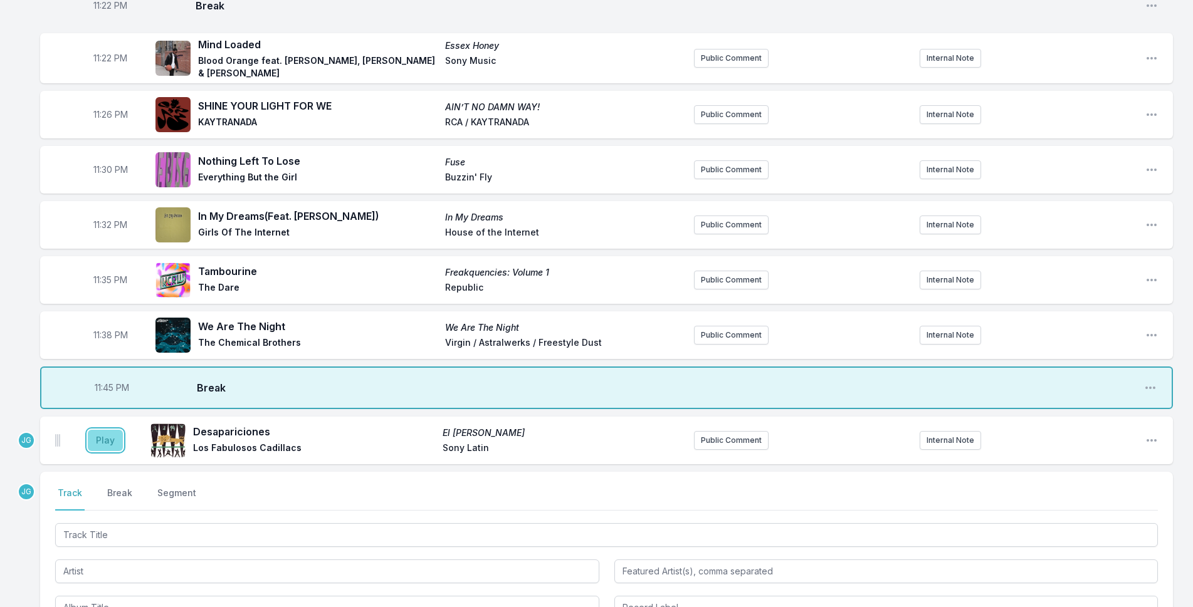
click at [100, 432] on button "Play" at bounding box center [105, 440] width 35 height 21
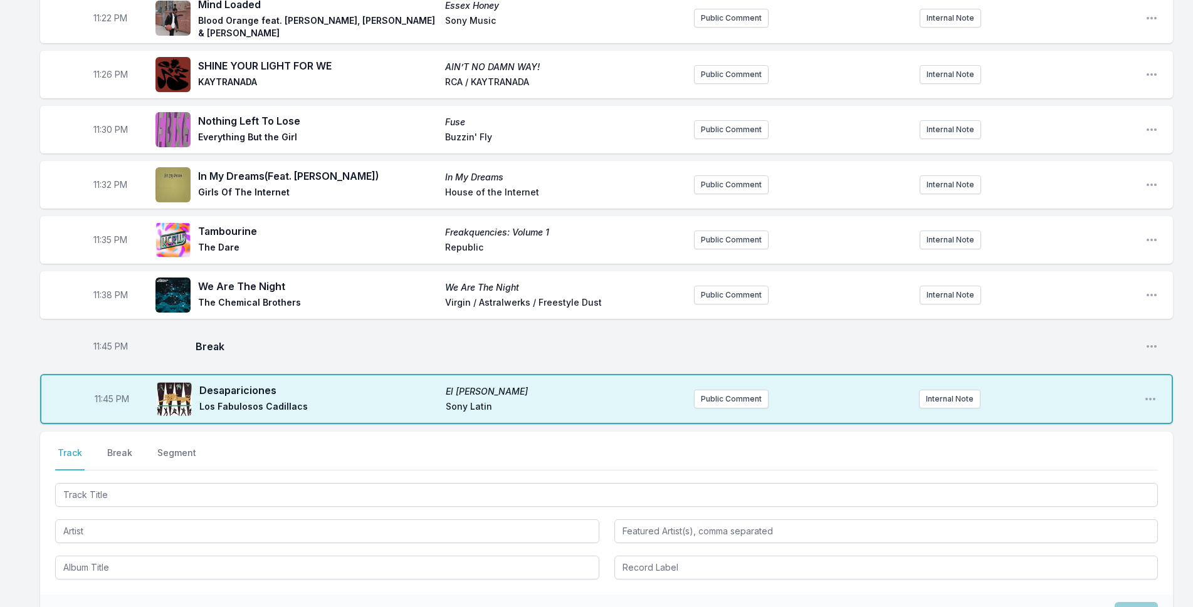
scroll to position [1446, 0]
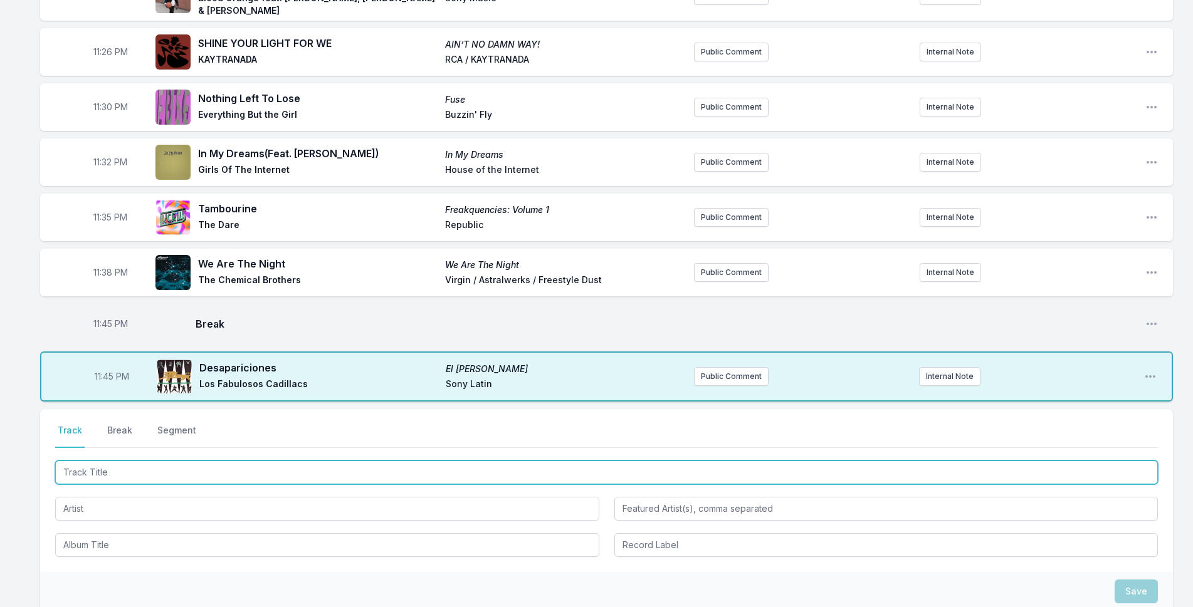
click at [107, 473] on input "Track Title" at bounding box center [606, 473] width 1102 height 24
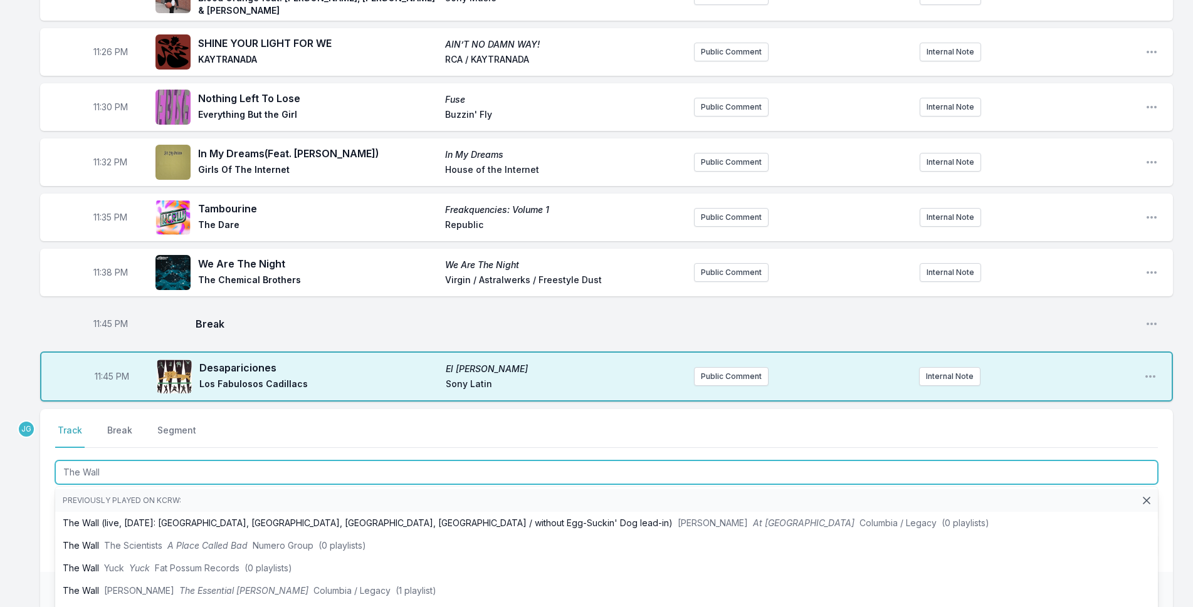
type input "The Wall"
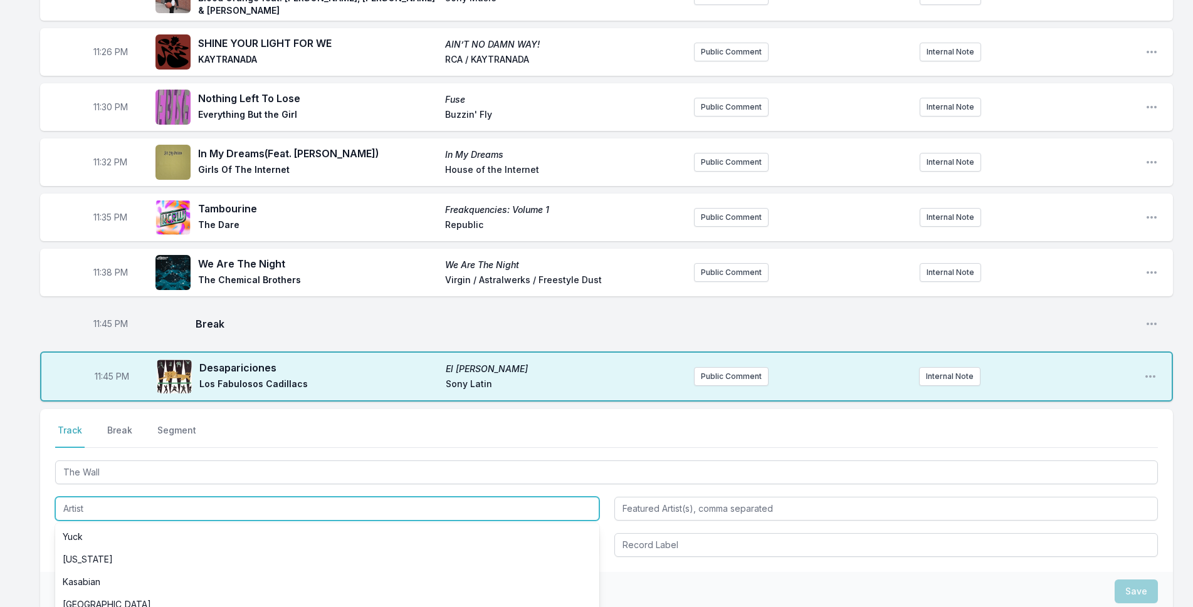
click at [97, 501] on input "Artist" at bounding box center [327, 509] width 544 height 24
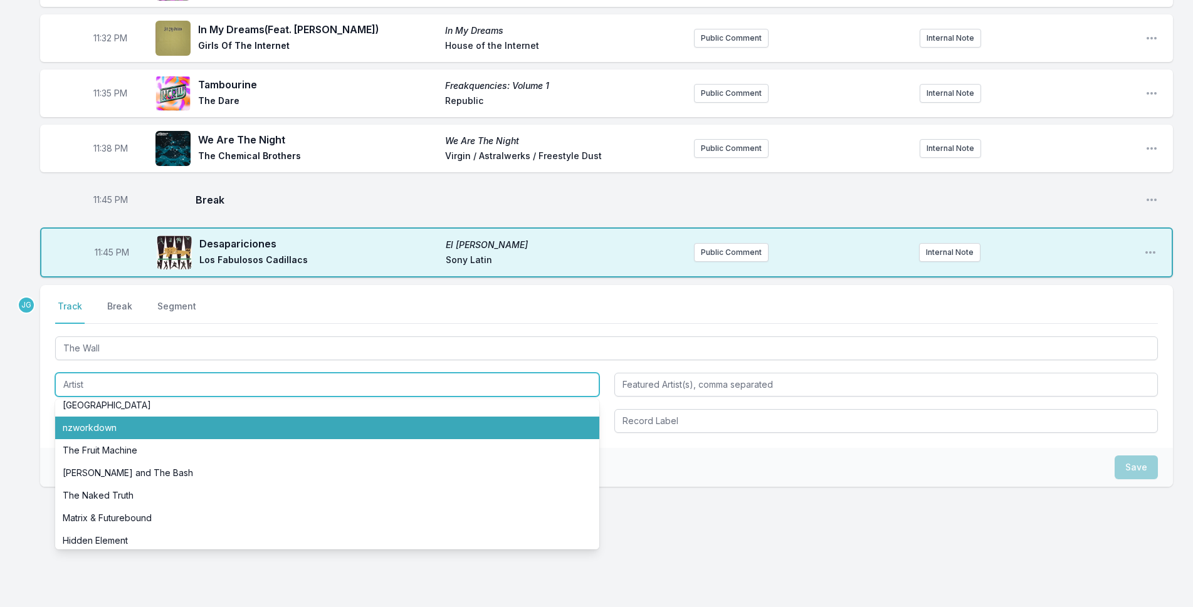
scroll to position [188, 0]
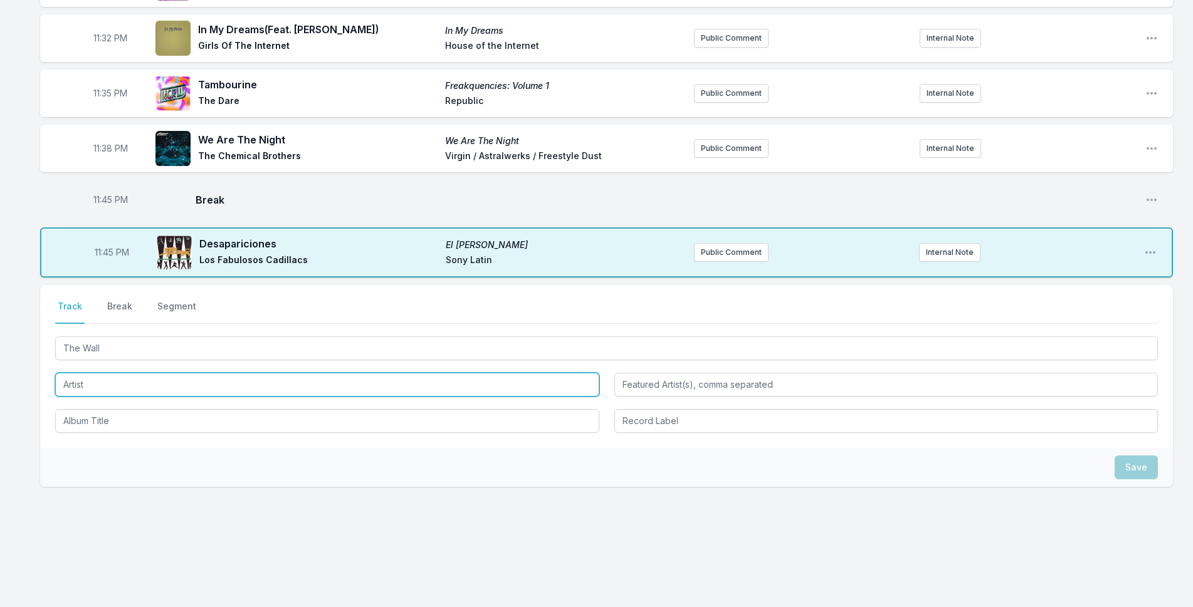
click at [76, 382] on input "Artist" at bounding box center [327, 385] width 544 height 24
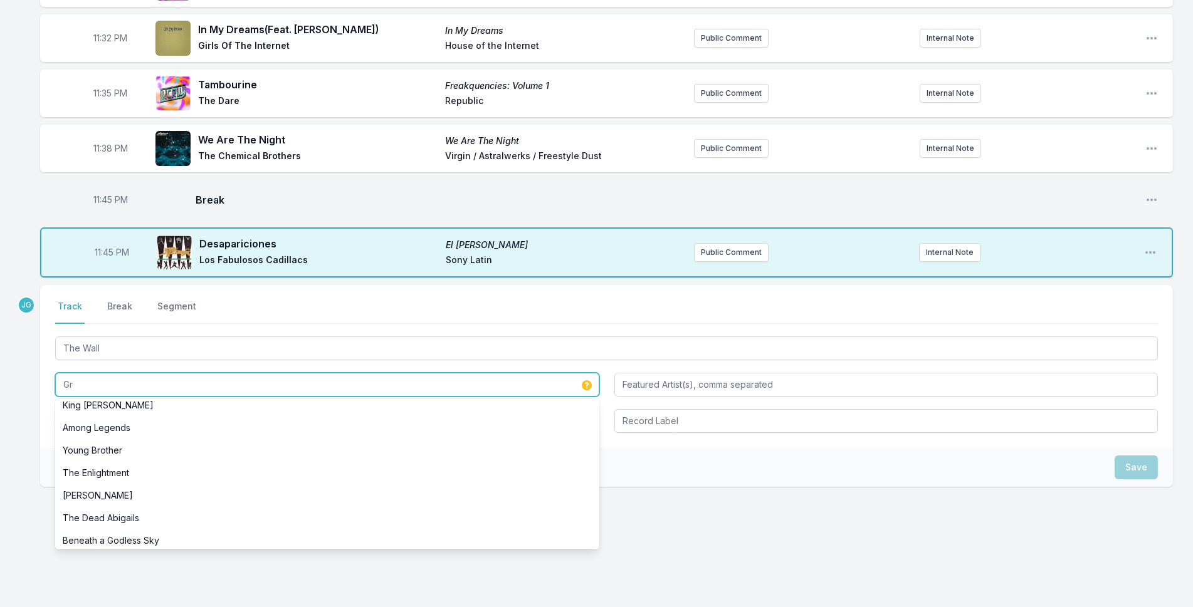
scroll to position [0, 0]
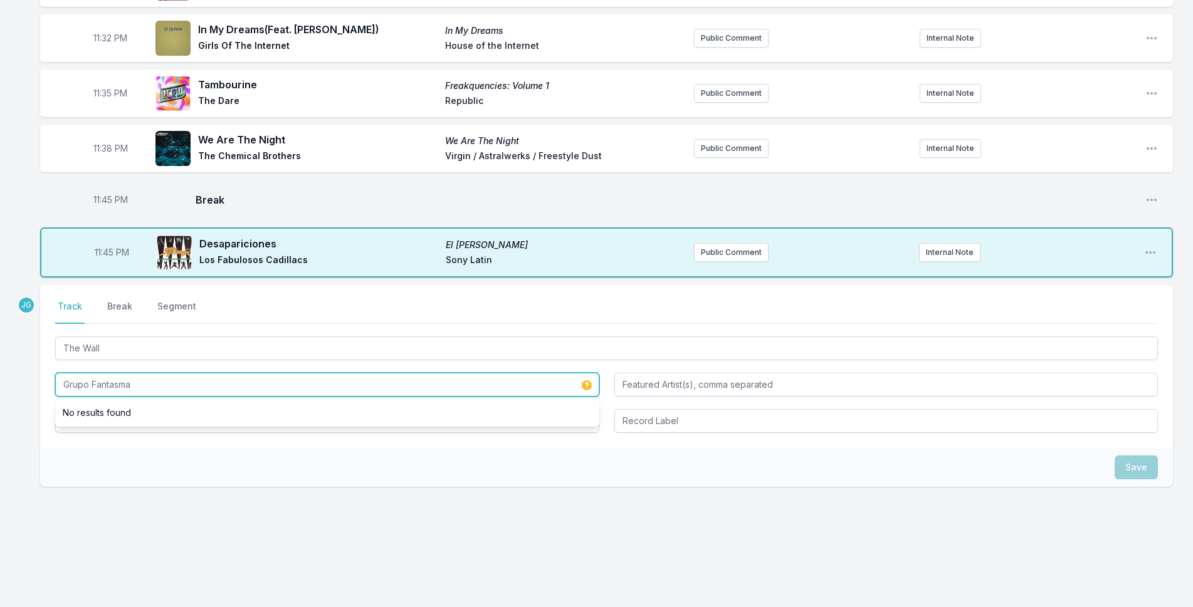
type input "Grupo Fantasma"
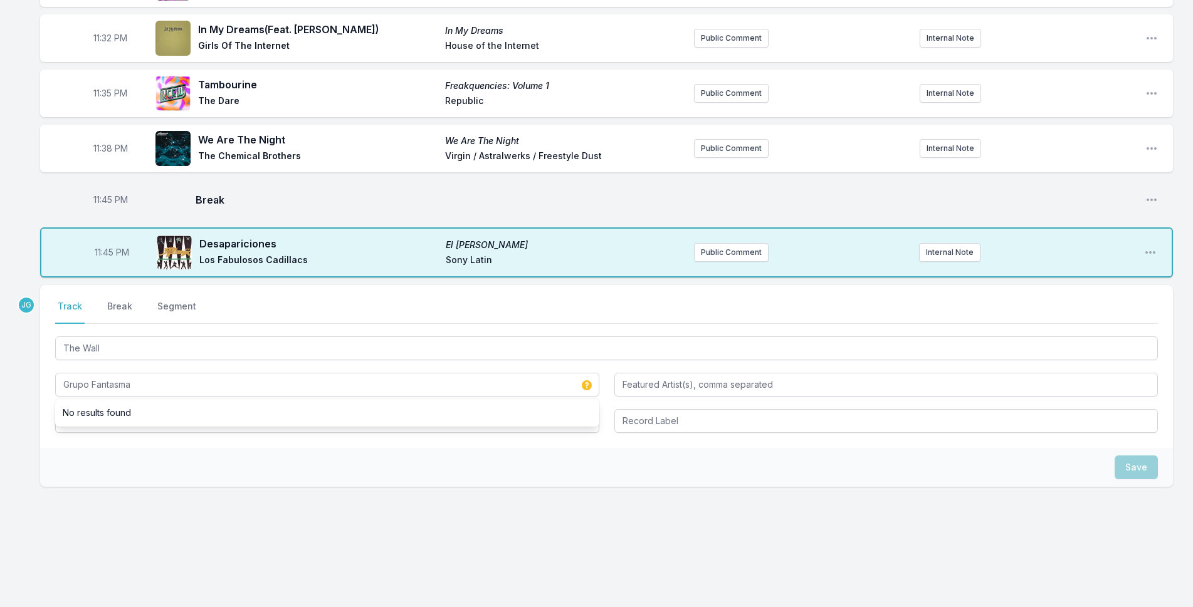
click at [96, 446] on div "Select a tab Track Break Segment Track Break Segment The Wall Grupo Fantasma No…" at bounding box center [606, 366] width 1132 height 163
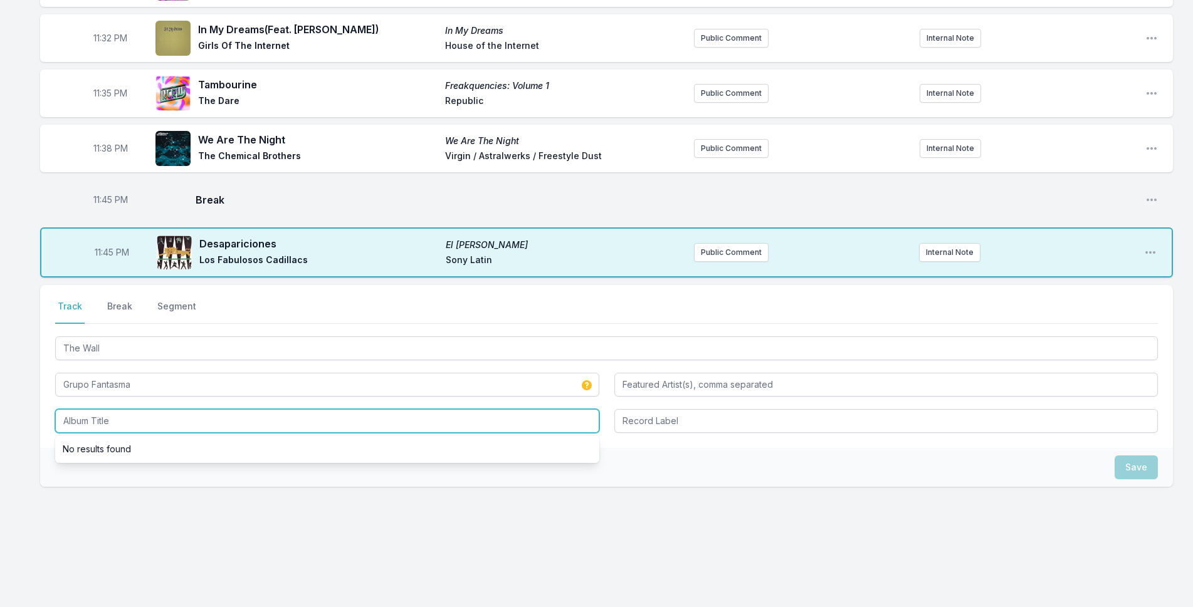
click at [107, 411] on input "Album Title" at bounding box center [327, 421] width 544 height 24
type input "American Music, Vol. VII"
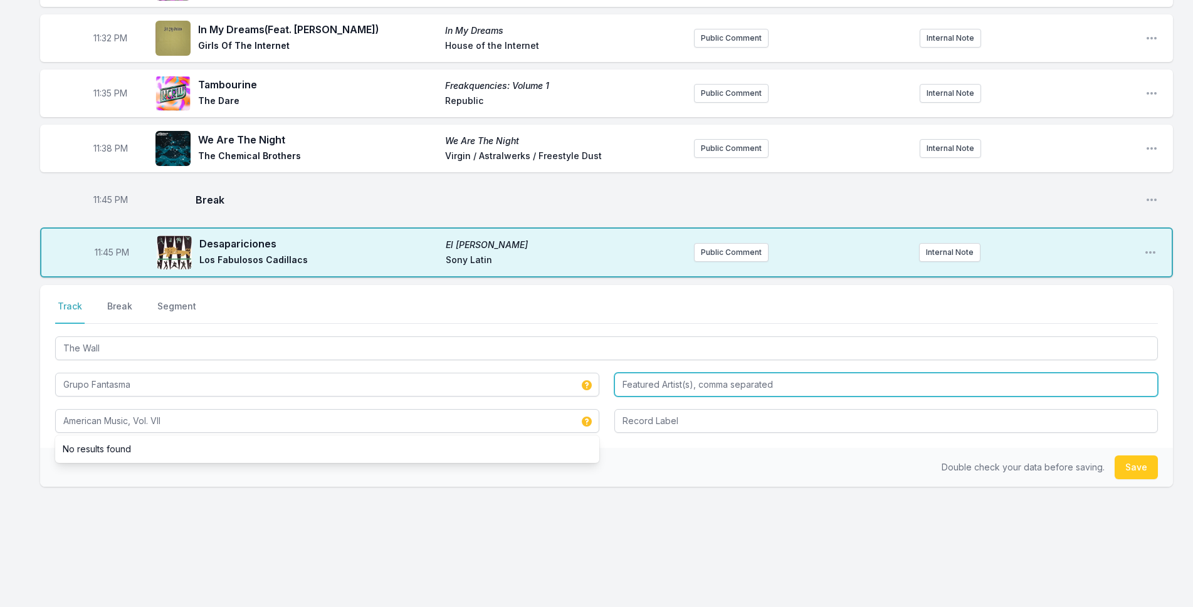
click at [621, 385] on input "Featured Artist(s), comma separated" at bounding box center [886, 385] width 544 height 24
type input "Ozomatli, Locos Por [PERSON_NAME]"
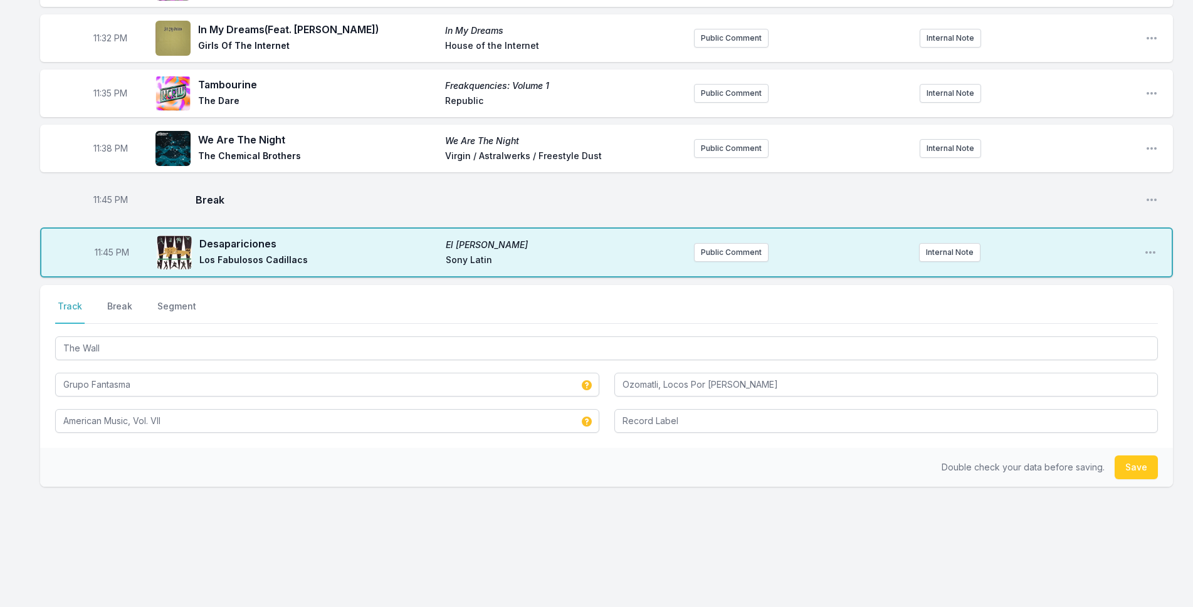
click at [610, 454] on div "Double check your data before saving. Save" at bounding box center [606, 467] width 1132 height 39
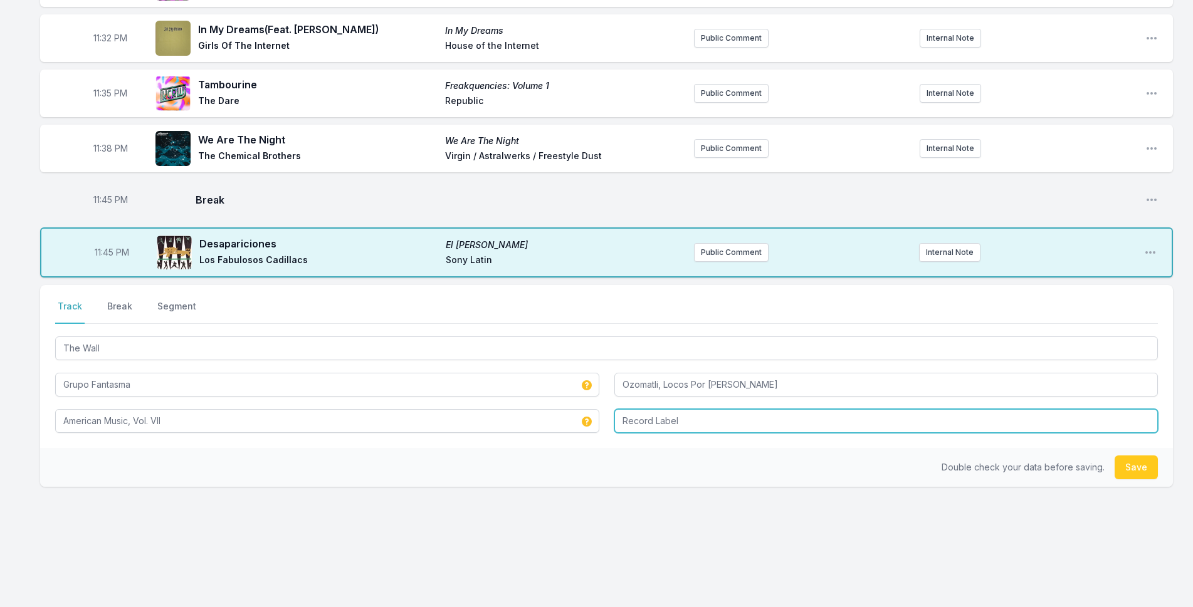
click at [627, 429] on input "Record Label" at bounding box center [886, 421] width 544 height 24
type input "Blue Corn Music"
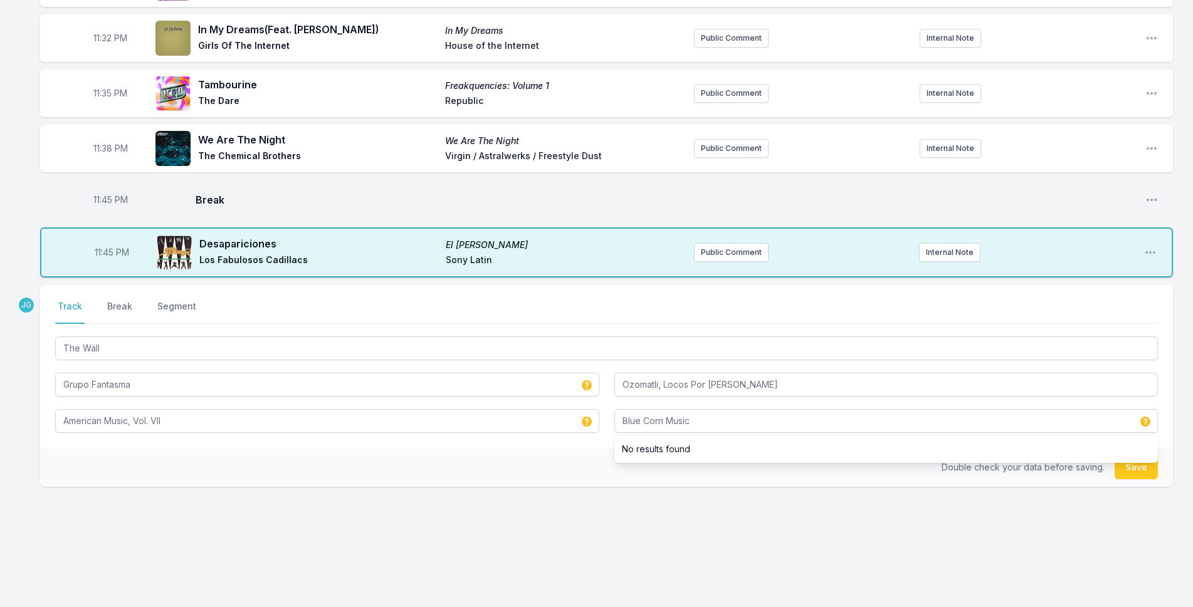
click at [593, 442] on div "Select a tab Track Break Segment Track Break Segment The Wall Grupo Fantasma Oz…" at bounding box center [606, 366] width 1132 height 163
click at [1157, 461] on button "Save" at bounding box center [1135, 468] width 43 height 24
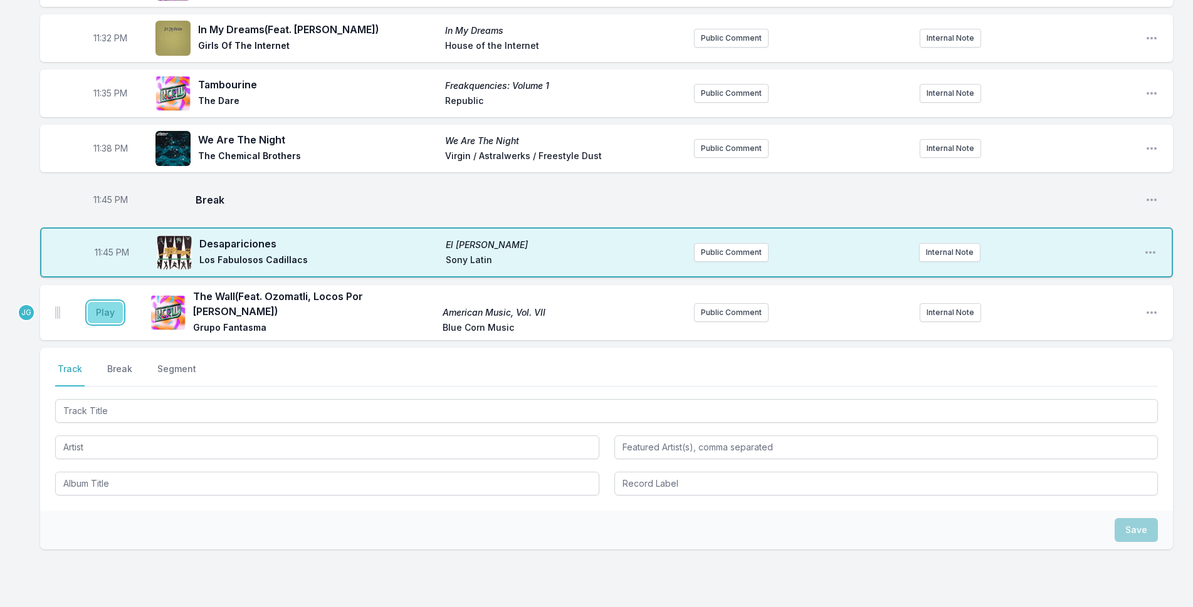
click at [113, 308] on button "Play" at bounding box center [105, 312] width 35 height 21
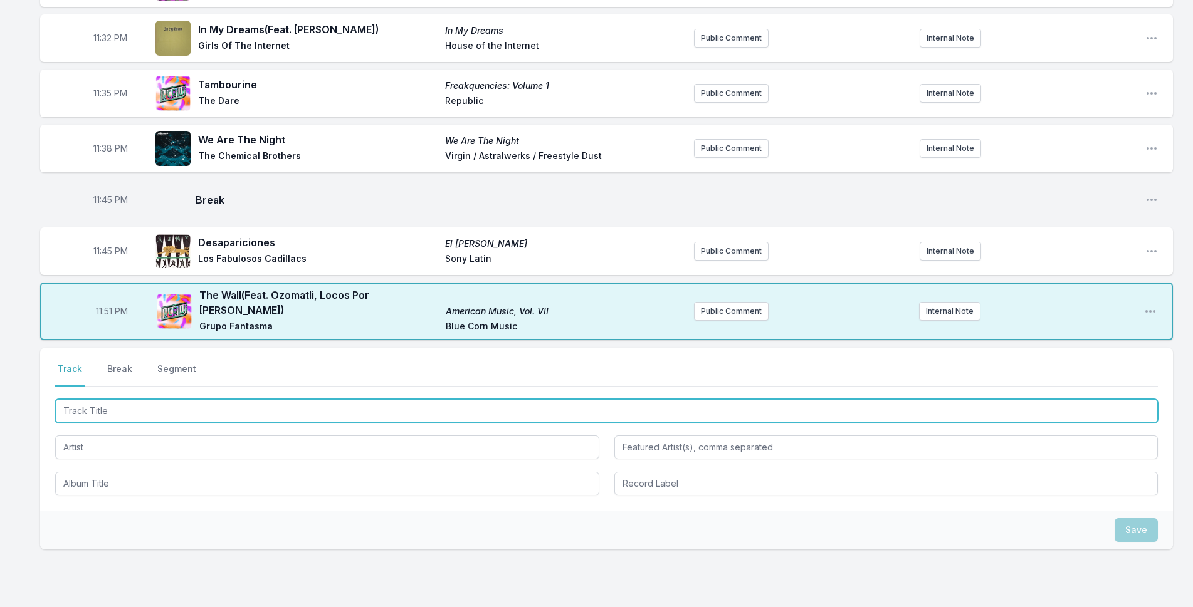
click at [246, 409] on input "Track Title" at bounding box center [606, 411] width 1102 height 24
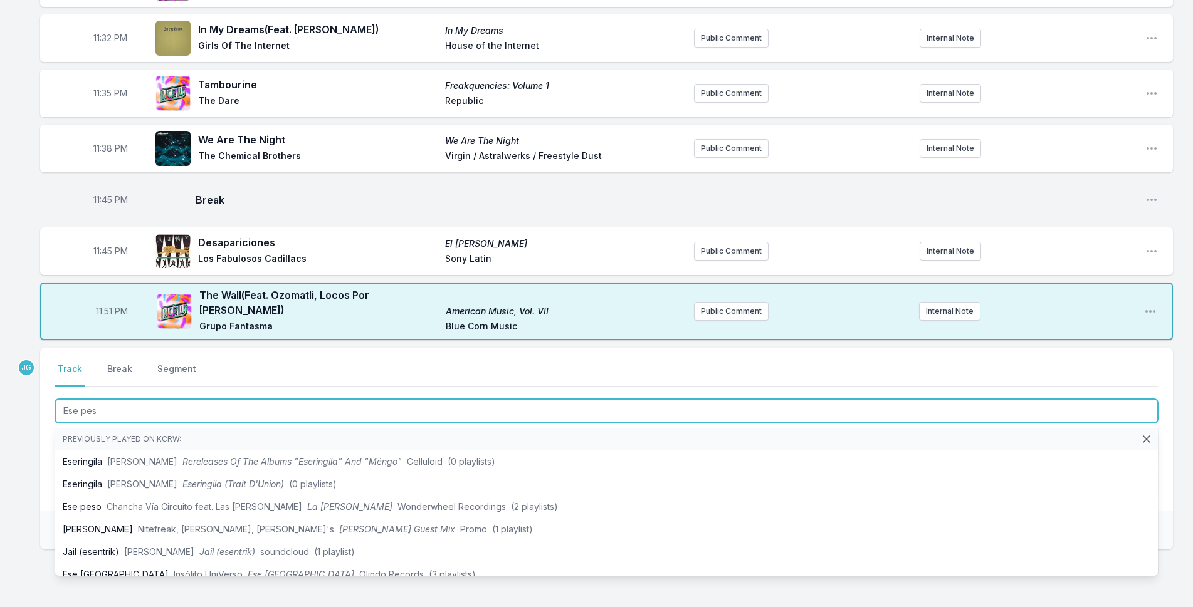
type input "Ese peso"
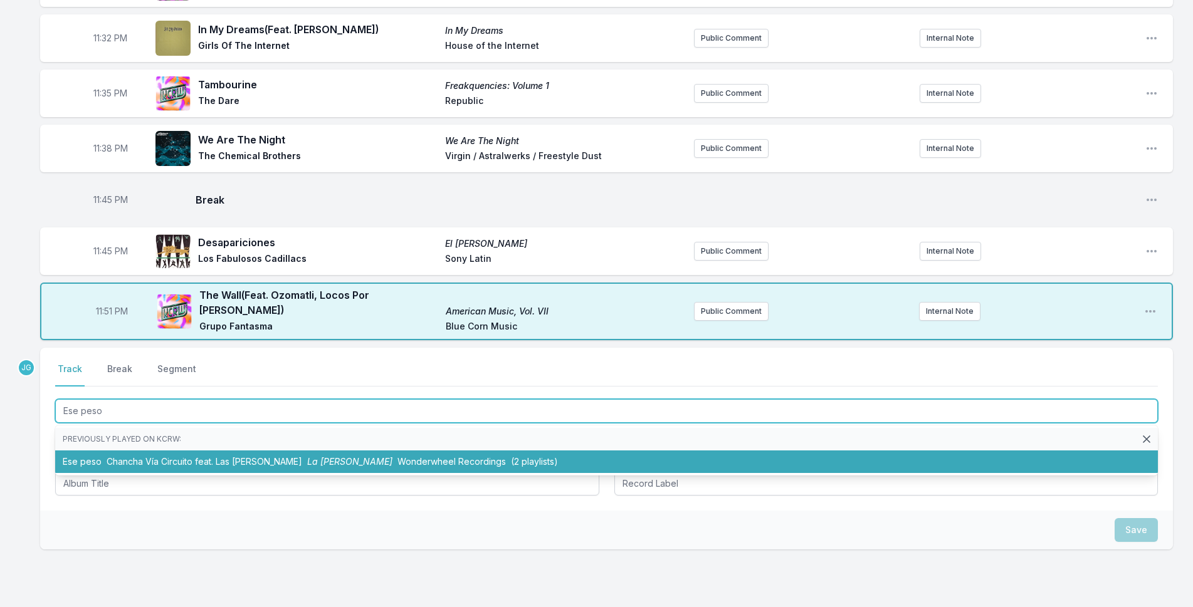
click at [138, 459] on li "Ese peso Chancha Vía Circuito feat. Las [PERSON_NAME] Wonderwheel Recordings (2…" at bounding box center [606, 462] width 1102 height 23
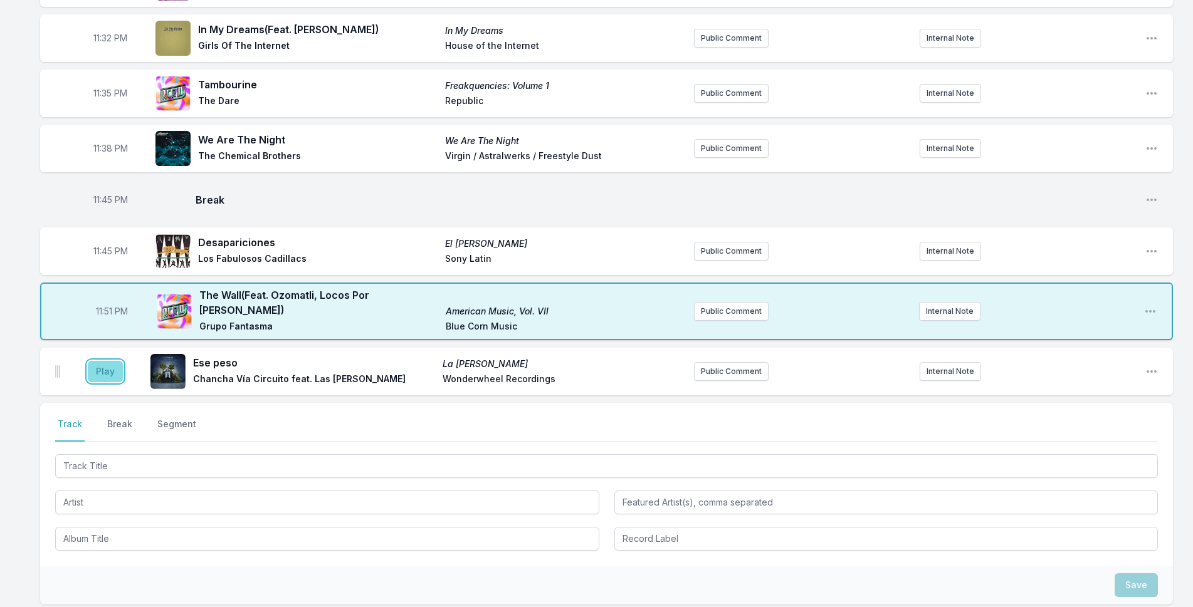
click at [105, 363] on button "Play" at bounding box center [105, 371] width 35 height 21
